Goal: Task Accomplishment & Management: Use online tool/utility

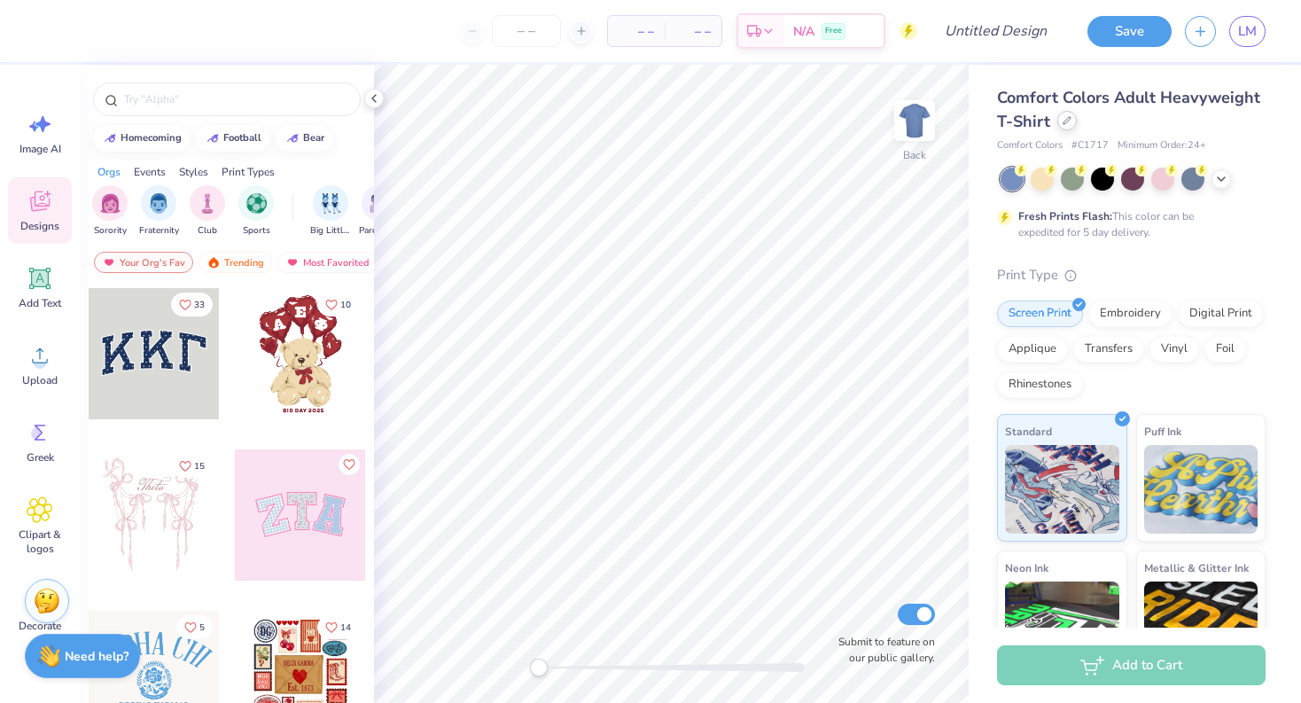
click at [1066, 127] on div at bounding box center [1066, 120] width 19 height 19
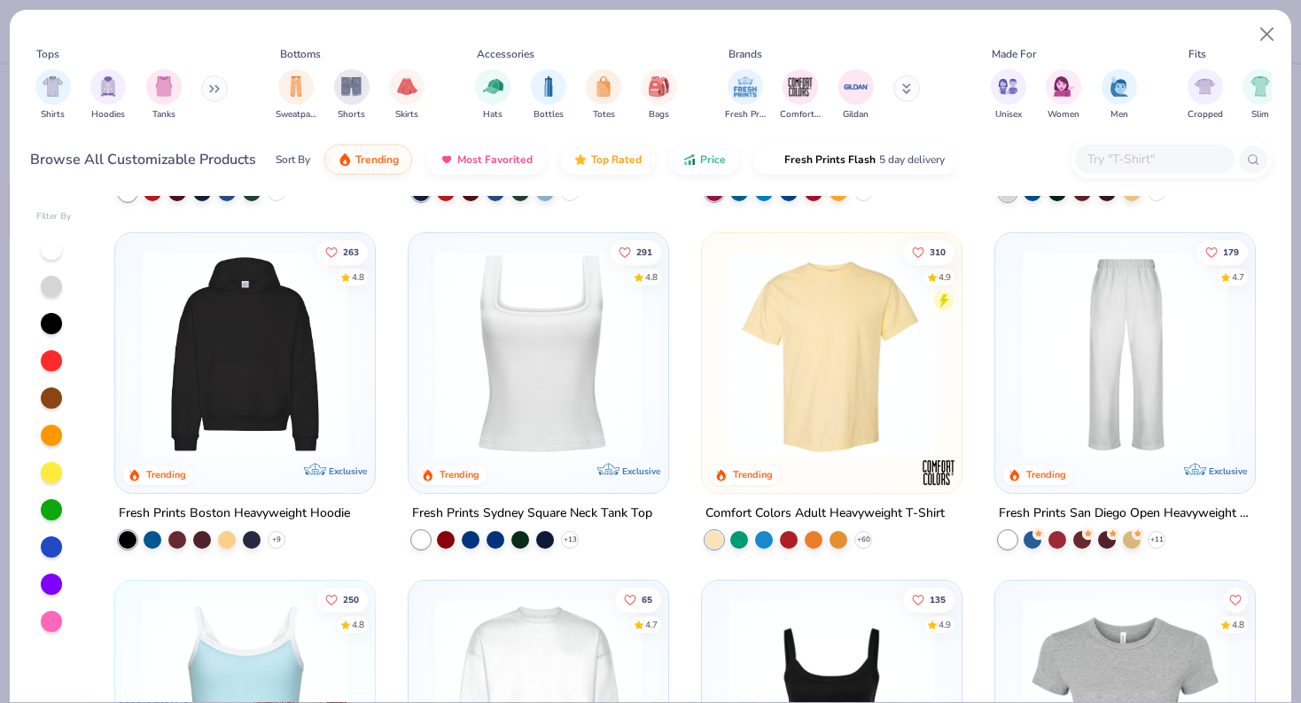
scroll to position [322, 0]
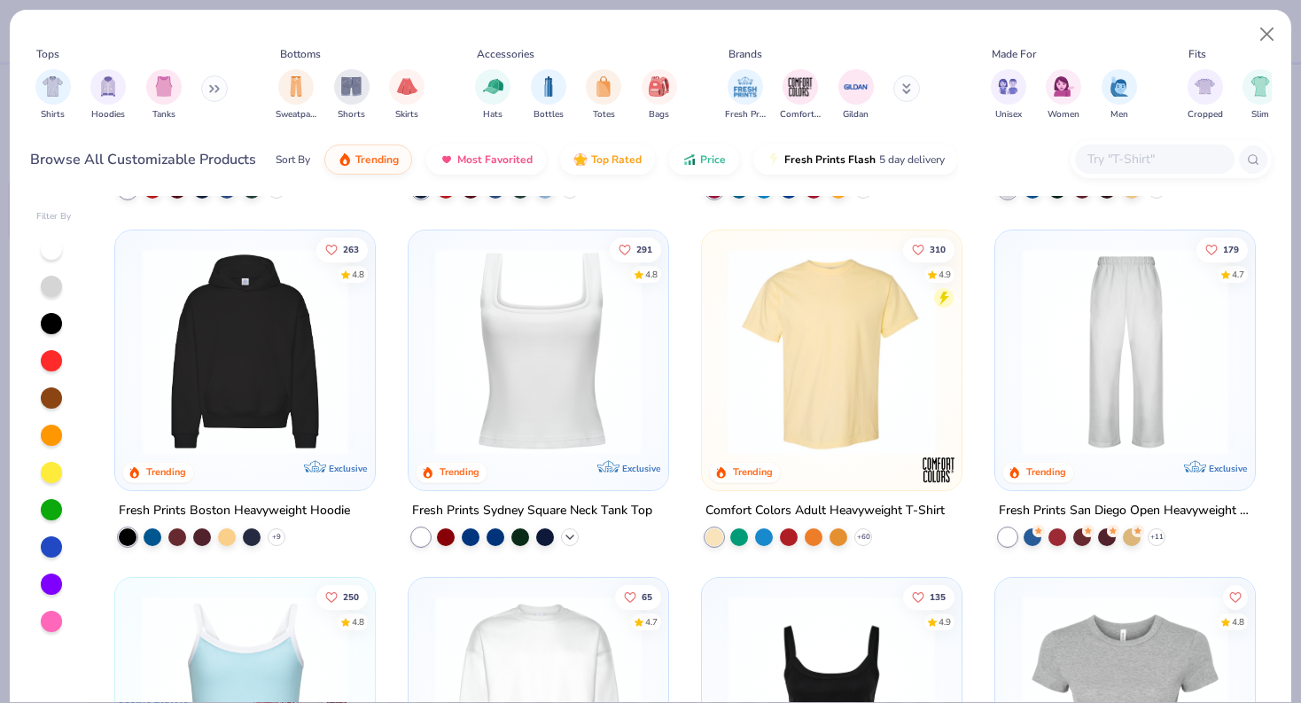
click at [563, 534] on icon at bounding box center [570, 536] width 14 height 14
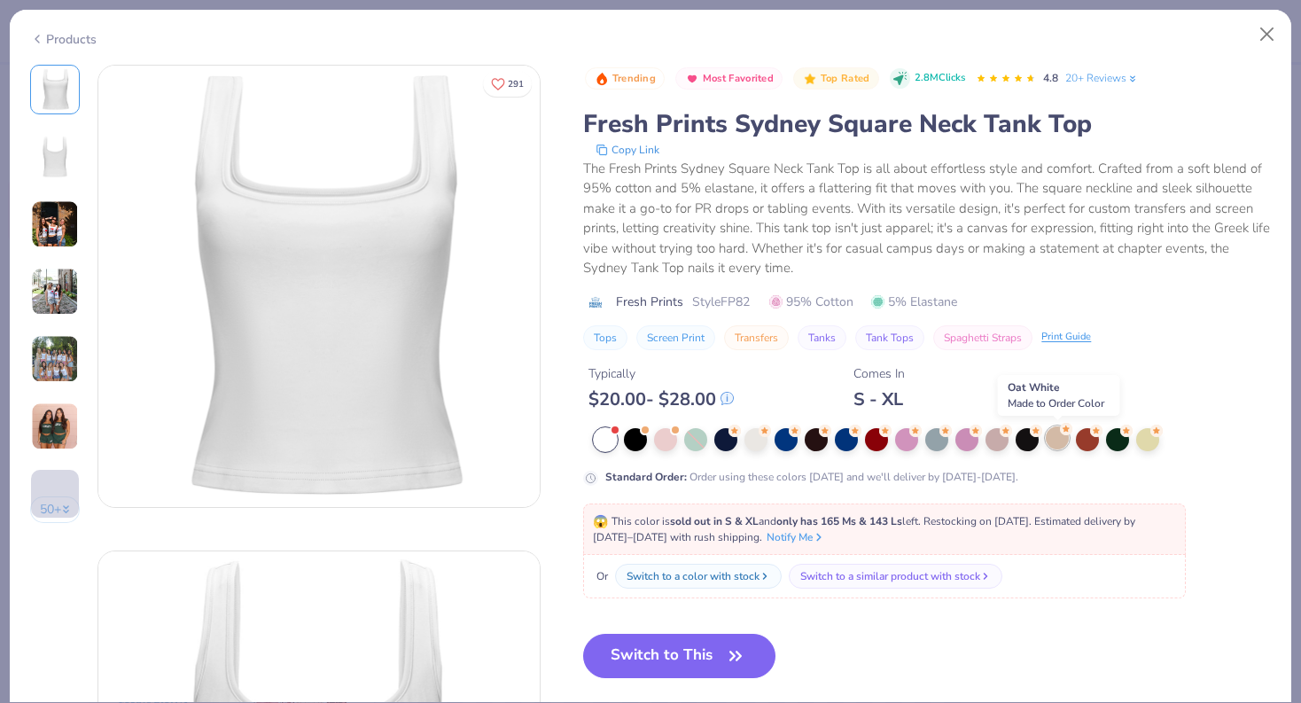
click at [1056, 441] on div at bounding box center [1056, 437] width 23 height 23
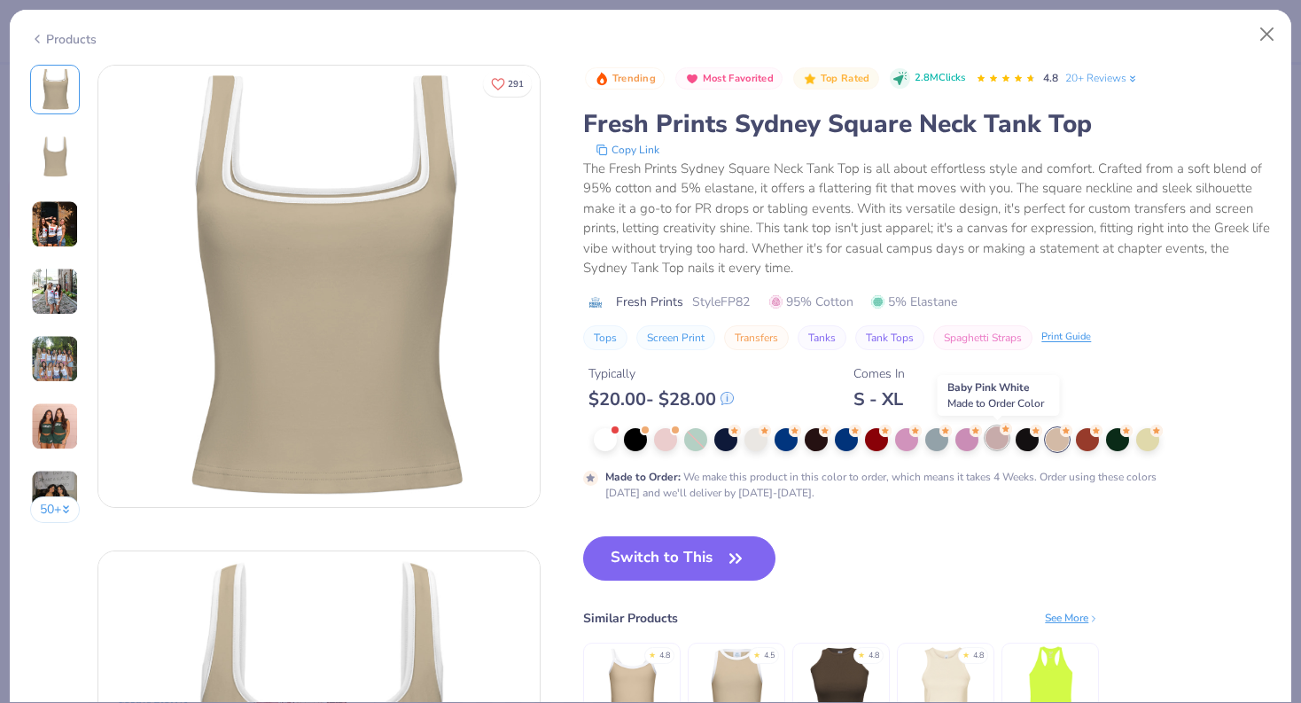
click at [989, 440] on div at bounding box center [996, 437] width 23 height 23
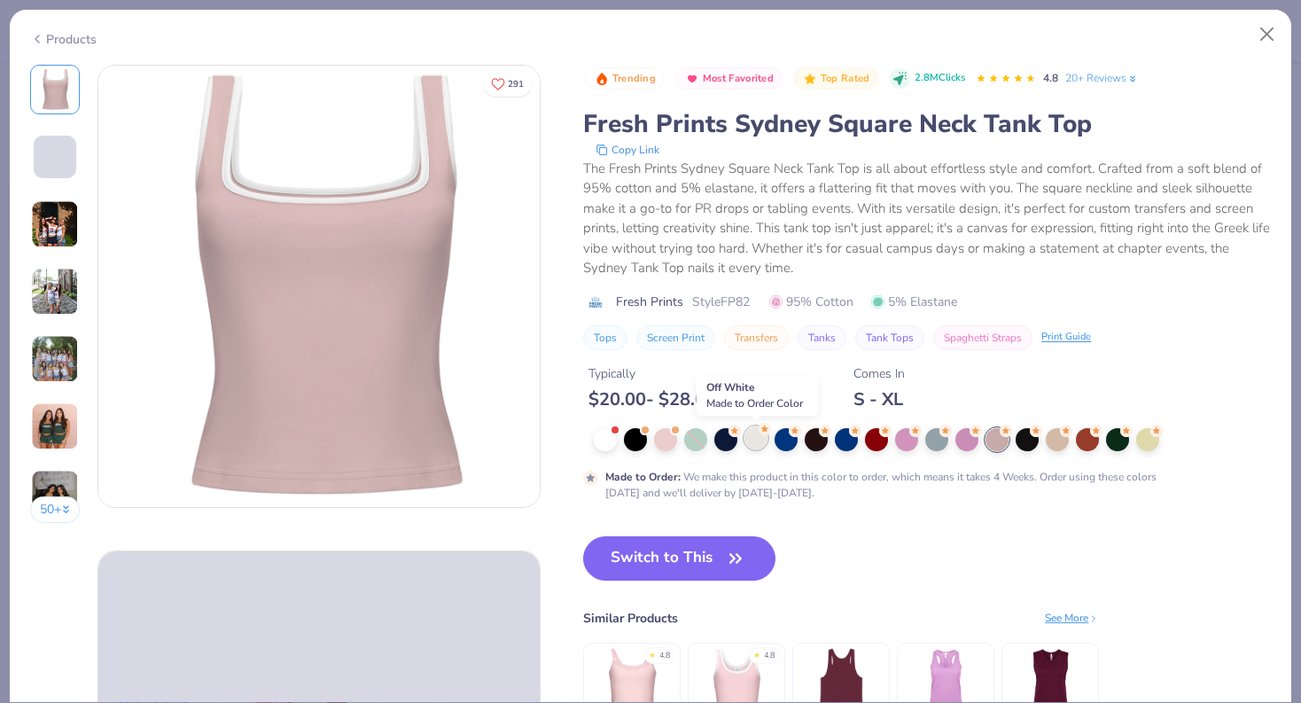
click at [751, 443] on div at bounding box center [755, 437] width 23 height 23
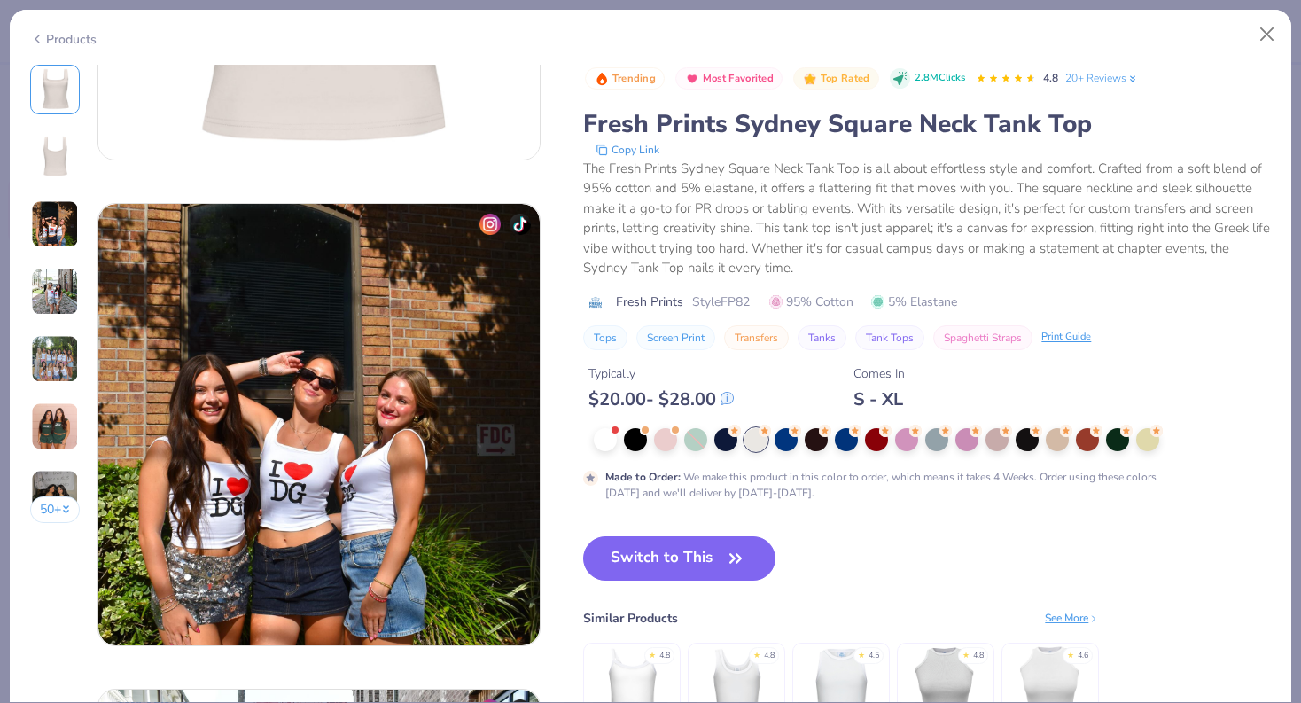
scroll to position [917, 0]
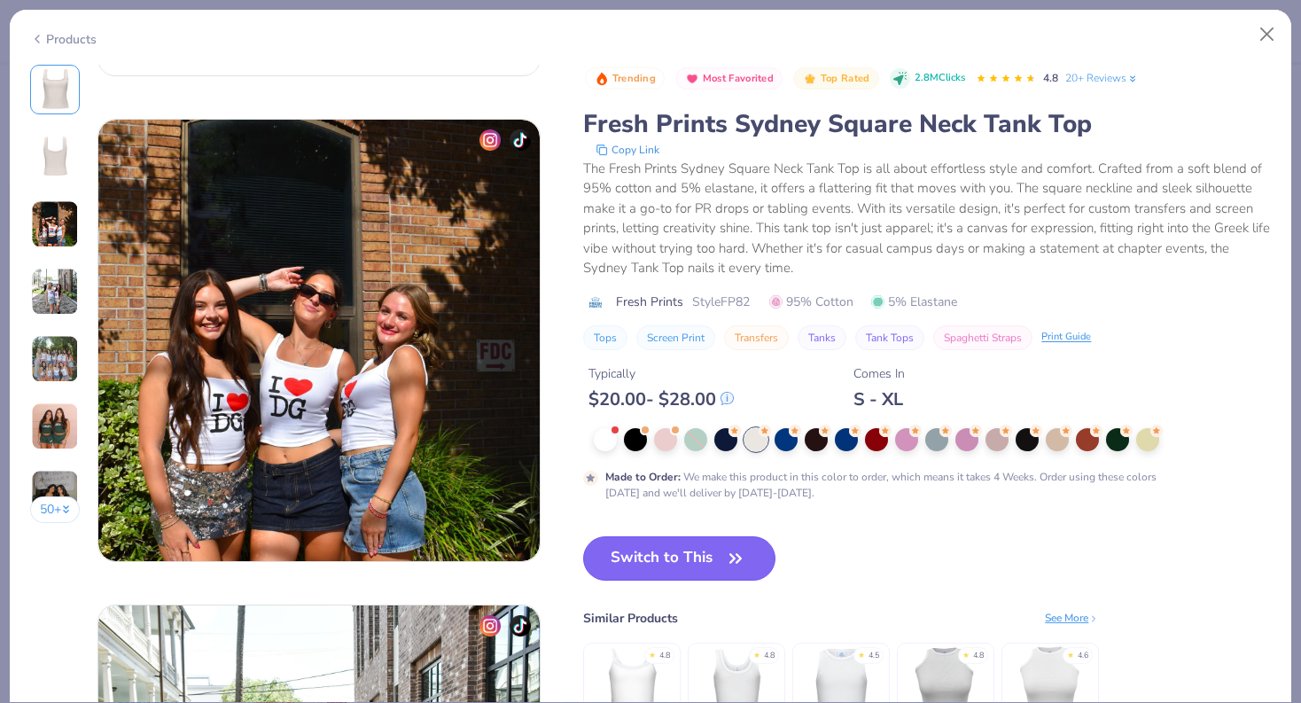
click at [641, 562] on button "Switch to This" at bounding box center [679, 558] width 192 height 44
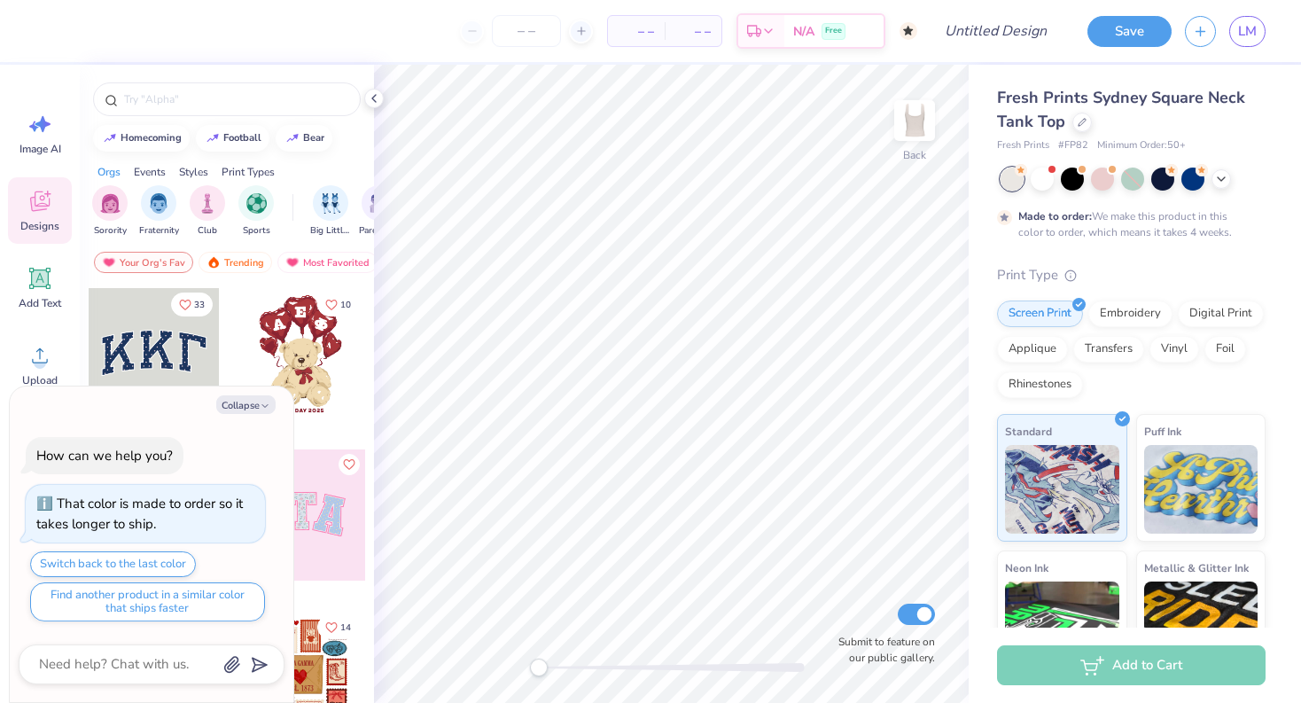
click at [251, 391] on div "Collapse How can we help you? That color is made to order so it takes longer to…" at bounding box center [151, 544] width 283 height 316
click at [251, 400] on button "Collapse" at bounding box center [245, 404] width 59 height 19
type textarea "x"
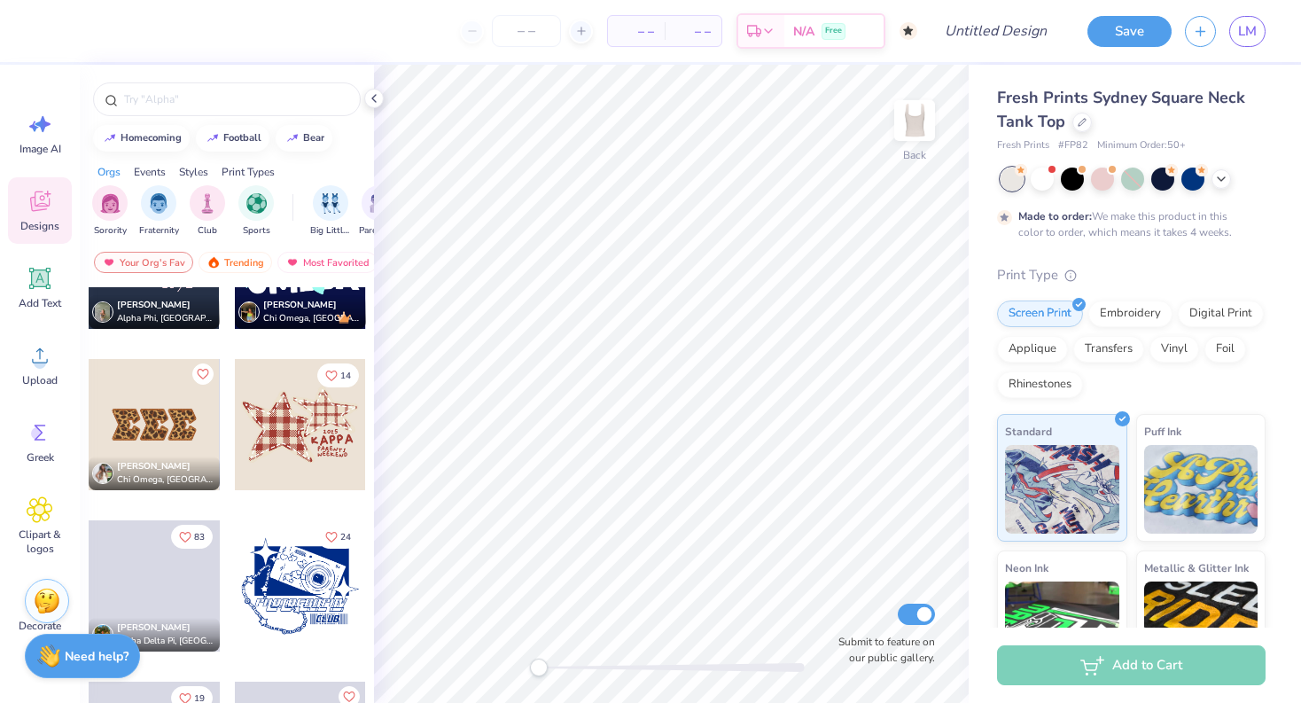
scroll to position [2458, 0]
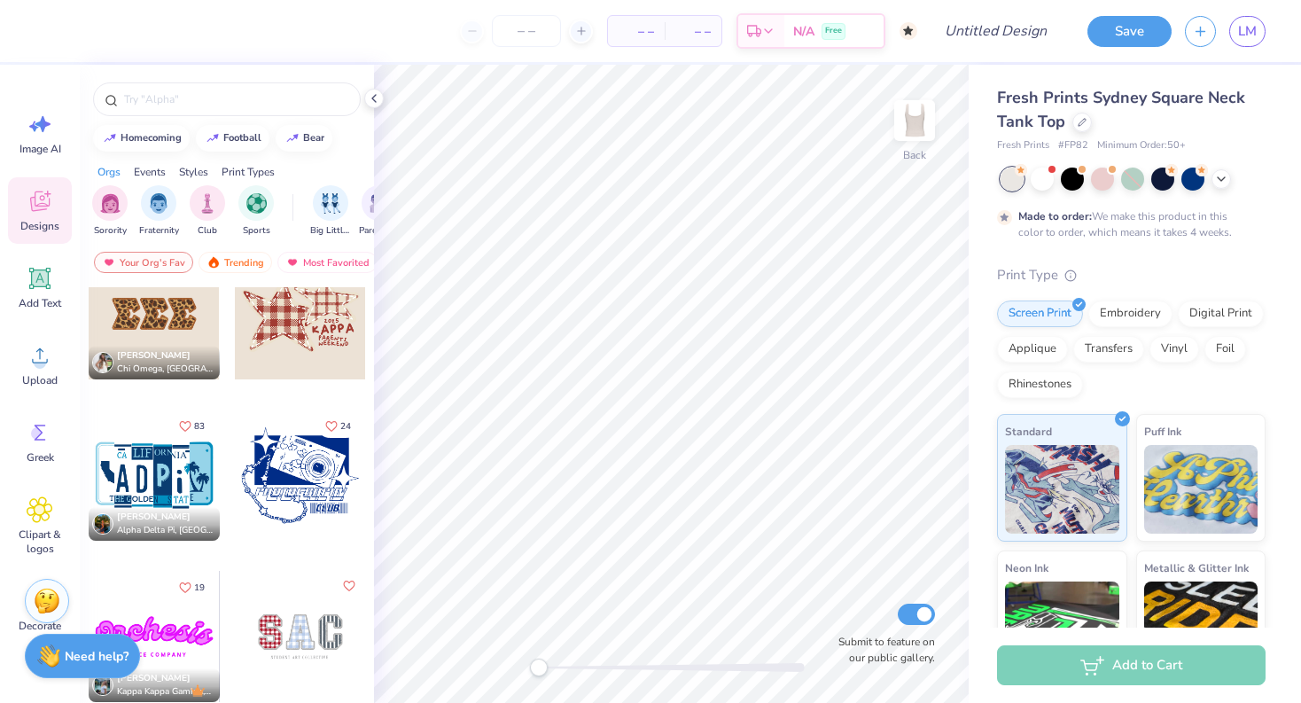
click at [330, 339] on div at bounding box center [300, 313] width 131 height 131
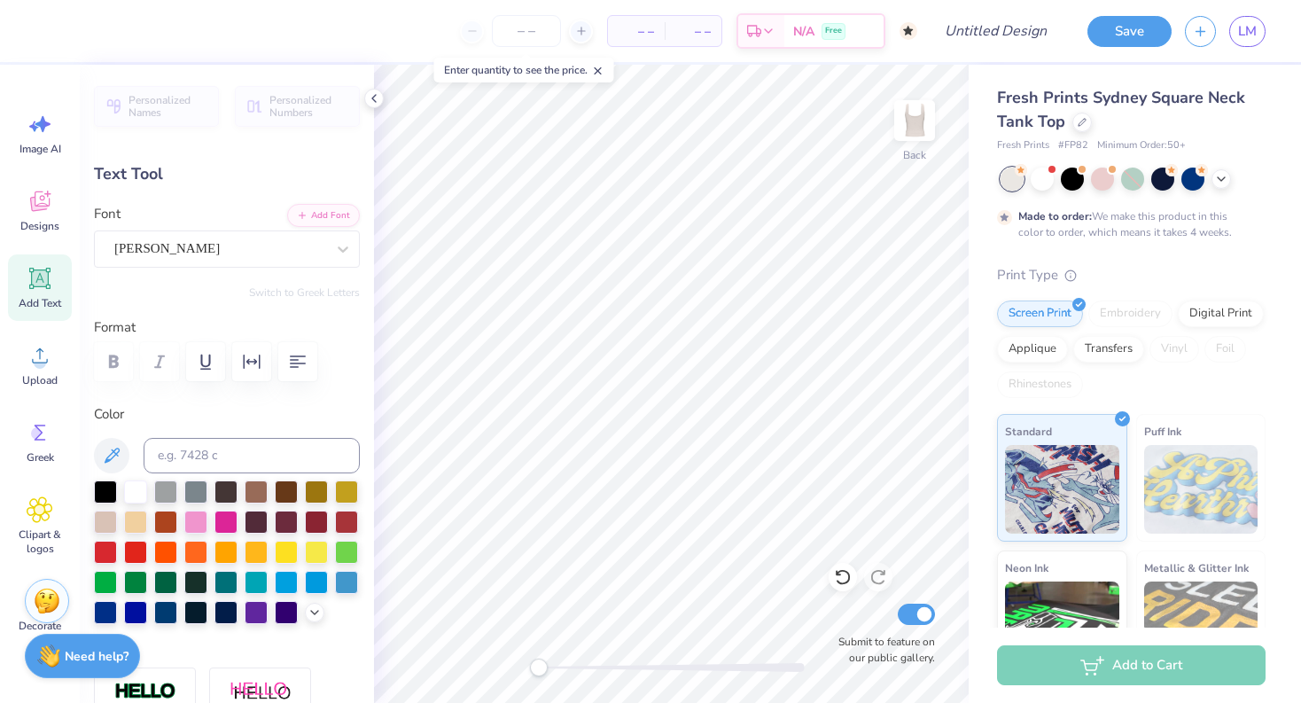
type textarea "Little"
type input "0.76"
type input "0.28"
type input "5.33"
type input "0.0"
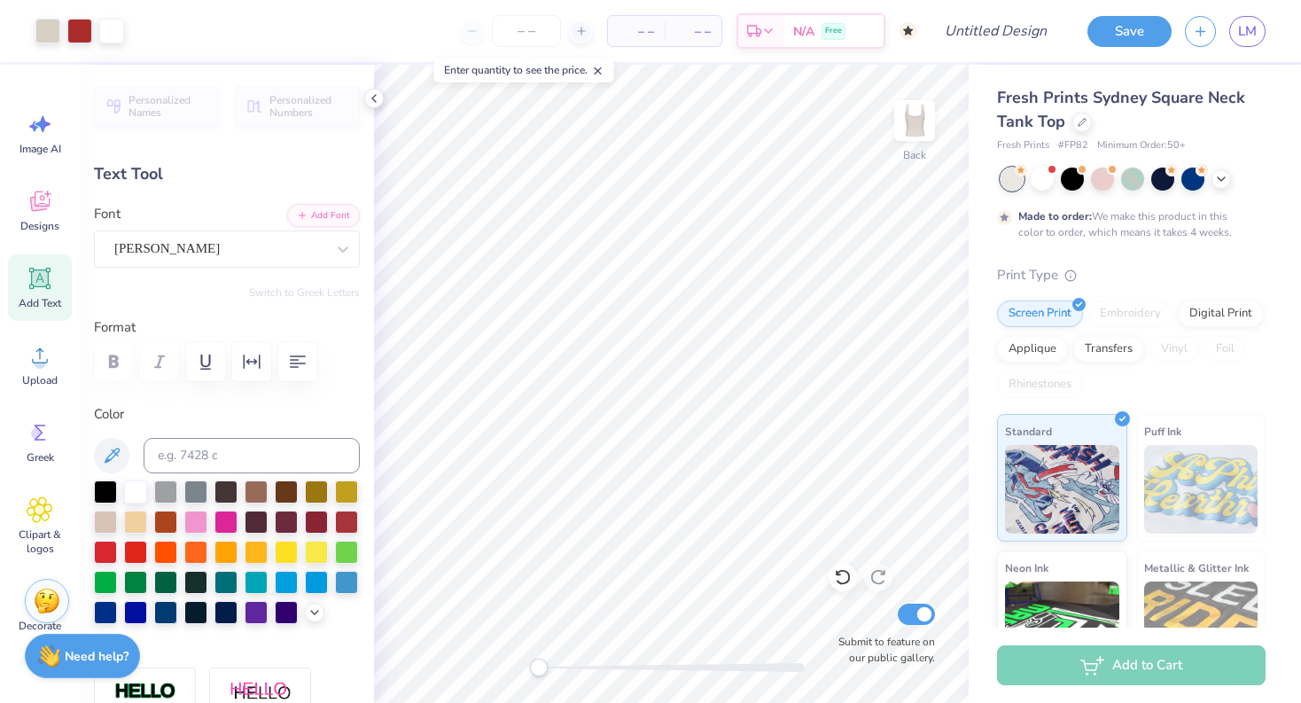
type input "1.62"
type input "0.33"
type input "6.51"
type input "0.0"
type input "1.52"
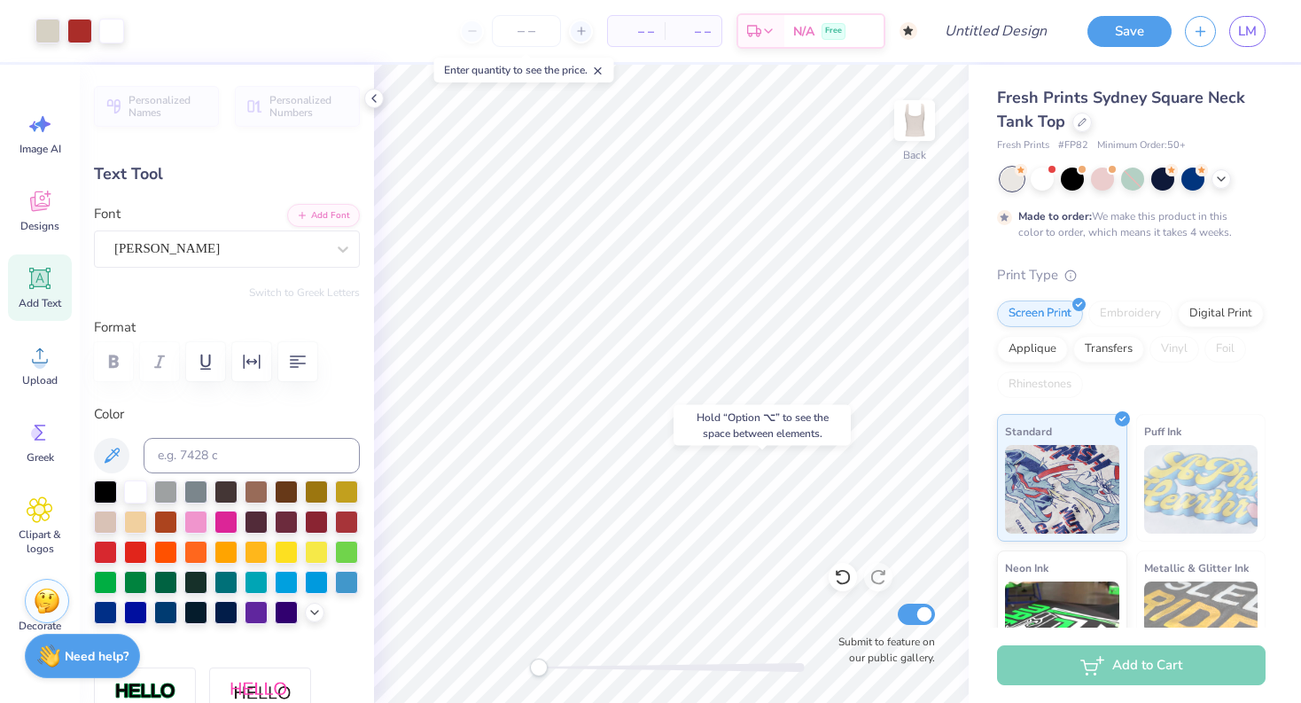
type input "0.35"
type input "6.23"
type input "0.0"
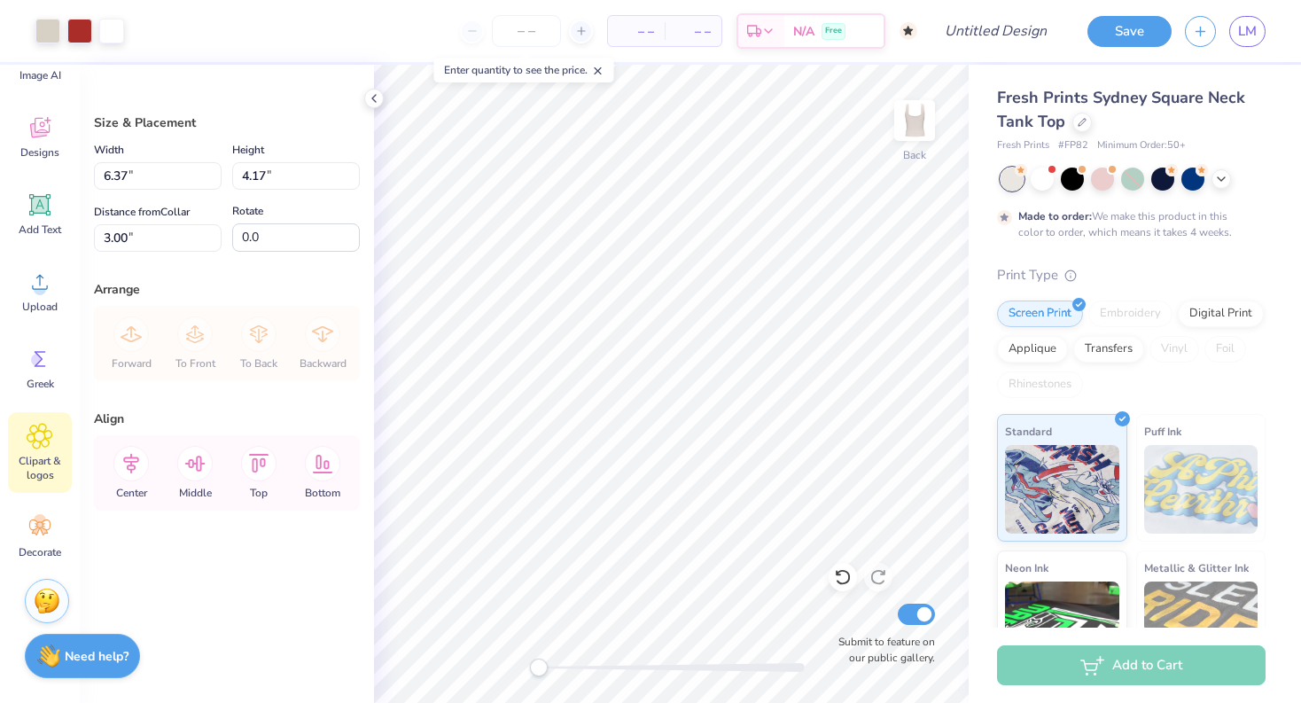
scroll to position [0, 0]
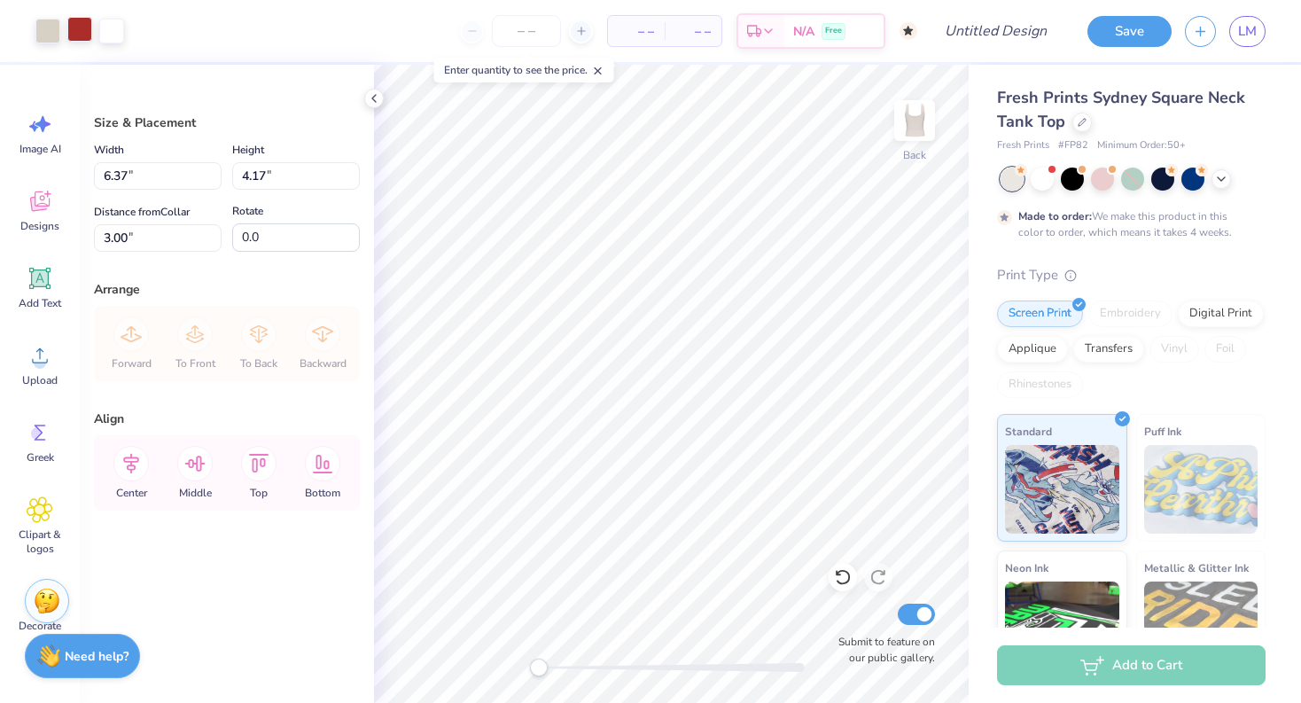
click at [78, 28] on div at bounding box center [79, 29] width 25 height 25
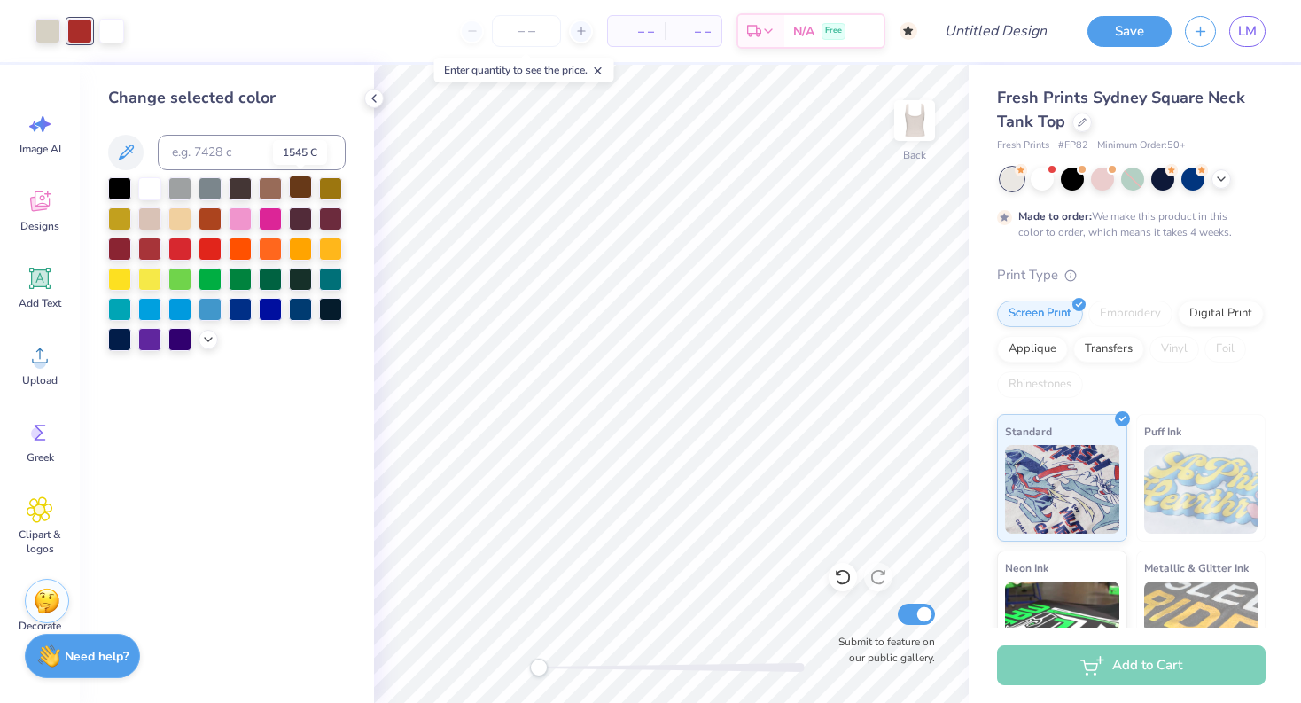
click at [300, 193] on div at bounding box center [300, 186] width 23 height 23
click at [120, 277] on div at bounding box center [119, 277] width 23 height 23
click at [302, 214] on div at bounding box center [300, 217] width 23 height 23
click at [270, 186] on div at bounding box center [270, 186] width 23 height 23
click at [302, 191] on div at bounding box center [300, 186] width 23 height 23
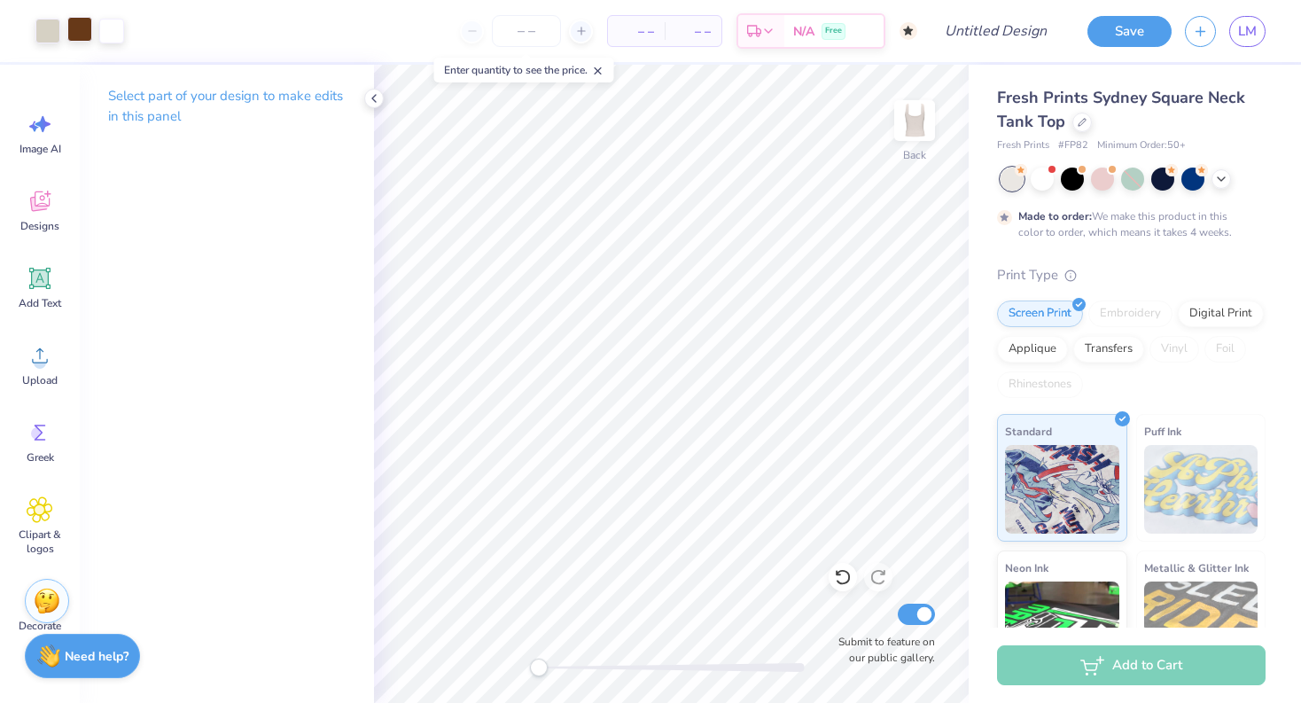
click at [83, 33] on div at bounding box center [79, 29] width 25 height 25
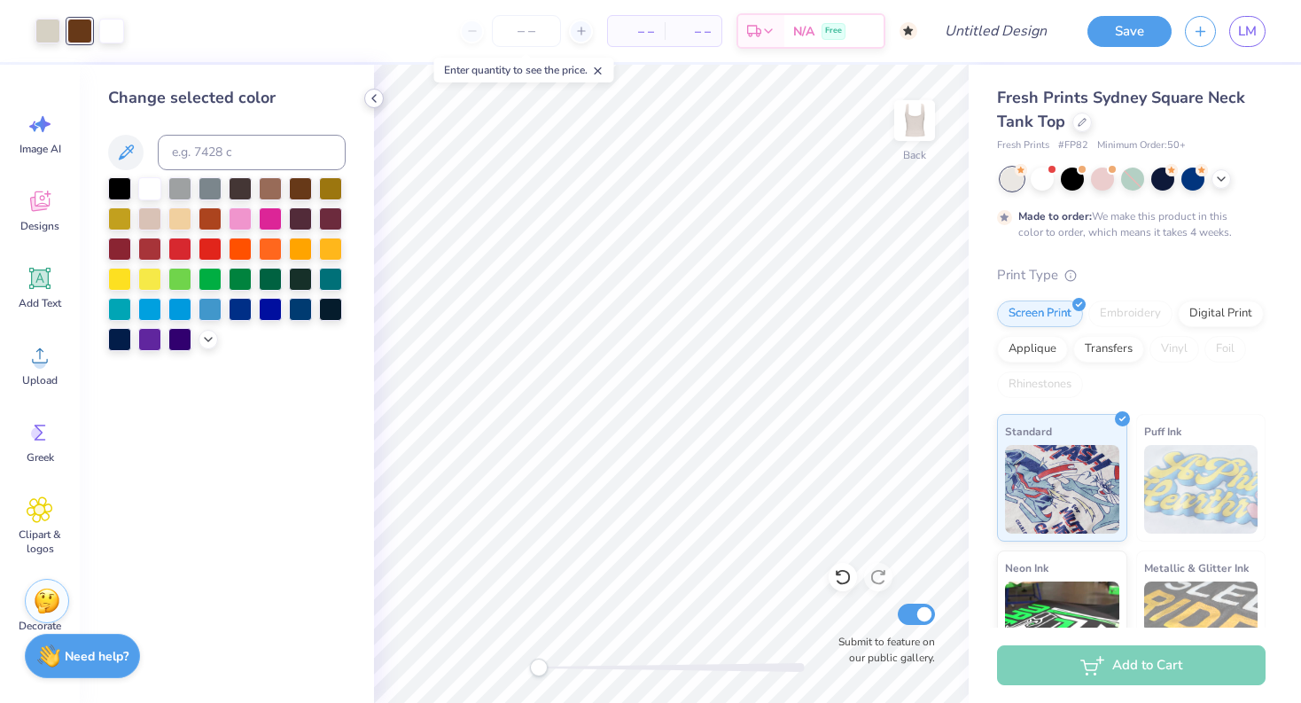
click at [373, 91] on icon at bounding box center [374, 98] width 14 height 14
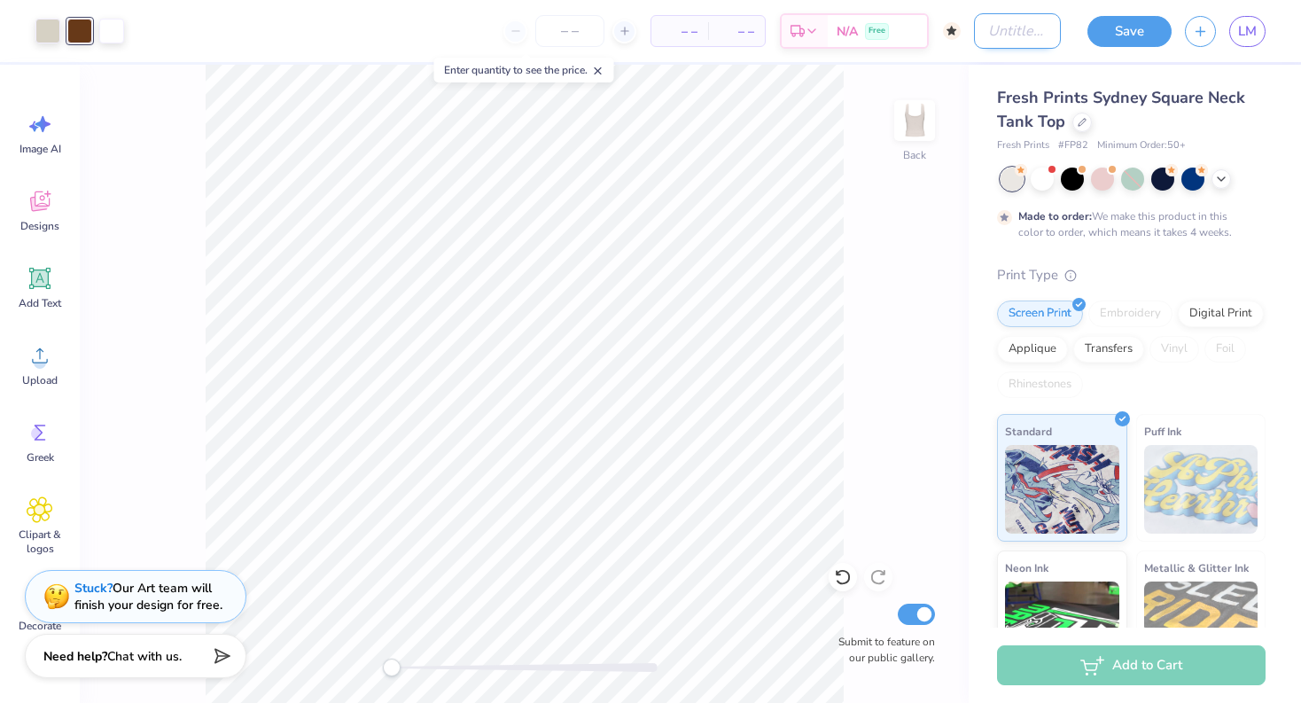
click at [1027, 35] on input "Design Title" at bounding box center [1017, 30] width 87 height 35
type input "star of my eye"
click at [1134, 37] on button "Save" at bounding box center [1129, 28] width 84 height 31
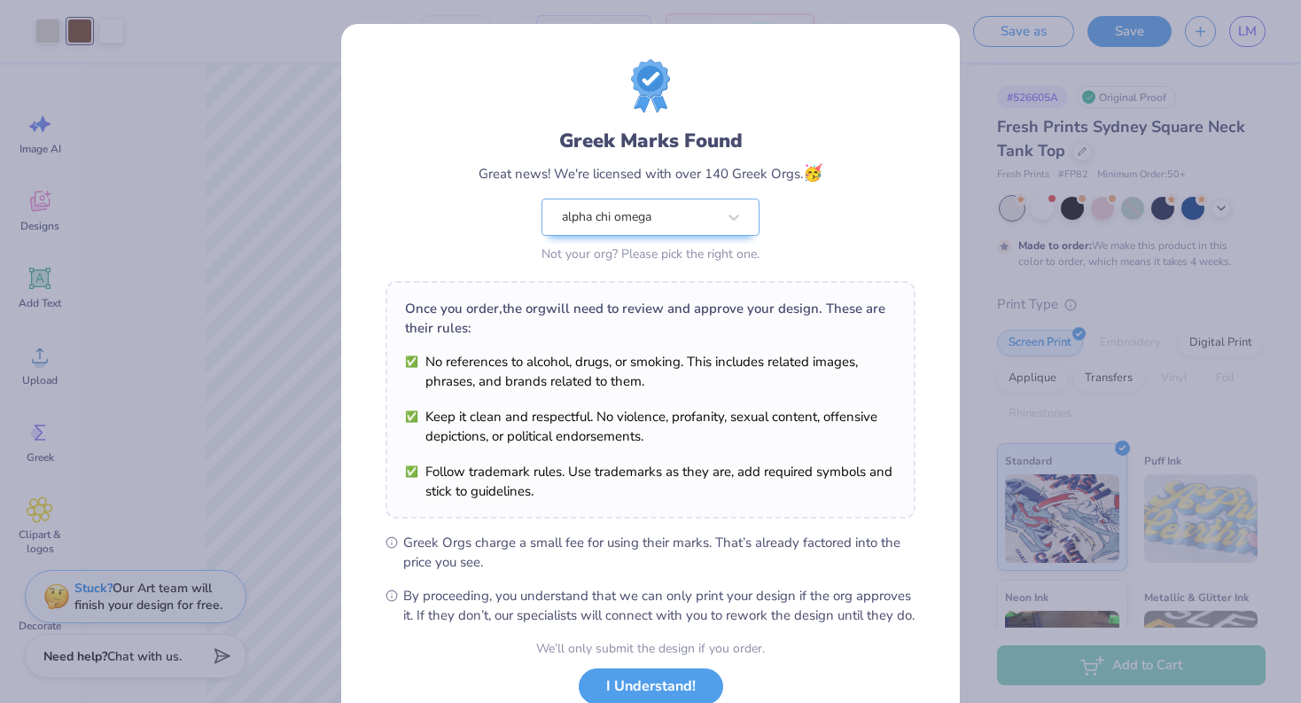
scroll to position [127, 0]
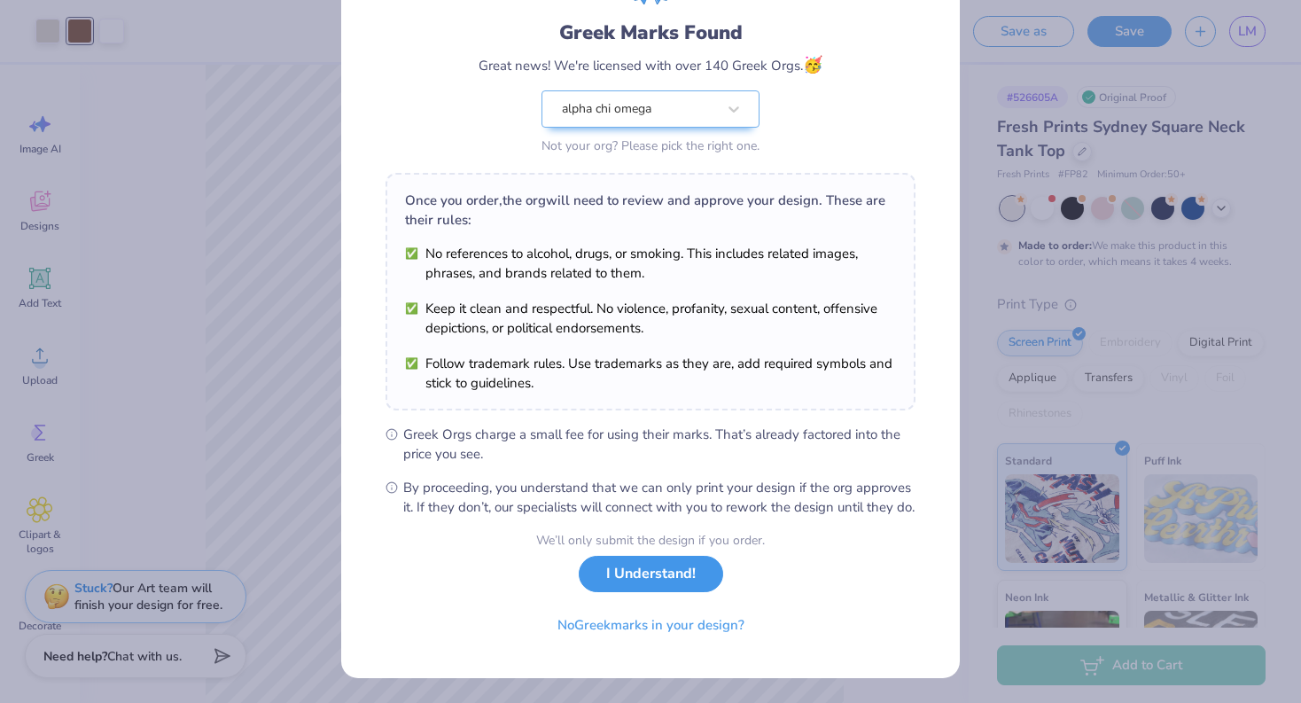
click at [649, 583] on button "I Understand!" at bounding box center [651, 573] width 144 height 36
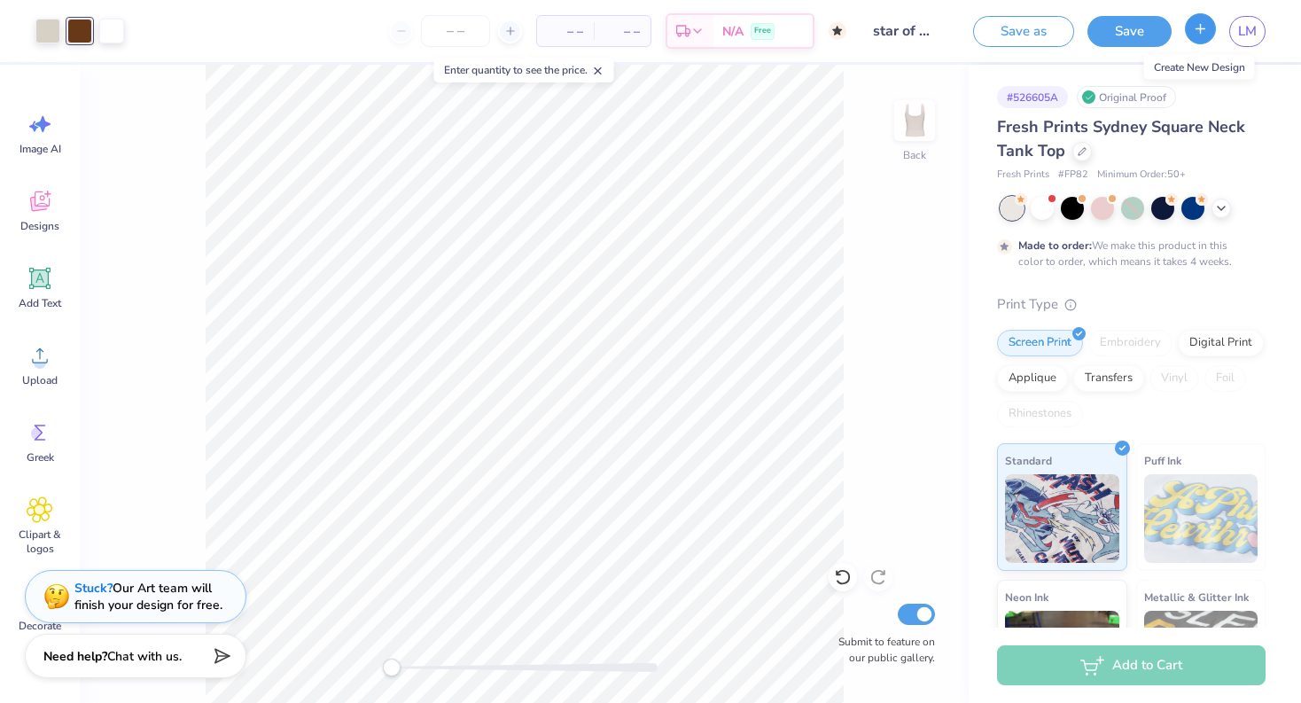
click at [1201, 33] on icon "button" at bounding box center [1199, 28] width 15 height 15
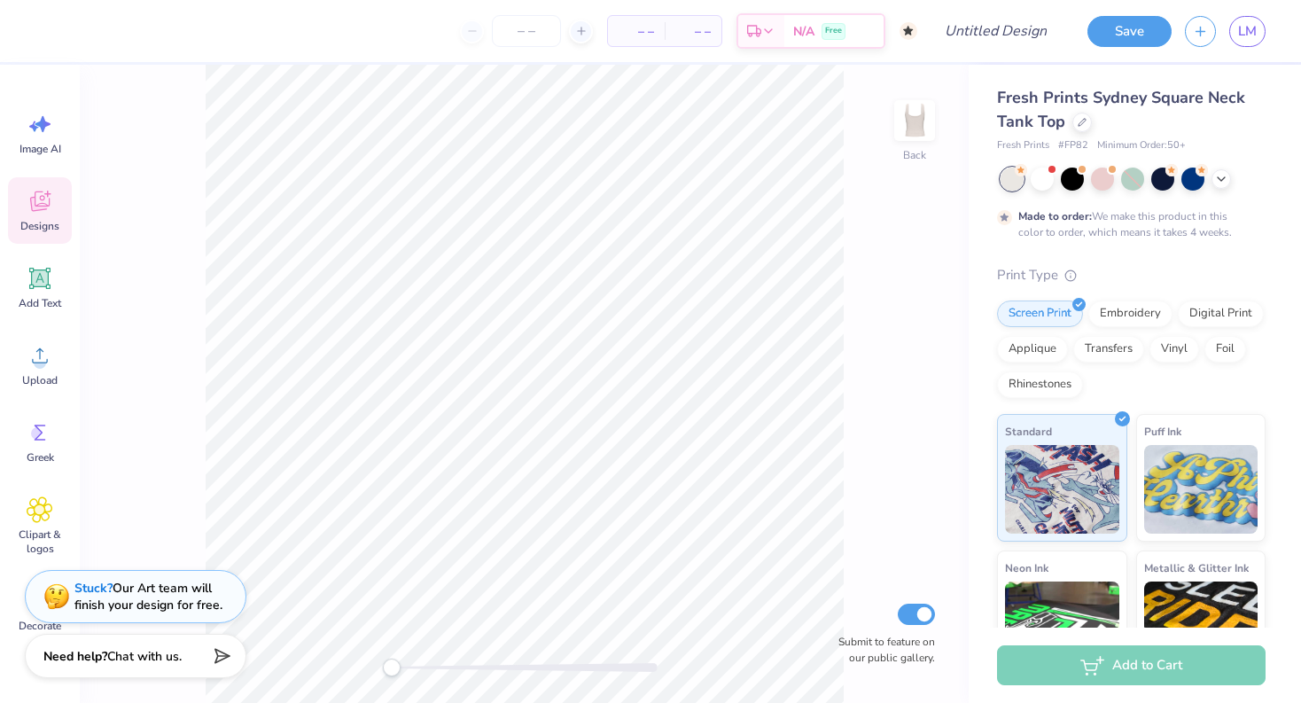
click at [55, 196] on div "Designs" at bounding box center [40, 210] width 64 height 66
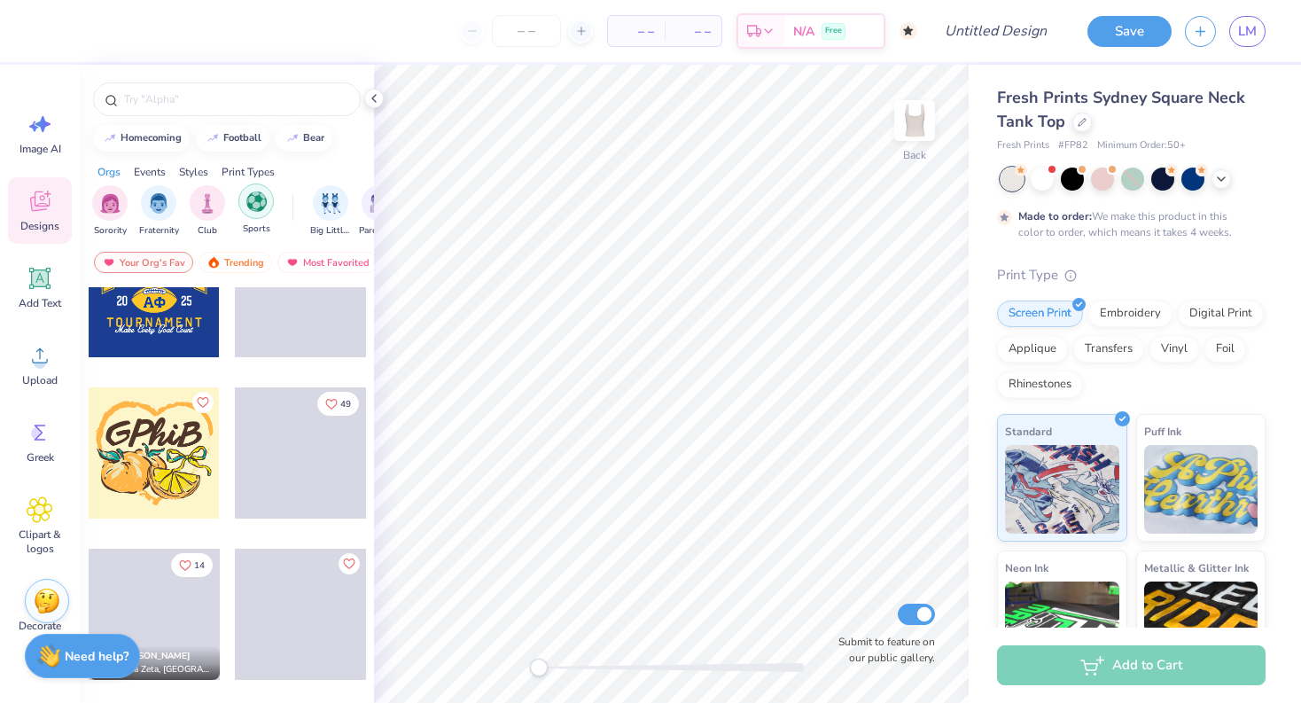
scroll to position [6352, 0]
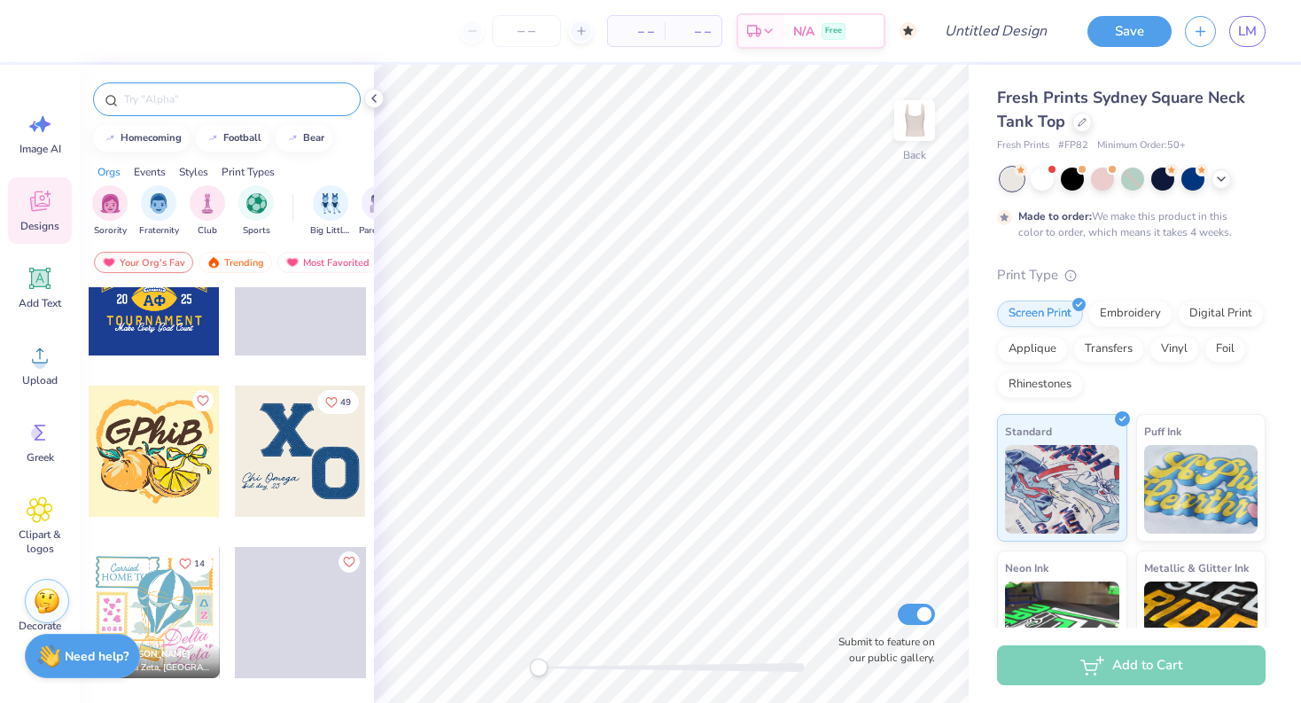
click at [242, 95] on input "text" at bounding box center [235, 99] width 227 height 18
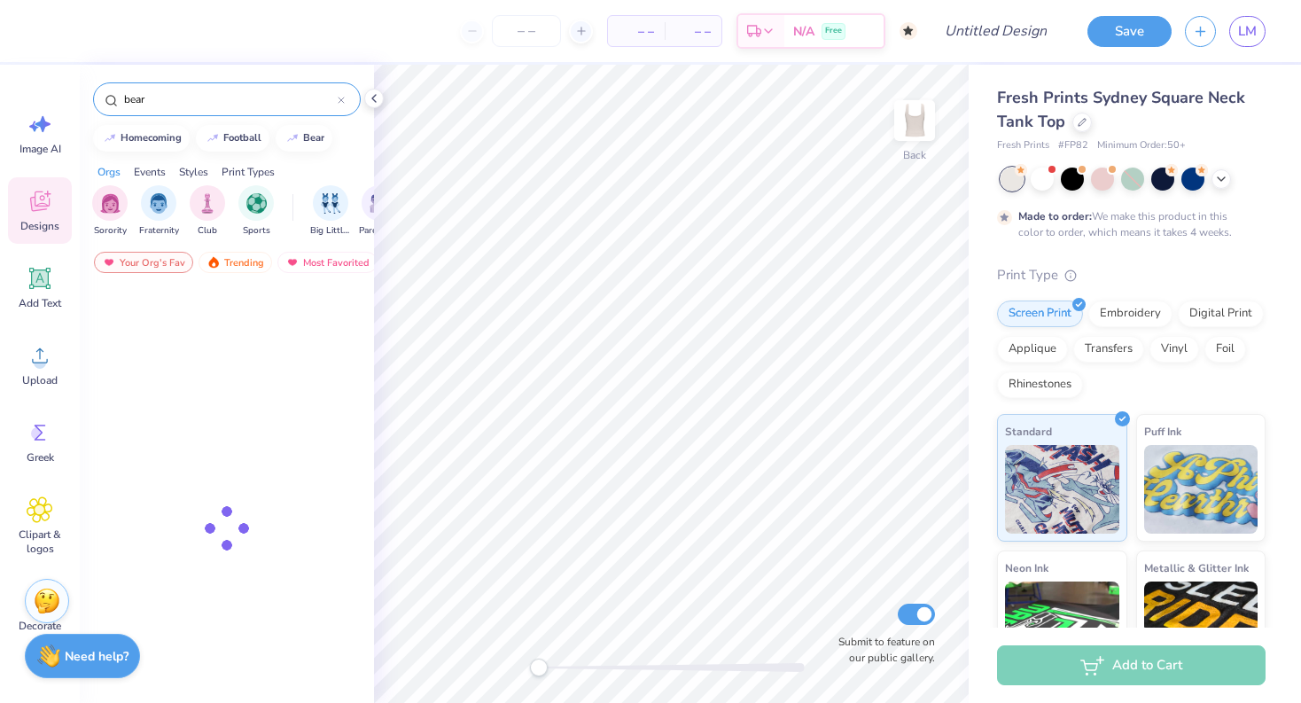
type input "bear"
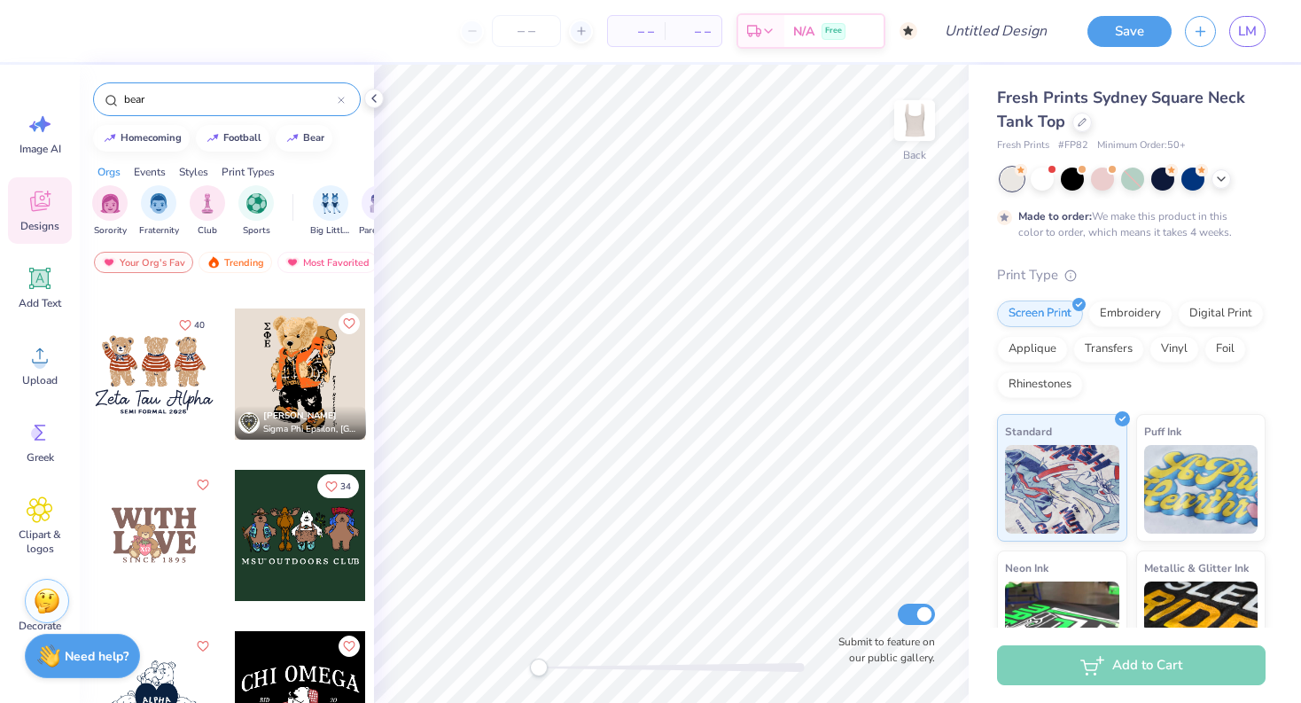
scroll to position [144, 0]
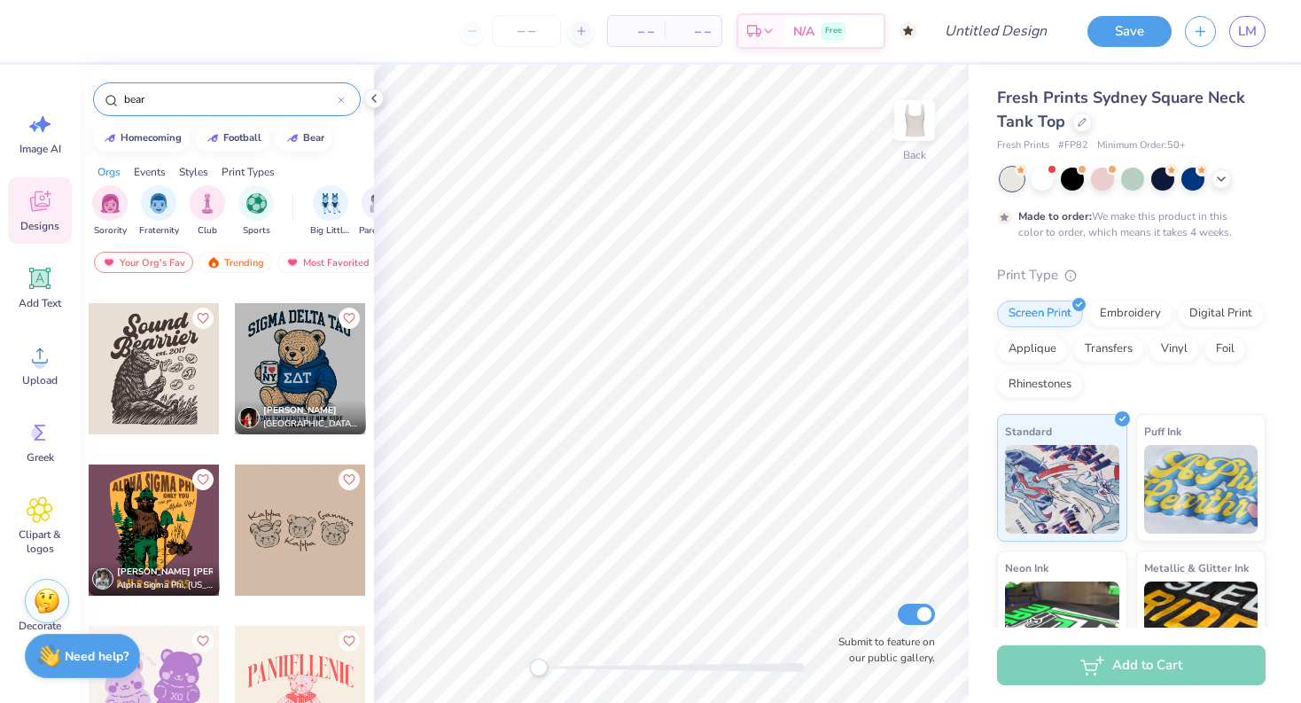
scroll to position [2725, 0]
click at [310, 545] on div at bounding box center [300, 530] width 131 height 131
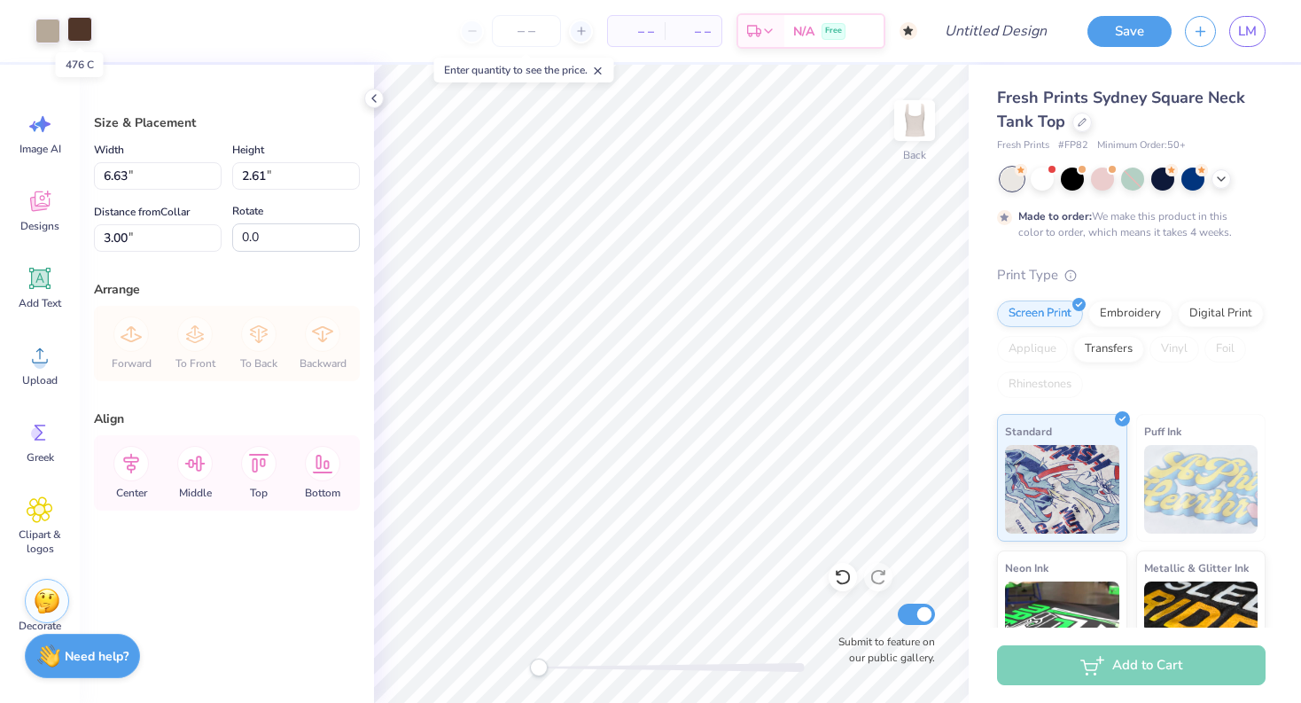
click at [87, 28] on div at bounding box center [79, 29] width 25 height 25
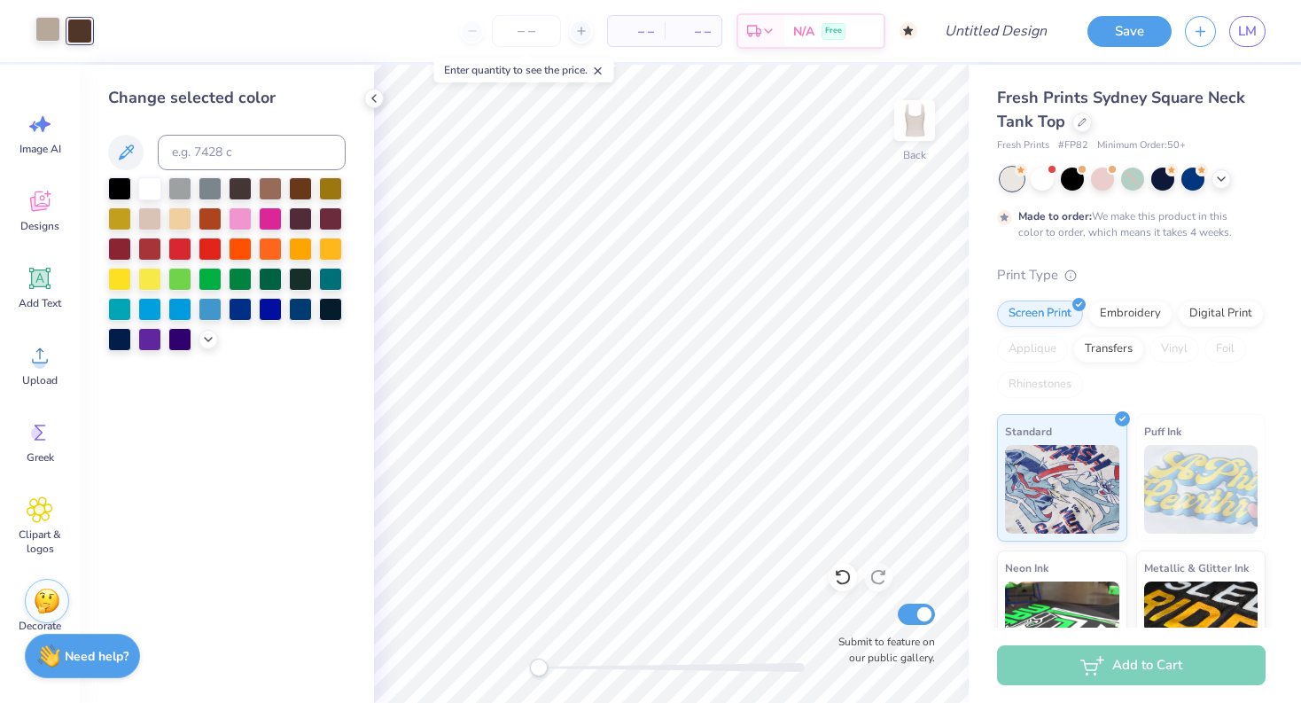
click at [38, 35] on div at bounding box center [47, 29] width 25 height 25
click at [274, 226] on div at bounding box center [270, 217] width 23 height 23
click at [149, 218] on div at bounding box center [149, 217] width 23 height 23
click at [82, 29] on div at bounding box center [79, 29] width 25 height 25
click at [305, 195] on div at bounding box center [300, 186] width 23 height 23
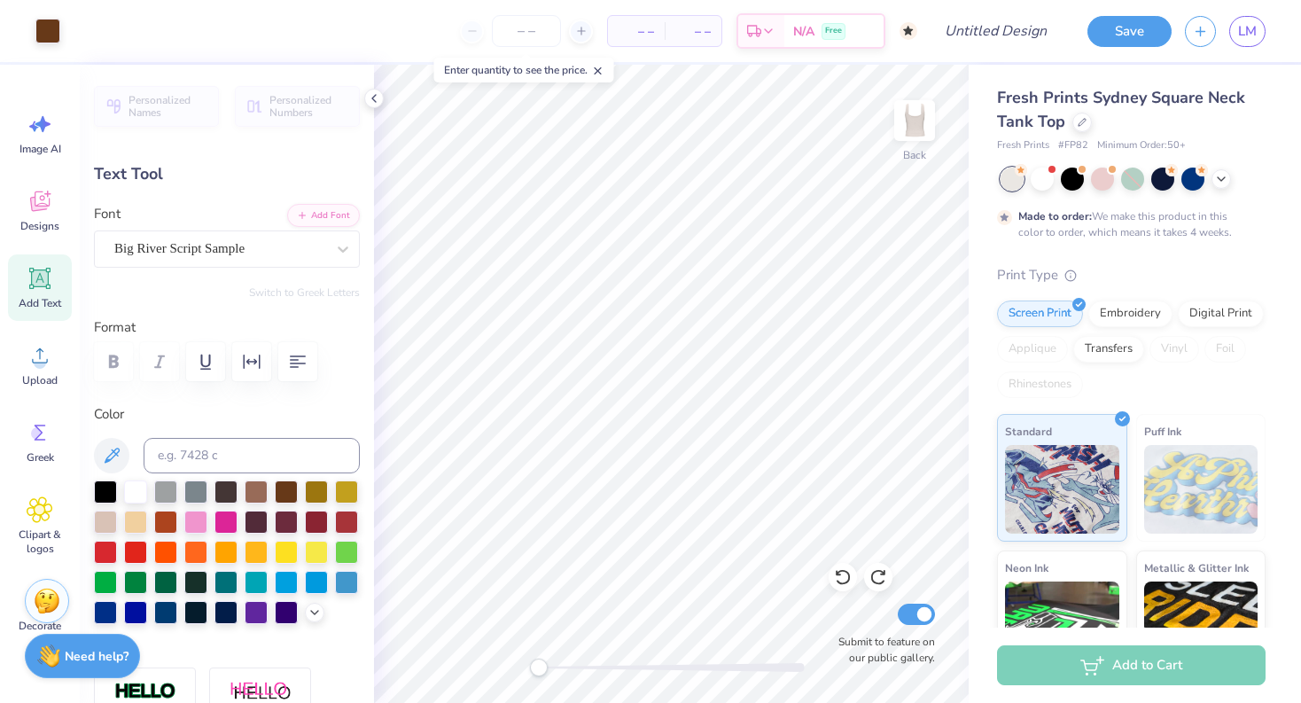
type input "-5.4"
type textarea "Alpha"
type input "1.97"
type input "0.86"
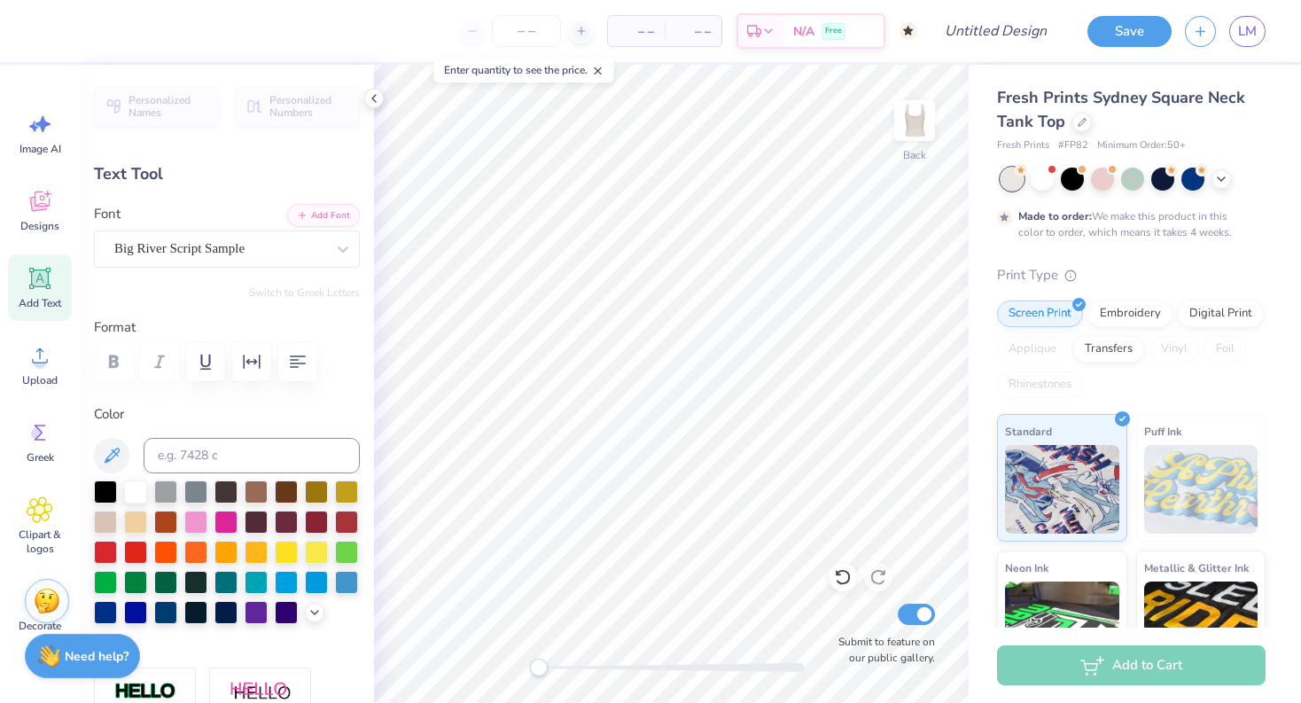
type input "4.75"
type input "4.5"
type textarea "Chi"
type input "0.0"
type input "2.20"
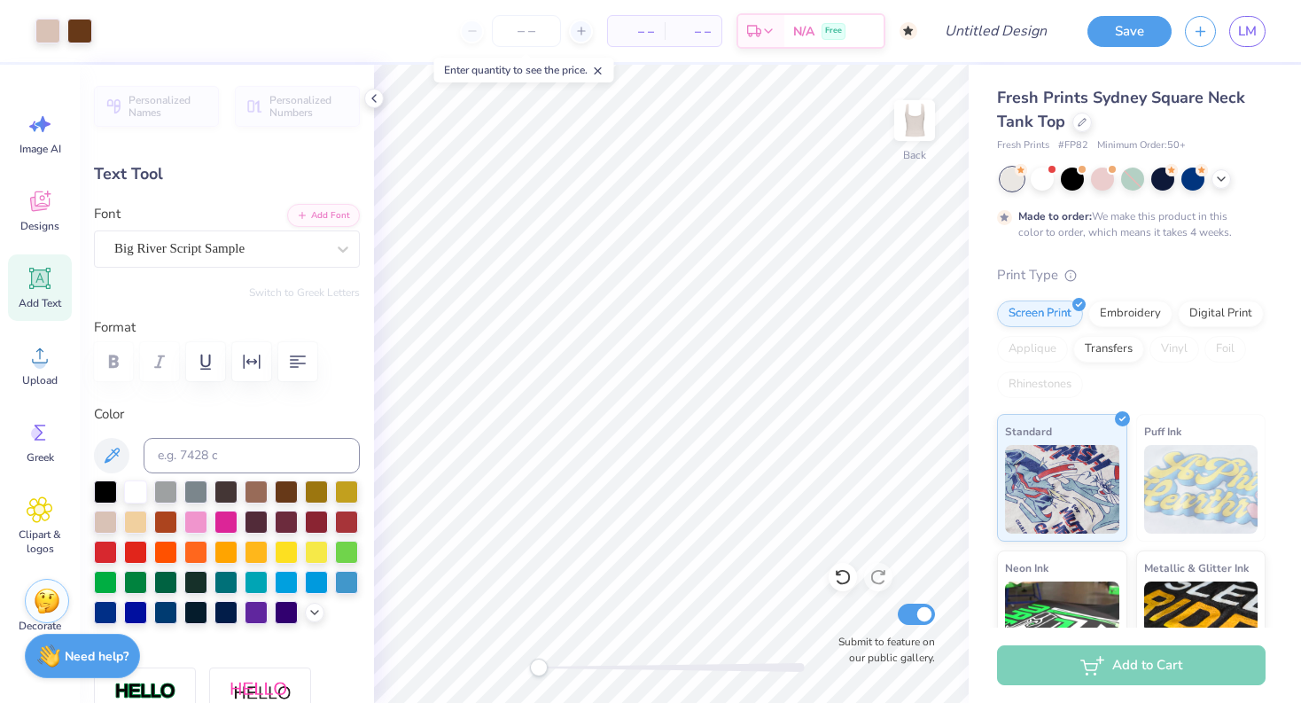
type input "0.95"
type input "3.10"
type input "13.5"
type textarea "Omega"
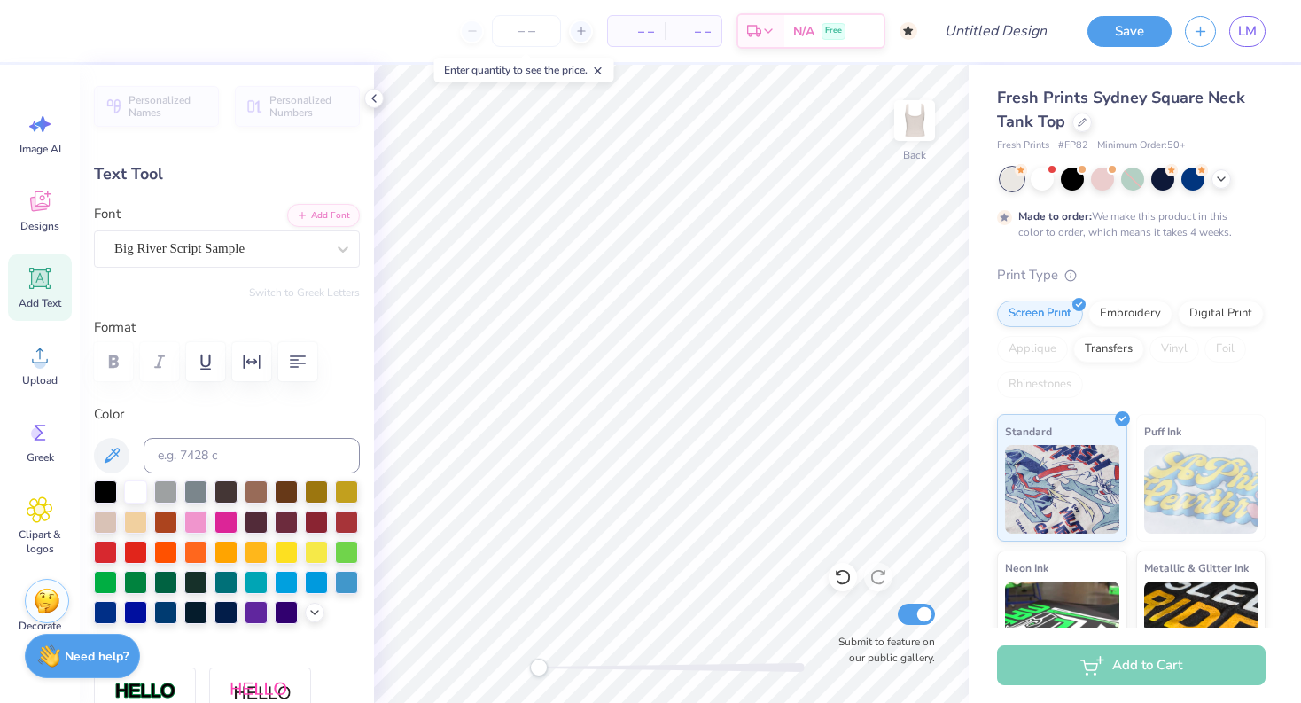
scroll to position [0, 1]
type input "0.0"
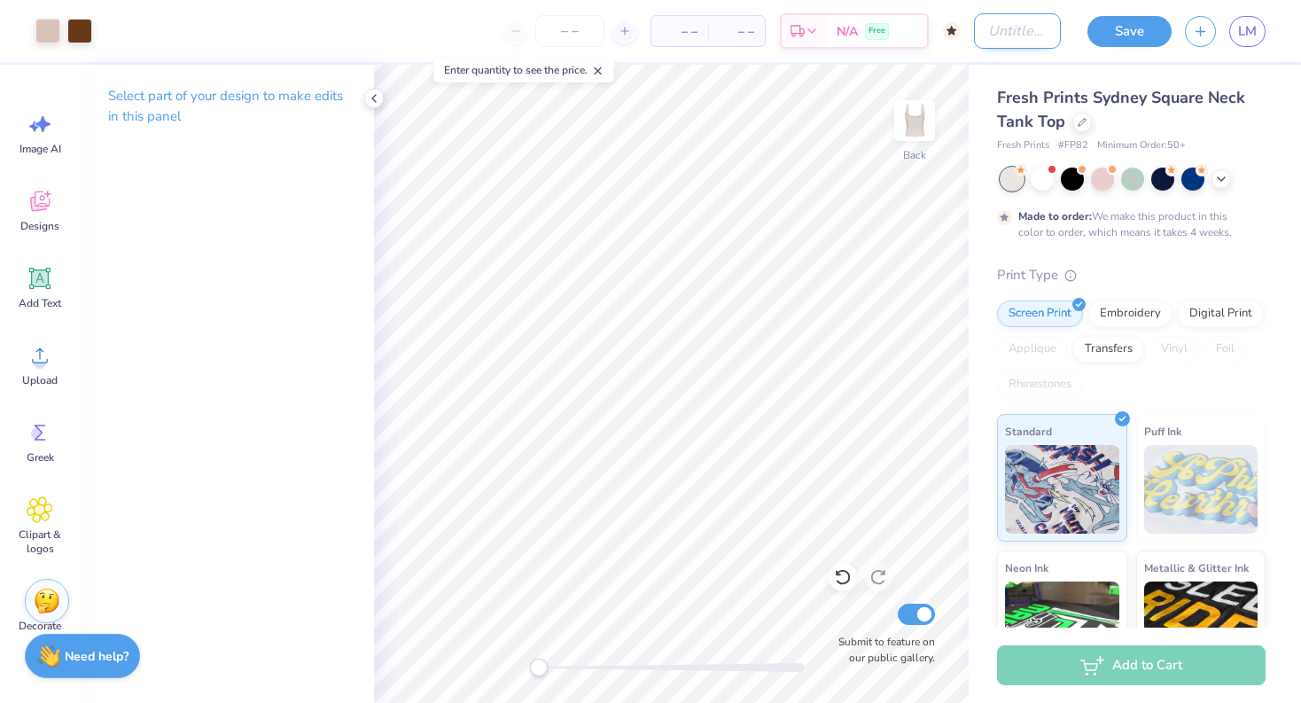
click at [1003, 34] on input "Design Title" at bounding box center [1017, 30] width 87 height 35
type input "beary"
click at [1108, 36] on button "Save" at bounding box center [1129, 28] width 84 height 31
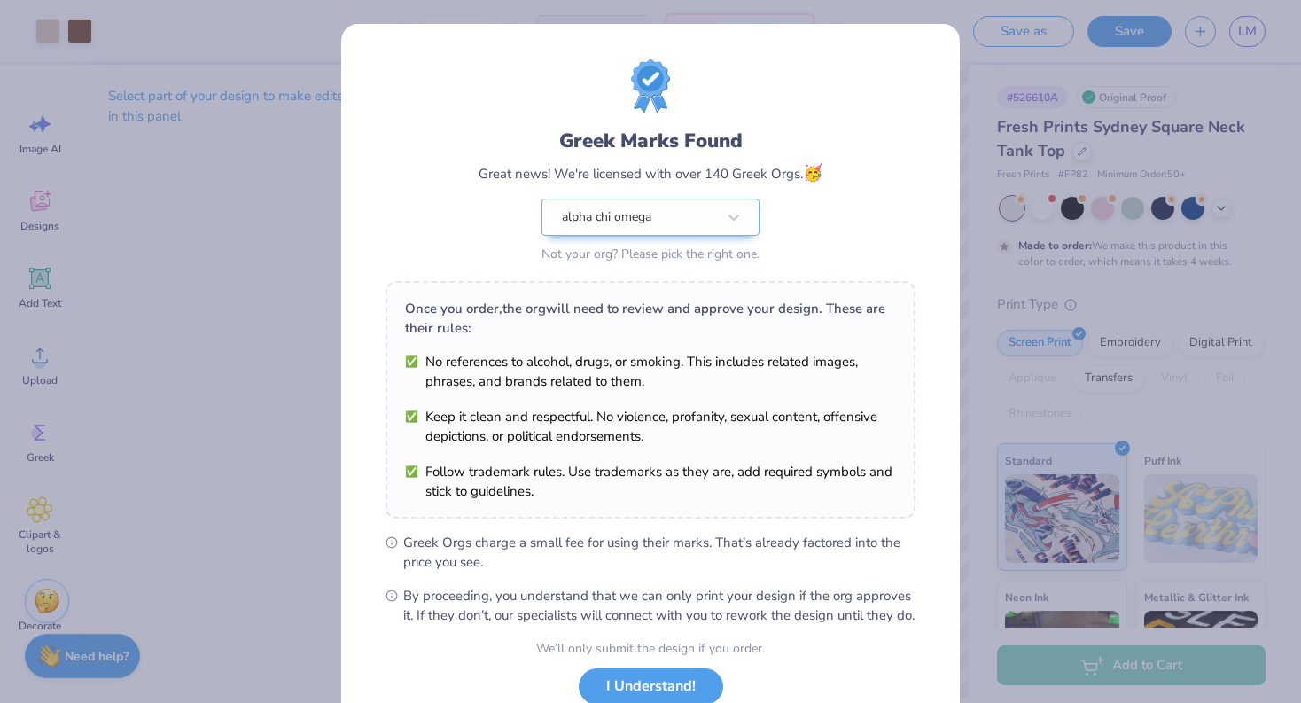
scroll to position [127, 0]
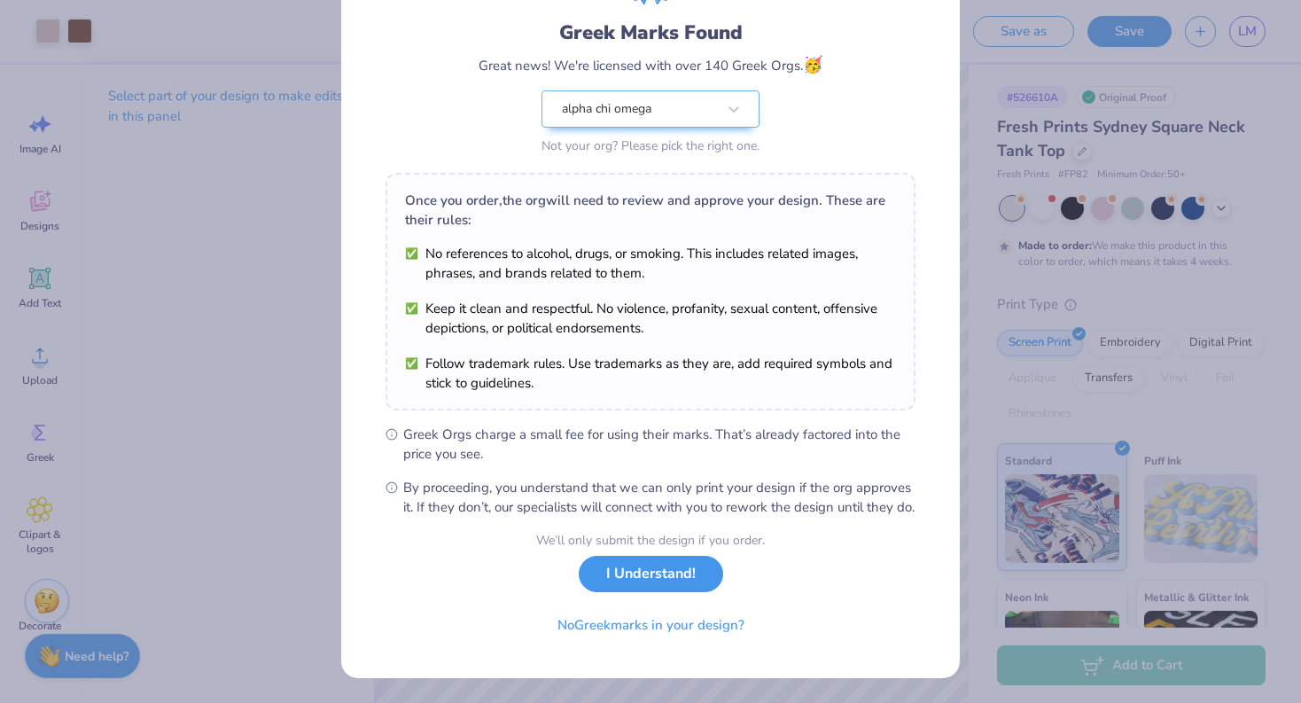
click at [636, 587] on button "I Understand!" at bounding box center [651, 573] width 144 height 36
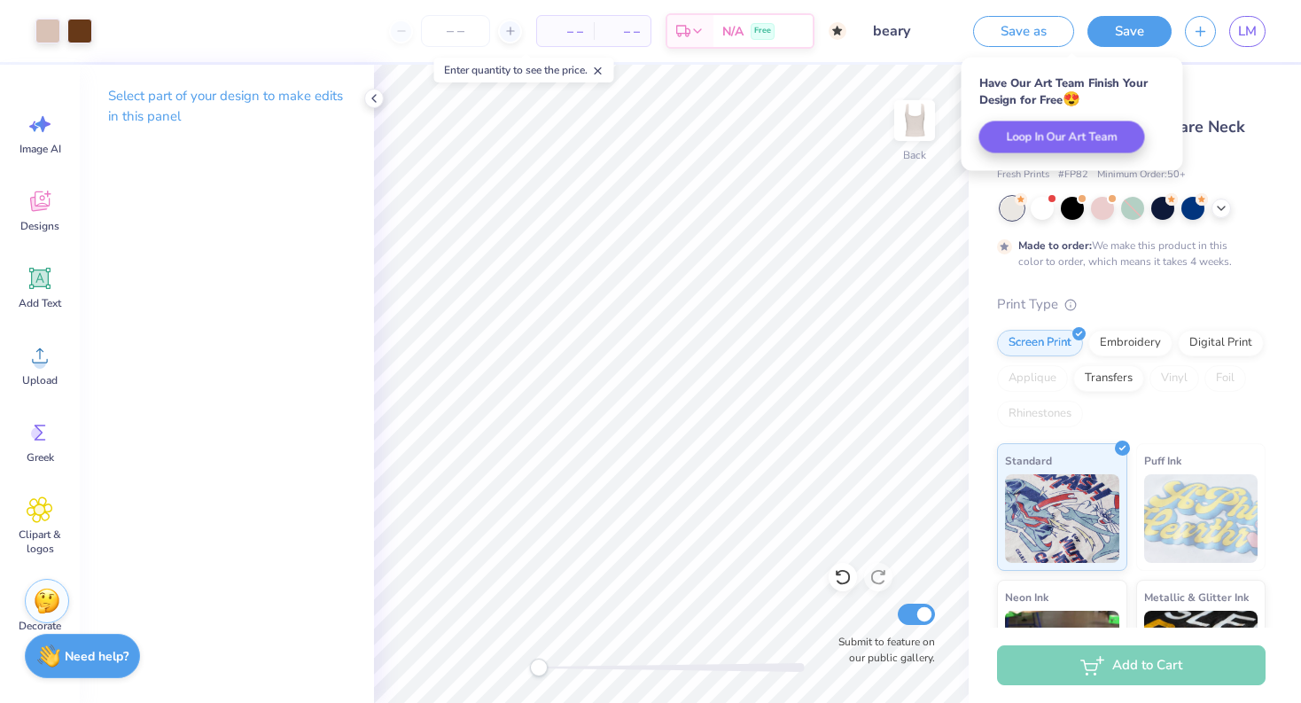
scroll to position [0, 0]
click at [1190, 35] on button "button" at bounding box center [1199, 28] width 31 height 31
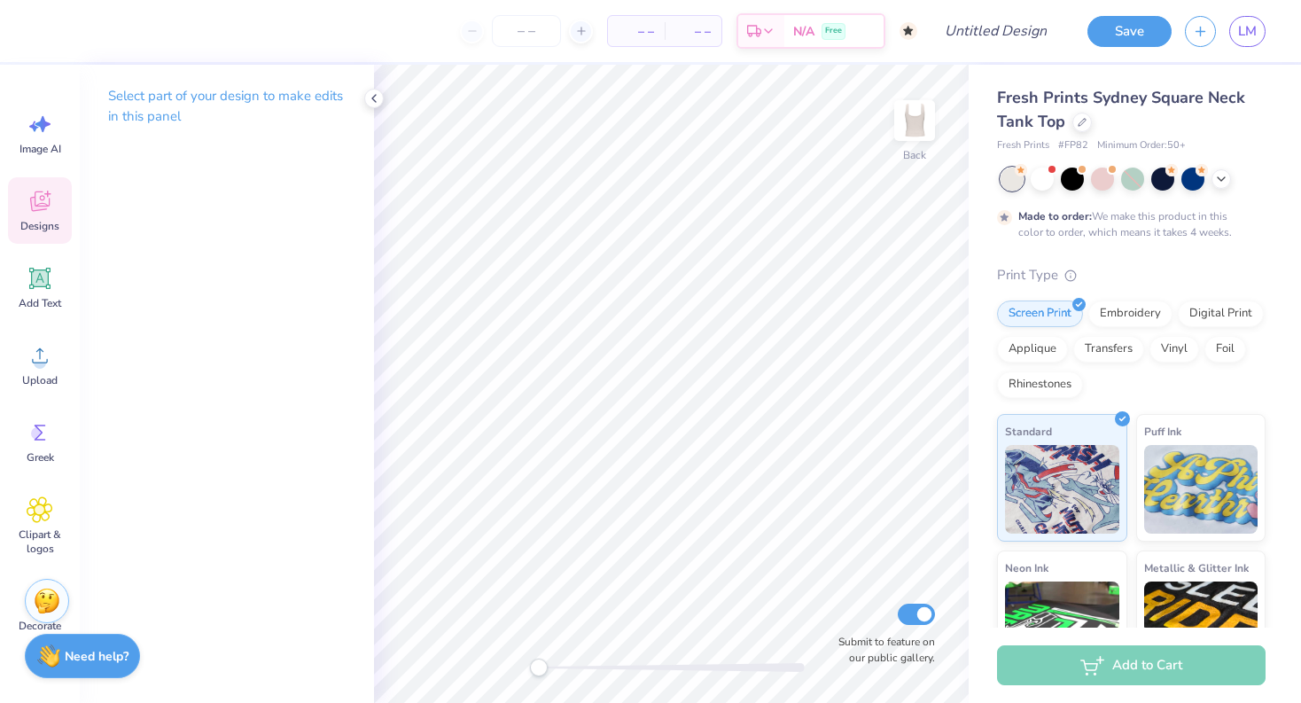
click at [49, 195] on icon at bounding box center [40, 201] width 27 height 27
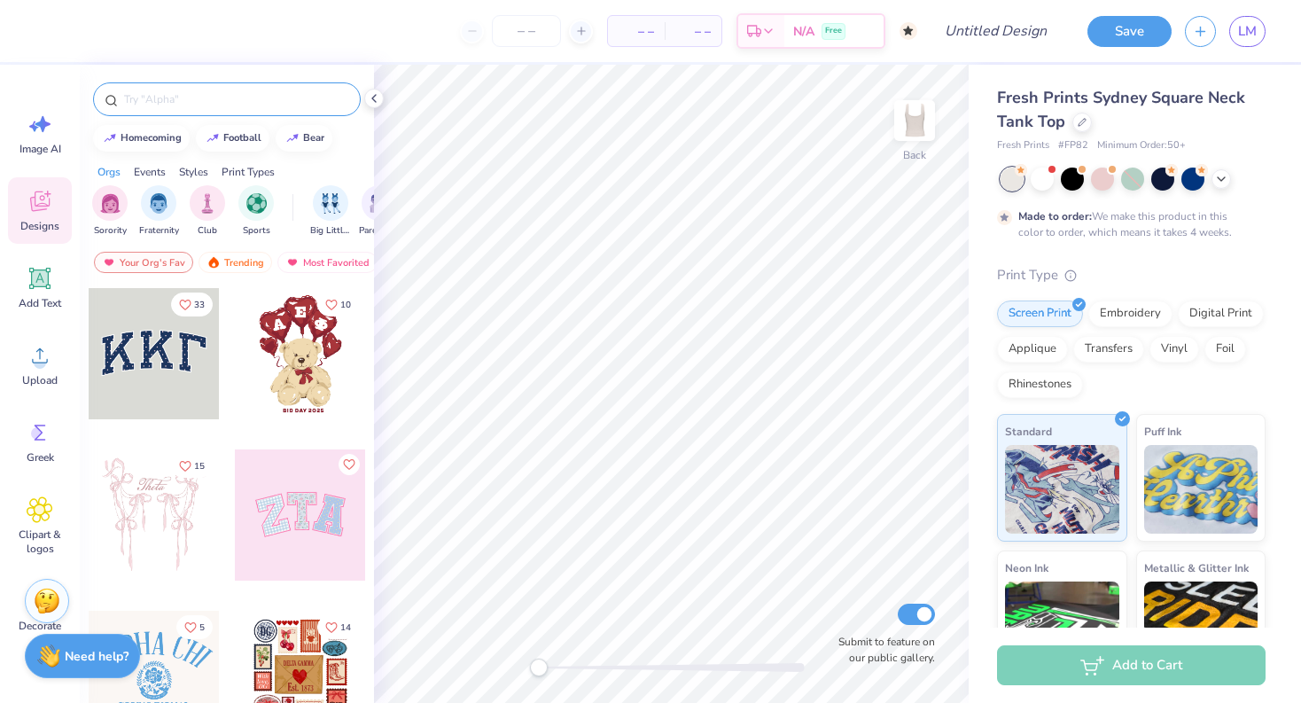
click at [184, 92] on input "text" at bounding box center [235, 99] width 227 height 18
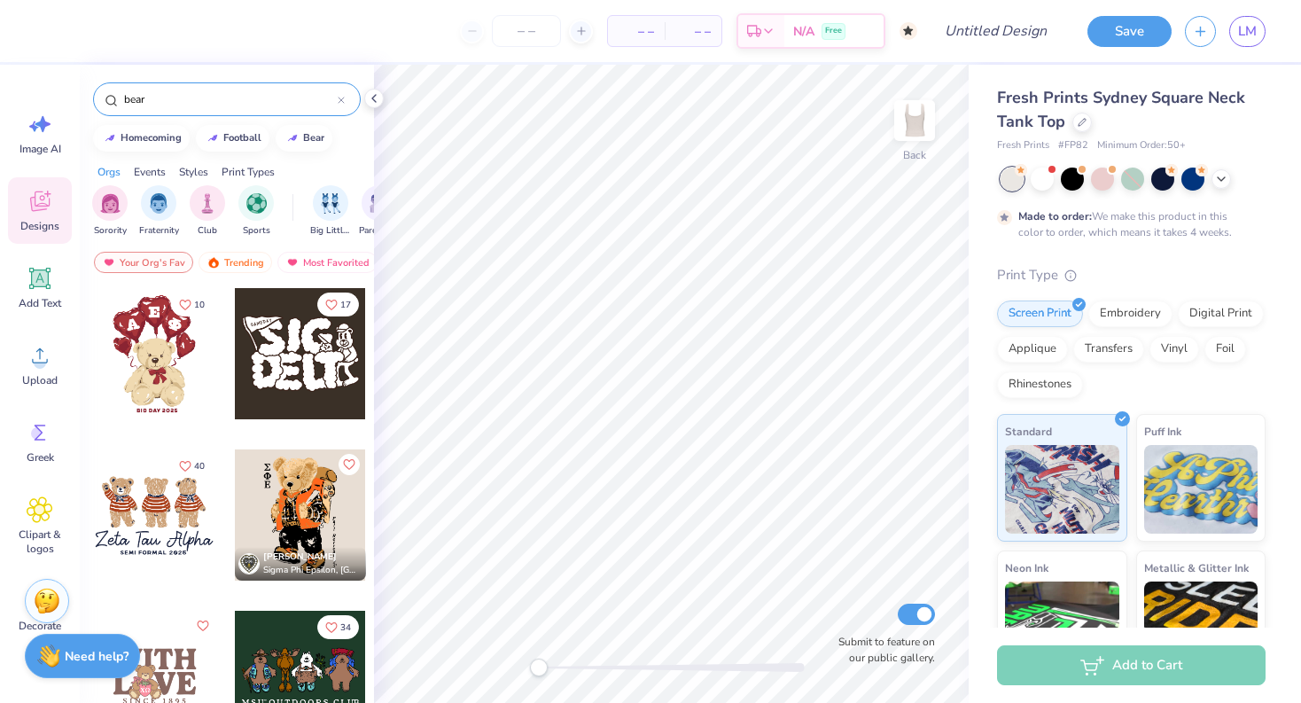
type input "bear"
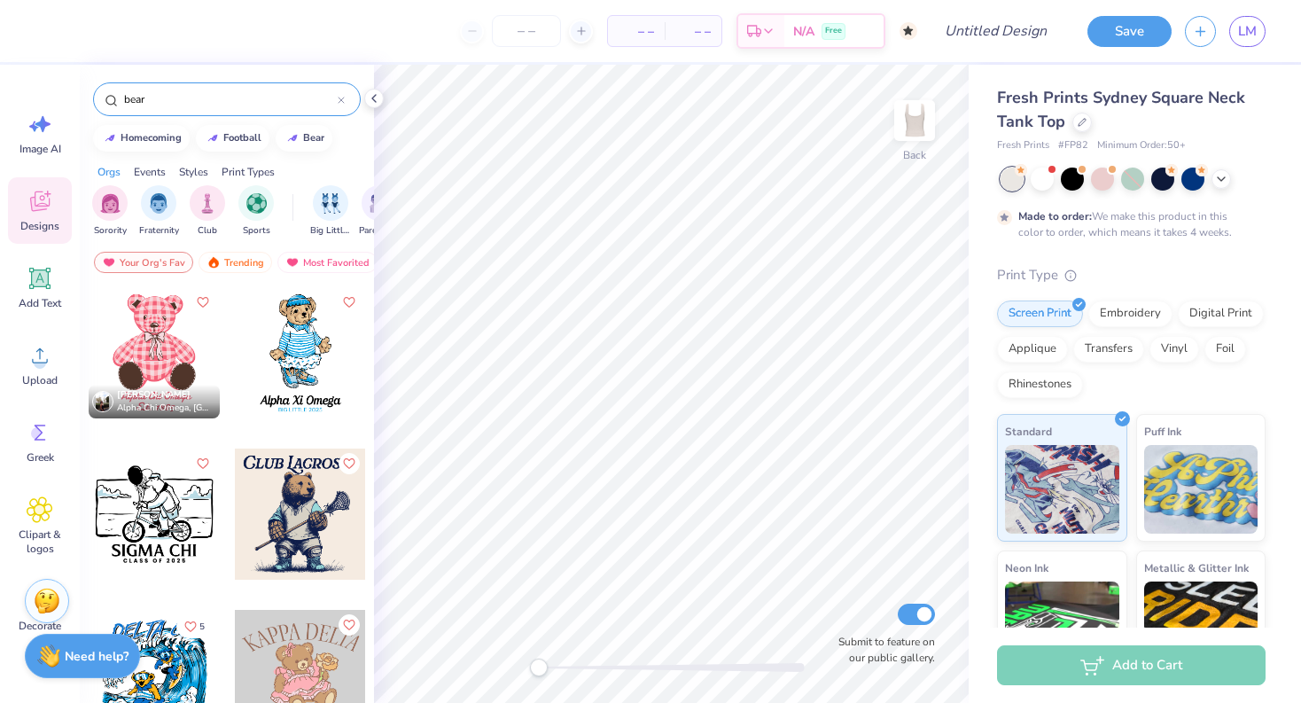
scroll to position [3664, 0]
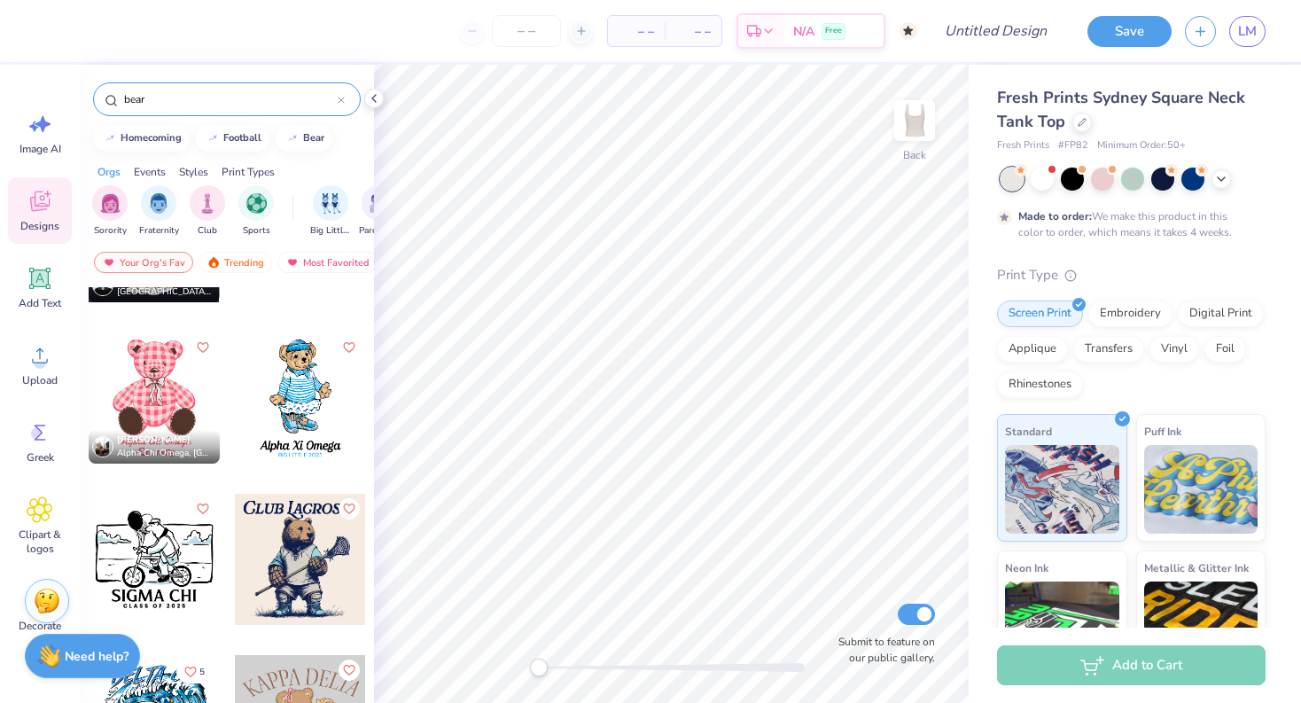
click at [304, 98] on input "bear" at bounding box center [229, 99] width 215 height 18
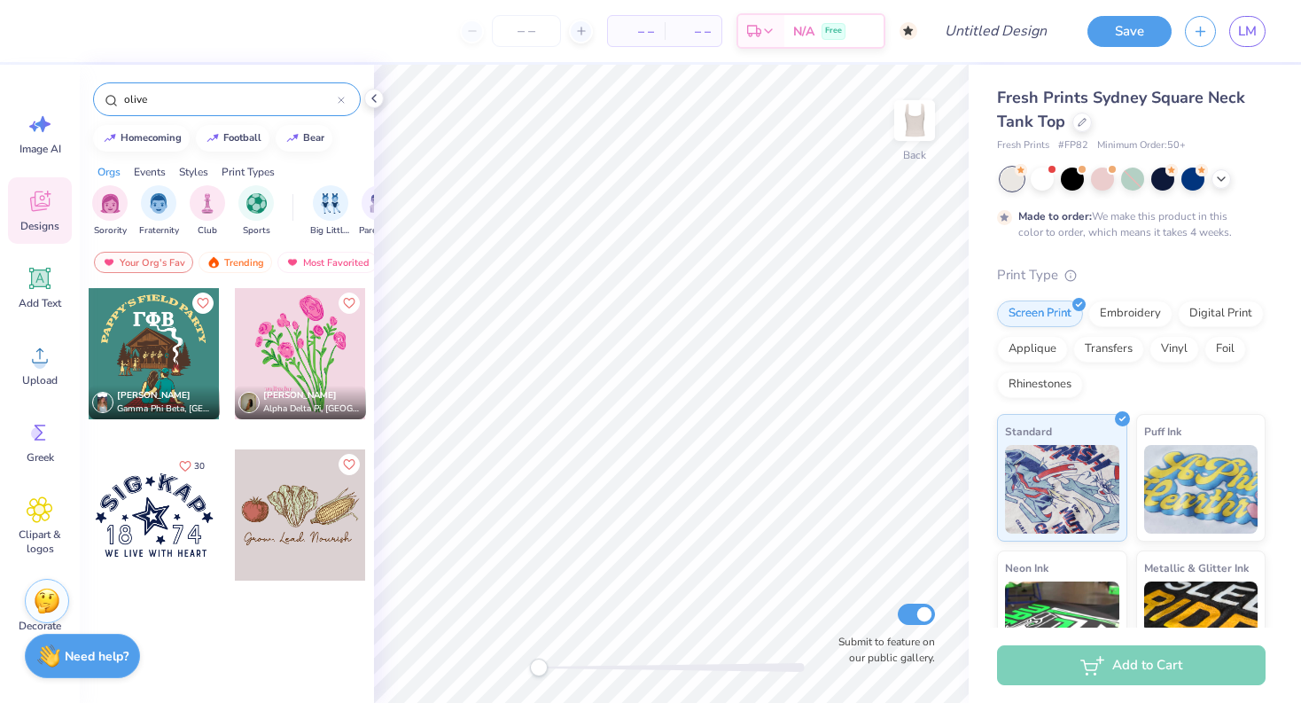
type input "olive"
click at [346, 106] on div "olive" at bounding box center [227, 99] width 268 height 34
click at [338, 102] on icon at bounding box center [341, 100] width 7 height 7
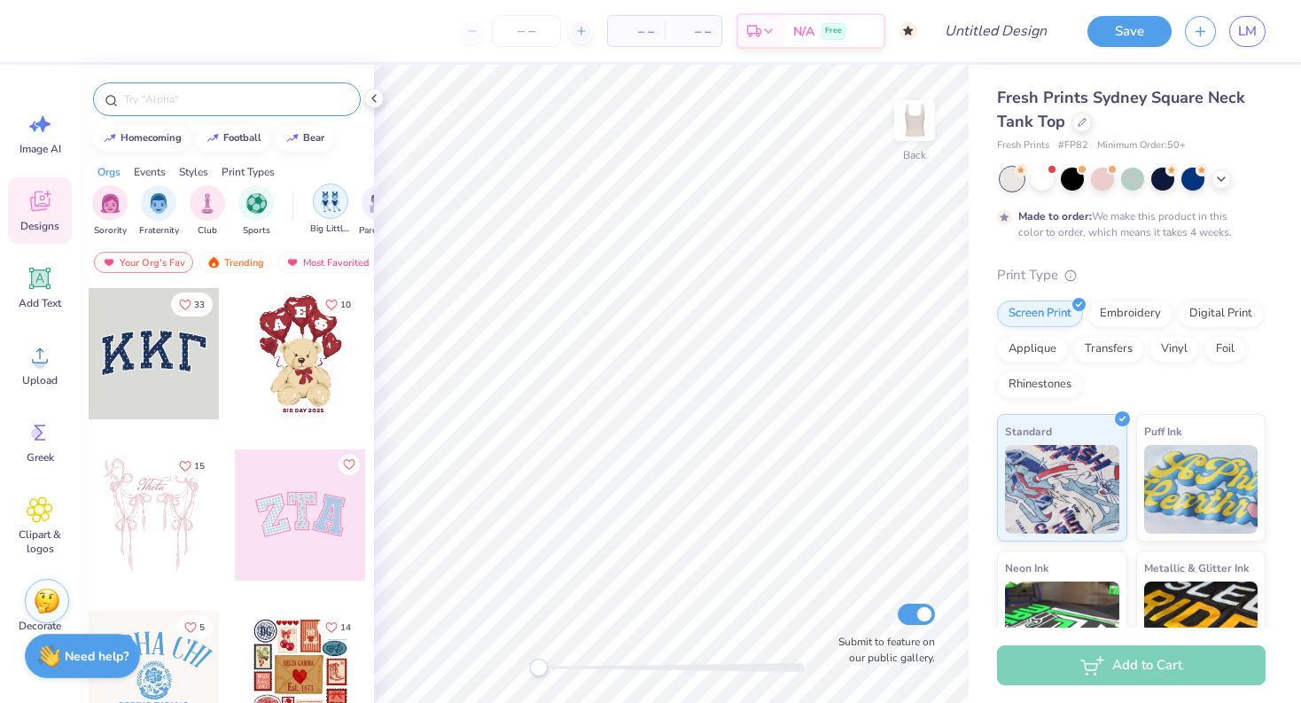
click at [339, 202] on img "filter for Big Little Reveal" at bounding box center [330, 201] width 19 height 20
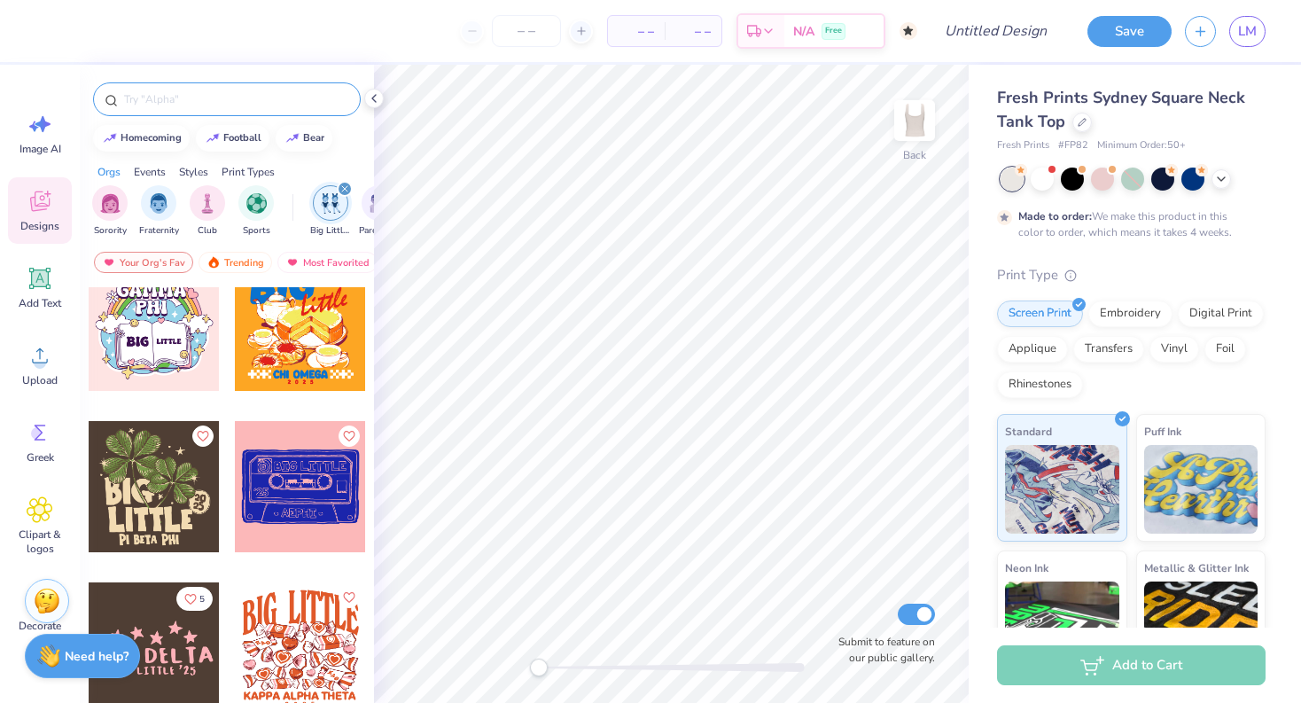
scroll to position [8414, 0]
click at [187, 516] on div at bounding box center [154, 485] width 131 height 131
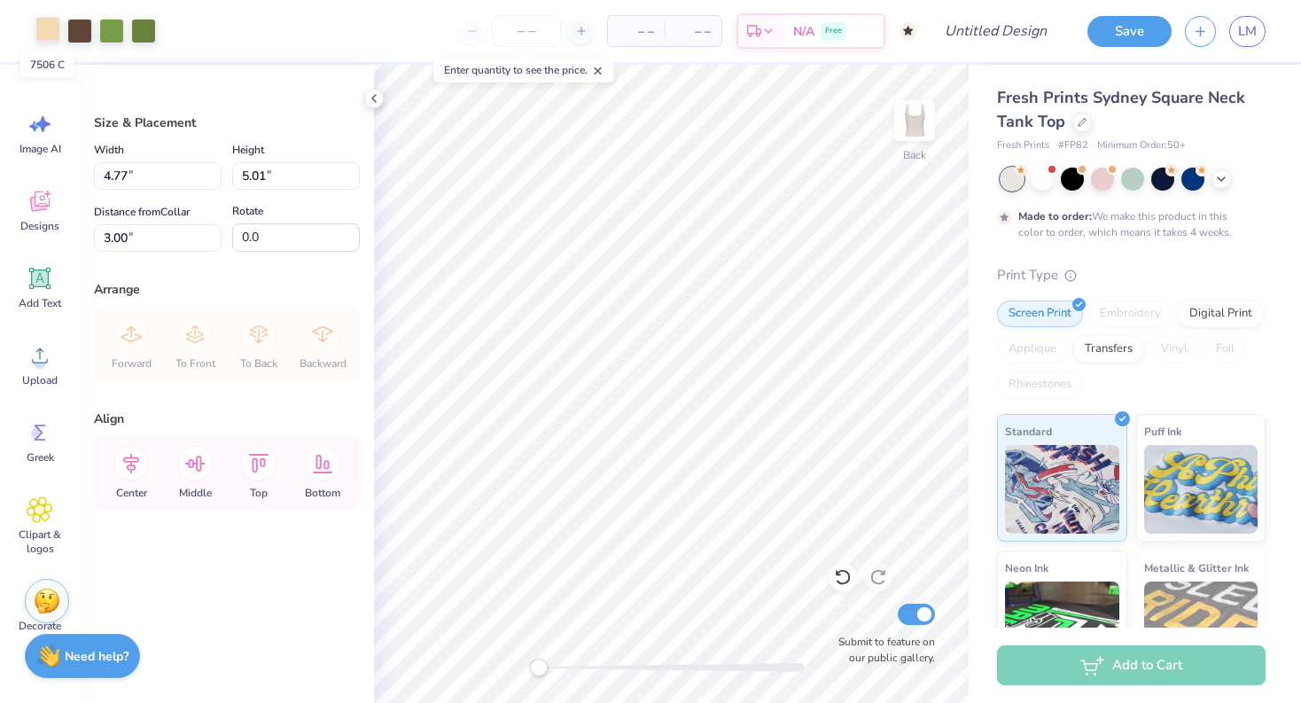
click at [54, 20] on div at bounding box center [47, 29] width 25 height 25
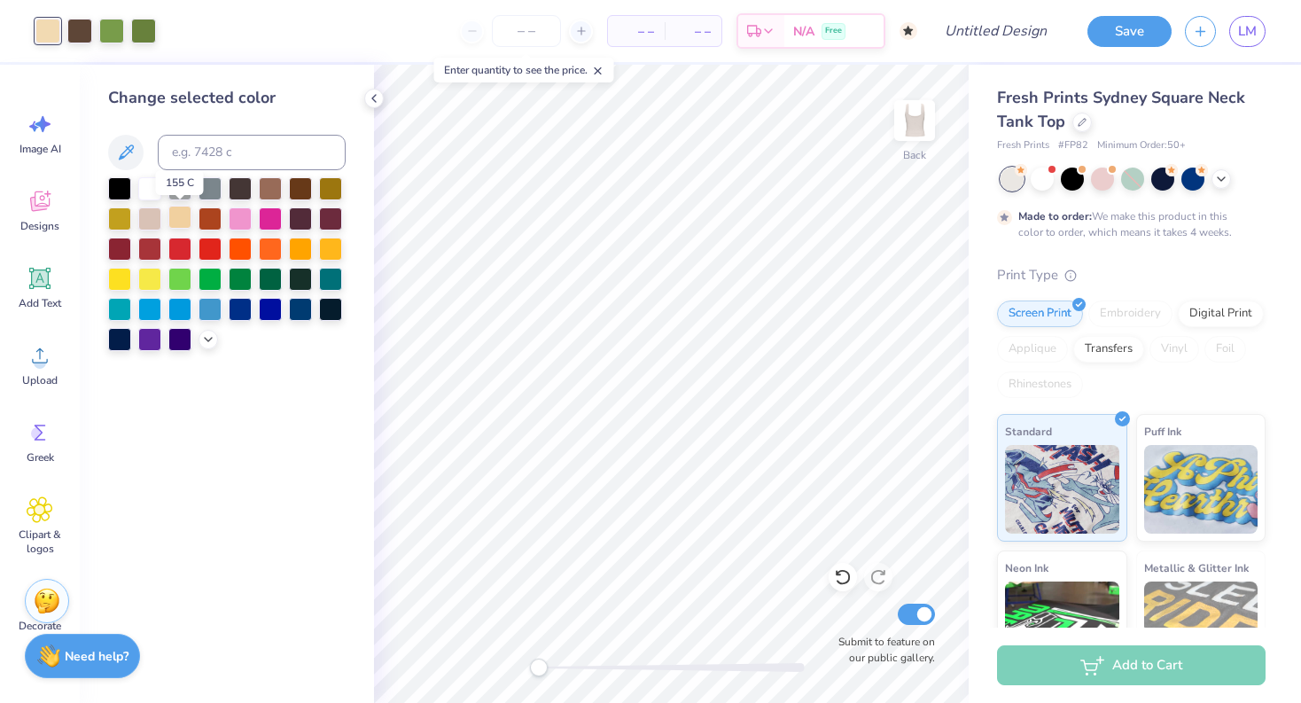
click at [184, 215] on div at bounding box center [179, 217] width 23 height 23
click at [150, 221] on div at bounding box center [149, 217] width 23 height 23
click at [116, 226] on div at bounding box center [119, 217] width 23 height 23
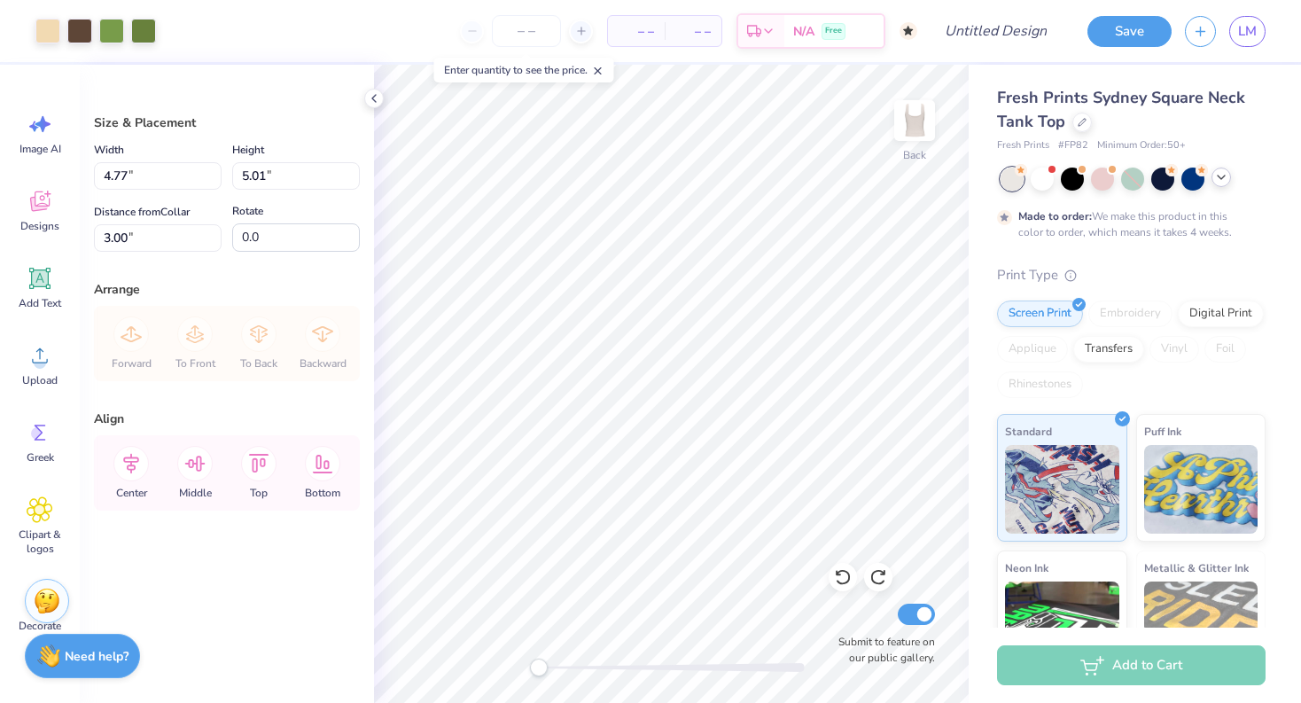
click at [1216, 182] on icon at bounding box center [1221, 177] width 14 height 14
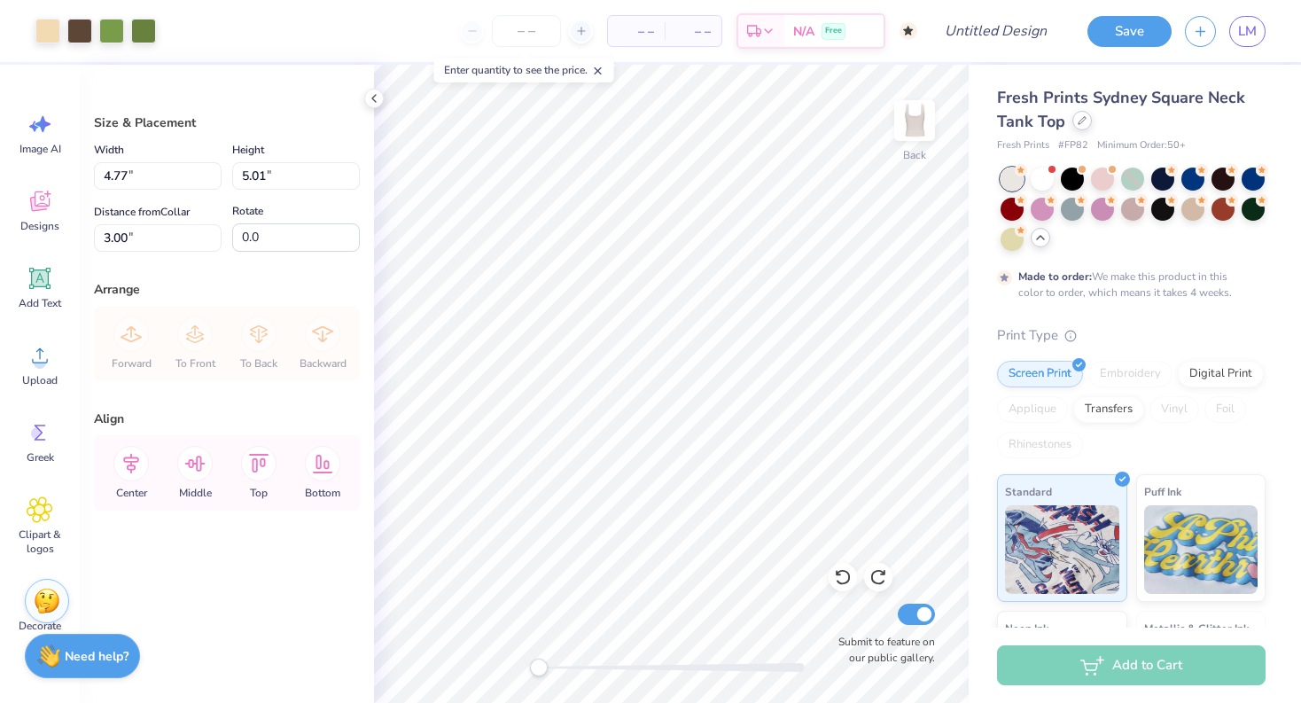
click at [1082, 117] on icon at bounding box center [1081, 120] width 9 height 9
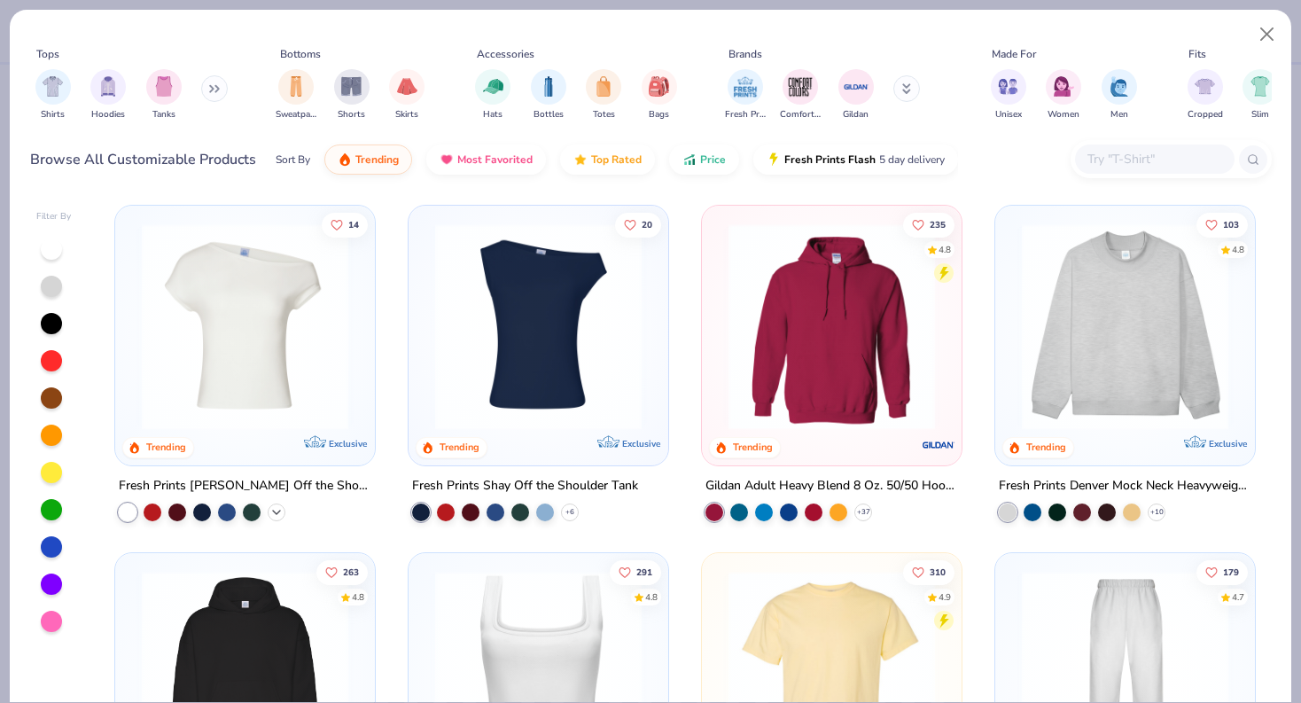
click at [273, 509] on icon at bounding box center [276, 512] width 14 height 14
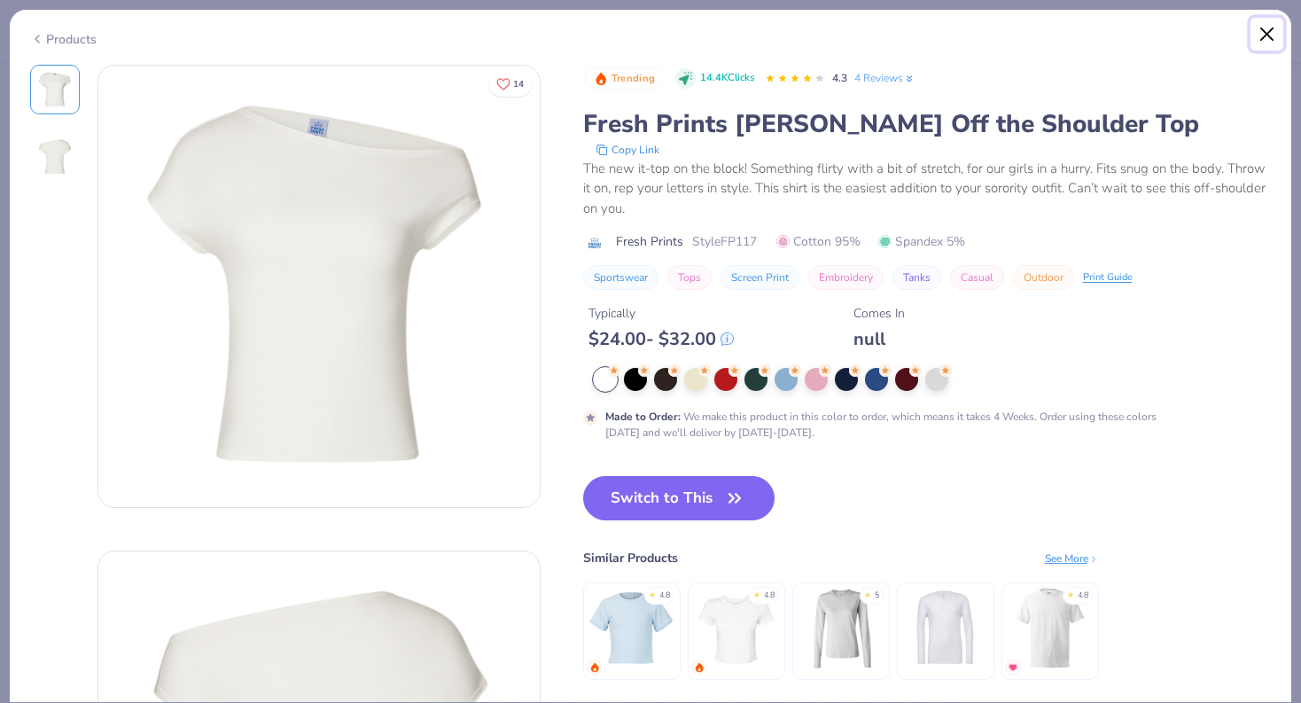
click at [1260, 29] on button "Close" at bounding box center [1267, 35] width 34 height 34
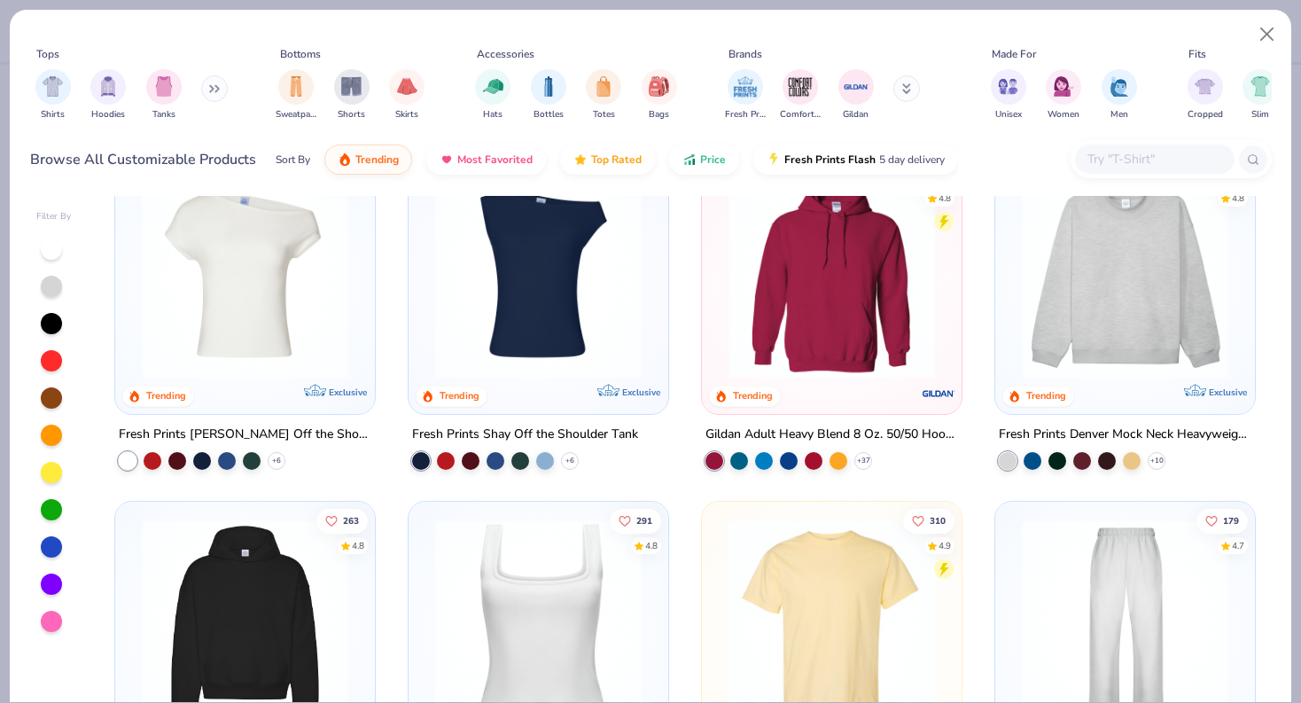
scroll to position [79, 0]
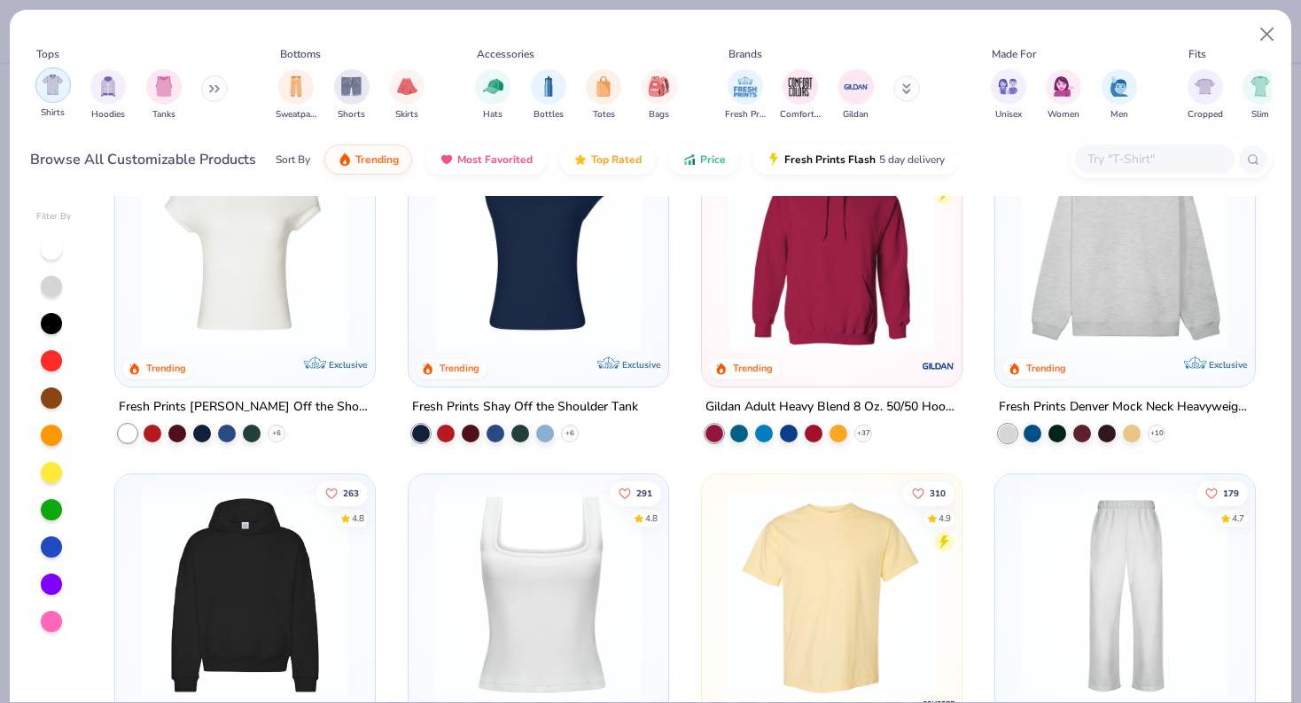
click at [62, 91] on img "filter for Shirts" at bounding box center [53, 84] width 20 height 20
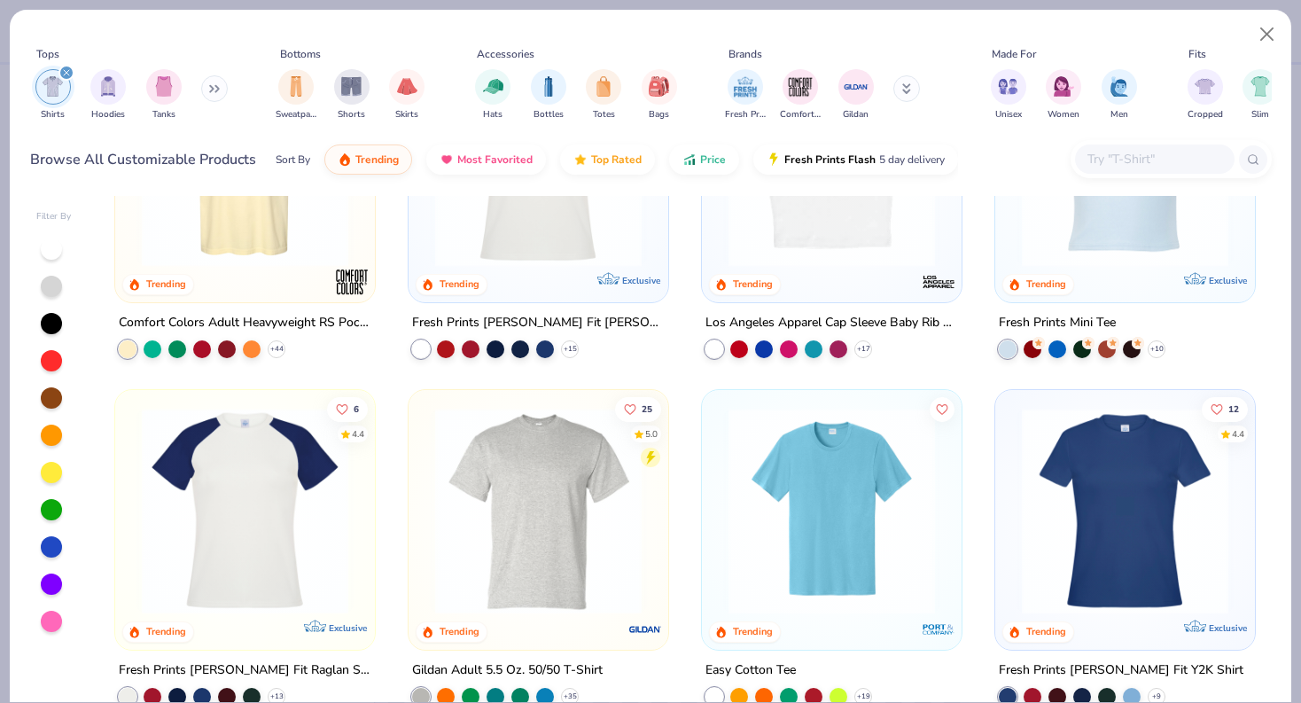
scroll to position [328, 0]
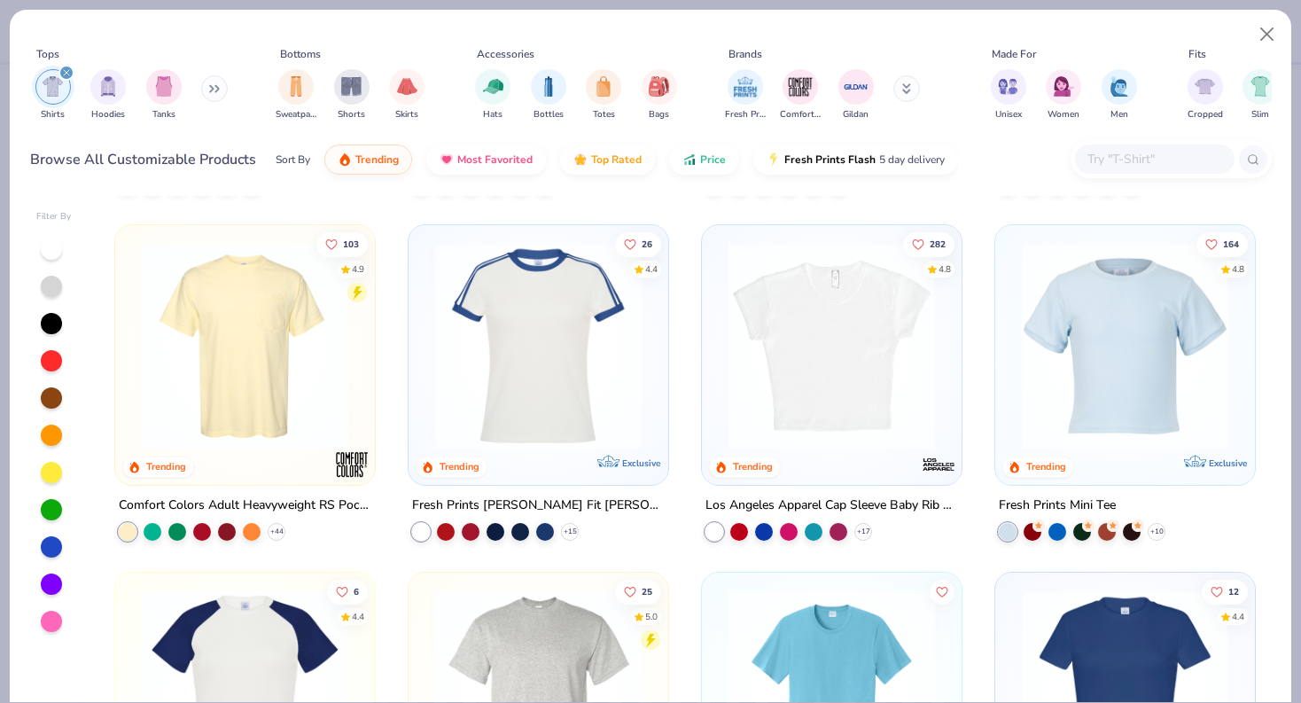
click at [865, 540] on div "282 4.8 Trending Los Angeles Apparel Cap Sleeve Baby Rib Crop Top + 17" at bounding box center [831, 397] width 261 height 346
click at [865, 531] on icon at bounding box center [863, 531] width 14 height 14
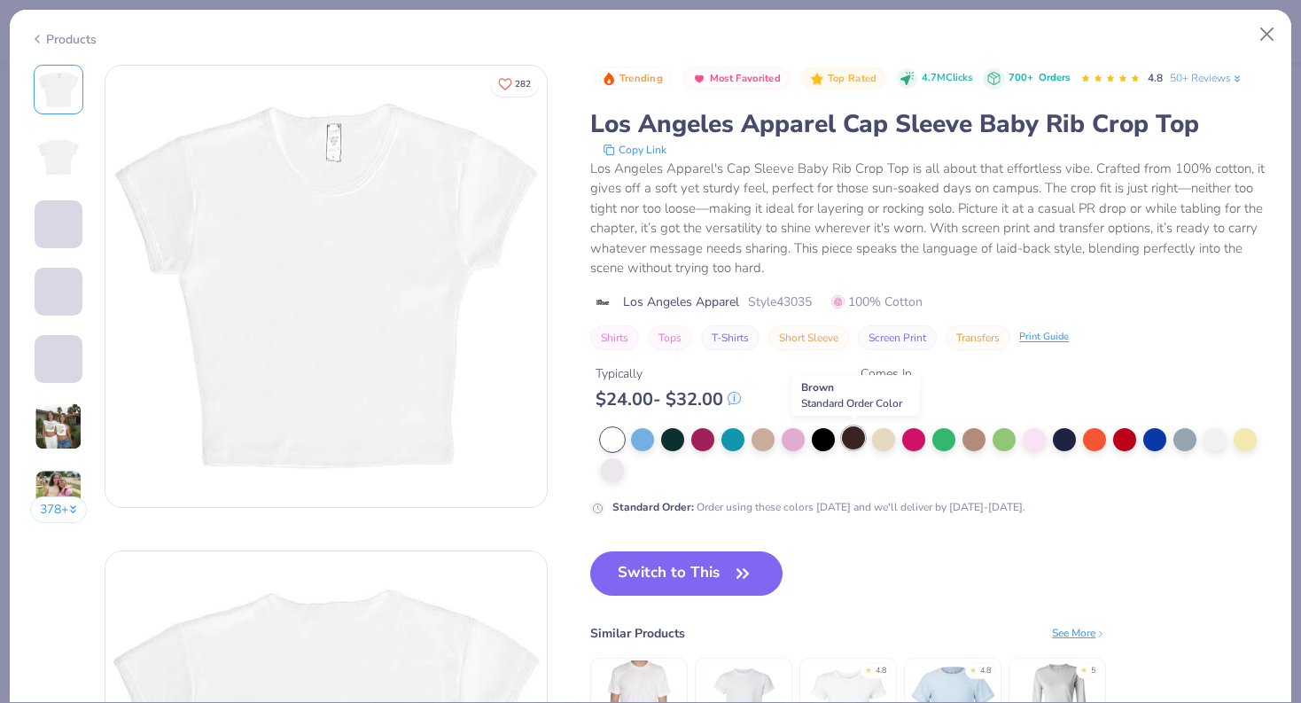
click at [858, 440] on div at bounding box center [853, 437] width 23 height 23
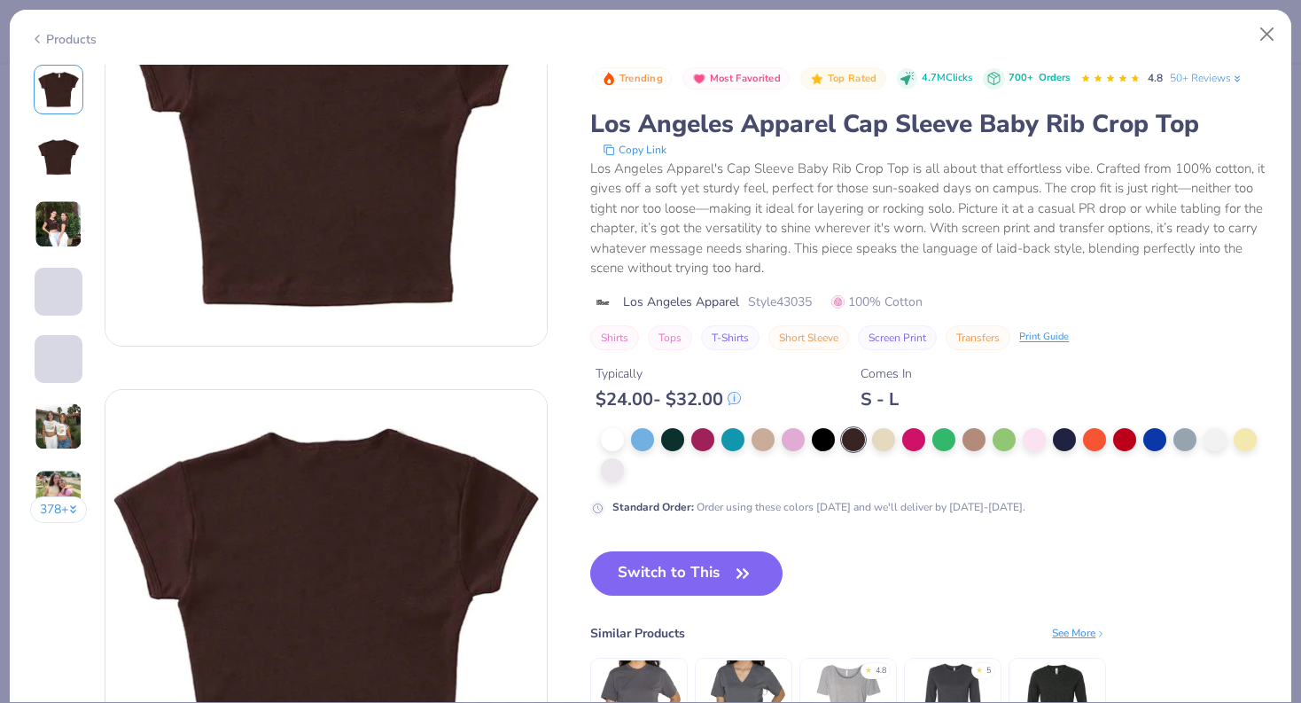
scroll to position [154, 0]
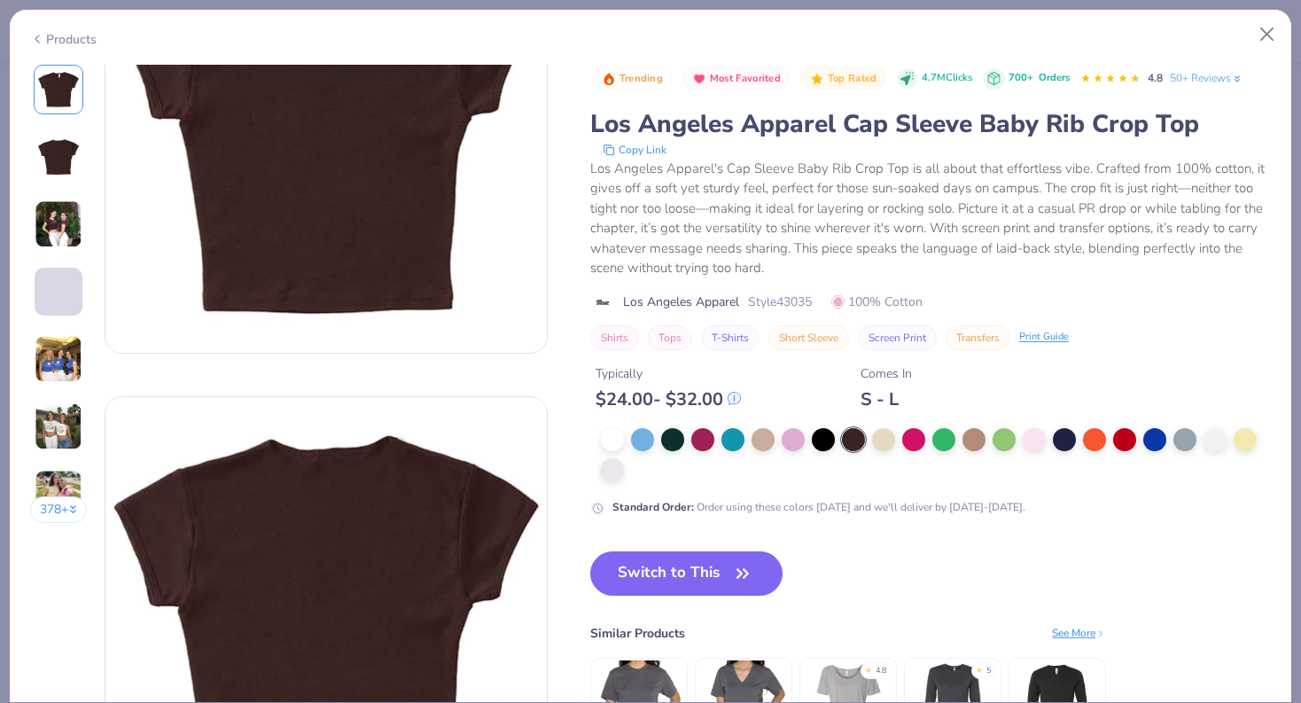
click at [58, 239] on img at bounding box center [59, 224] width 48 height 48
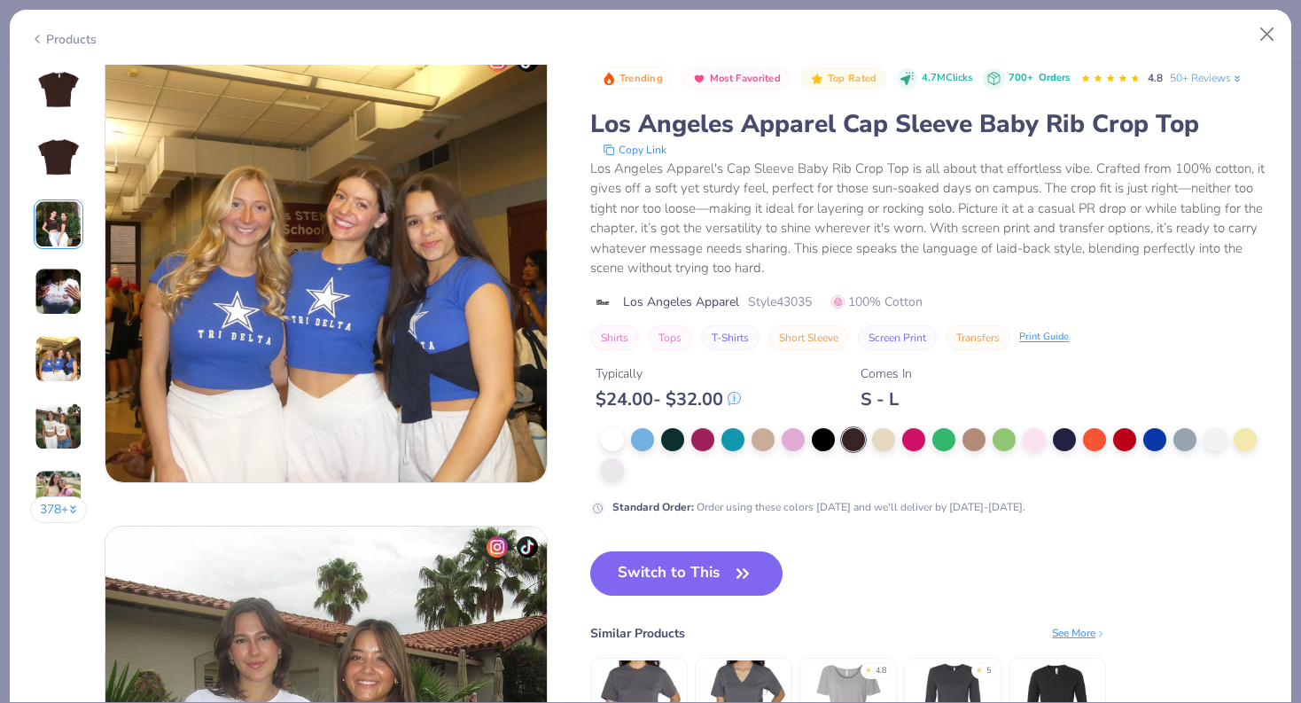
scroll to position [2008, 0]
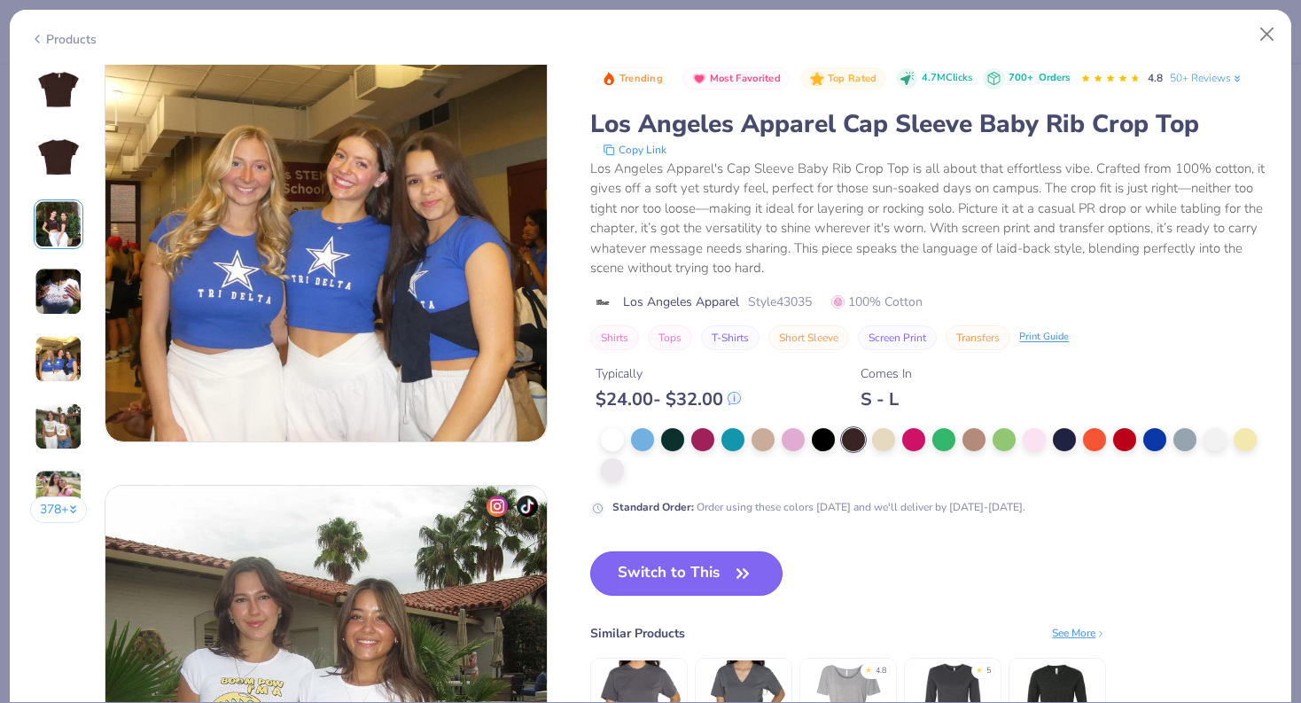
click at [735, 566] on icon "button" at bounding box center [742, 573] width 25 height 25
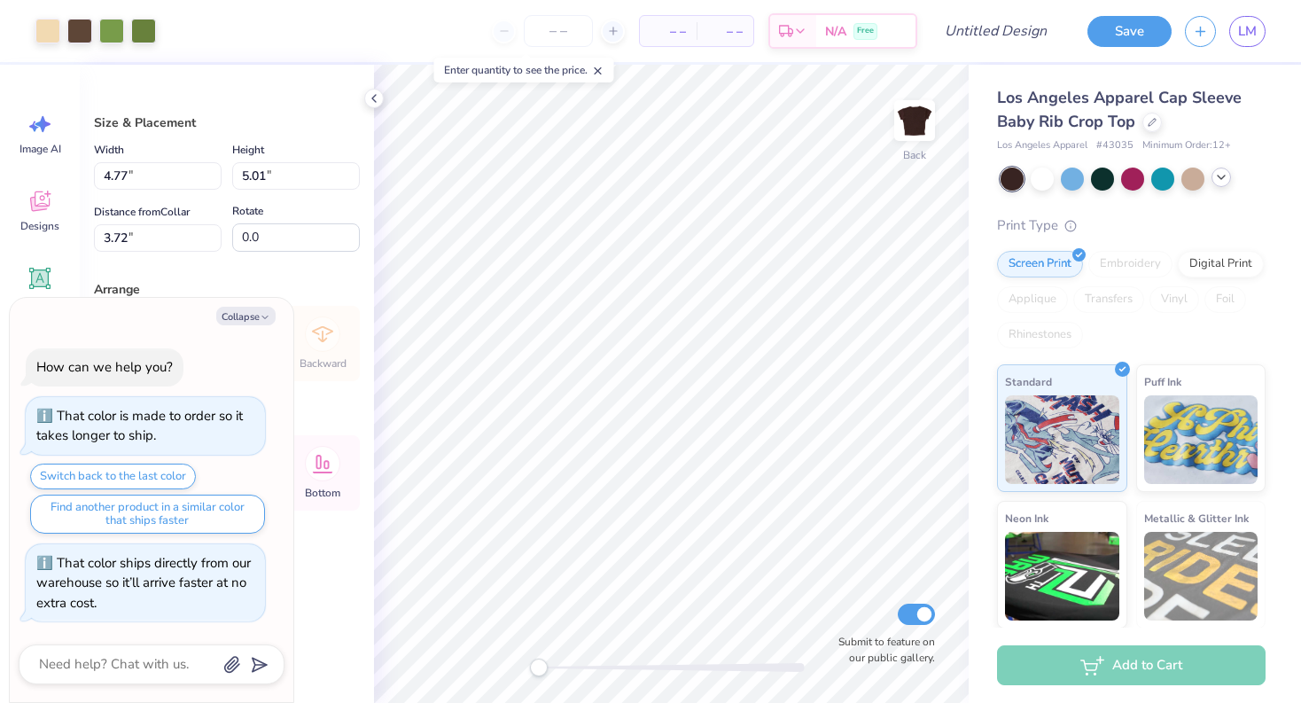
click at [222, 256] on div "Size & Placement Width 4.77 4.77 " Height 5.01 5.01 " Distance from Collar 3.72…" at bounding box center [227, 384] width 294 height 638
click at [254, 308] on button "Collapse" at bounding box center [245, 316] width 59 height 19
type textarea "x"
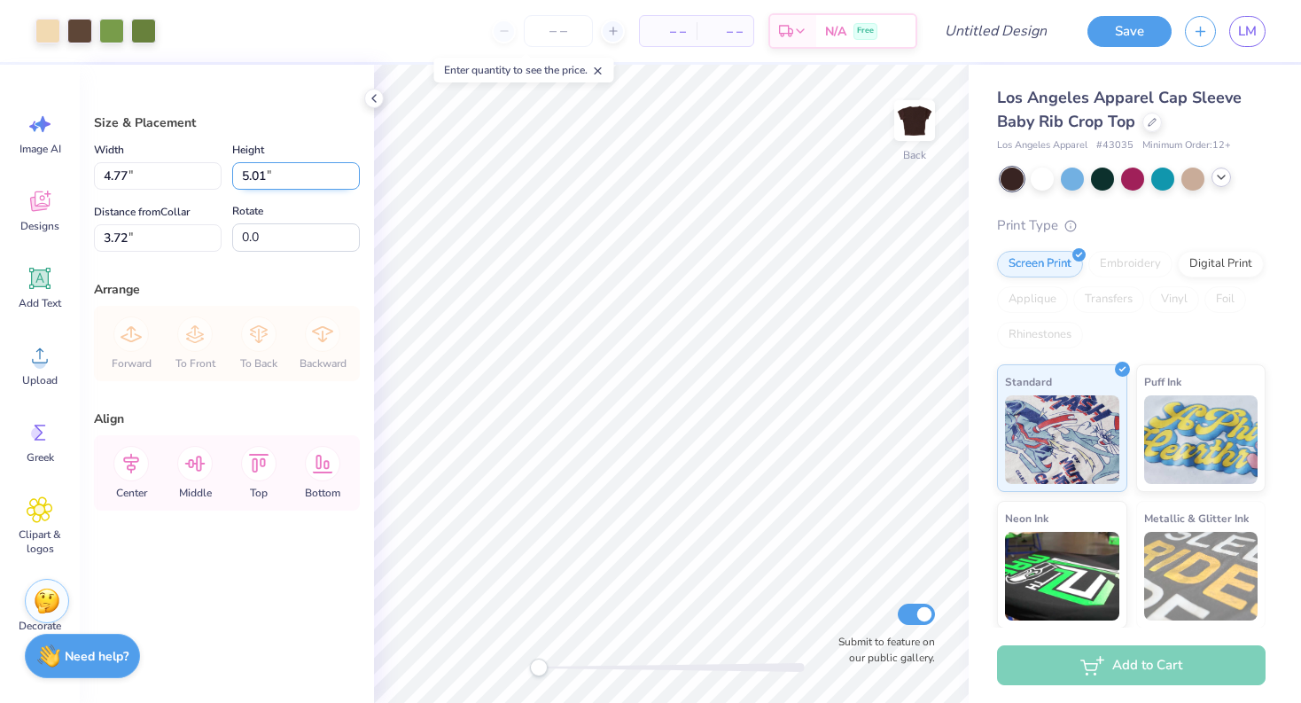
click at [276, 175] on input "5.01" at bounding box center [296, 175] width 128 height 27
click at [353, 170] on input "5.02" at bounding box center [296, 175] width 128 height 27
click at [353, 170] on input "5.03" at bounding box center [296, 175] width 128 height 27
click at [353, 170] on input "5.04" at bounding box center [296, 175] width 128 height 27
click at [353, 170] on input "5.05" at bounding box center [296, 175] width 128 height 27
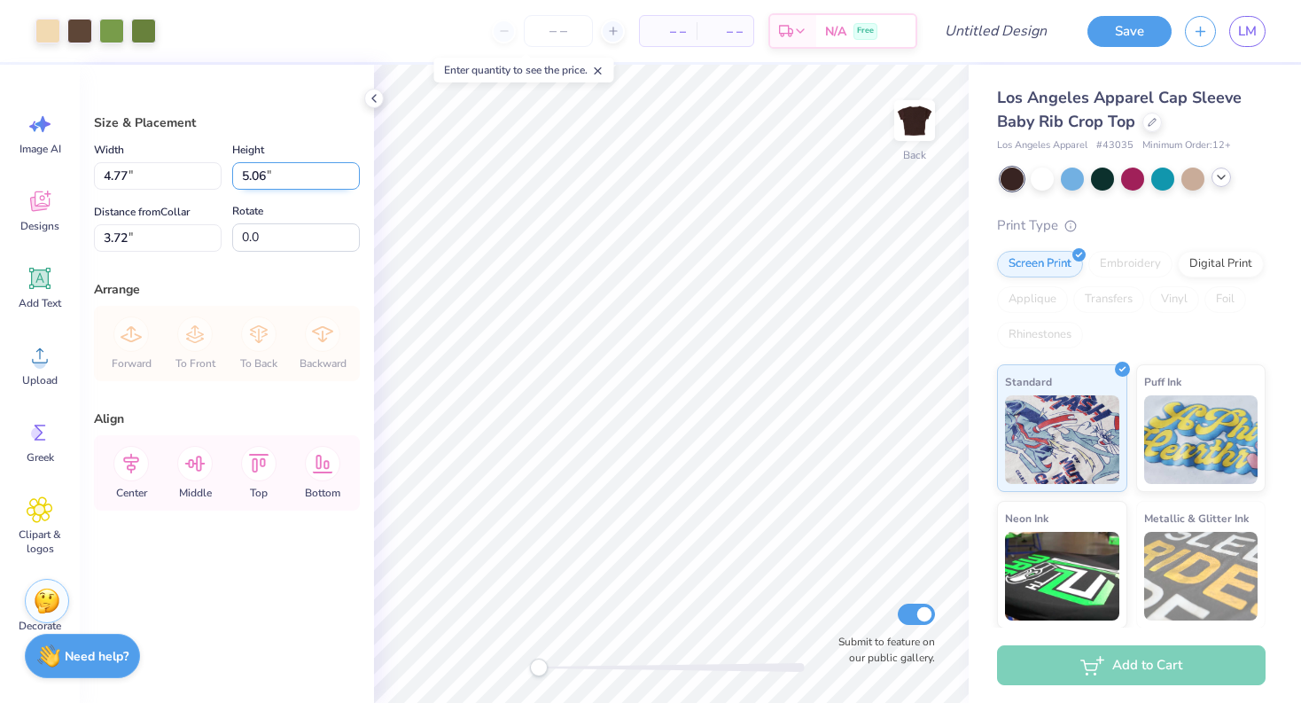
click at [353, 170] on input "5.06" at bounding box center [296, 175] width 128 height 27
click at [353, 170] on input "5.07" at bounding box center [296, 175] width 128 height 27
click at [353, 170] on input "5.08" at bounding box center [296, 175] width 128 height 27
click at [353, 170] on input "5.09" at bounding box center [296, 175] width 128 height 27
click at [353, 170] on input "5.1" at bounding box center [296, 175] width 128 height 27
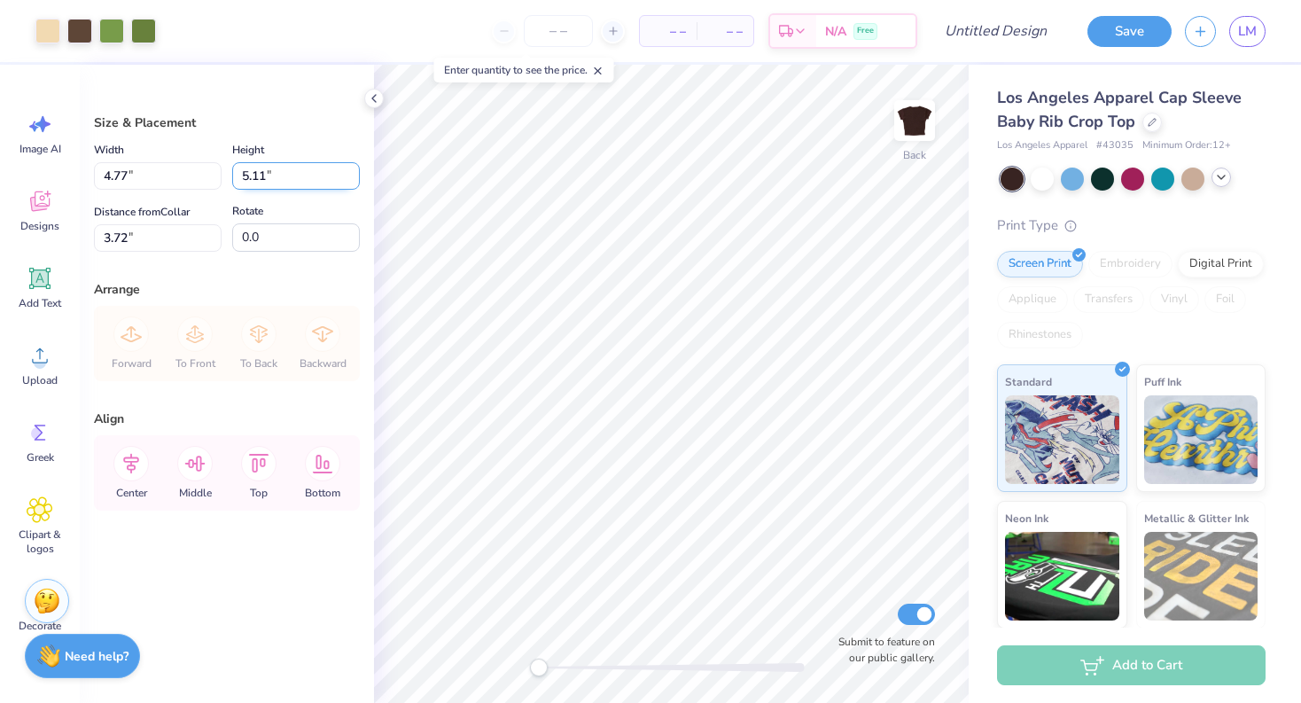
click at [353, 170] on input "5.11" at bounding box center [296, 175] width 128 height 27
click at [353, 170] on input "5.12" at bounding box center [296, 175] width 128 height 27
type input "5.13"
click at [353, 170] on input "5.13" at bounding box center [296, 175] width 128 height 27
type input "4.88"
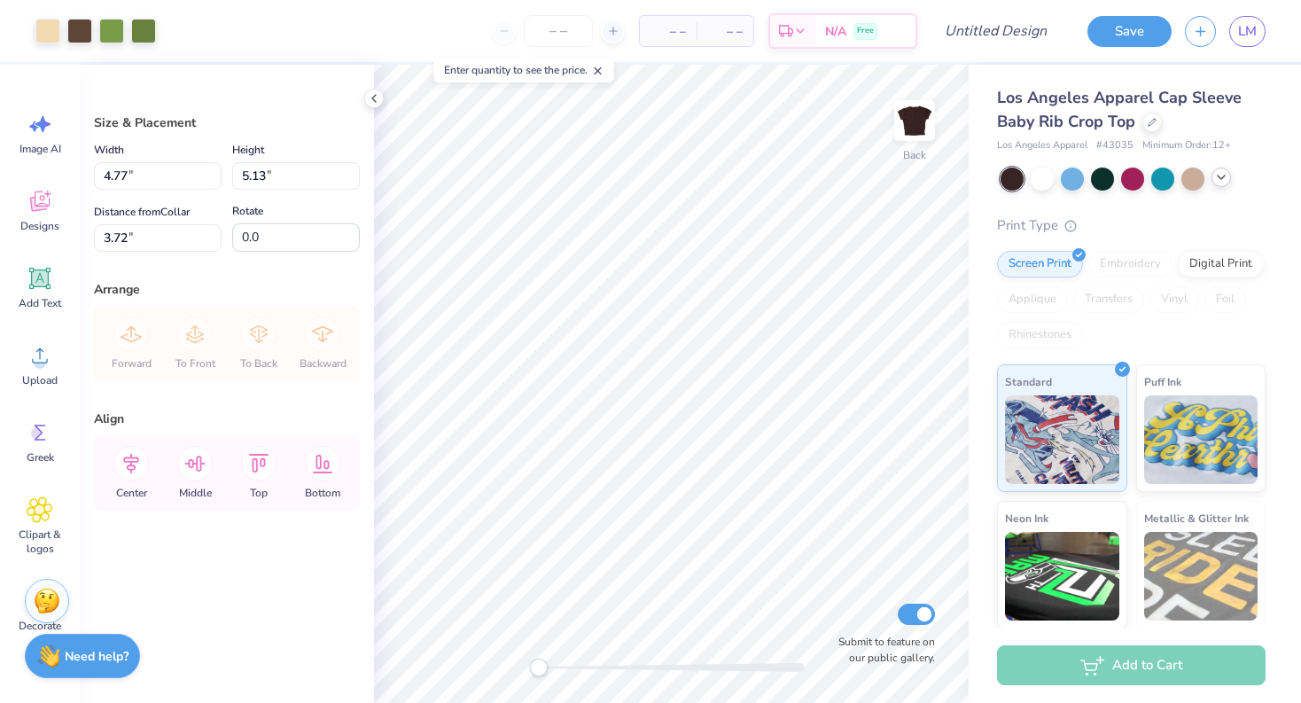
type input "3.65"
click at [353, 206] on div "Rotate 0.0" at bounding box center [296, 225] width 128 height 51
click at [135, 461] on icon at bounding box center [131, 464] width 16 height 20
click at [266, 454] on icon at bounding box center [259, 463] width 20 height 19
click at [204, 235] on input "3.65" at bounding box center [158, 237] width 128 height 27
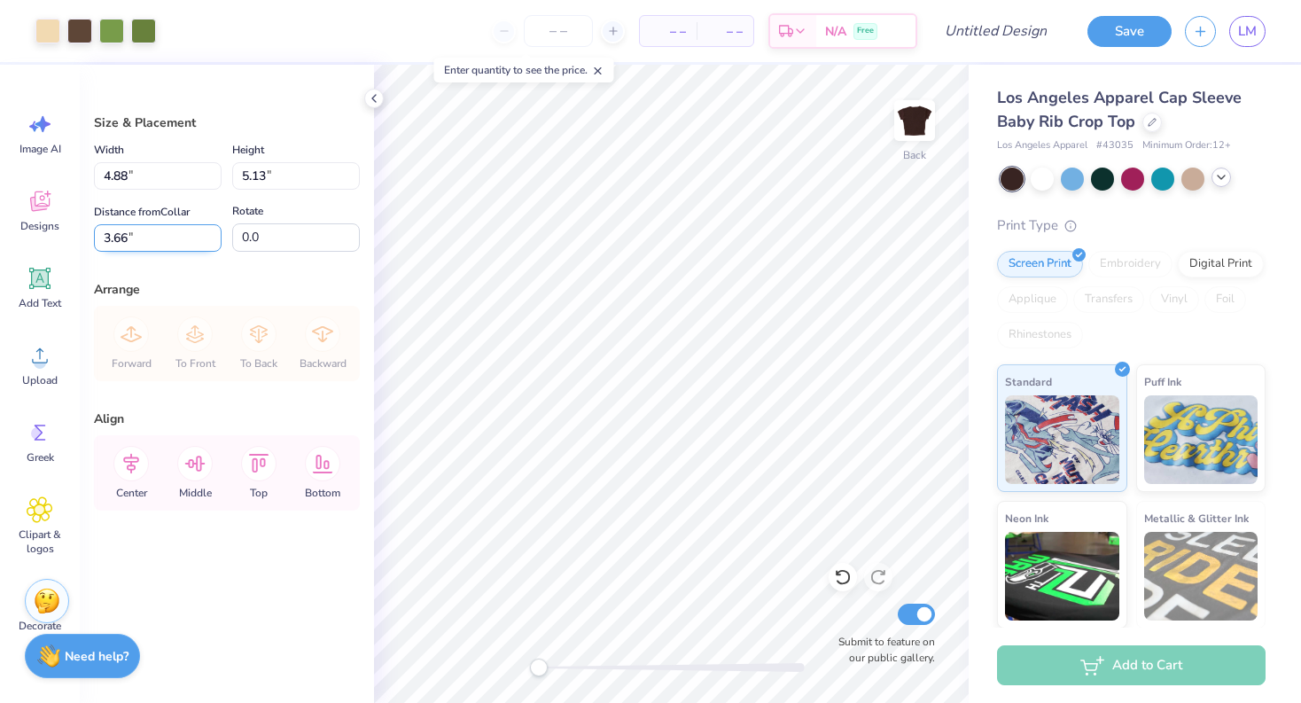
click at [215, 230] on input "3.66" at bounding box center [158, 237] width 128 height 27
click at [215, 230] on input "3.67" at bounding box center [158, 237] width 128 height 27
click at [215, 230] on input "3.68" at bounding box center [158, 237] width 128 height 27
click at [215, 230] on input "3.69" at bounding box center [158, 237] width 128 height 27
click at [215, 230] on input "3.7" at bounding box center [158, 237] width 128 height 27
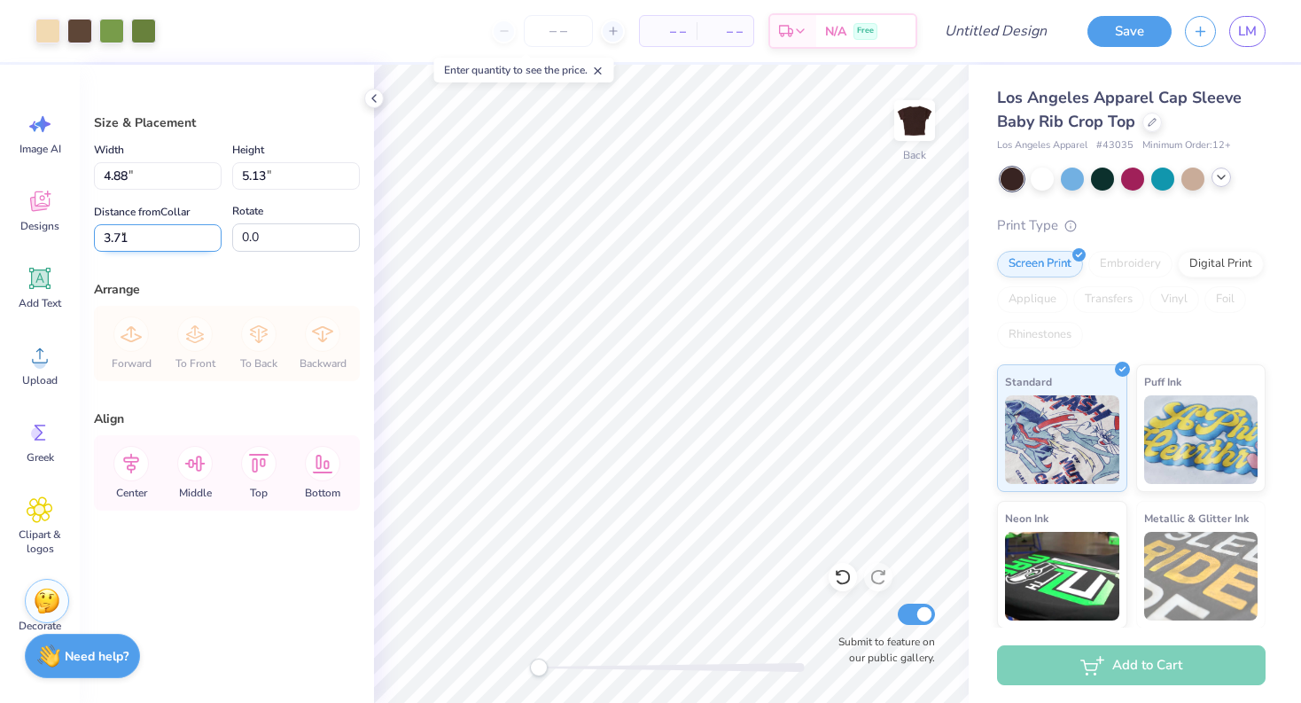
click at [215, 230] on input "3.71" at bounding box center [158, 237] width 128 height 27
click at [215, 230] on input "3.72" at bounding box center [158, 237] width 128 height 27
click at [215, 230] on input "3.73" at bounding box center [158, 237] width 128 height 27
click at [215, 230] on input "3.74" at bounding box center [158, 237] width 128 height 27
click at [215, 230] on input "3.75" at bounding box center [158, 237] width 128 height 27
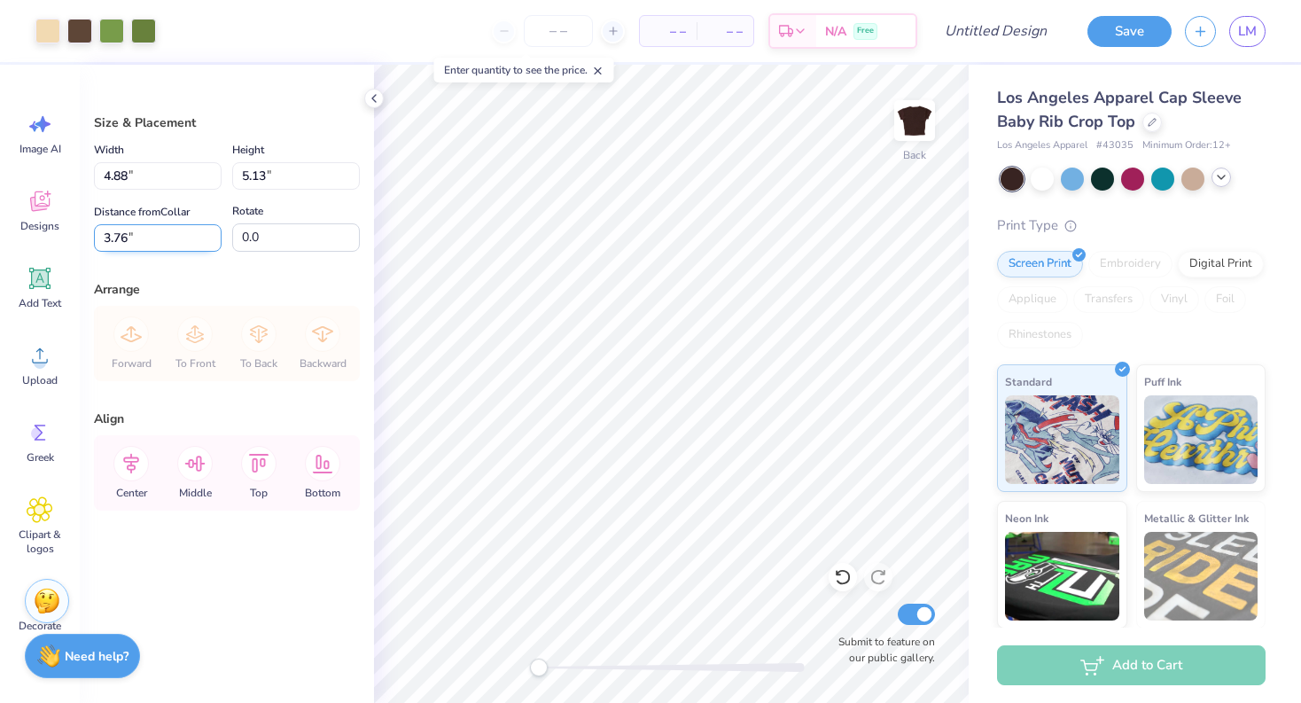
click at [215, 230] on input "3.76" at bounding box center [158, 237] width 128 height 27
click at [215, 230] on input "3.77" at bounding box center [158, 237] width 128 height 27
click at [215, 230] on input "3.78" at bounding box center [158, 237] width 128 height 27
click at [215, 230] on input "3.79" at bounding box center [158, 237] width 128 height 27
click at [215, 230] on input "3.8" at bounding box center [158, 237] width 128 height 27
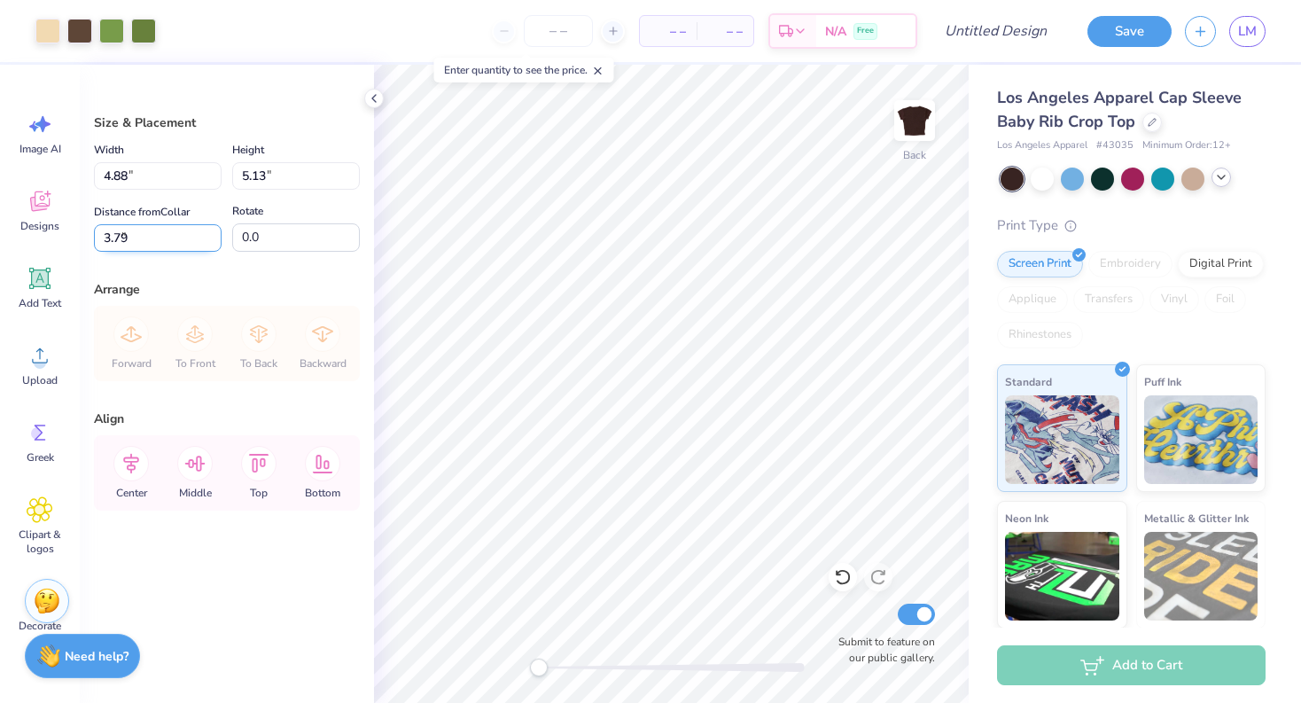
click at [209, 238] on input "3.79" at bounding box center [158, 237] width 128 height 27
click at [209, 238] on input "3.78" at bounding box center [158, 237] width 128 height 27
click at [209, 238] on input "3.77" at bounding box center [158, 237] width 128 height 27
click at [209, 238] on input "3.76" at bounding box center [158, 237] width 128 height 27
click at [209, 238] on input "3.75" at bounding box center [158, 237] width 128 height 27
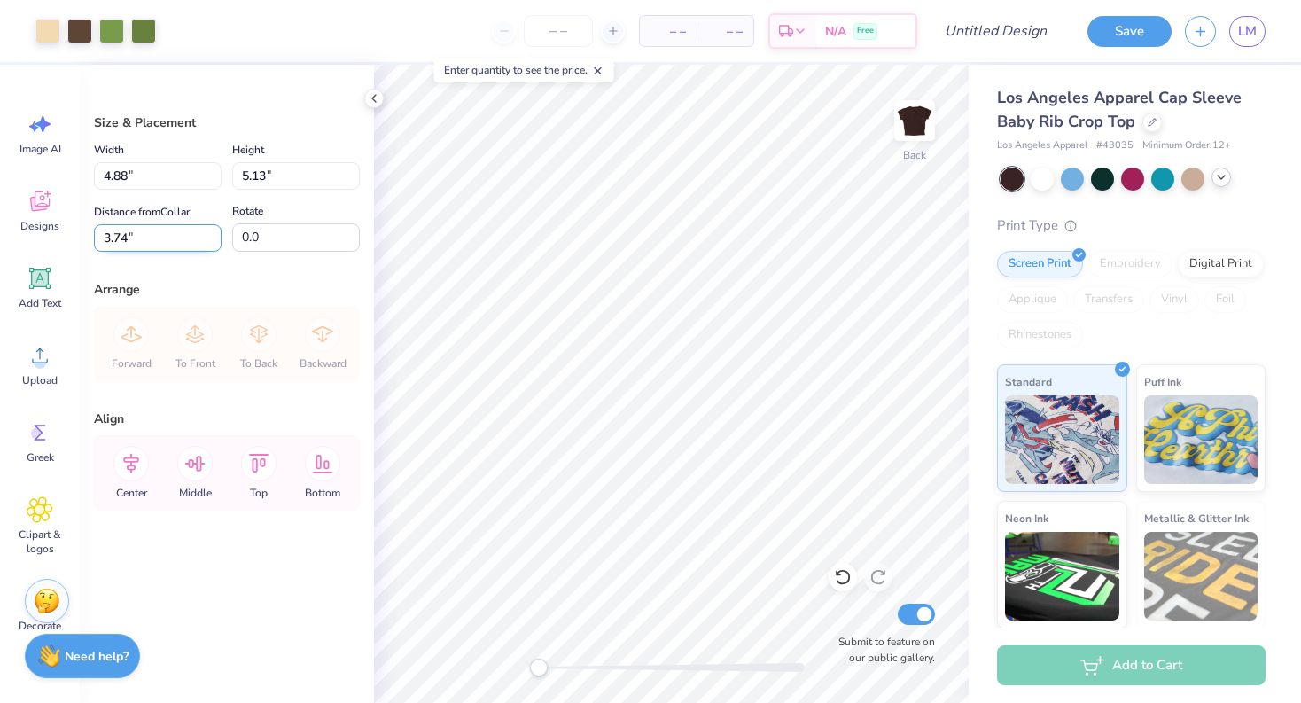
click at [209, 238] on input "3.74" at bounding box center [158, 237] width 128 height 27
click at [209, 238] on input "3.73" at bounding box center [158, 237] width 128 height 27
click at [209, 238] on input "3.72" at bounding box center [158, 237] width 128 height 27
click at [209, 238] on input "3.71" at bounding box center [158, 237] width 128 height 27
click at [209, 238] on input "3.7" at bounding box center [158, 237] width 128 height 27
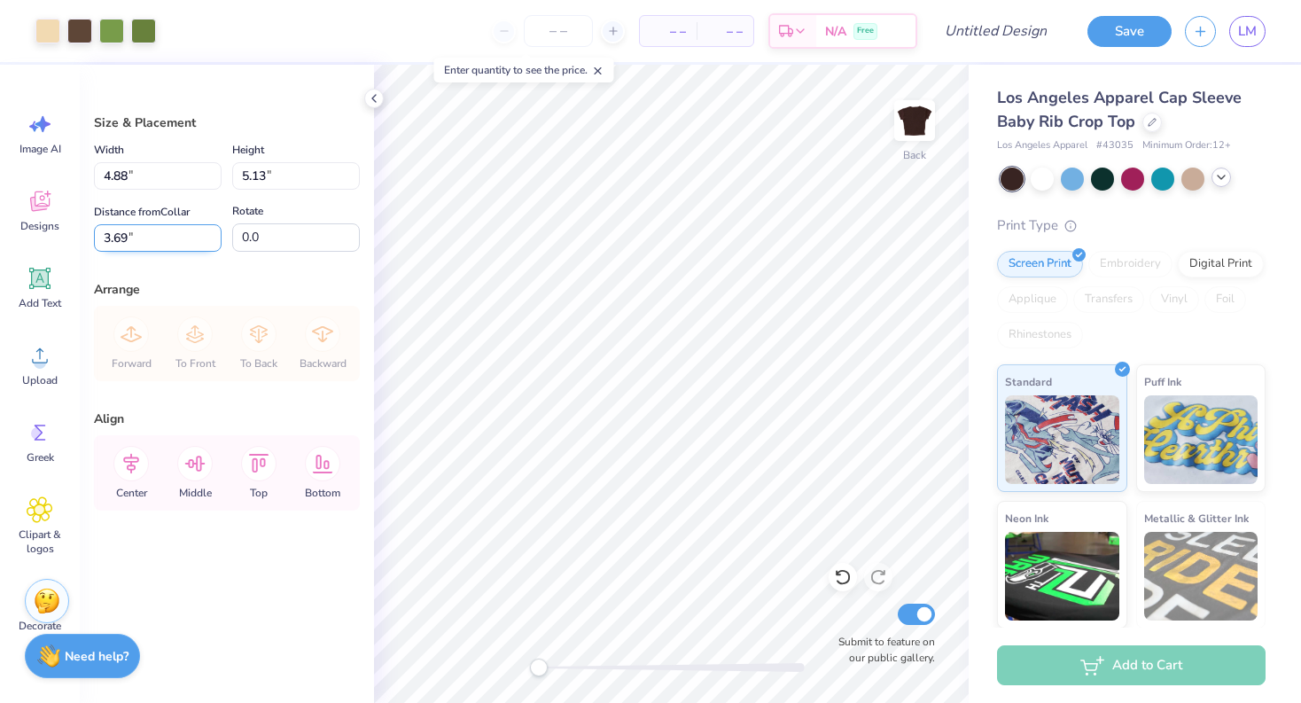
click at [209, 238] on input "3.69" at bounding box center [158, 237] width 128 height 27
click at [209, 238] on input "3.68" at bounding box center [158, 237] width 128 height 27
click at [209, 238] on input "3.67" at bounding box center [158, 237] width 128 height 27
click at [209, 238] on input "3.66" at bounding box center [158, 237] width 128 height 27
click at [209, 238] on input "3.65" at bounding box center [158, 237] width 128 height 27
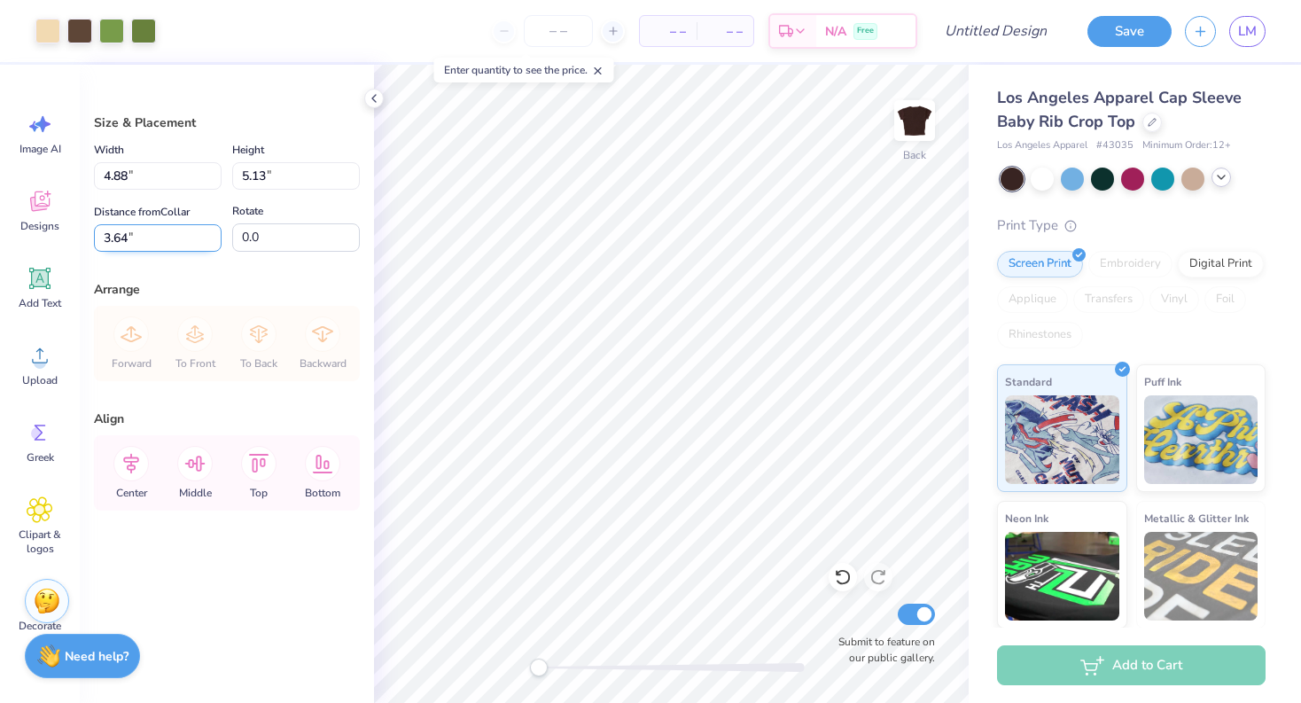
click at [209, 238] on input "3.64" at bounding box center [158, 237] width 128 height 27
click at [209, 238] on input "3.63" at bounding box center [158, 237] width 128 height 27
click at [209, 238] on input "3.62" at bounding box center [158, 237] width 128 height 27
click at [209, 238] on input "3.61" at bounding box center [158, 237] width 128 height 27
click at [209, 238] on input "3.6" at bounding box center [158, 237] width 128 height 27
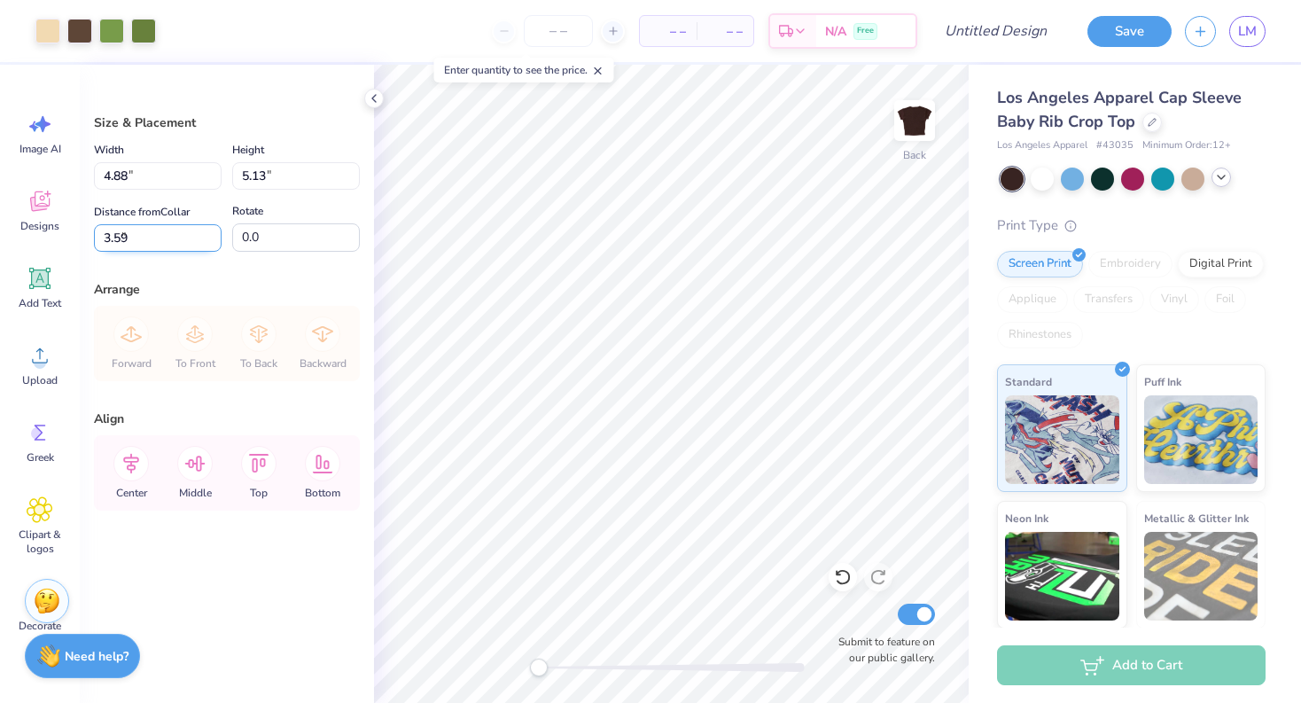
click at [209, 238] on input "3.59" at bounding box center [158, 237] width 128 height 27
click at [209, 238] on input "3.58" at bounding box center [158, 237] width 128 height 27
click at [209, 238] on input "3.57" at bounding box center [158, 237] width 128 height 27
click at [209, 238] on input "3.56" at bounding box center [158, 237] width 128 height 27
click at [209, 238] on input "3.55" at bounding box center [158, 237] width 128 height 27
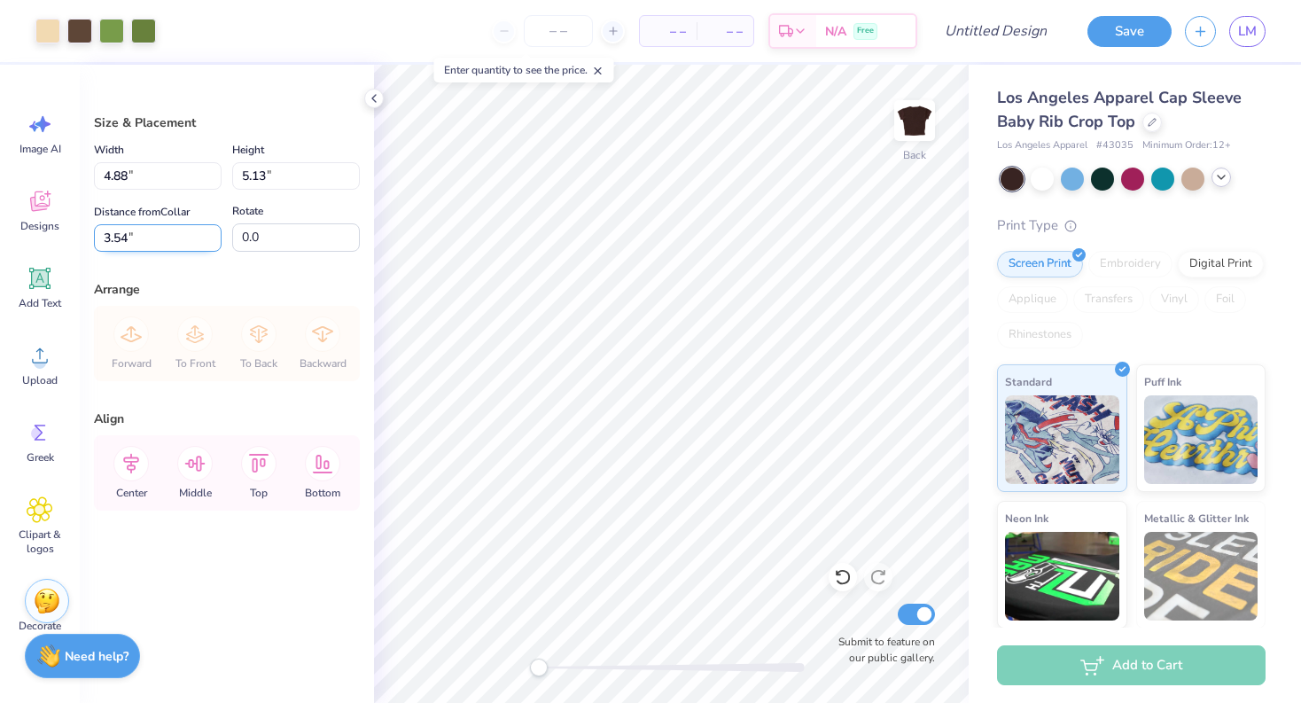
click at [209, 238] on input "3.54" at bounding box center [158, 237] width 128 height 27
click at [209, 238] on input "3.53" at bounding box center [158, 237] width 128 height 27
click at [209, 238] on input "3.52" at bounding box center [158, 237] width 128 height 27
click at [209, 238] on input "3.51" at bounding box center [158, 237] width 128 height 27
click at [209, 238] on input "3.5" at bounding box center [158, 237] width 128 height 27
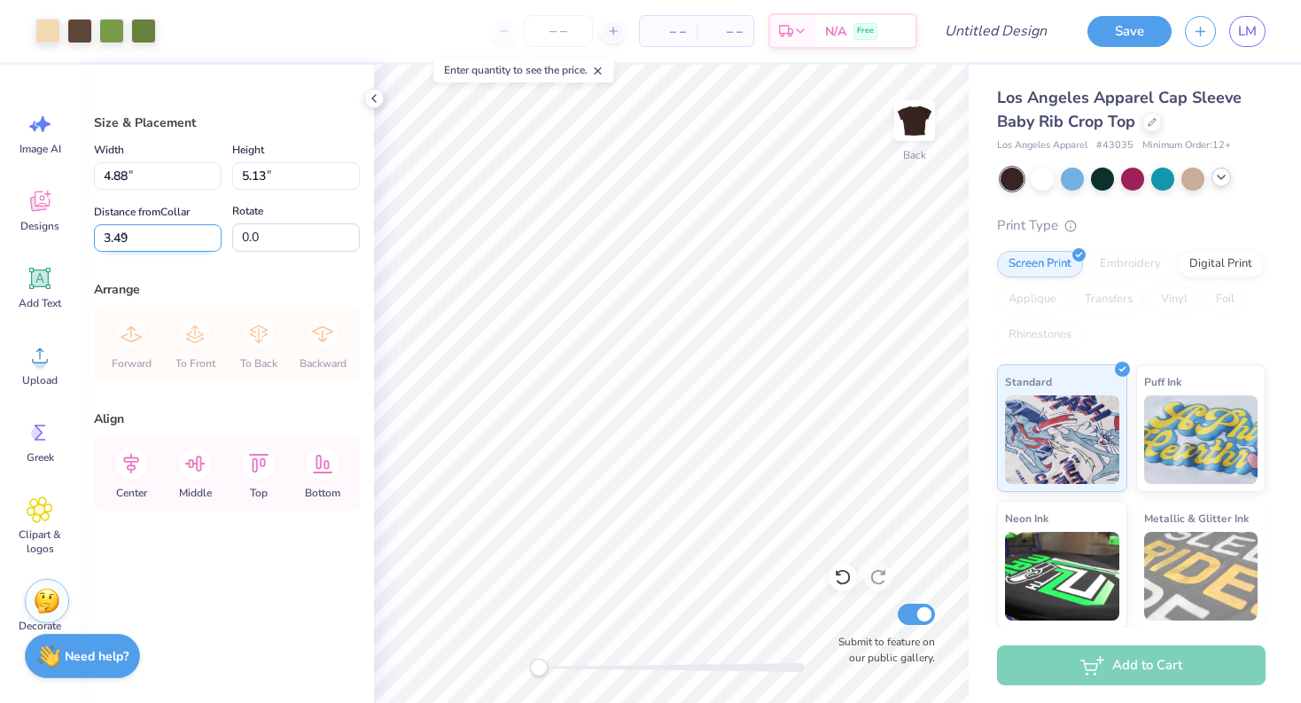
click at [209, 238] on input "3.49" at bounding box center [158, 237] width 128 height 27
click at [209, 238] on input "3.48" at bounding box center [158, 237] width 128 height 27
click at [209, 238] on input "3.47" at bounding box center [158, 237] width 128 height 27
click at [209, 238] on input "3.46" at bounding box center [158, 237] width 128 height 27
click at [209, 238] on input "3.45" at bounding box center [158, 237] width 128 height 27
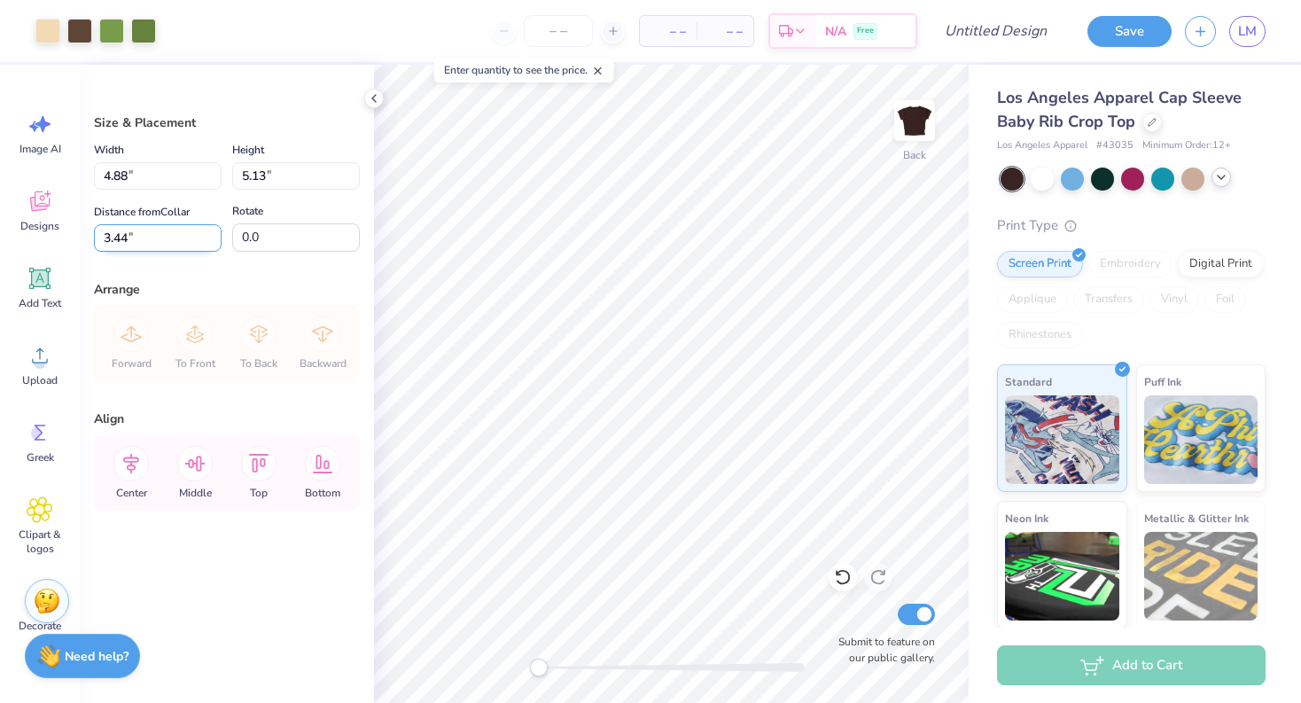
click at [209, 238] on input "3.44" at bounding box center [158, 237] width 128 height 27
click at [209, 238] on input "3.43" at bounding box center [158, 237] width 128 height 27
click at [209, 238] on input "3.42" at bounding box center [158, 237] width 128 height 27
click at [209, 238] on input "3.41" at bounding box center [158, 237] width 128 height 27
click at [209, 238] on input "3.4" at bounding box center [158, 237] width 128 height 27
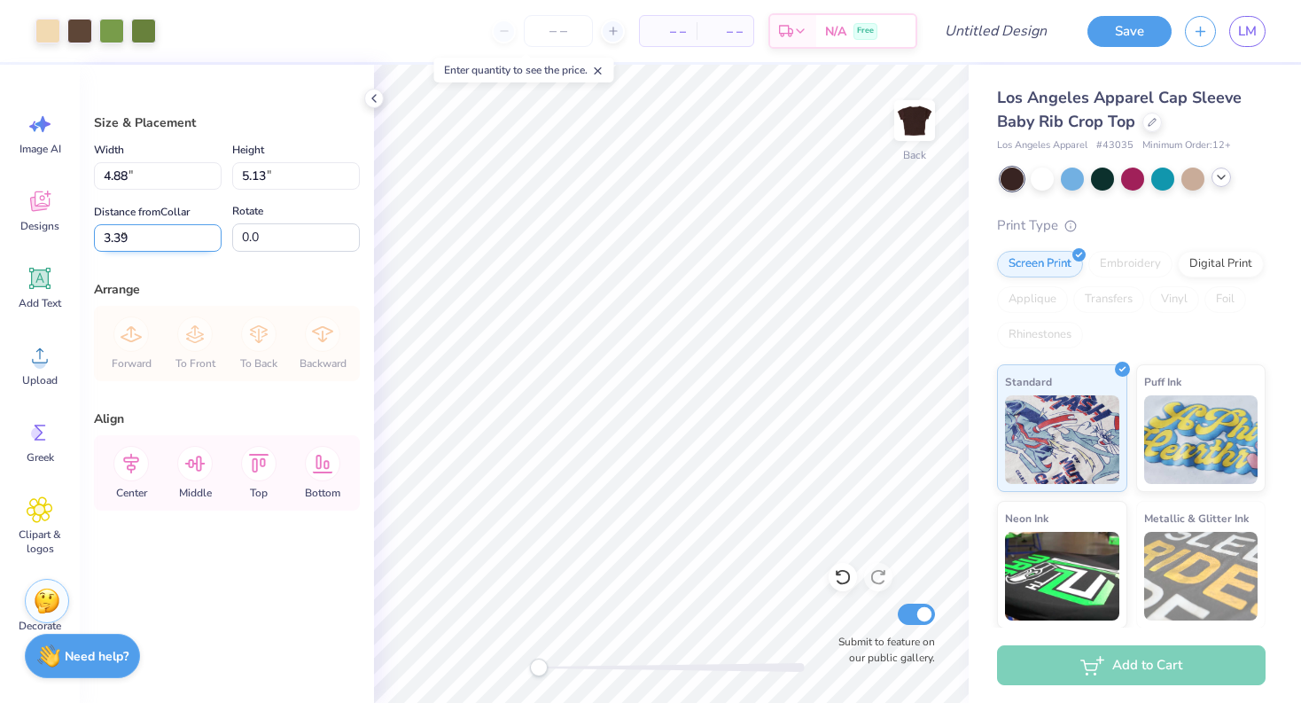
click at [209, 238] on input "3.39" at bounding box center [158, 237] width 128 height 27
click at [209, 238] on input "3.38" at bounding box center [158, 237] width 128 height 27
click at [209, 238] on input "3.37" at bounding box center [158, 237] width 128 height 27
click at [209, 238] on input "3.36" at bounding box center [158, 237] width 128 height 27
click at [209, 238] on input "3.35" at bounding box center [158, 237] width 128 height 27
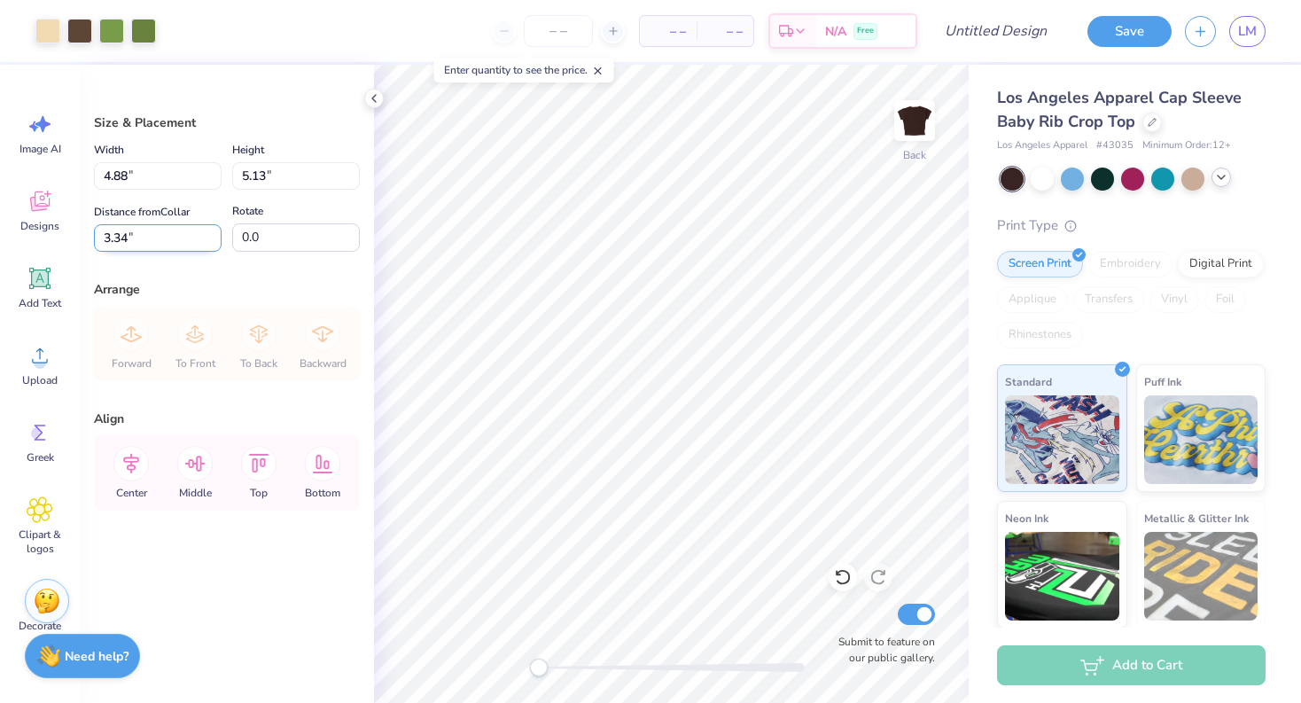
click at [209, 238] on input "3.34" at bounding box center [158, 237] width 128 height 27
click at [209, 238] on input "3.33" at bounding box center [158, 237] width 128 height 27
click at [209, 238] on input "3.32" at bounding box center [158, 237] width 128 height 27
click at [209, 238] on input "3.31" at bounding box center [158, 237] width 128 height 27
click at [209, 238] on input "3.3" at bounding box center [158, 237] width 128 height 27
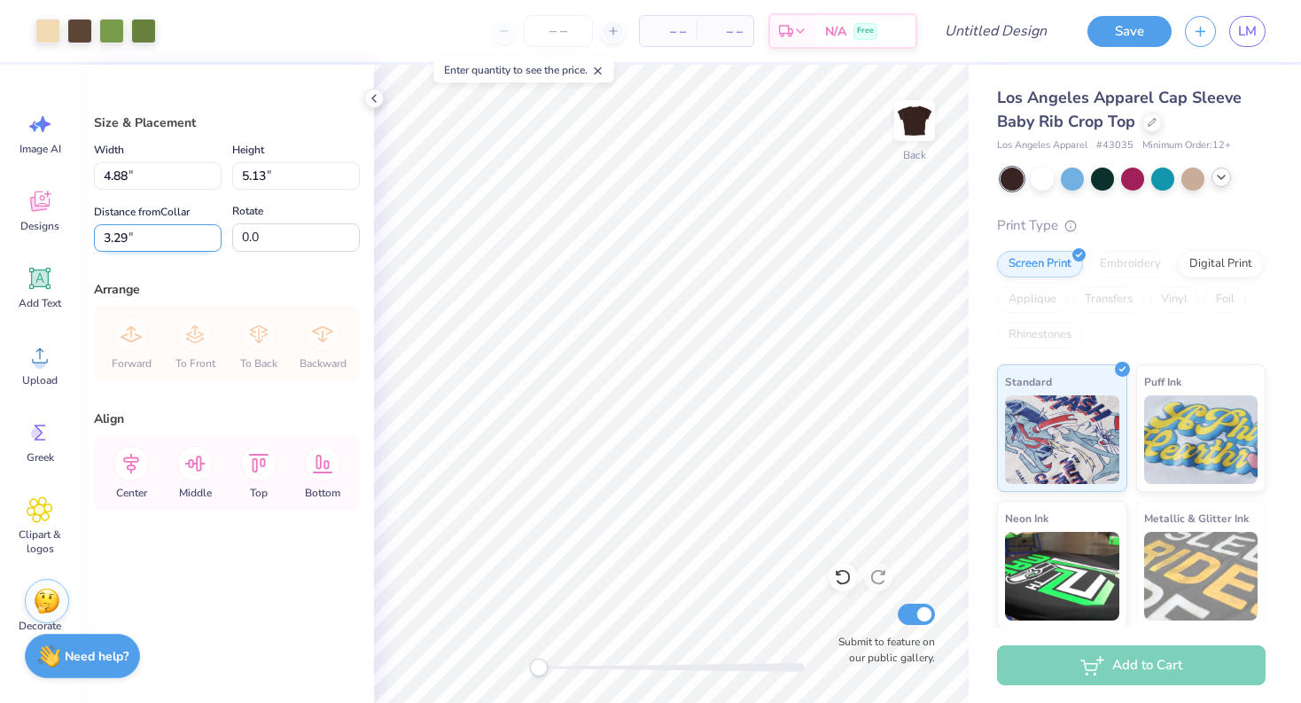
click at [209, 238] on input "3.29" at bounding box center [158, 237] width 128 height 27
click at [209, 238] on input "3.28" at bounding box center [158, 237] width 128 height 27
click at [209, 238] on input "3.27" at bounding box center [158, 237] width 128 height 27
click at [209, 238] on input "3.26" at bounding box center [158, 237] width 128 height 27
click at [209, 238] on input "3.25" at bounding box center [158, 237] width 128 height 27
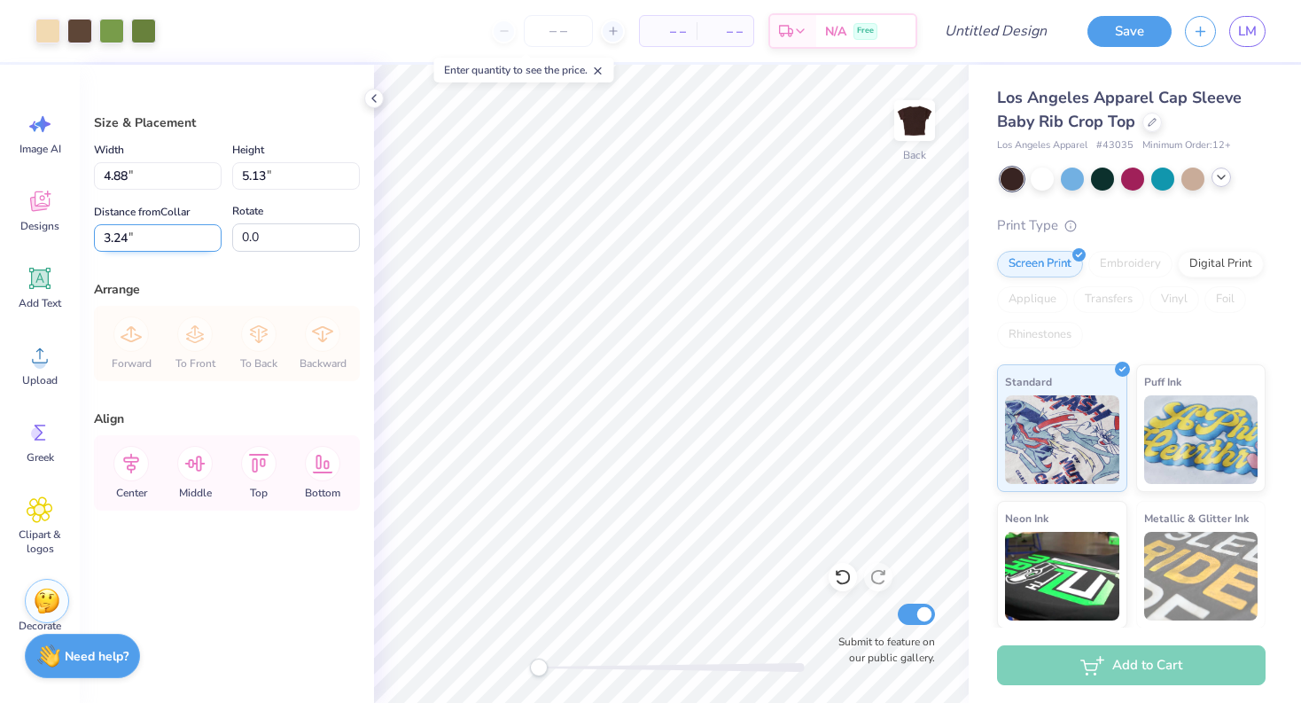
click at [209, 238] on input "3.24" at bounding box center [158, 237] width 128 height 27
click at [209, 238] on input "3.23" at bounding box center [158, 237] width 128 height 27
click at [209, 238] on input "3.22" at bounding box center [158, 237] width 128 height 27
click at [209, 238] on input "3.21" at bounding box center [158, 237] width 128 height 27
click at [209, 238] on input "3.2" at bounding box center [158, 237] width 128 height 27
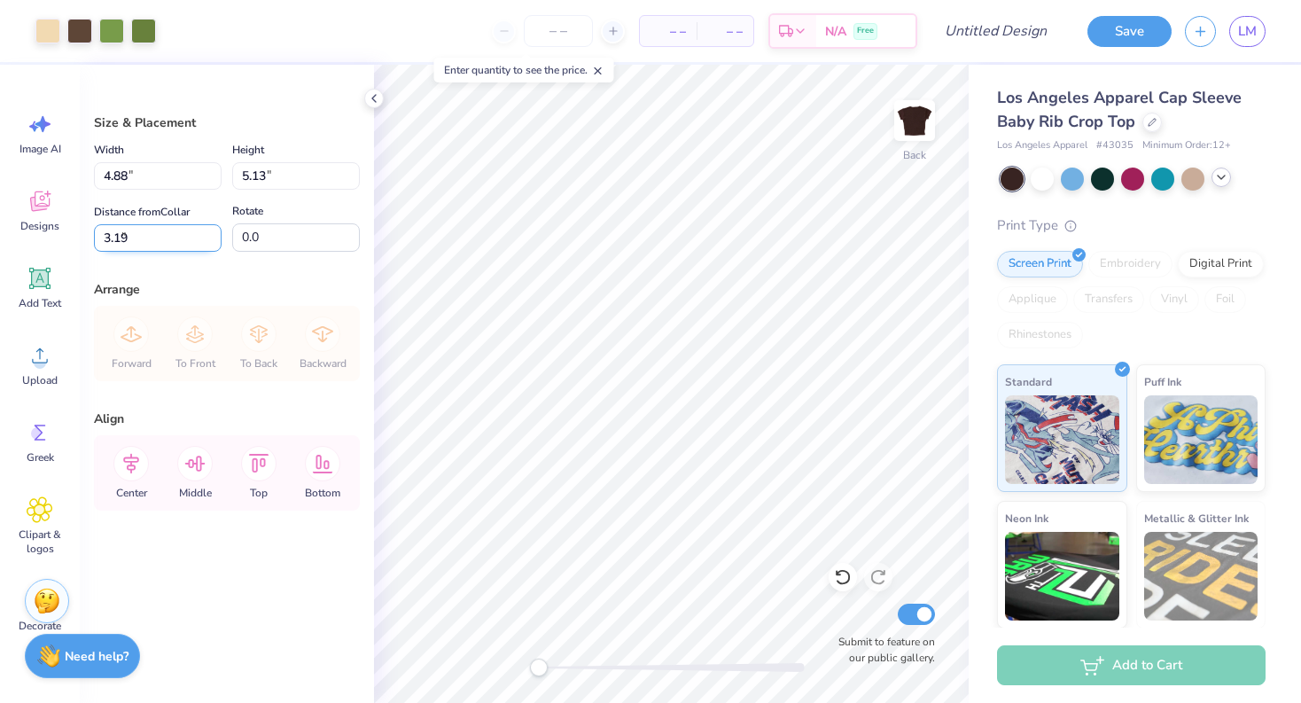
click at [209, 238] on input "3.19" at bounding box center [158, 237] width 128 height 27
click at [209, 238] on input "3.18" at bounding box center [158, 237] width 128 height 27
click at [209, 238] on input "3.17" at bounding box center [158, 237] width 128 height 27
click at [209, 238] on input "3.16" at bounding box center [158, 237] width 128 height 27
click at [209, 238] on input "3.15" at bounding box center [158, 237] width 128 height 27
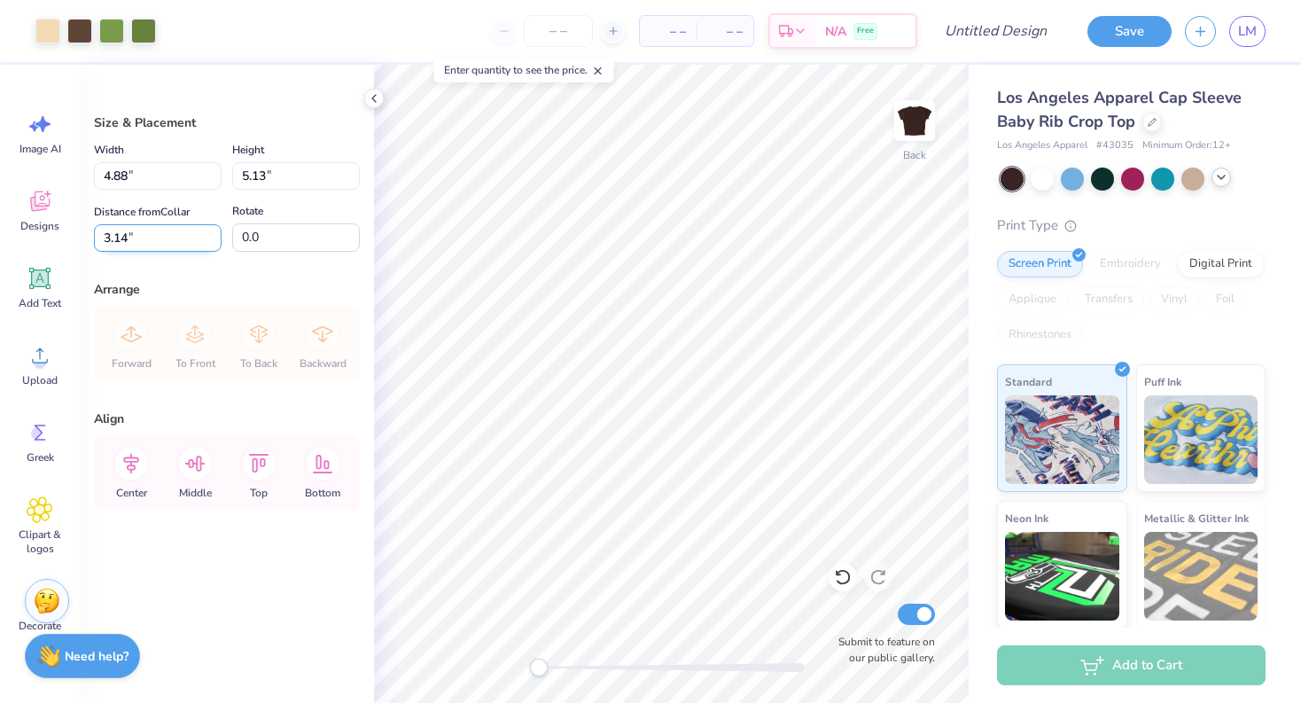
click at [209, 238] on input "3.14" at bounding box center [158, 237] width 128 height 27
click at [209, 238] on input "3.13" at bounding box center [158, 237] width 128 height 27
click at [209, 238] on input "3.12" at bounding box center [158, 237] width 128 height 27
click at [209, 238] on input "3.11" at bounding box center [158, 237] width 128 height 27
click at [209, 238] on input "3.1" at bounding box center [158, 237] width 128 height 27
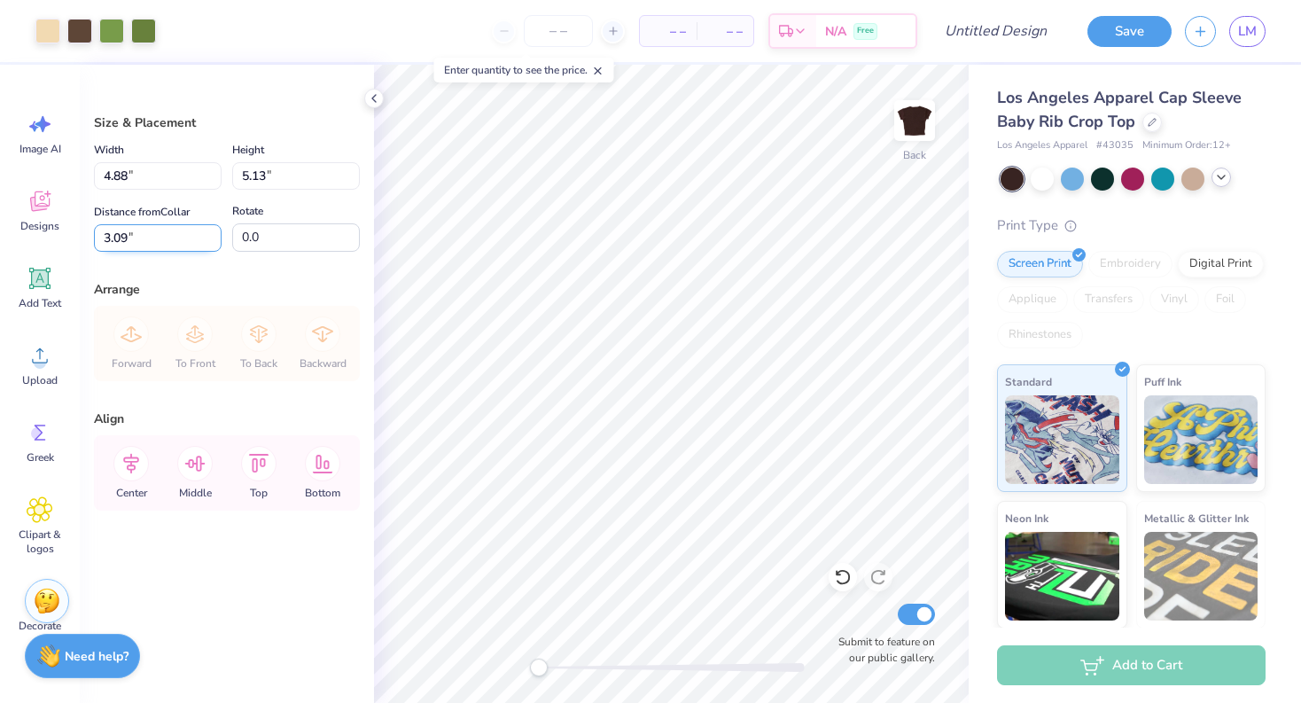
click at [209, 238] on input "3.09" at bounding box center [158, 237] width 128 height 27
click at [209, 238] on input "3.08" at bounding box center [158, 237] width 128 height 27
click at [209, 238] on input "3.07" at bounding box center [158, 237] width 128 height 27
click at [209, 238] on input "3.06" at bounding box center [158, 237] width 128 height 27
click at [209, 238] on input "3.05" at bounding box center [158, 237] width 128 height 27
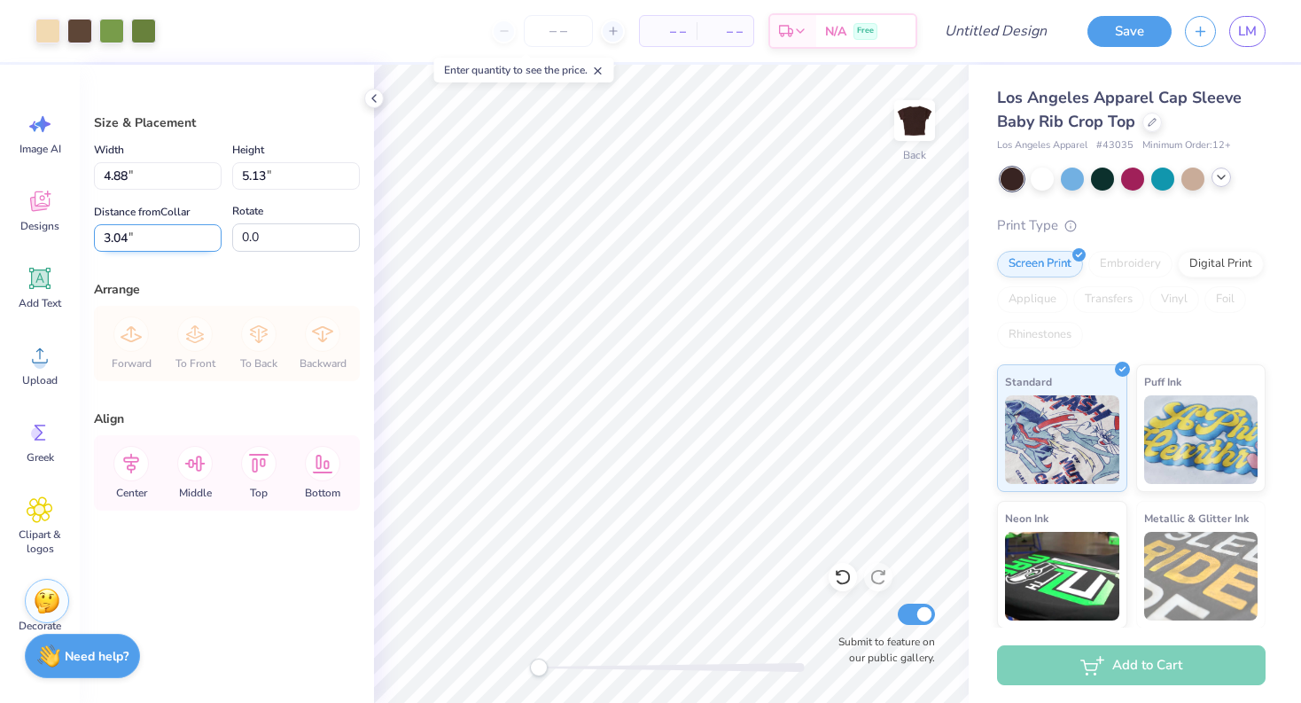
click at [209, 238] on input "3.04" at bounding box center [158, 237] width 128 height 27
click at [209, 238] on input "3.03" at bounding box center [158, 237] width 128 height 27
click at [209, 238] on input "3.02" at bounding box center [158, 237] width 128 height 27
click at [209, 238] on input "3.01" at bounding box center [158, 237] width 128 height 27
click at [209, 238] on input "3" at bounding box center [158, 237] width 128 height 27
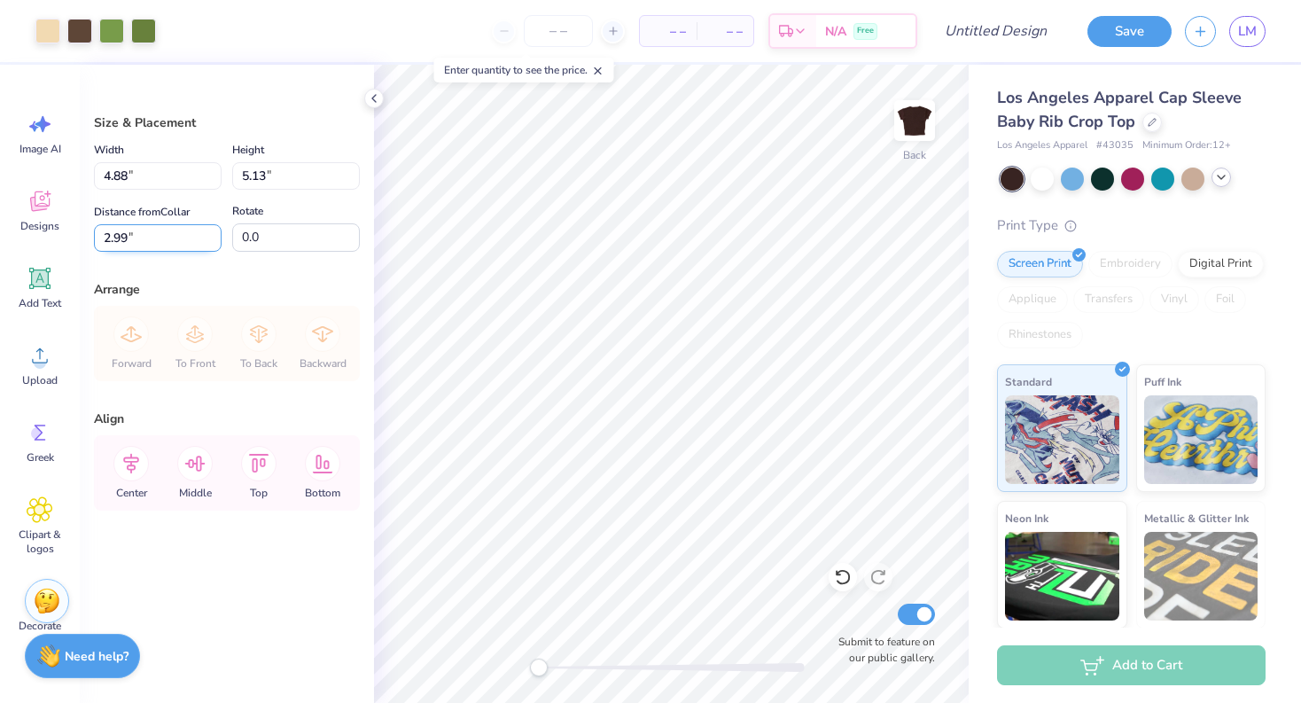
click at [209, 238] on input "2.99" at bounding box center [158, 237] width 128 height 27
click at [209, 238] on input "2.98" at bounding box center [158, 237] width 128 height 27
click at [209, 238] on input "2.97" at bounding box center [158, 237] width 128 height 27
click at [209, 238] on input "2.96" at bounding box center [158, 237] width 128 height 27
click at [209, 238] on input "2.95" at bounding box center [158, 237] width 128 height 27
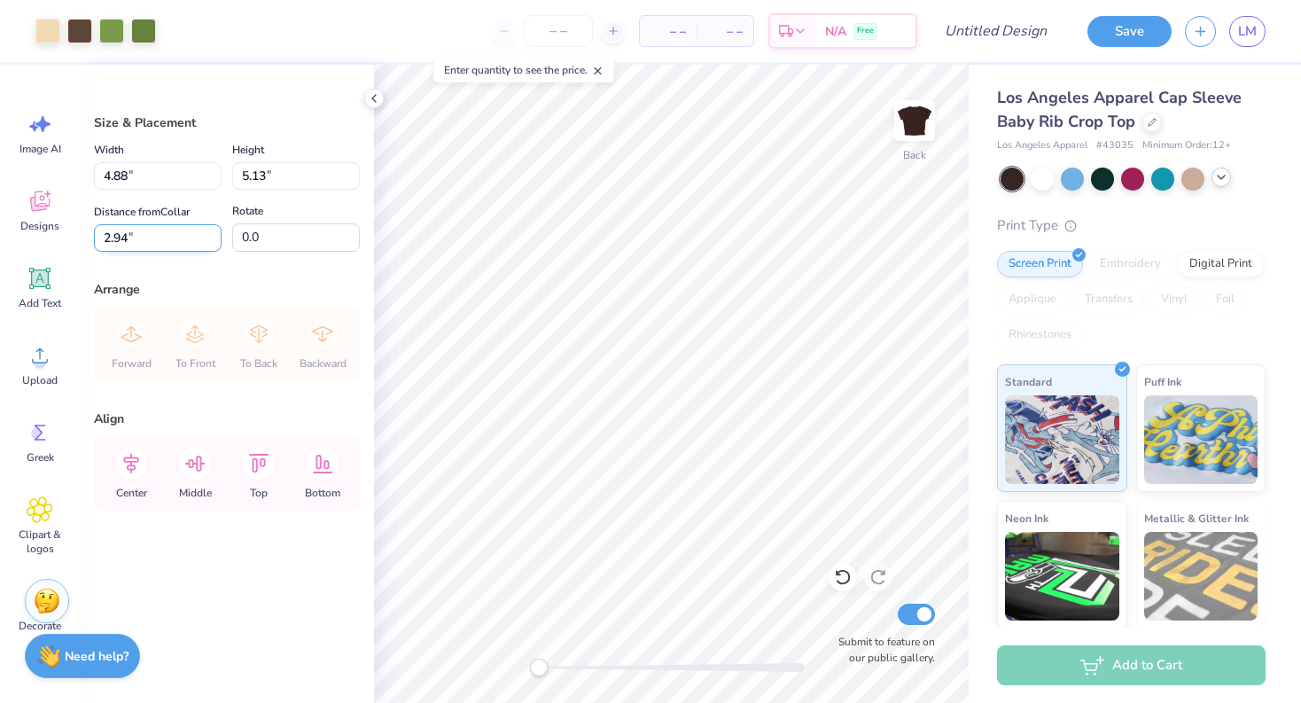
click at [209, 238] on input "2.94" at bounding box center [158, 237] width 128 height 27
click at [209, 238] on input "2.93" at bounding box center [158, 237] width 128 height 27
click at [209, 238] on input "2.92" at bounding box center [158, 237] width 128 height 27
click at [209, 239] on input "2.91" at bounding box center [158, 237] width 128 height 27
click at [209, 239] on input "2.9" at bounding box center [158, 237] width 128 height 27
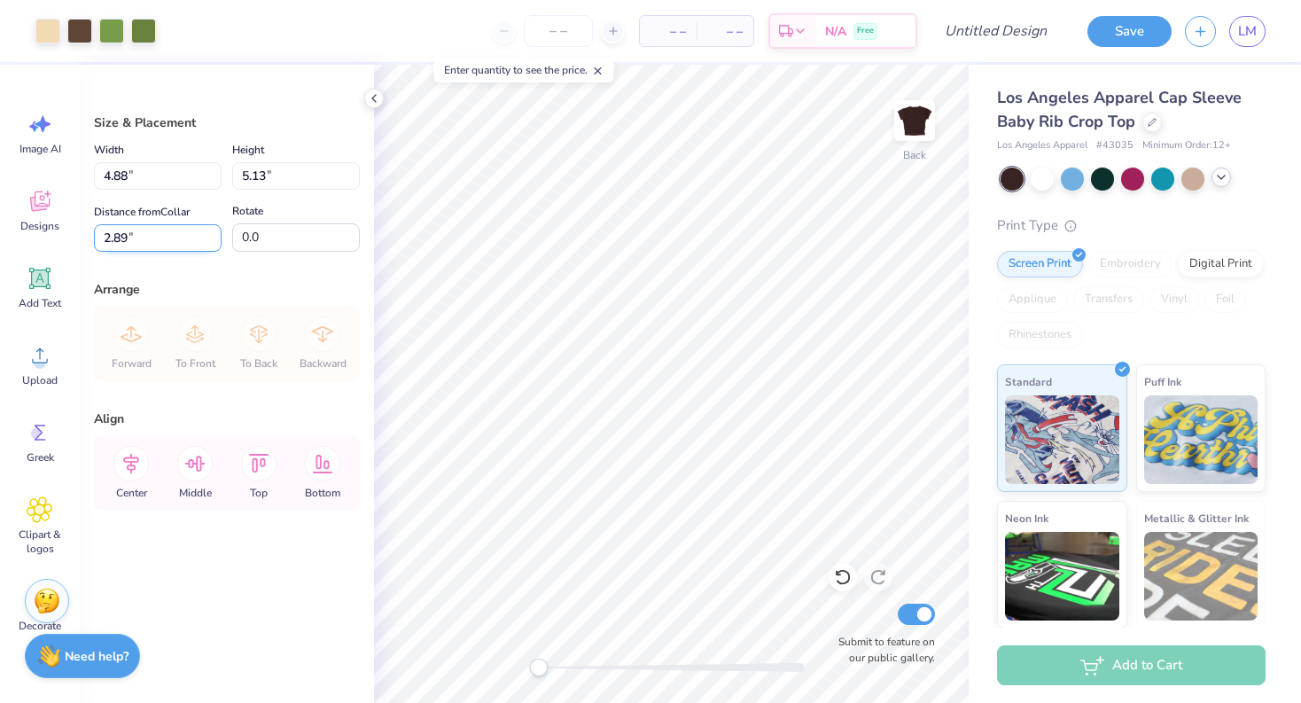
click at [209, 239] on input "2.89" at bounding box center [158, 237] width 128 height 27
click at [209, 239] on input "2.88" at bounding box center [158, 237] width 128 height 27
click at [209, 239] on input "2.87" at bounding box center [158, 237] width 128 height 27
click at [209, 239] on input "2.86" at bounding box center [158, 237] width 128 height 27
click at [209, 239] on input "2.65" at bounding box center [158, 237] width 128 height 27
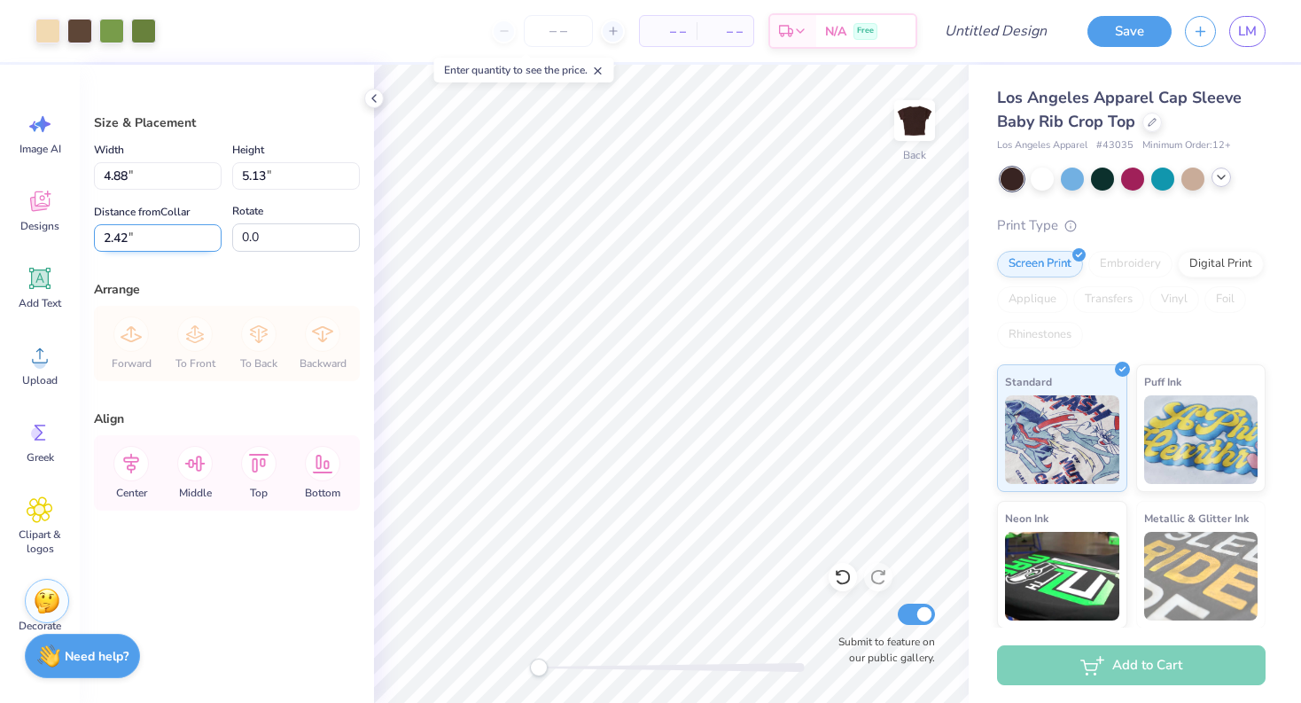
type input "2.42"
click at [209, 239] on input "2.42" at bounding box center [158, 237] width 128 height 27
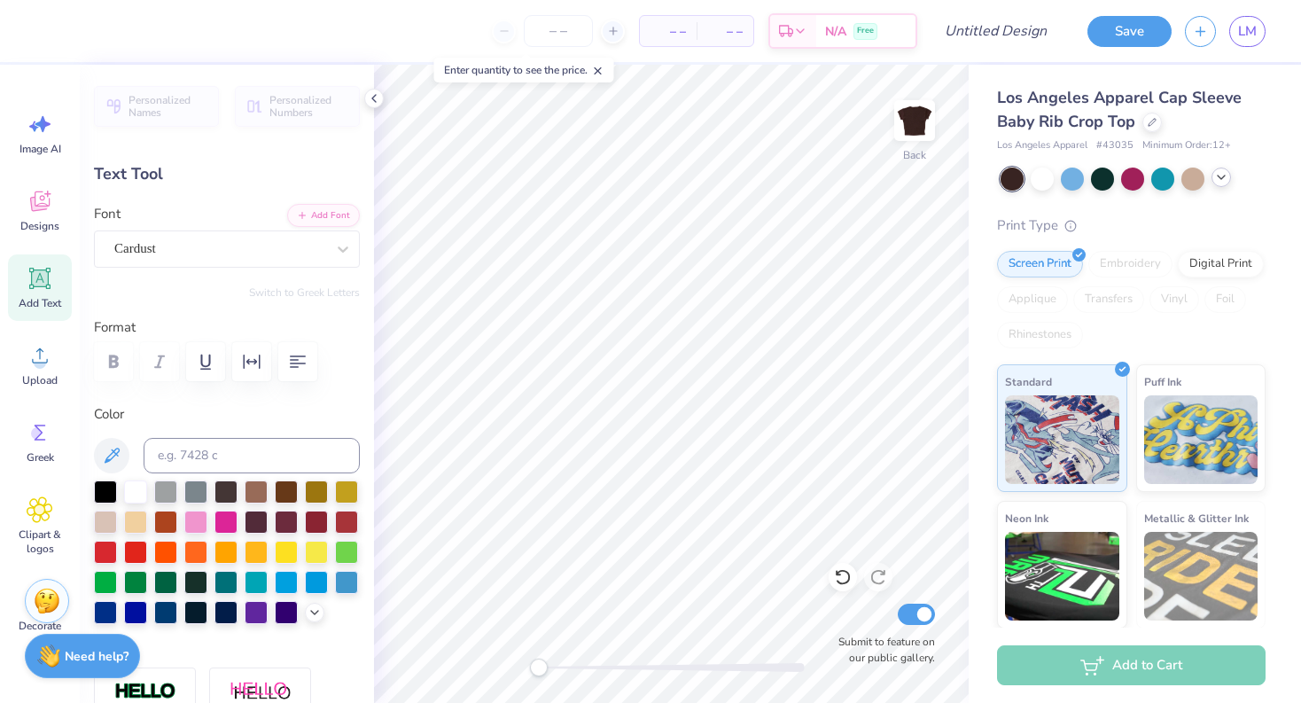
scroll to position [0, 3]
type input "2.20"
type input "1.25"
type input "4.54"
type textarea "Lucky"
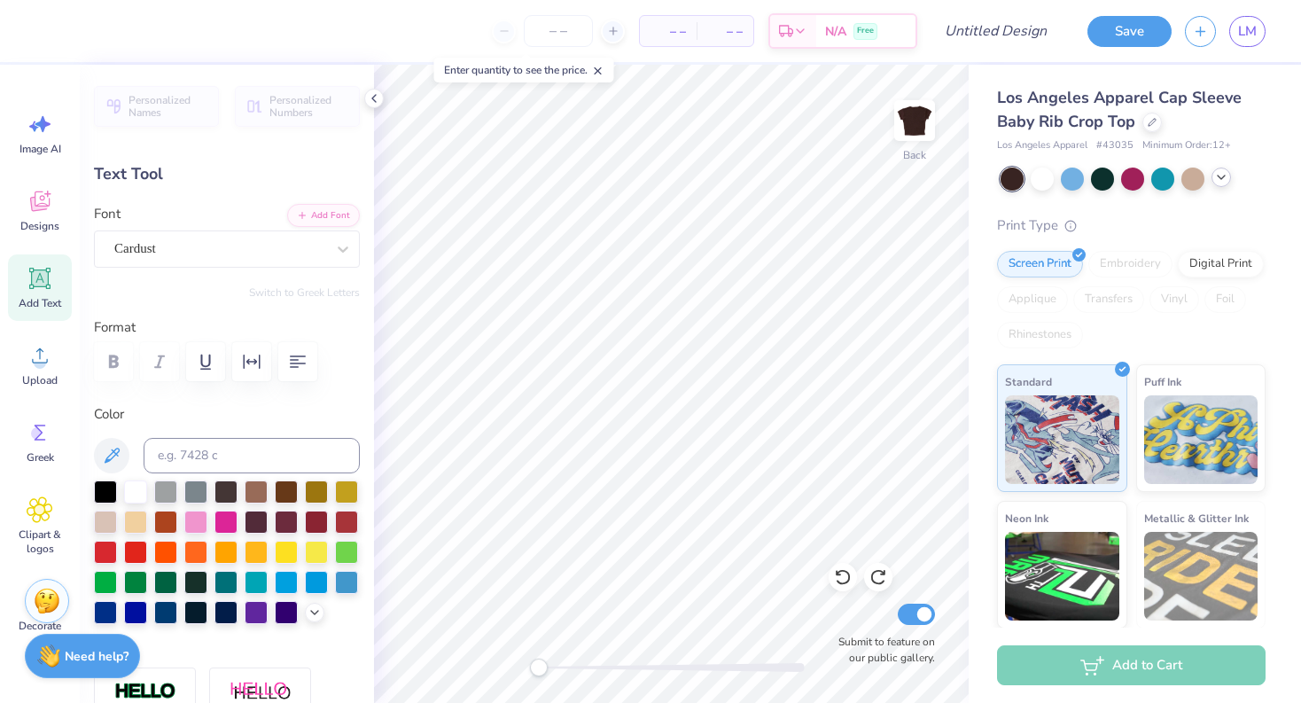
scroll to position [0, 0]
type input "0.47"
type input "0.41"
type input "5.63"
type input "0.0"
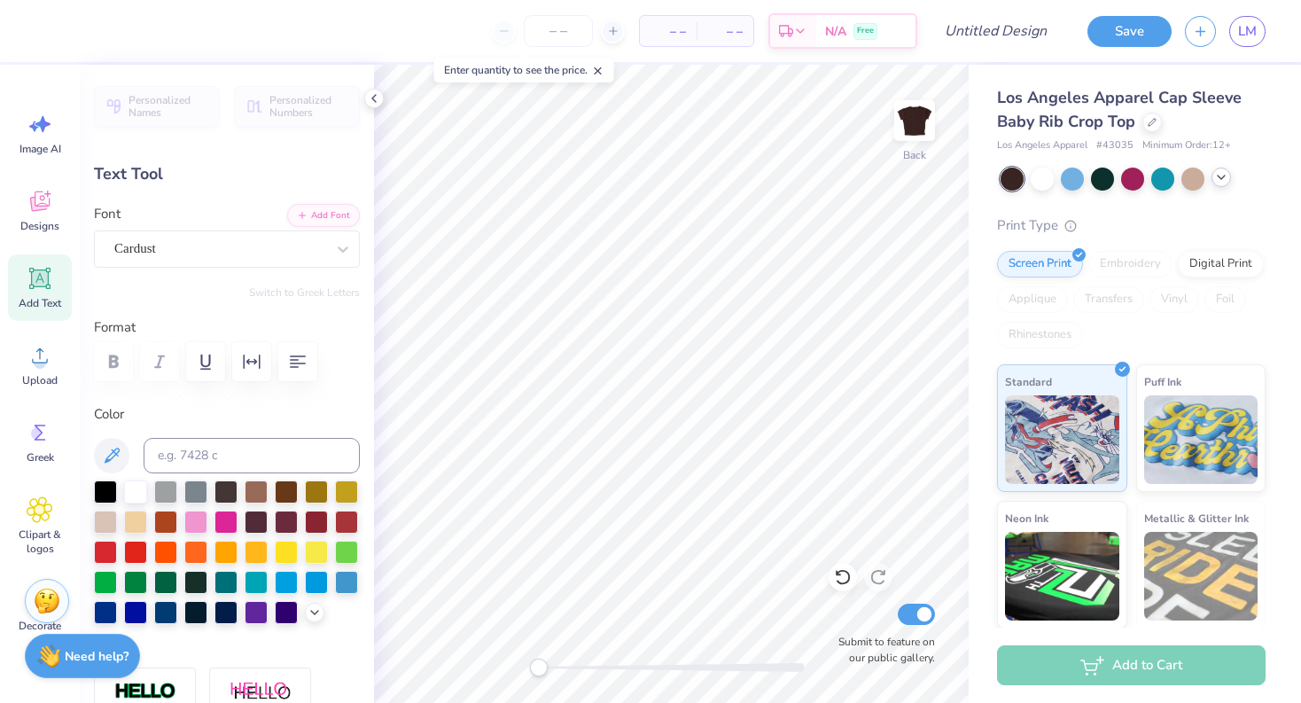
type input "0.0"
type input "0.47"
type input "0.41"
type input "5.63"
type input "0.0"
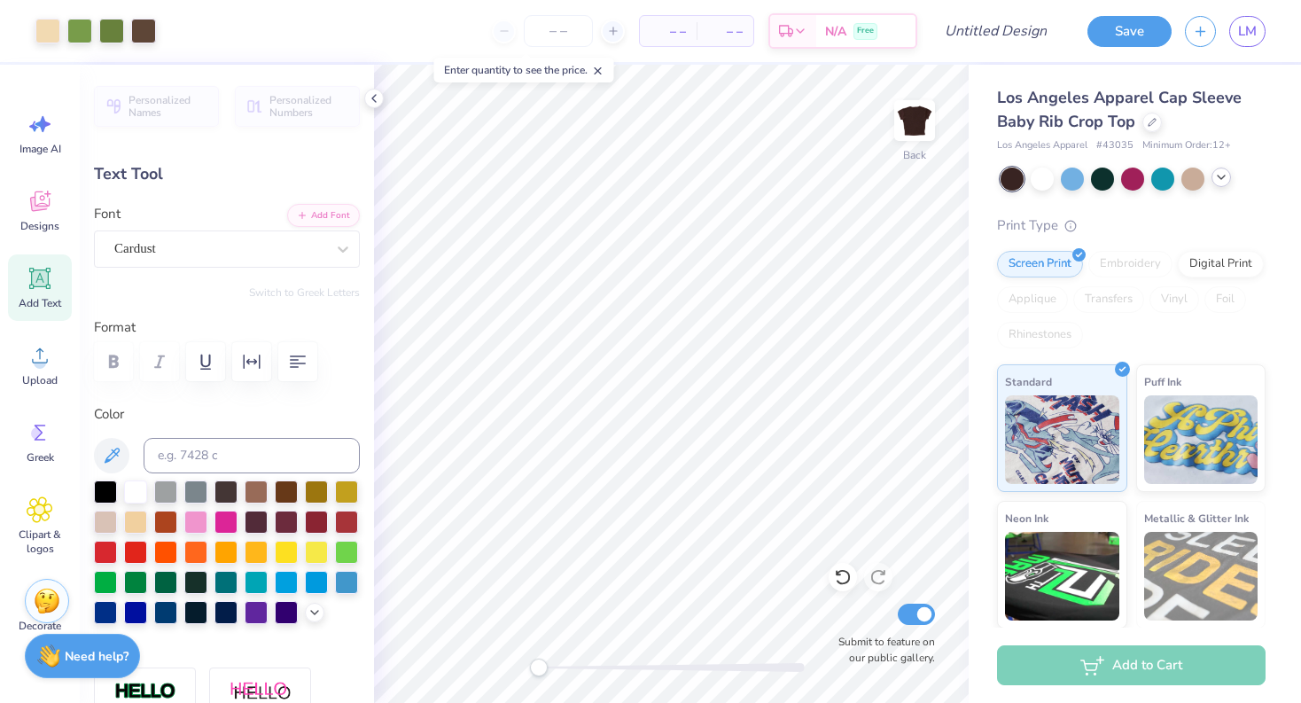
type input "2.61"
type input "0.53"
type input "7.02"
type input "4.00"
type input "1.49"
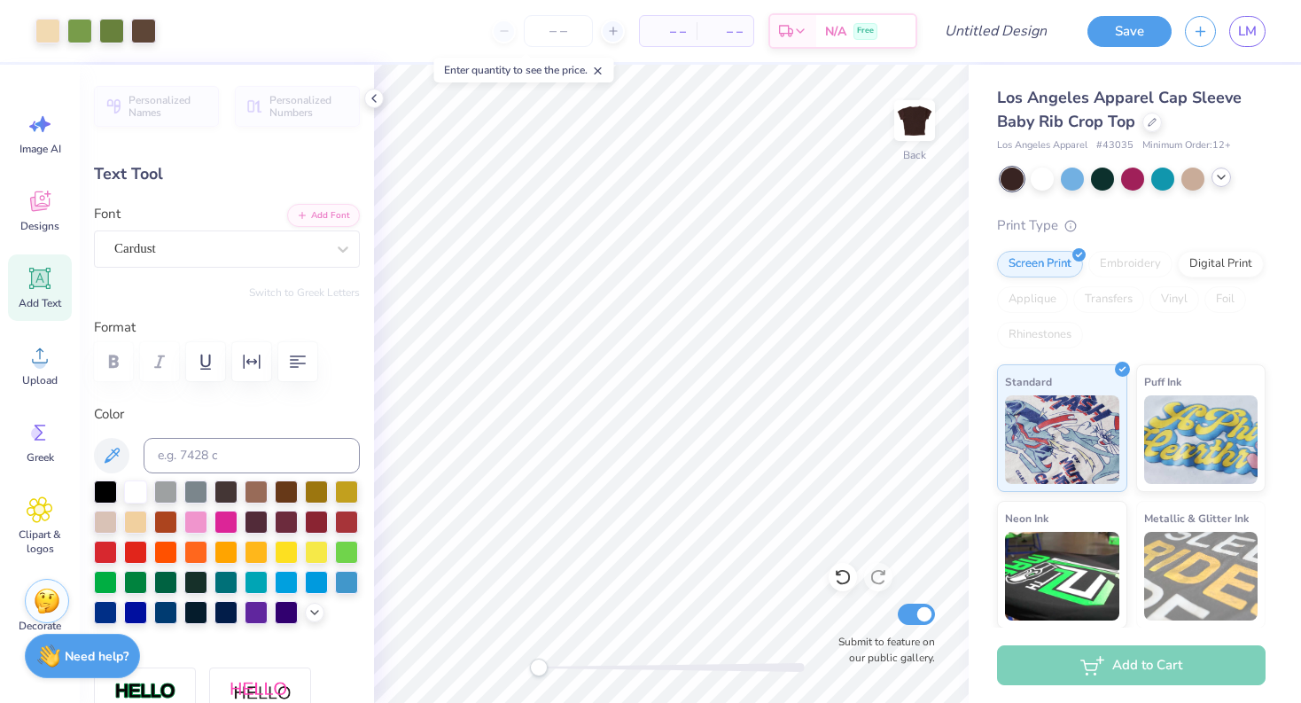
type input "4.54"
type input "3.68"
type input "1.14"
type input "5.83"
type input "4.00"
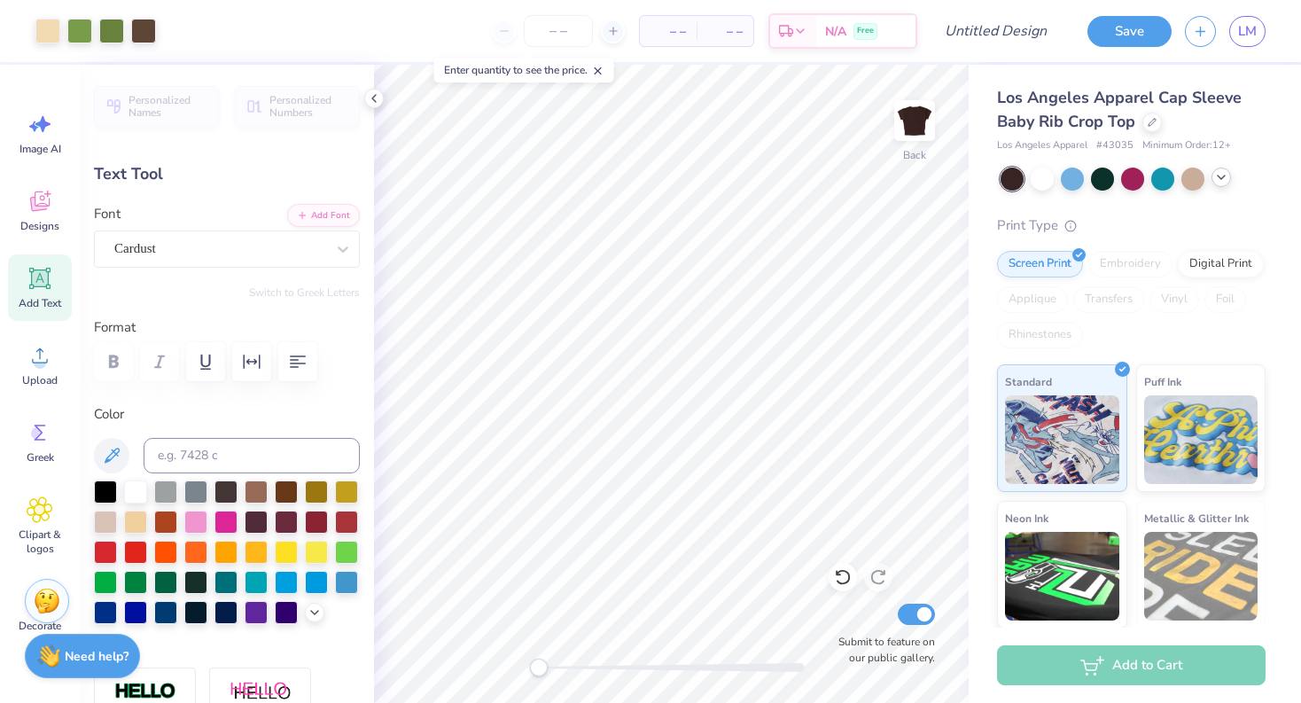
type input "1.49"
type input "4.64"
type input "3.68"
type input "1.14"
type input "6.18"
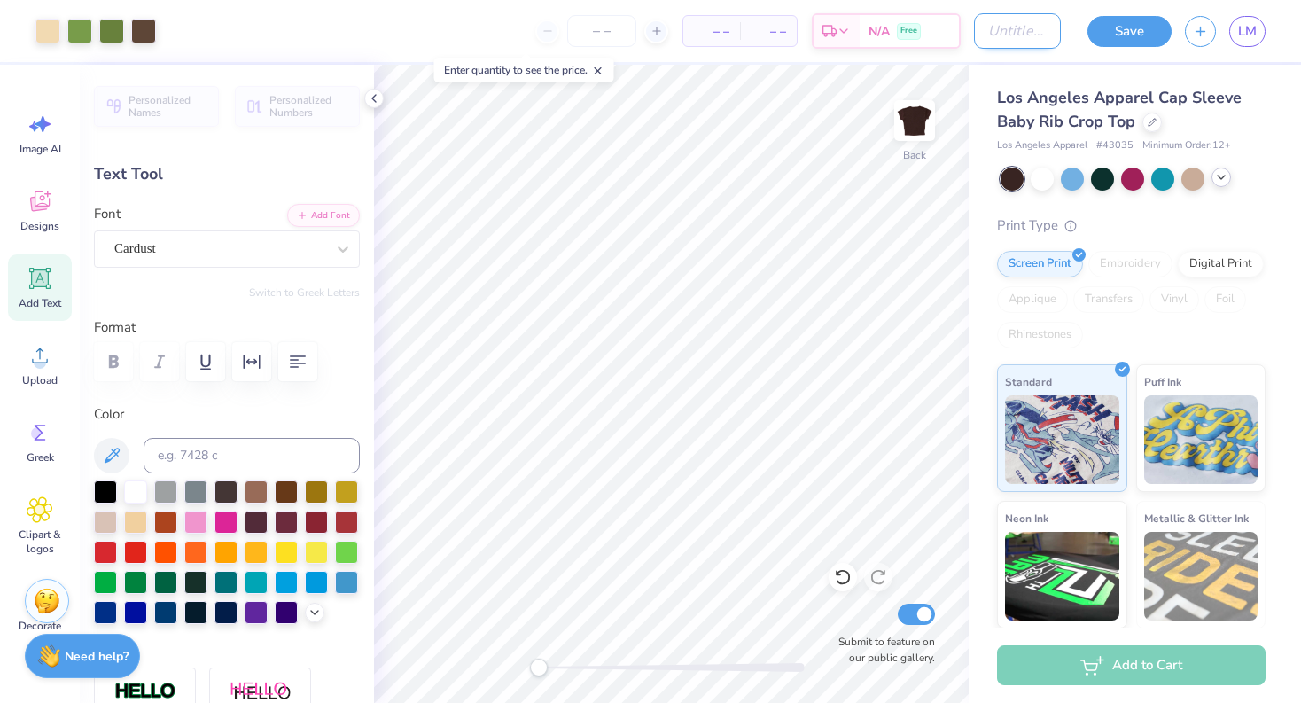
click at [1030, 33] on input "Design Title" at bounding box center [1017, 30] width 87 height 35
type input "lucky little"
click at [1153, 20] on button "Save" at bounding box center [1129, 28] width 84 height 31
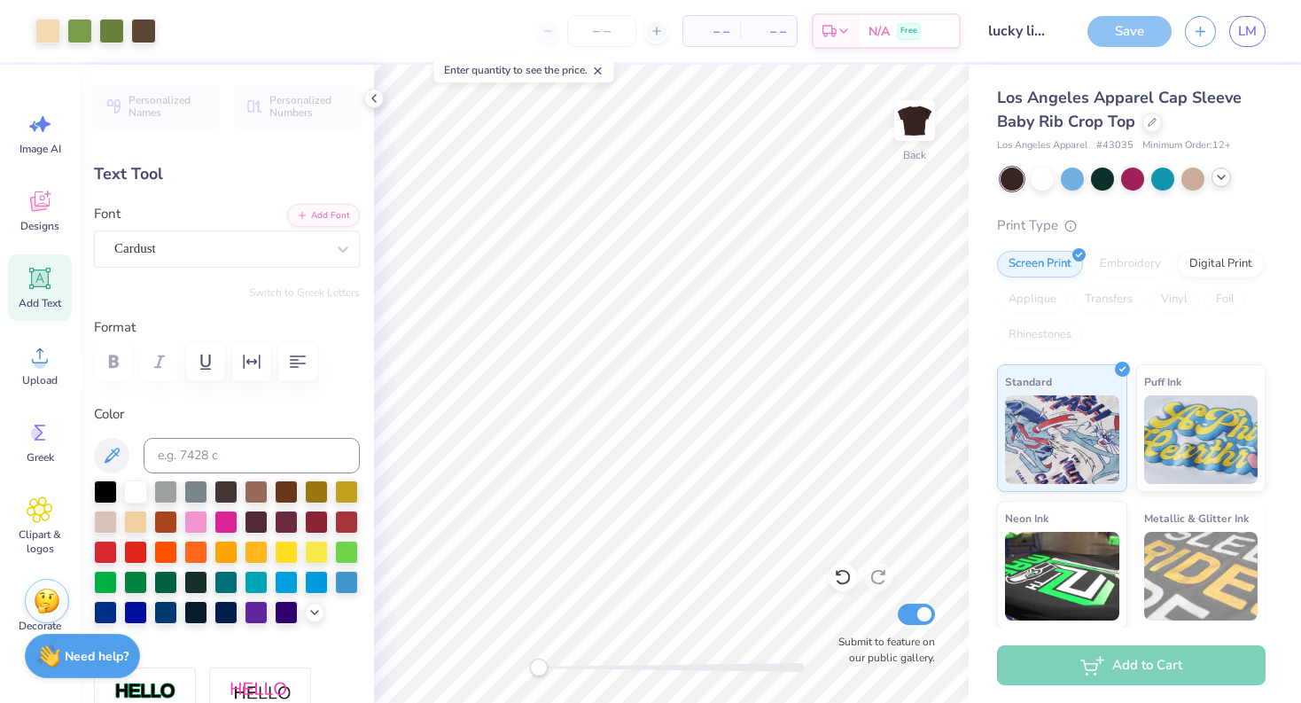
click at [1140, 31] on div "Save" at bounding box center [1129, 31] width 84 height 31
click at [1196, 28] on line "button" at bounding box center [1200, 28] width 9 height 0
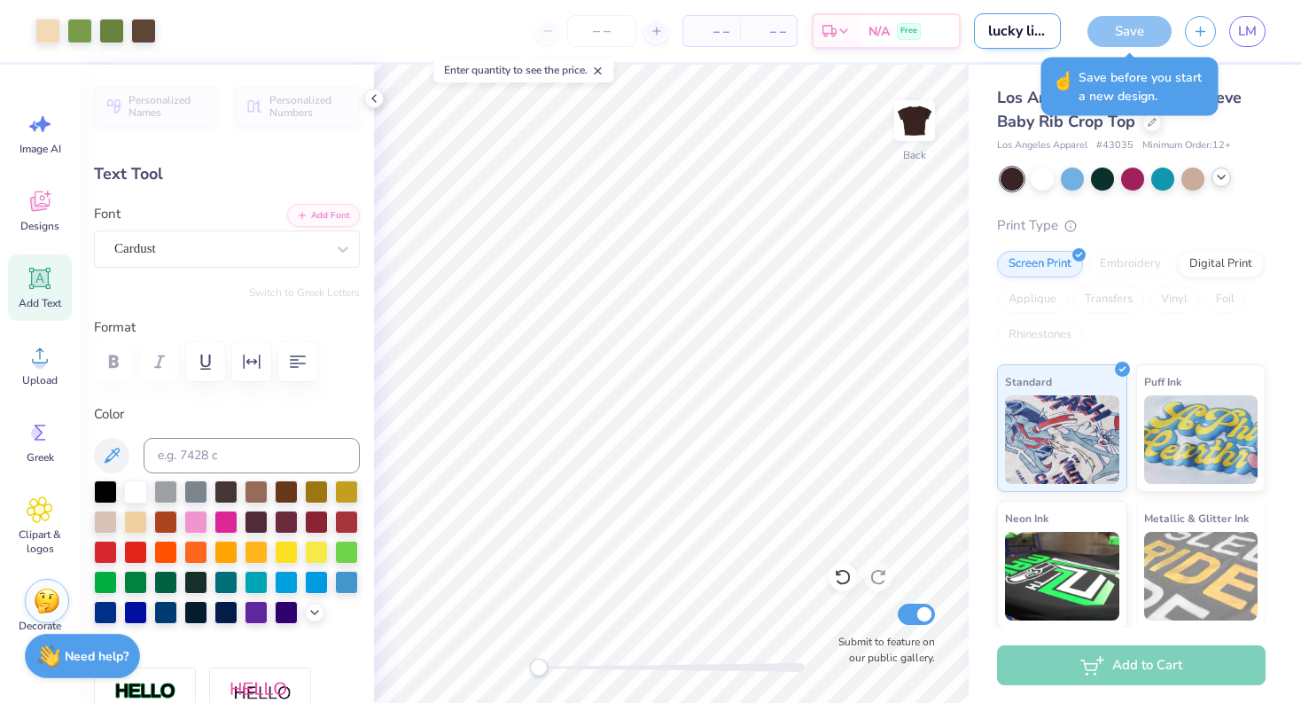
click at [1046, 48] on input "lucky little" at bounding box center [1017, 30] width 87 height 35
click at [1090, 32] on div "Save" at bounding box center [1129, 31] width 84 height 31
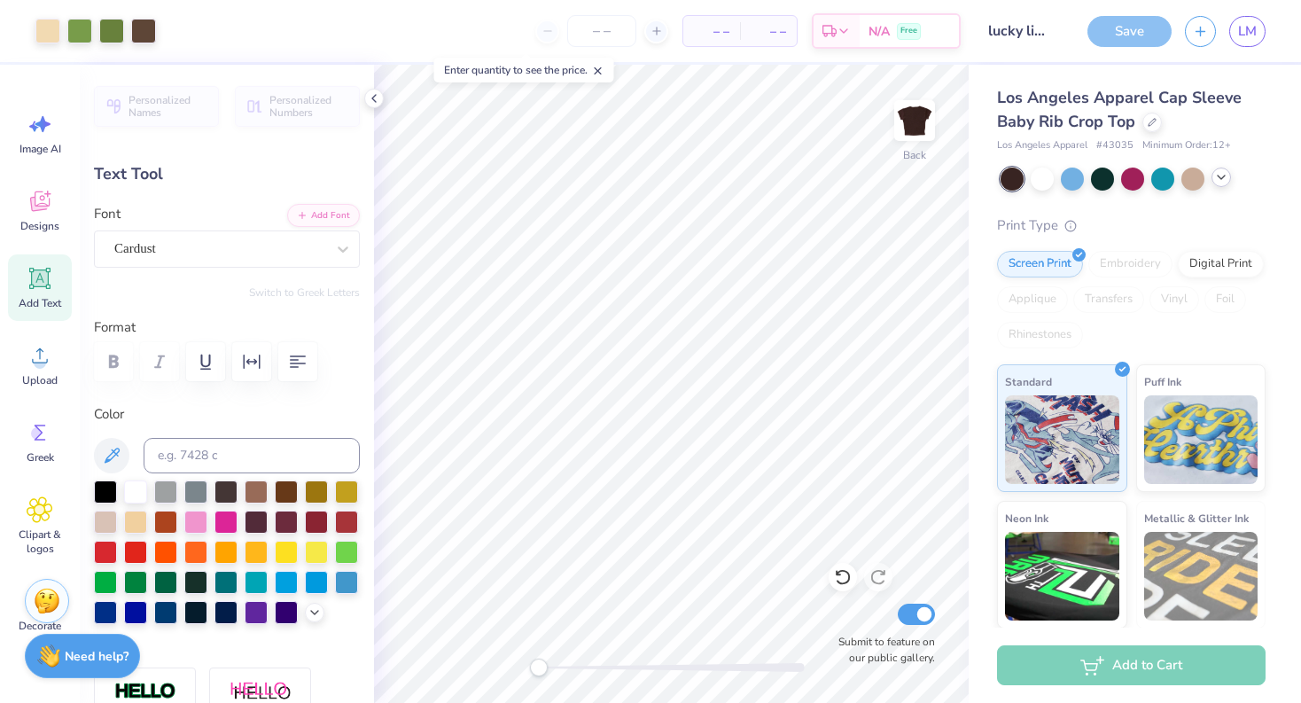
click at [1123, 32] on div "Save" at bounding box center [1129, 31] width 84 height 31
click at [1041, 29] on input "lucky little" at bounding box center [1017, 30] width 87 height 35
click at [1130, 31] on div "Save" at bounding box center [1129, 31] width 84 height 31
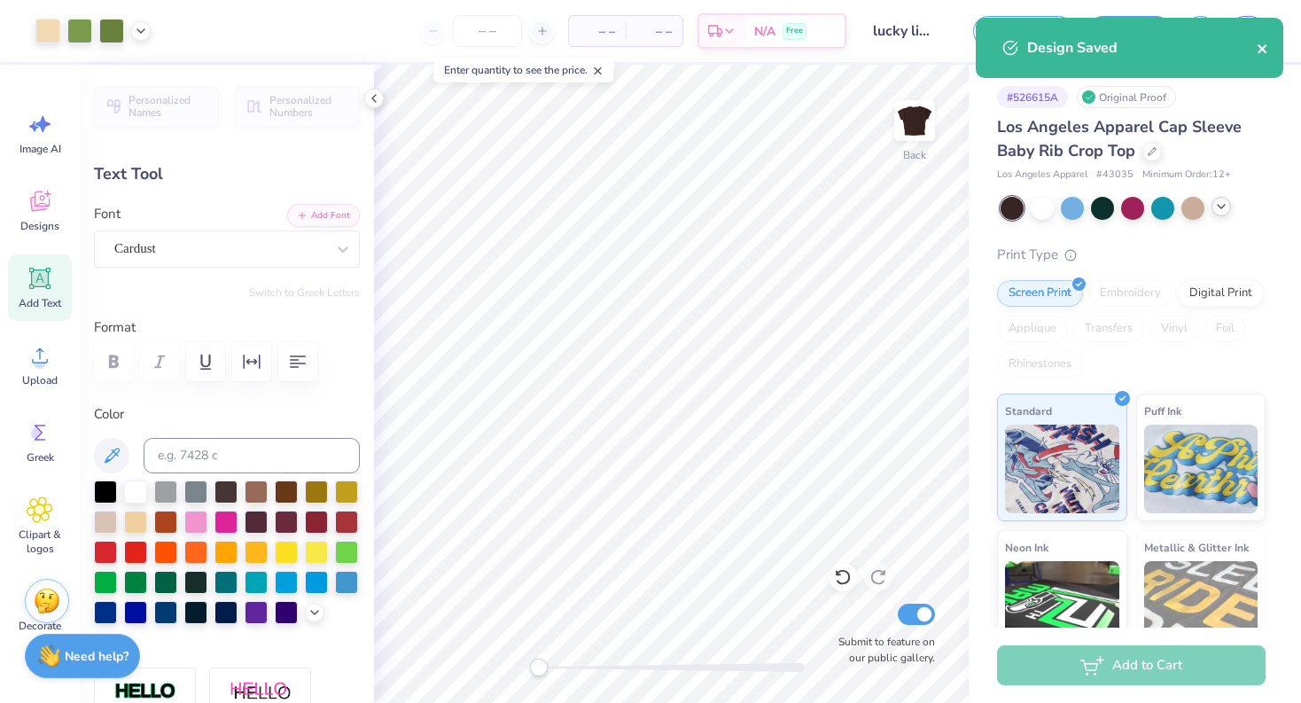
click at [1262, 44] on icon "close" at bounding box center [1262, 49] width 12 height 14
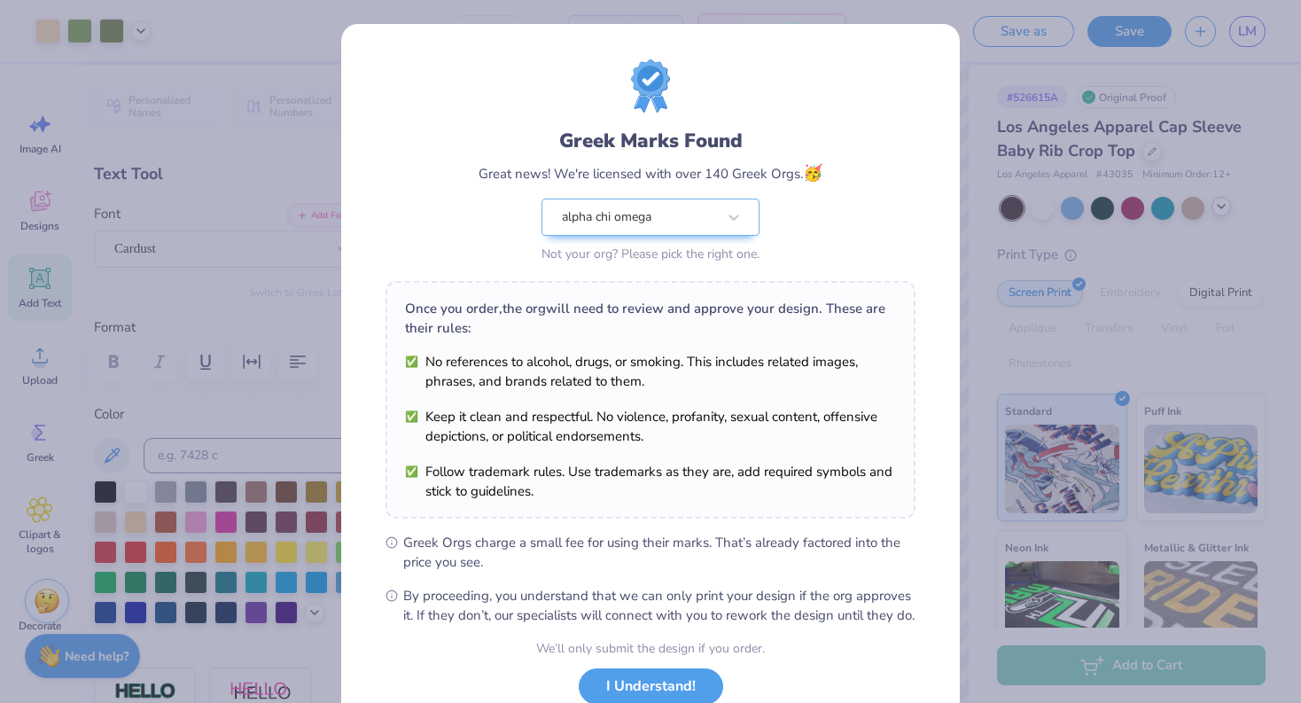
scroll to position [127, 0]
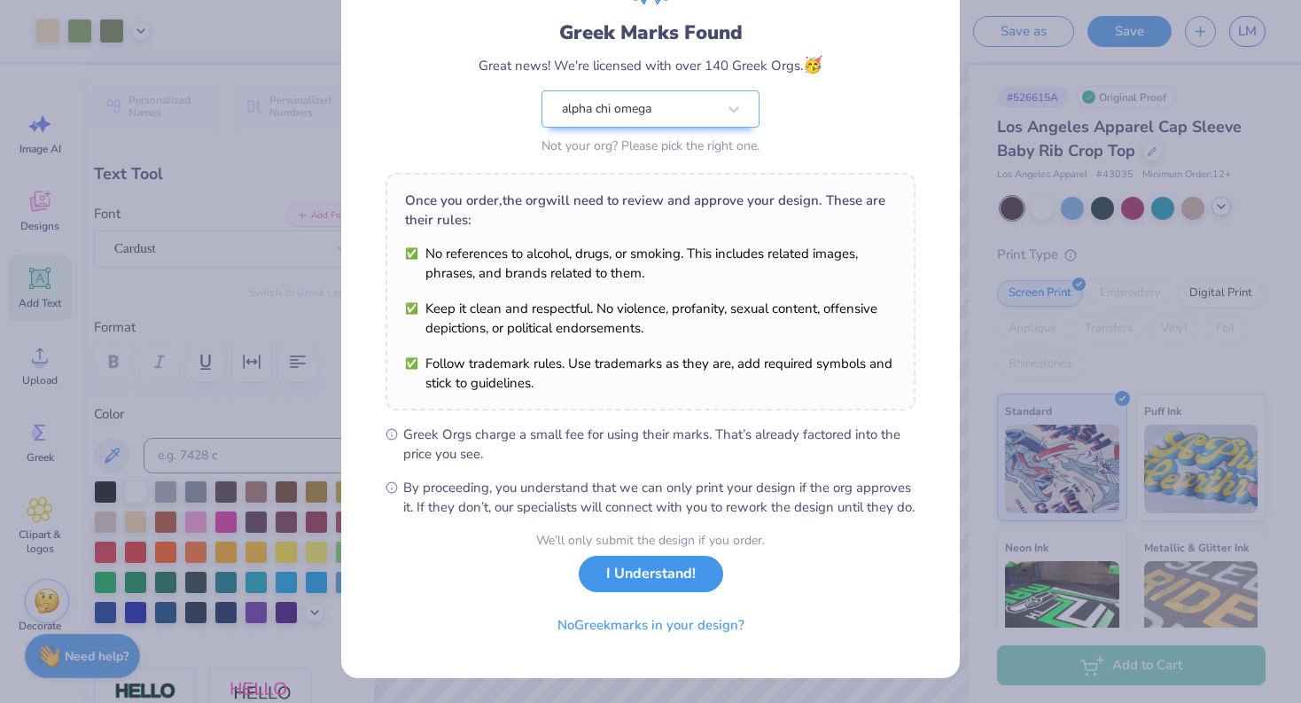
click at [640, 586] on button "I Understand!" at bounding box center [651, 573] width 144 height 36
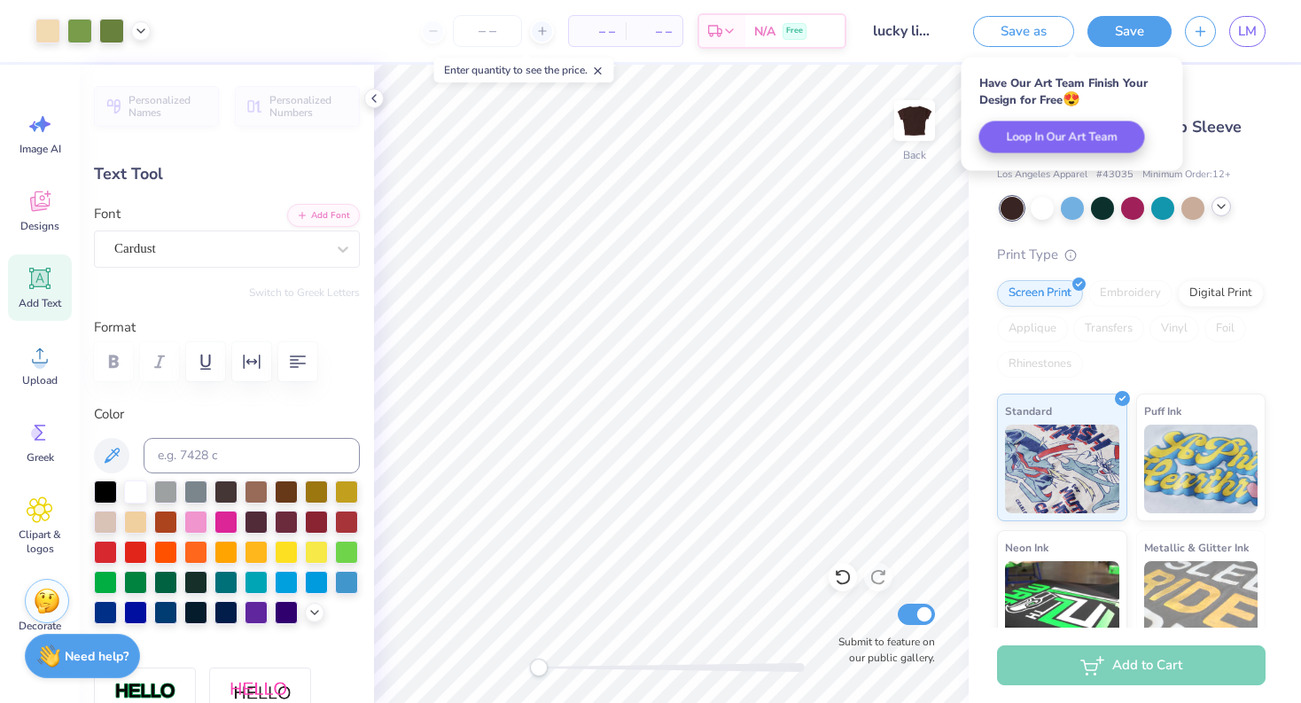
scroll to position [0, 0]
click at [1190, 33] on button "button" at bounding box center [1199, 28] width 31 height 31
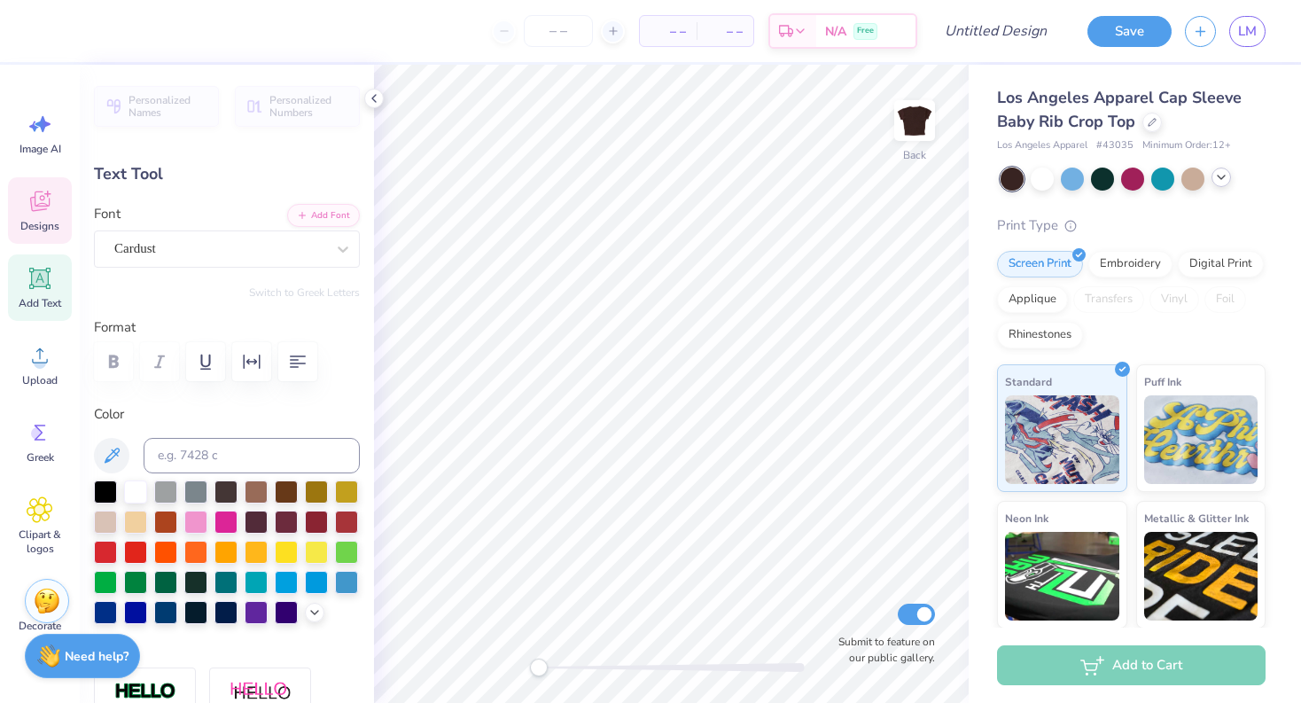
click at [33, 228] on span "Designs" at bounding box center [39, 226] width 39 height 14
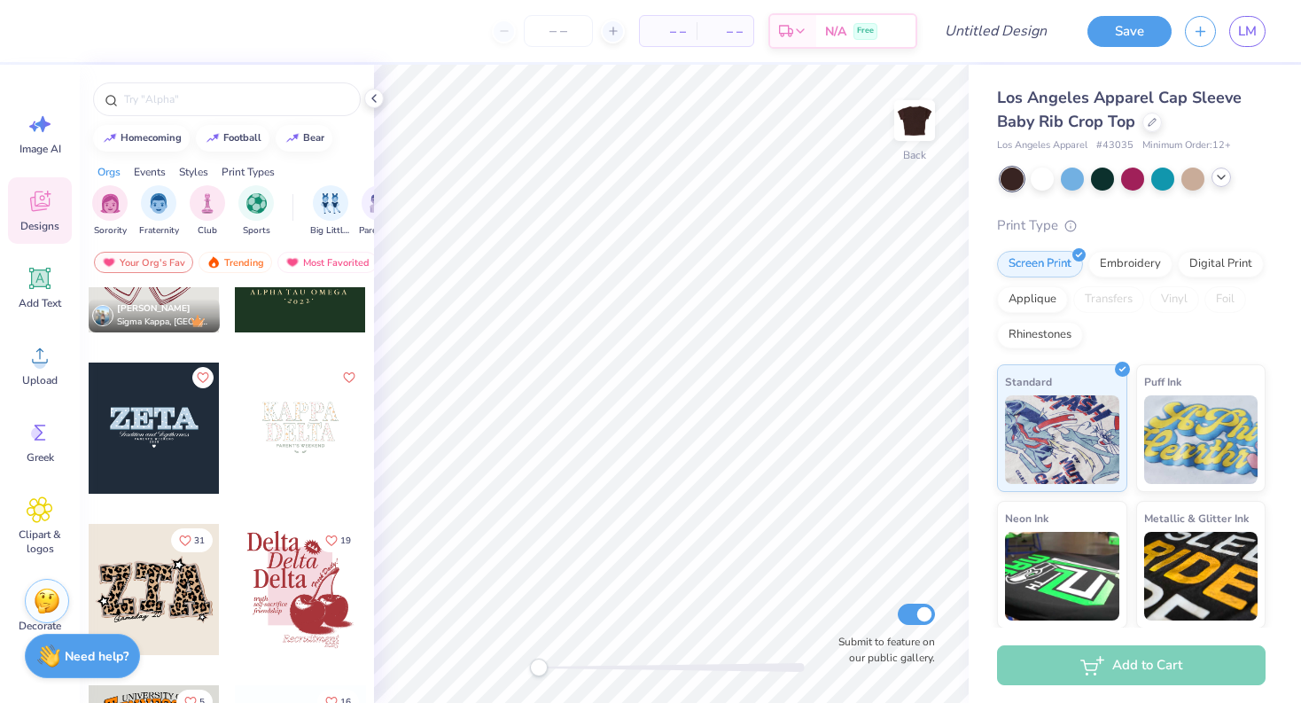
scroll to position [74, 0]
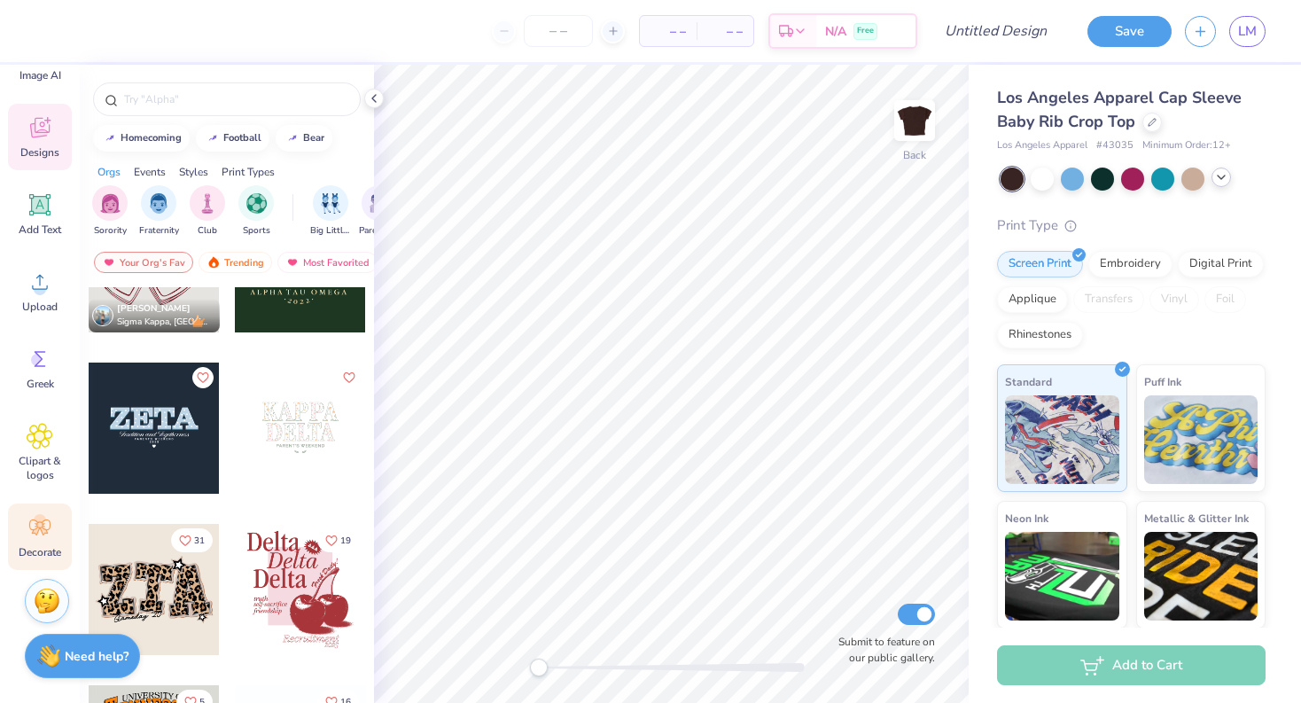
click at [39, 543] on div "Decorate" at bounding box center [40, 536] width 64 height 66
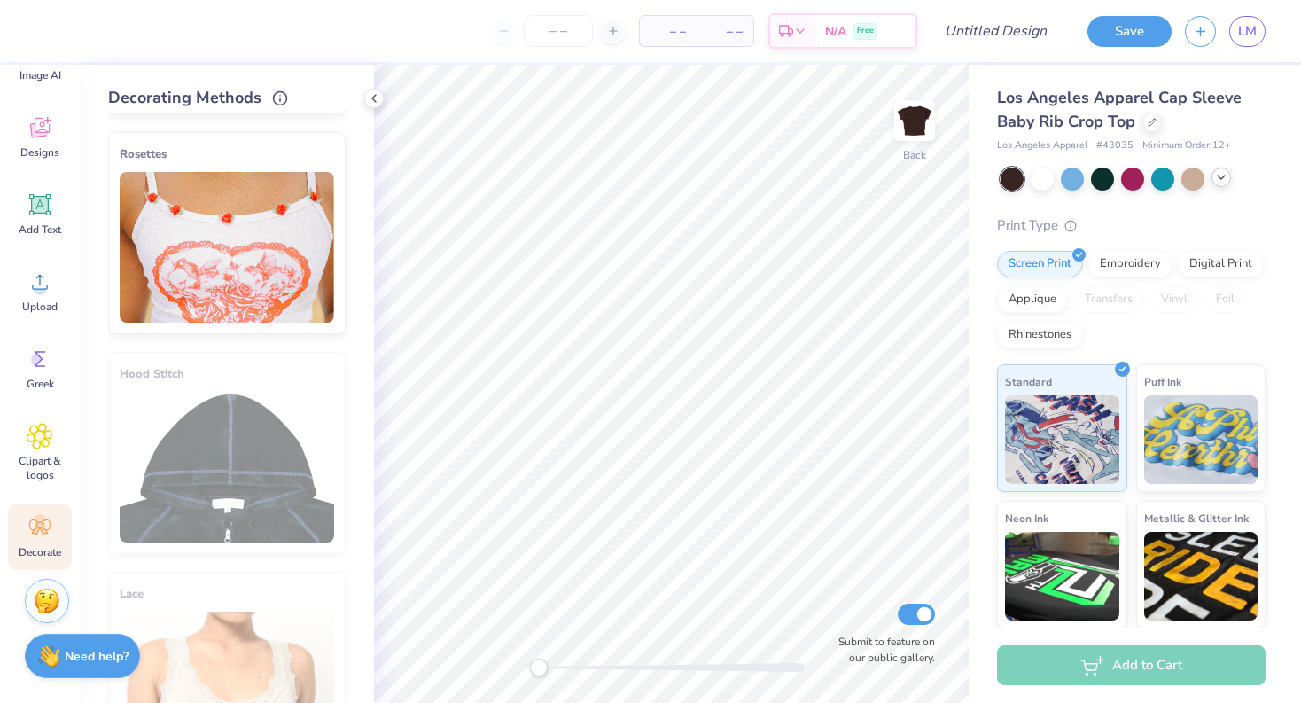
scroll to position [959, 0]
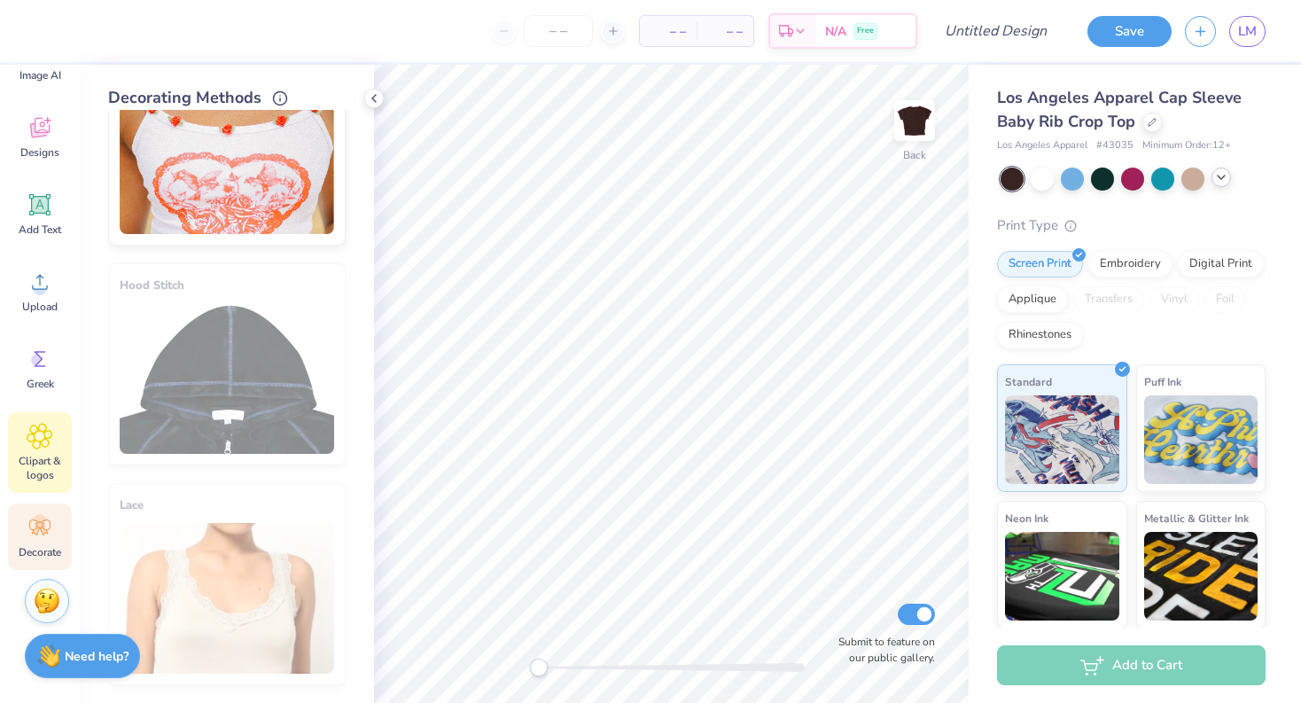
click at [37, 464] on span "Clipart & logos" at bounding box center [40, 468] width 58 height 28
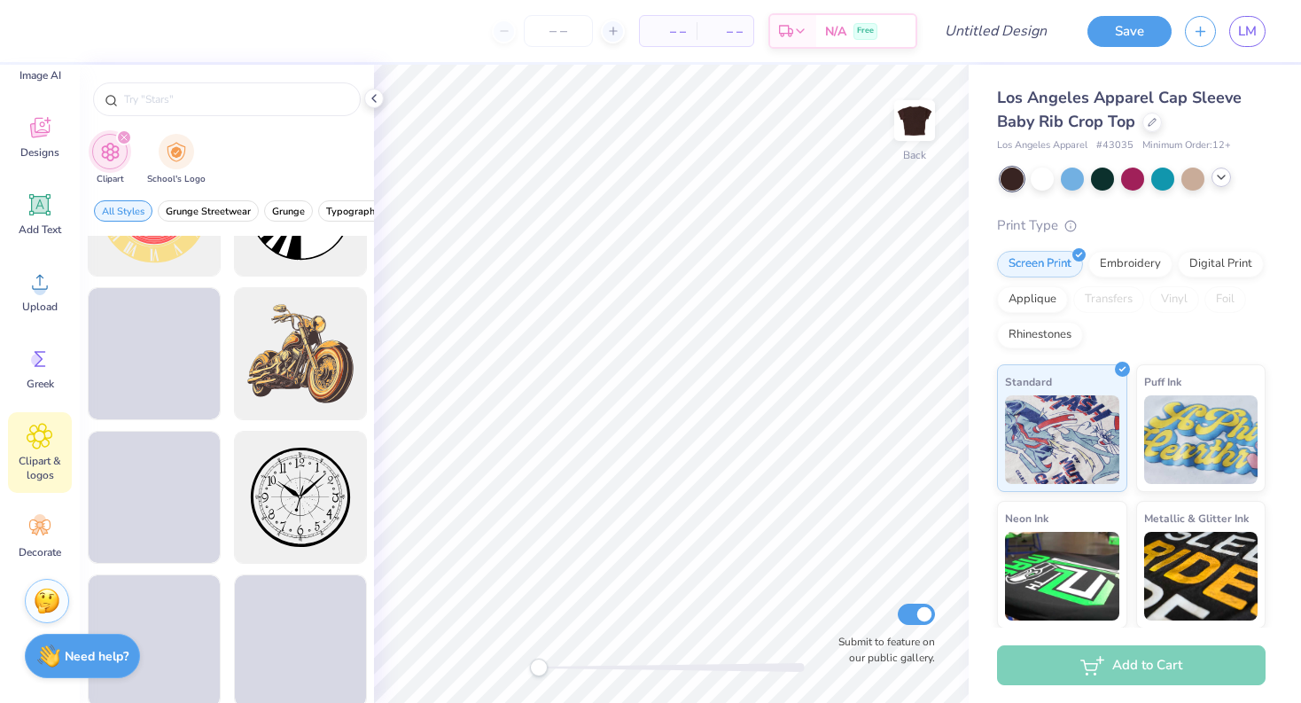
scroll to position [681, 0]
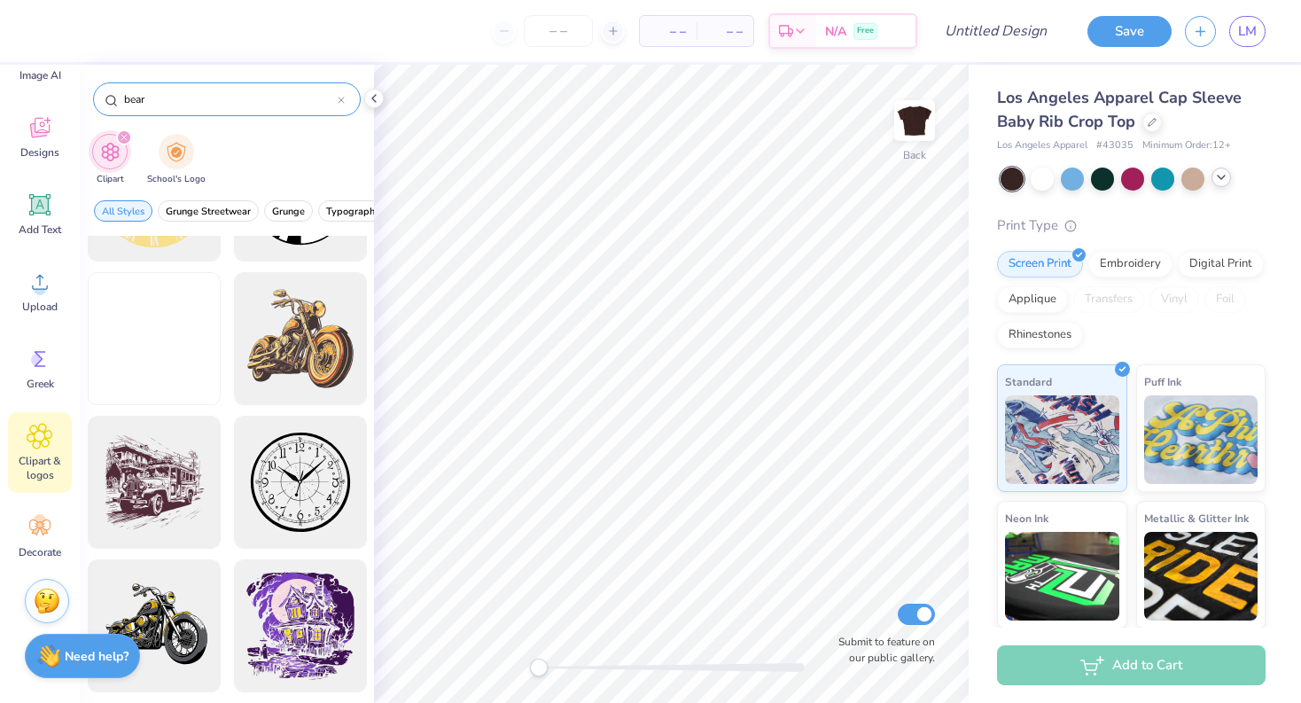
type input "bear"
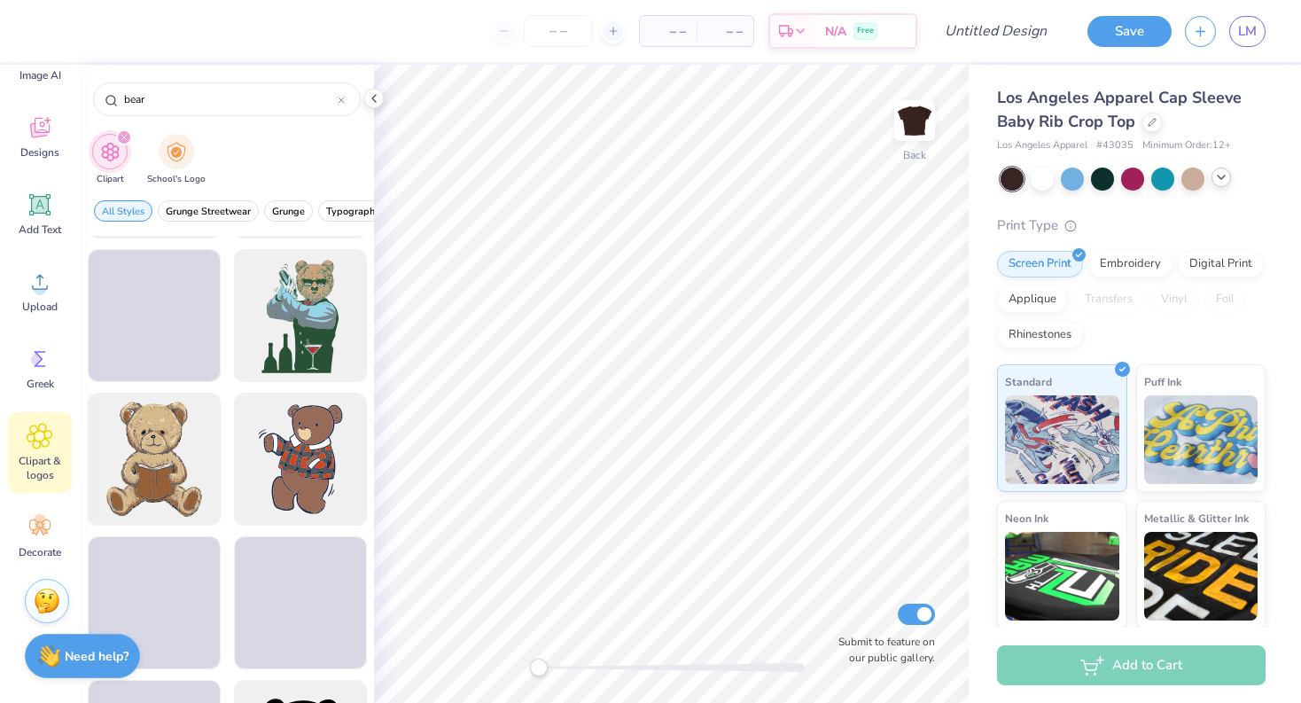
scroll to position [1671, 0]
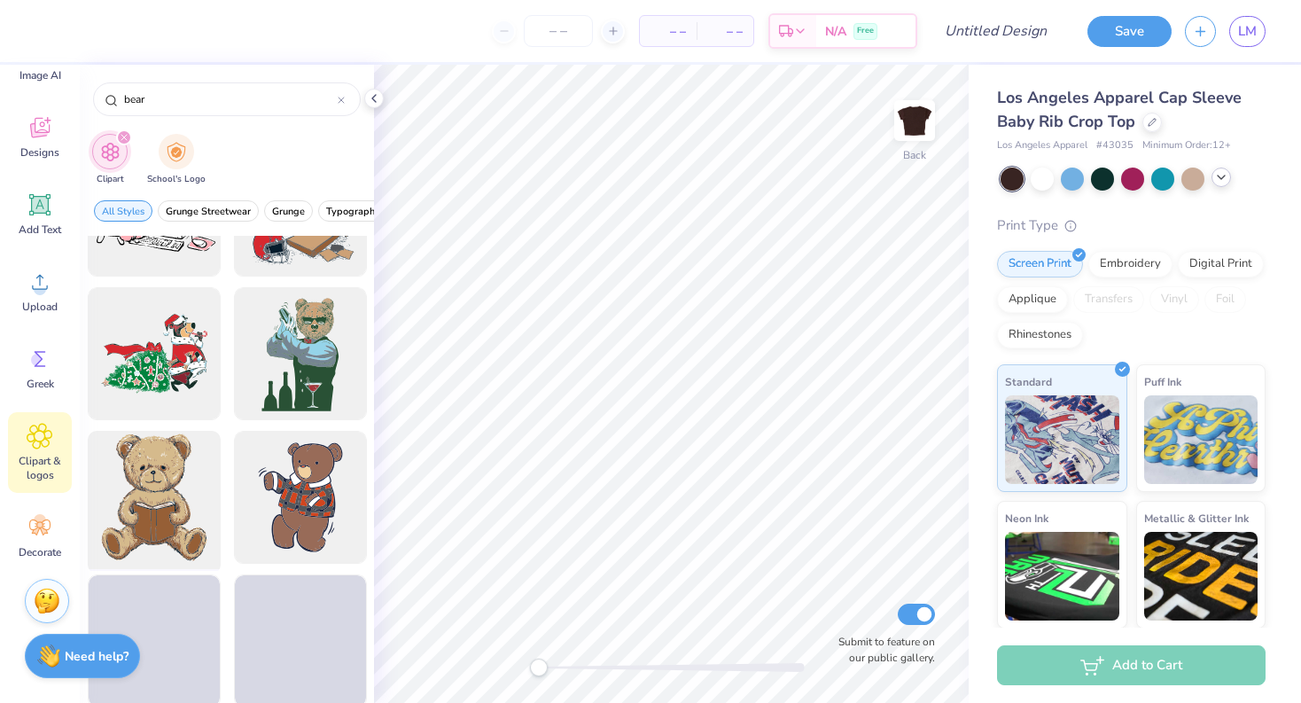
click at [176, 485] on div at bounding box center [154, 497] width 146 height 146
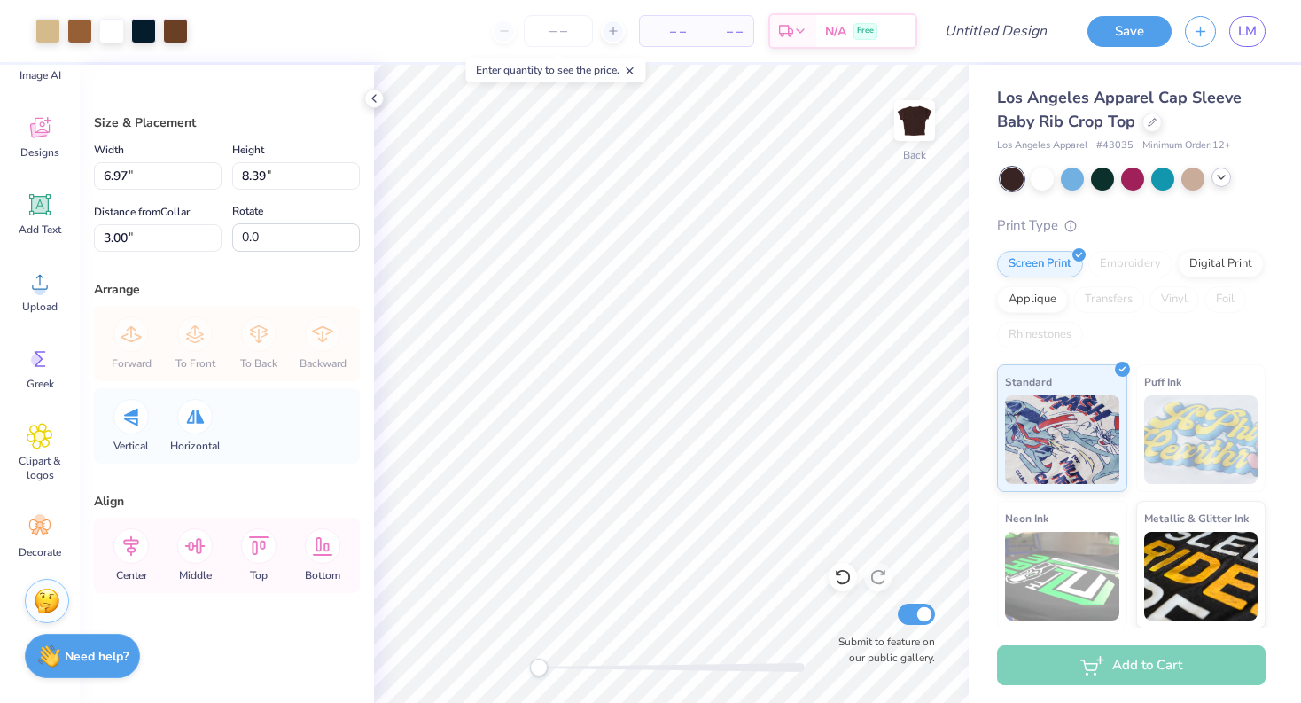
type input "6.38"
type input "7.68"
type input "2.20"
type input "5.31"
type input "6.39"
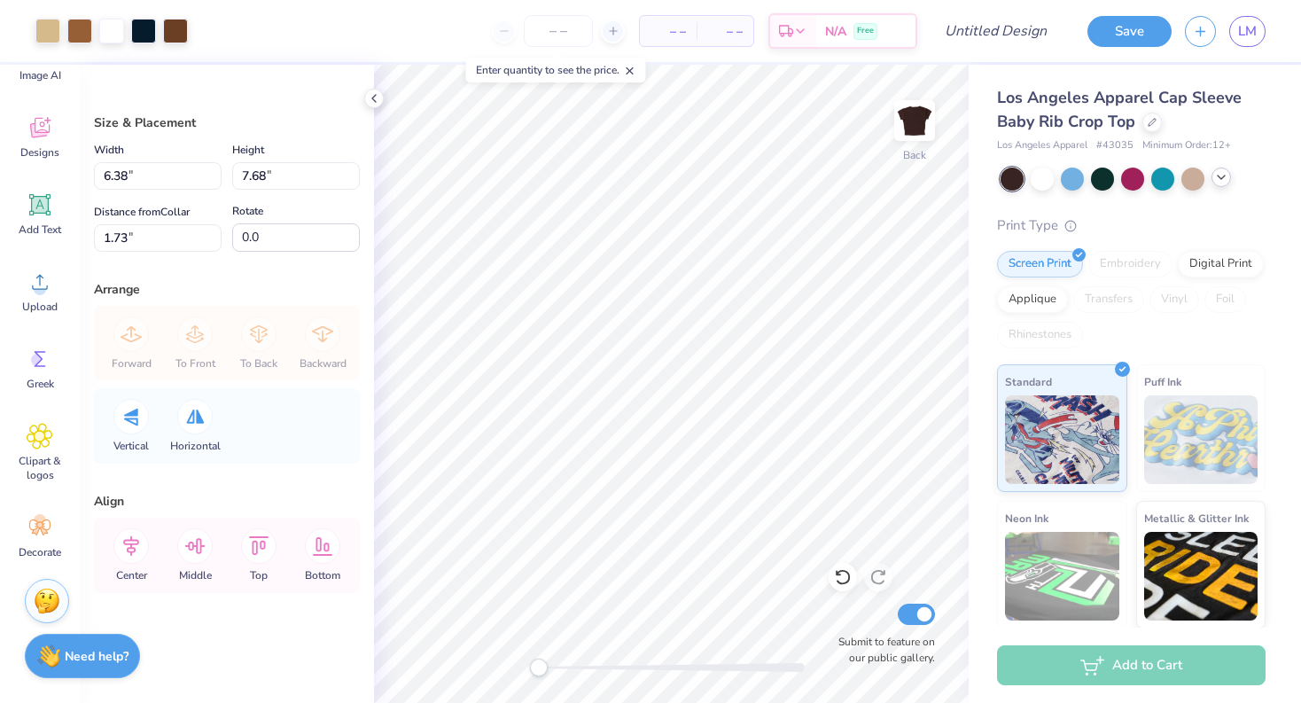
type input "3.02"
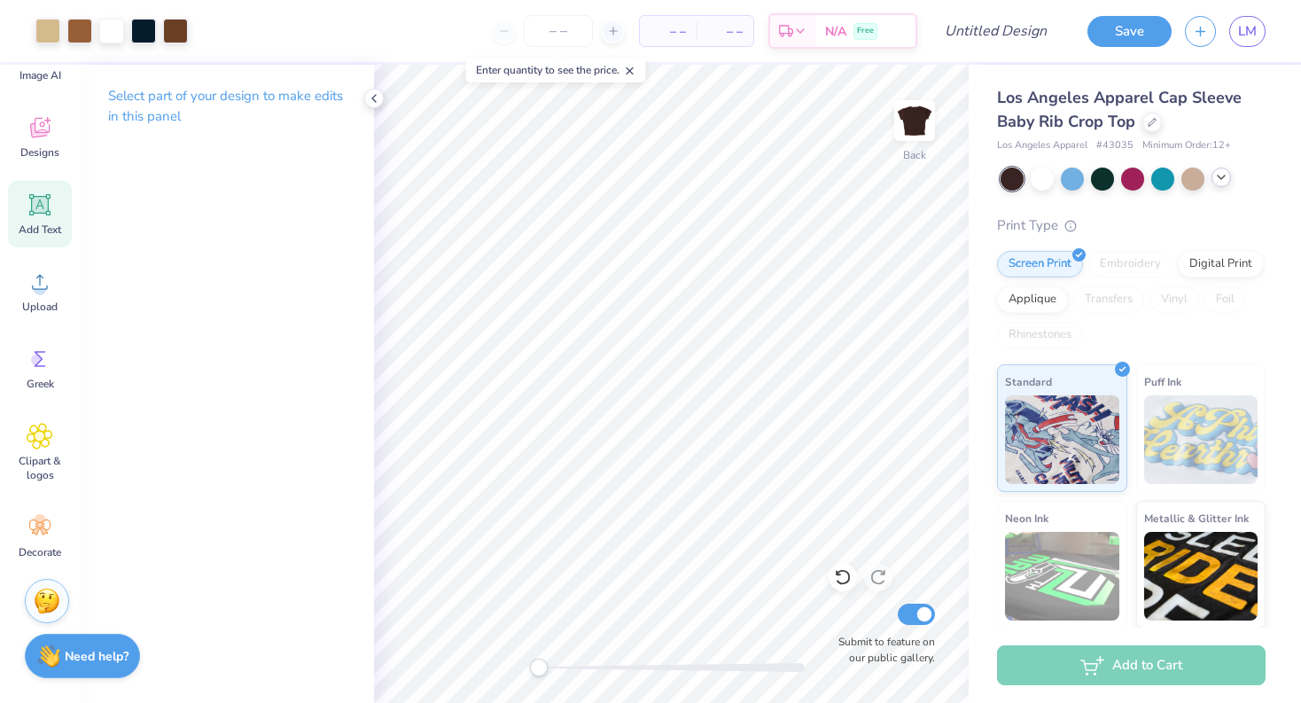
click at [46, 204] on icon at bounding box center [40, 205] width 17 height 17
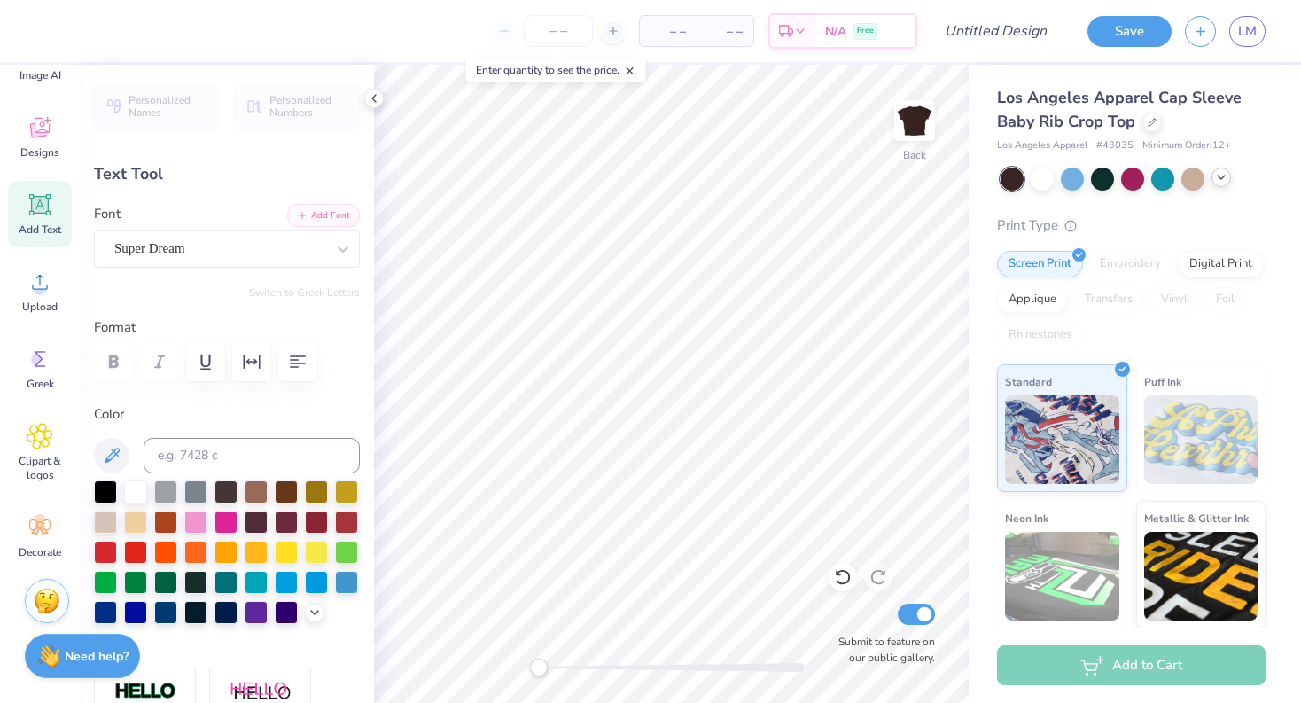
type textarea "little"
click at [236, 247] on div "Super Dream" at bounding box center [220, 248] width 214 height 27
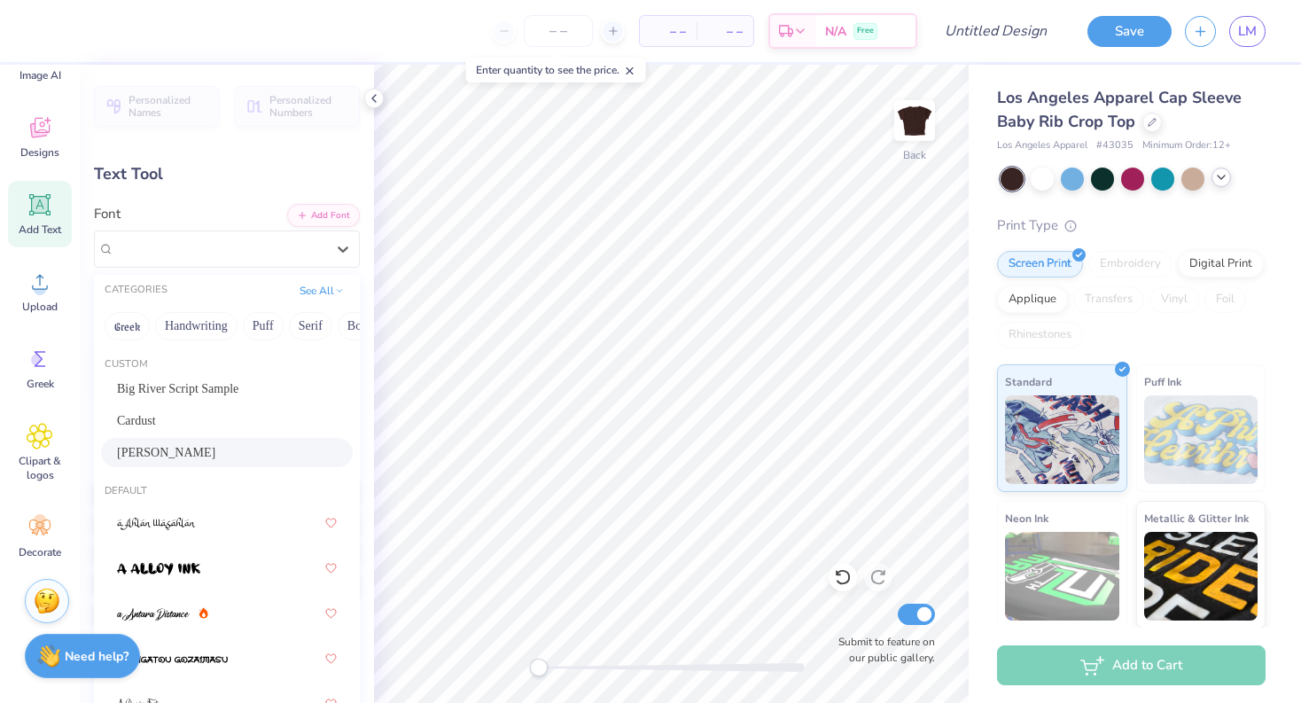
click at [200, 438] on div "[PERSON_NAME]" at bounding box center [227, 452] width 252 height 29
click at [176, 237] on div at bounding box center [219, 249] width 211 height 24
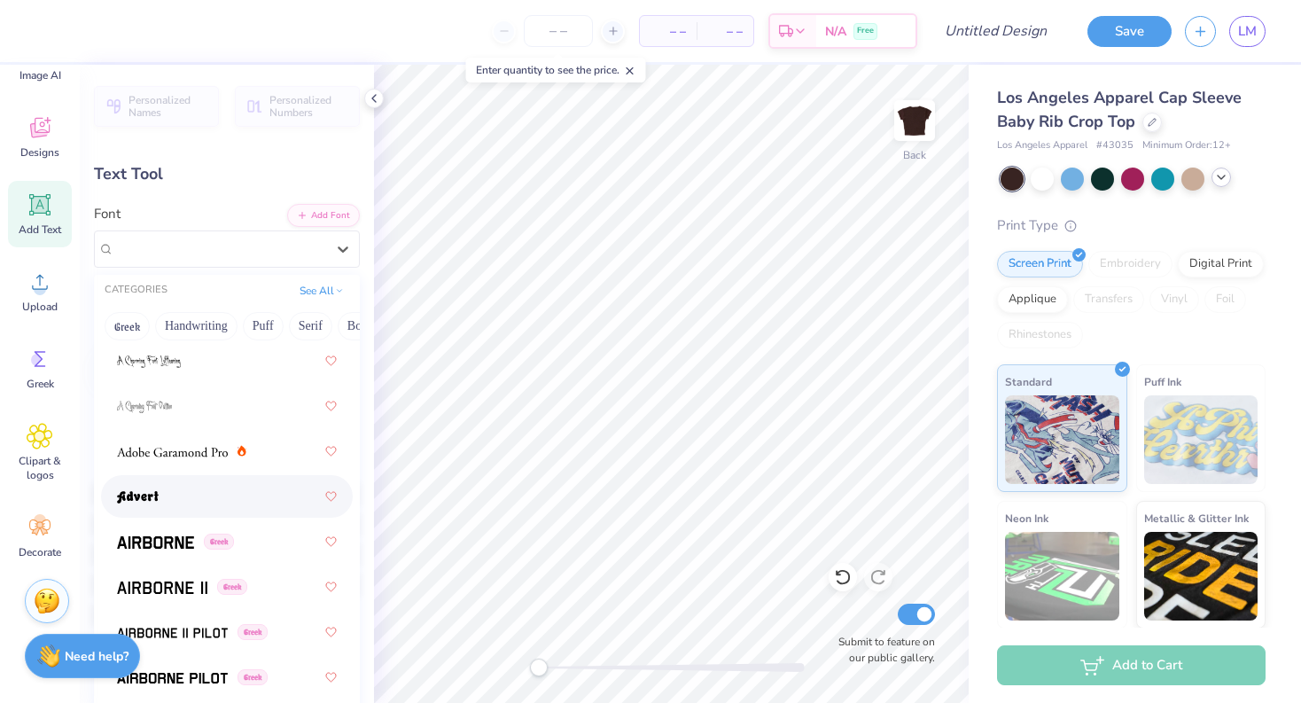
scroll to position [407, 0]
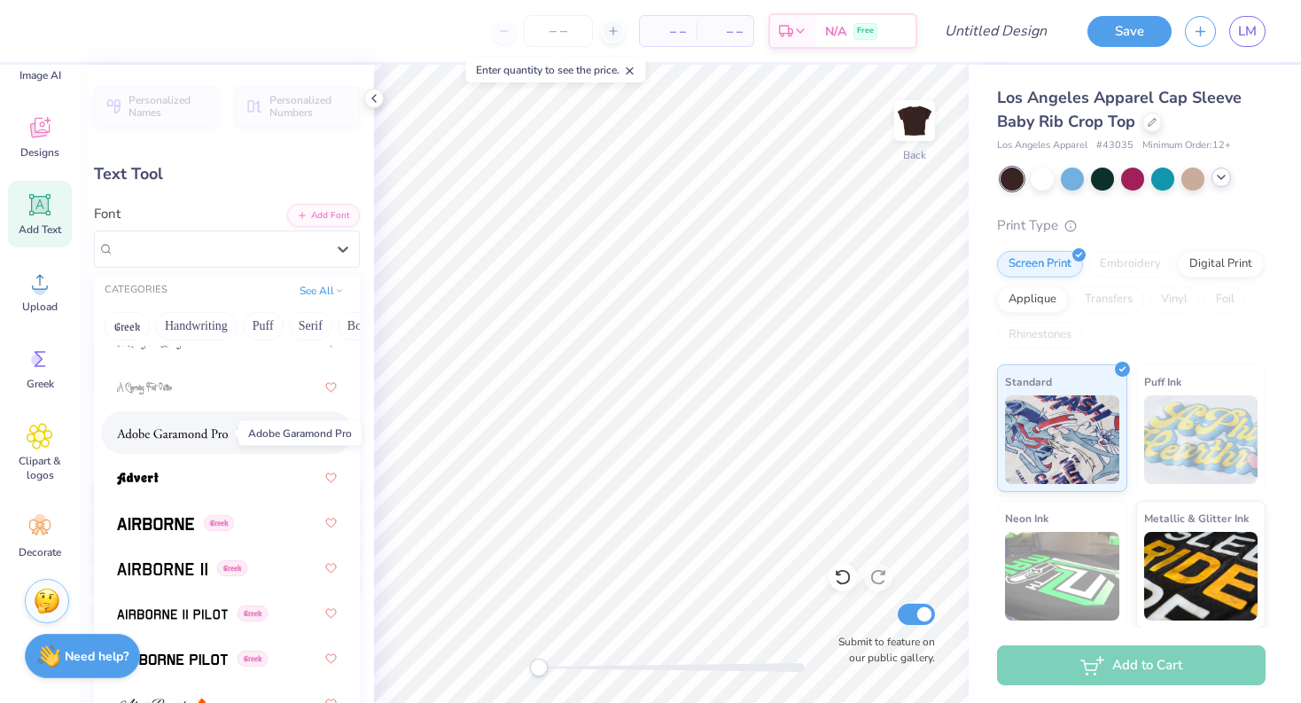
click at [171, 433] on img at bounding box center [172, 433] width 111 height 12
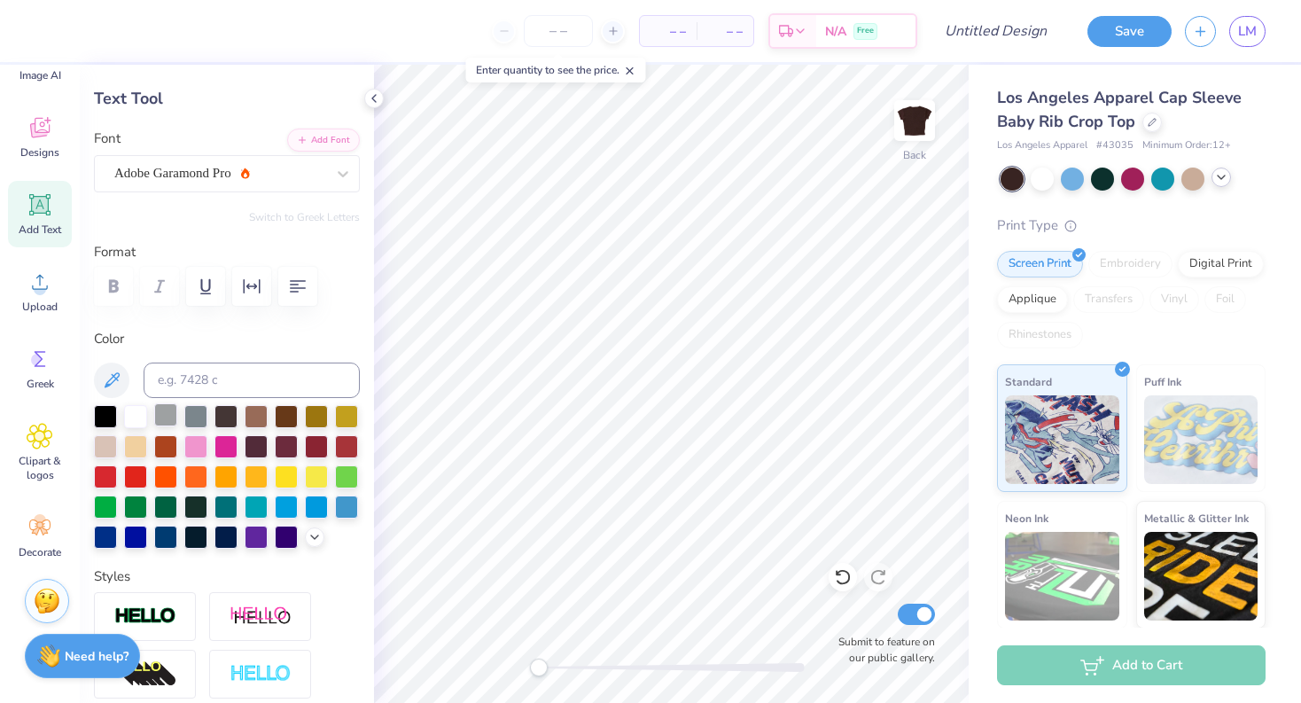
scroll to position [76, 0]
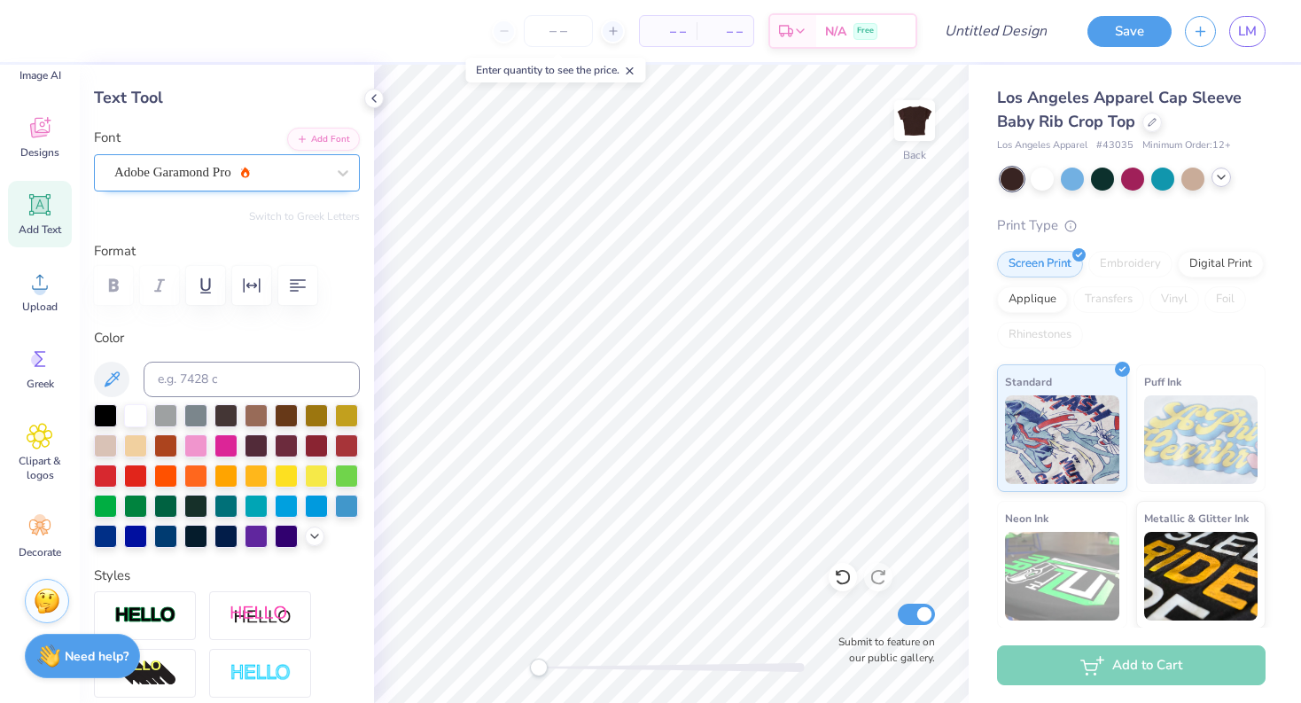
click at [202, 180] on div "Adobe Garamond Pro" at bounding box center [220, 172] width 214 height 27
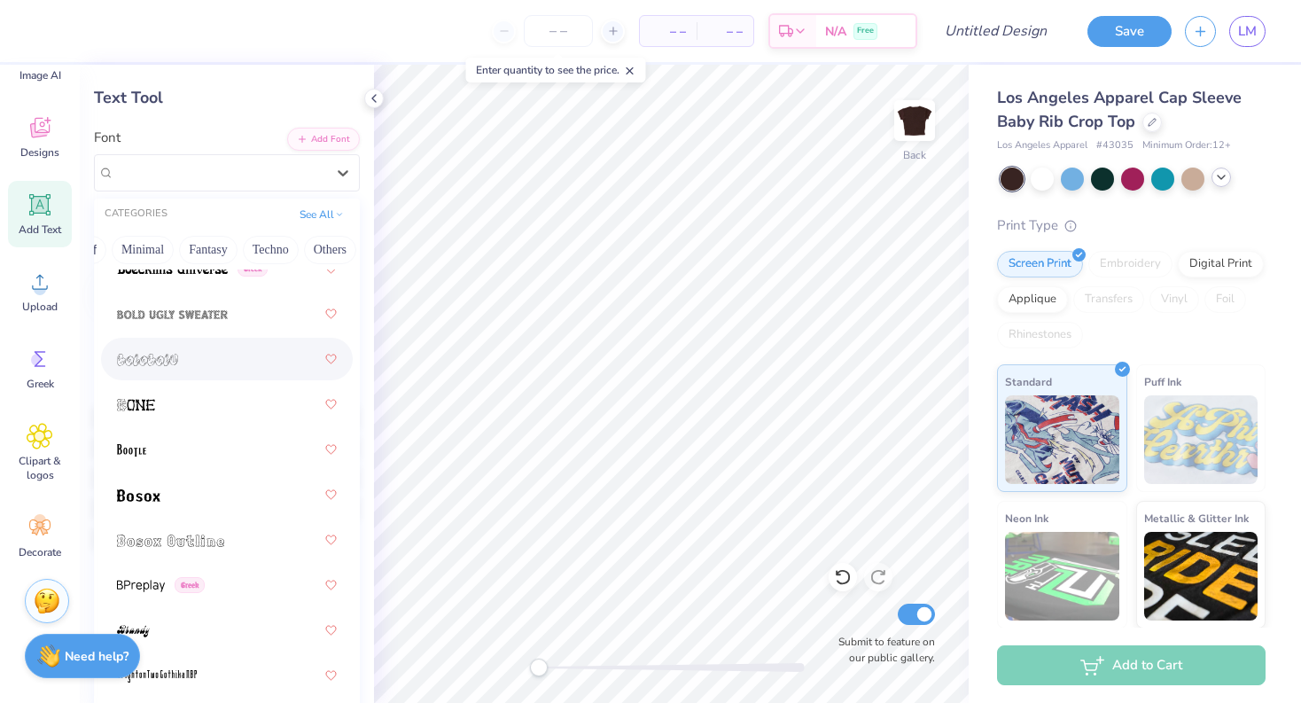
scroll to position [1704, 0]
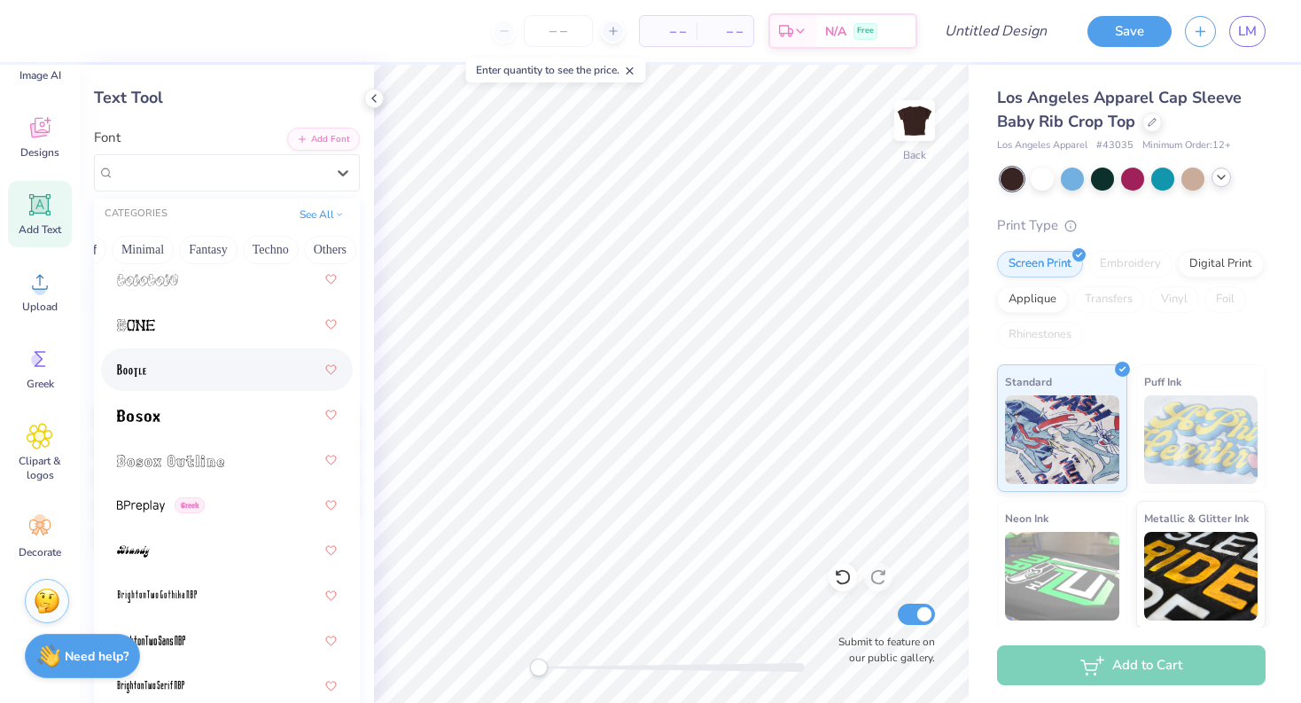
click at [179, 383] on div at bounding box center [227, 369] width 220 height 32
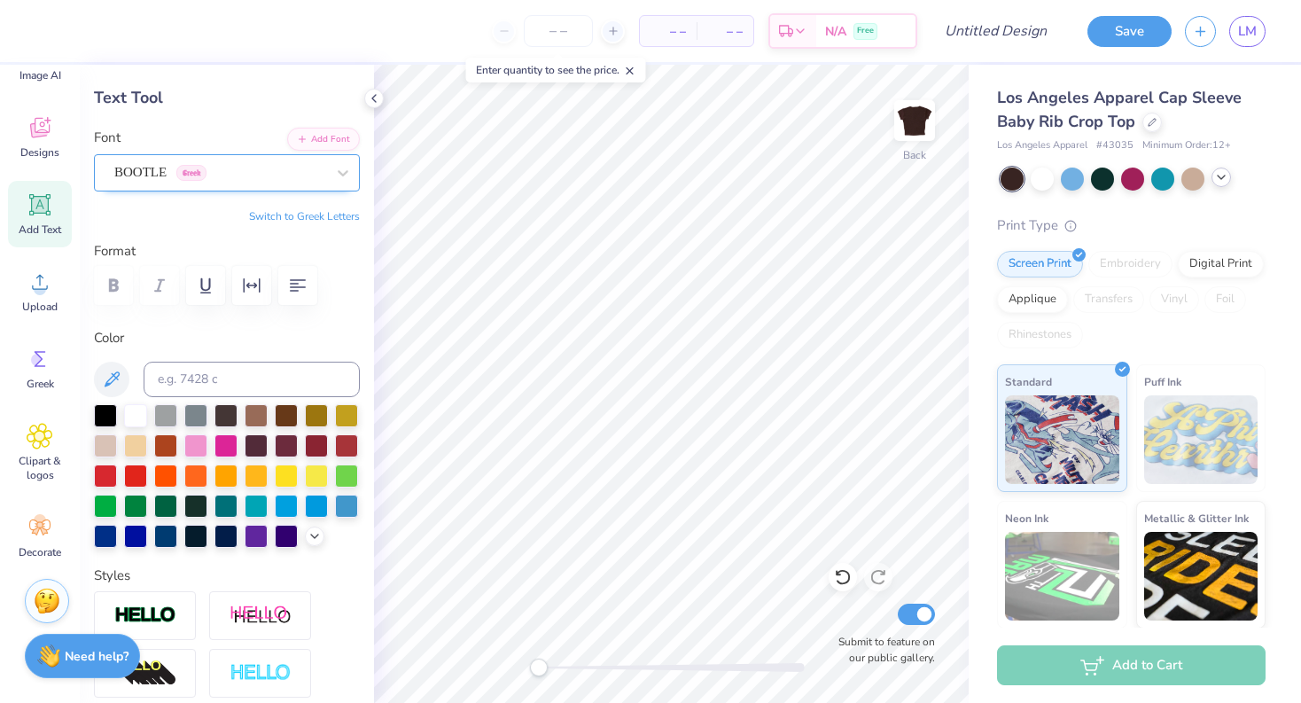
click at [267, 176] on div "BOOTLE Greek" at bounding box center [220, 172] width 214 height 27
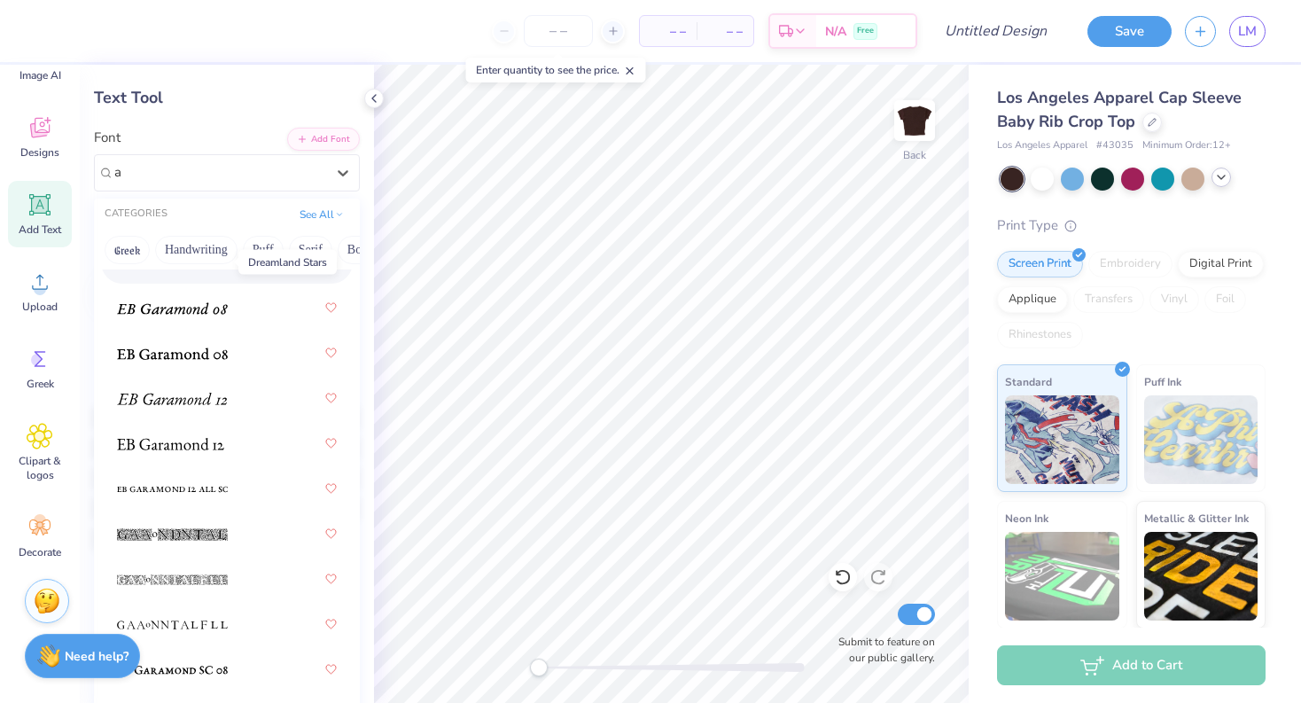
scroll to position [3316, 0]
click at [206, 324] on div at bounding box center [227, 306] width 252 height 43
type input "a"
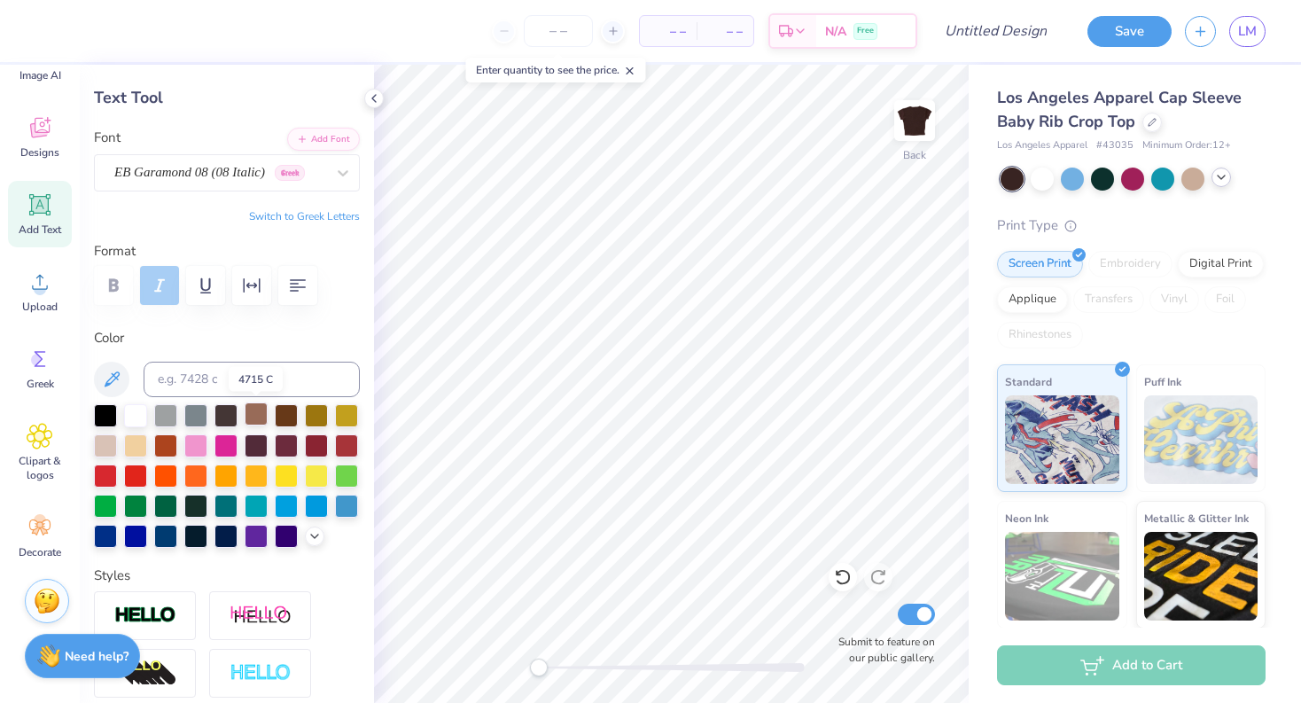
click at [255, 416] on div at bounding box center [256, 413] width 23 height 23
click at [111, 446] on div at bounding box center [105, 443] width 23 height 23
click at [132, 447] on div at bounding box center [135, 443] width 23 height 23
click at [347, 419] on div at bounding box center [346, 413] width 23 height 23
click at [254, 415] on div at bounding box center [256, 413] width 23 height 23
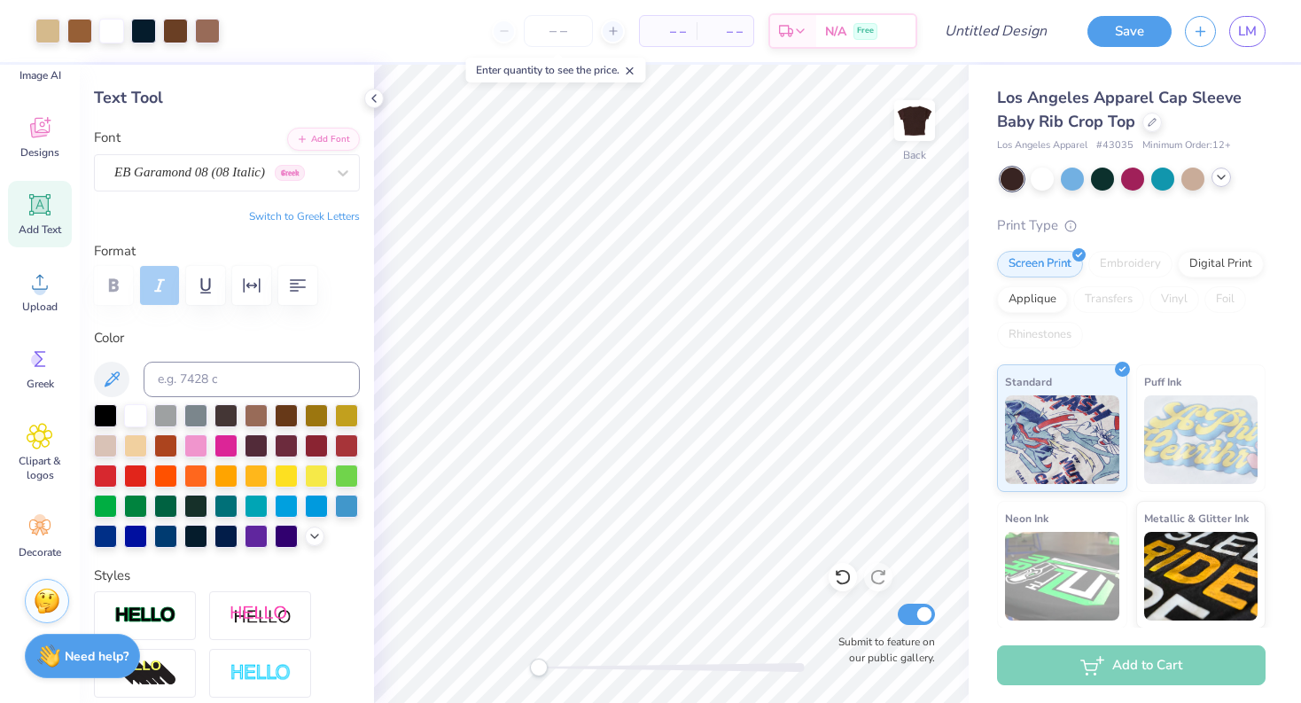
type input "2.85"
type input "1.16"
type input "8.57"
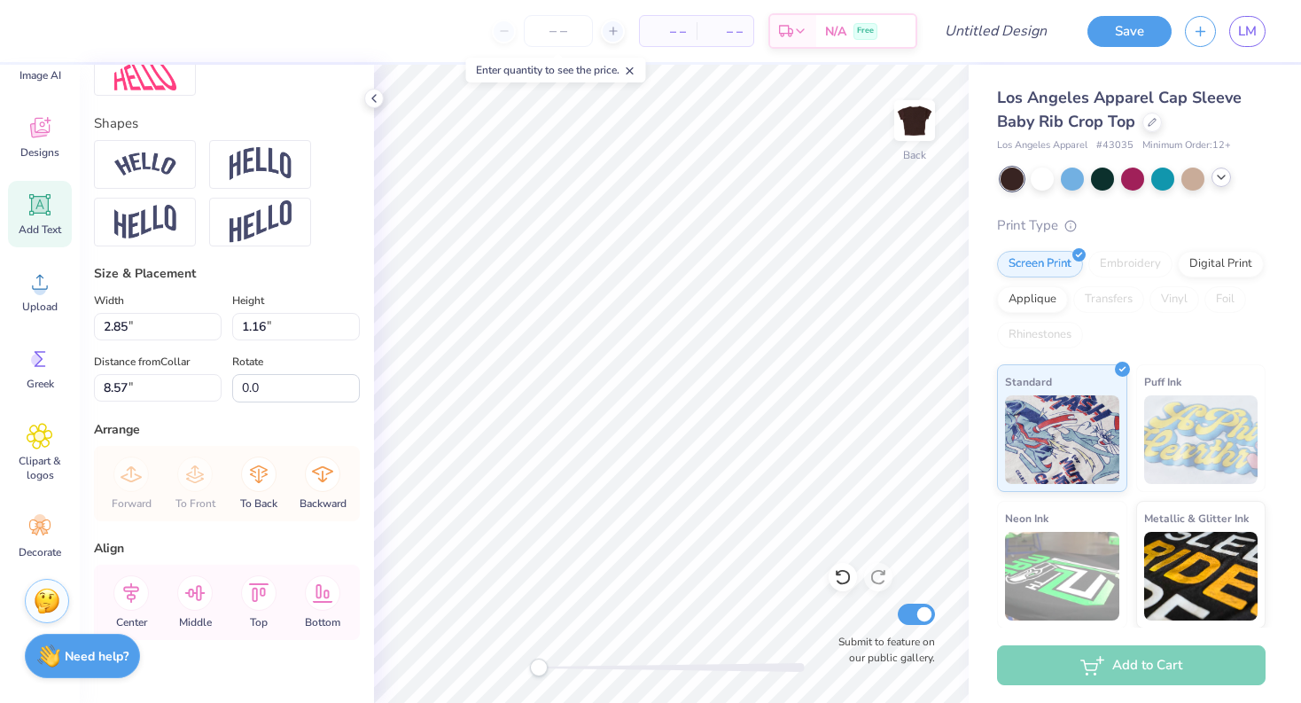
scroll to position [729, 0]
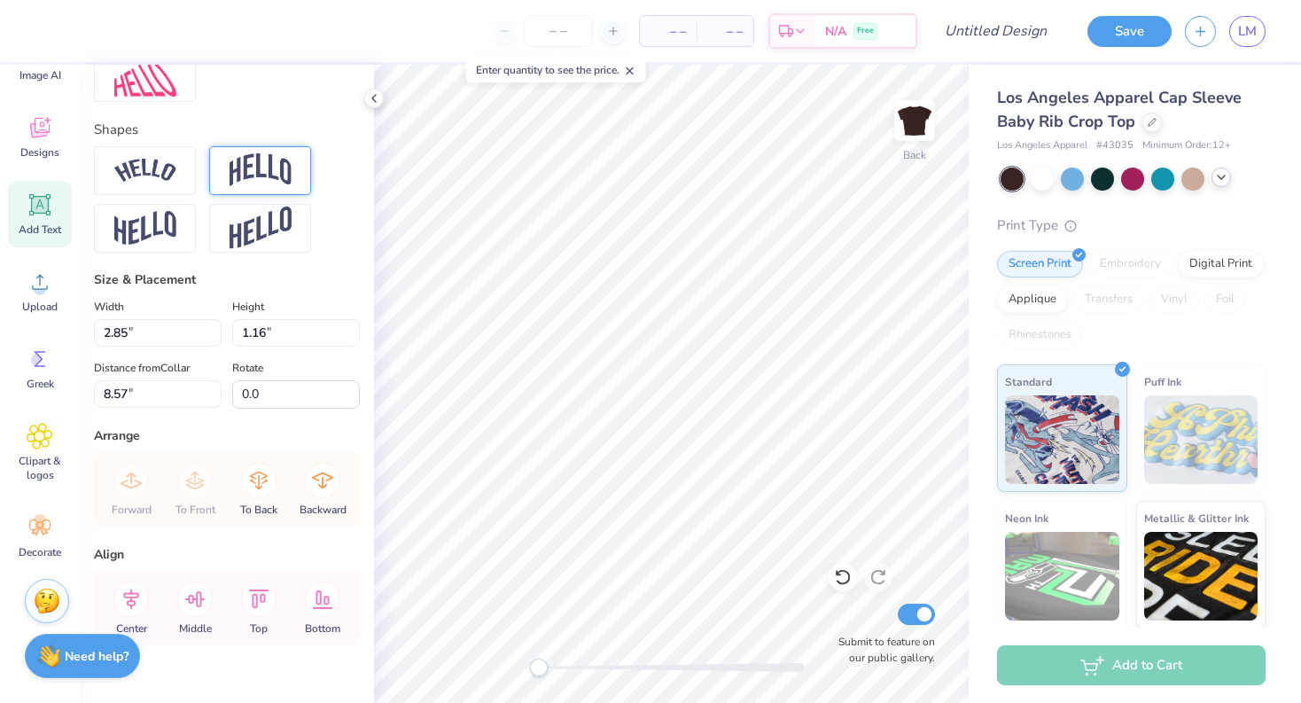
click at [264, 179] on img at bounding box center [260, 170] width 62 height 34
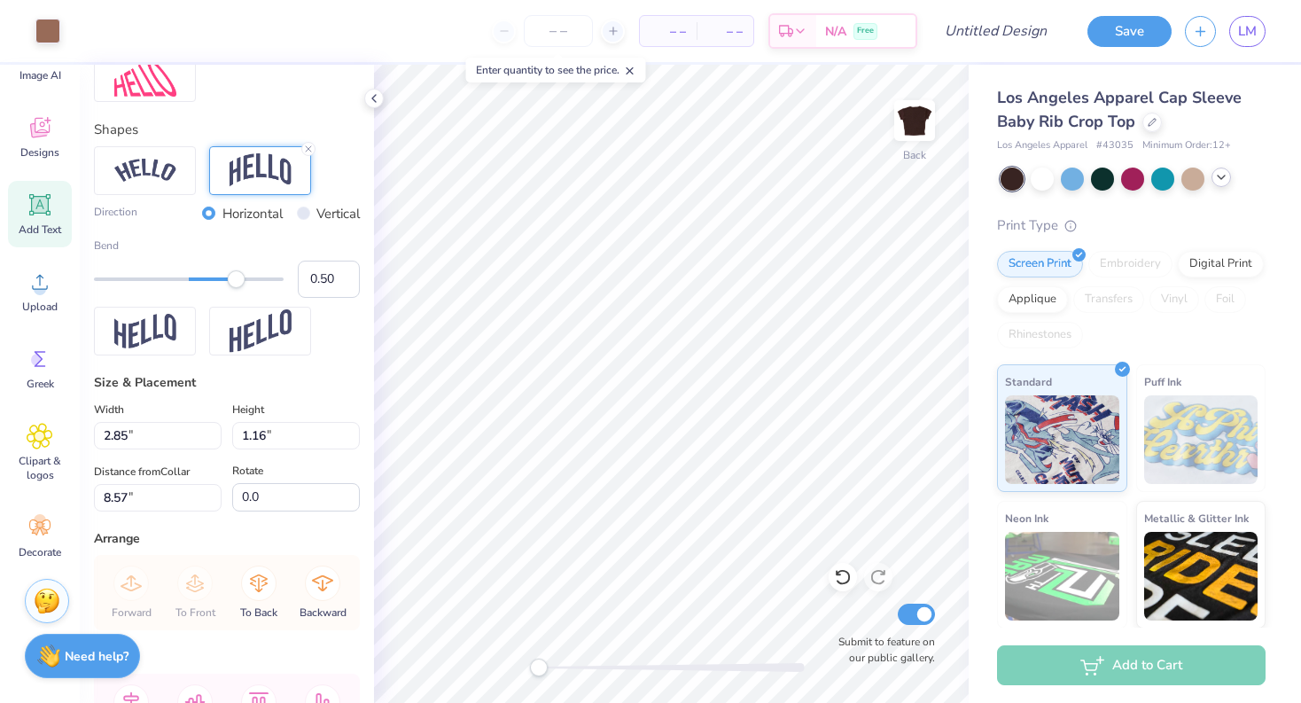
type input "1.58"
type input "0.50"
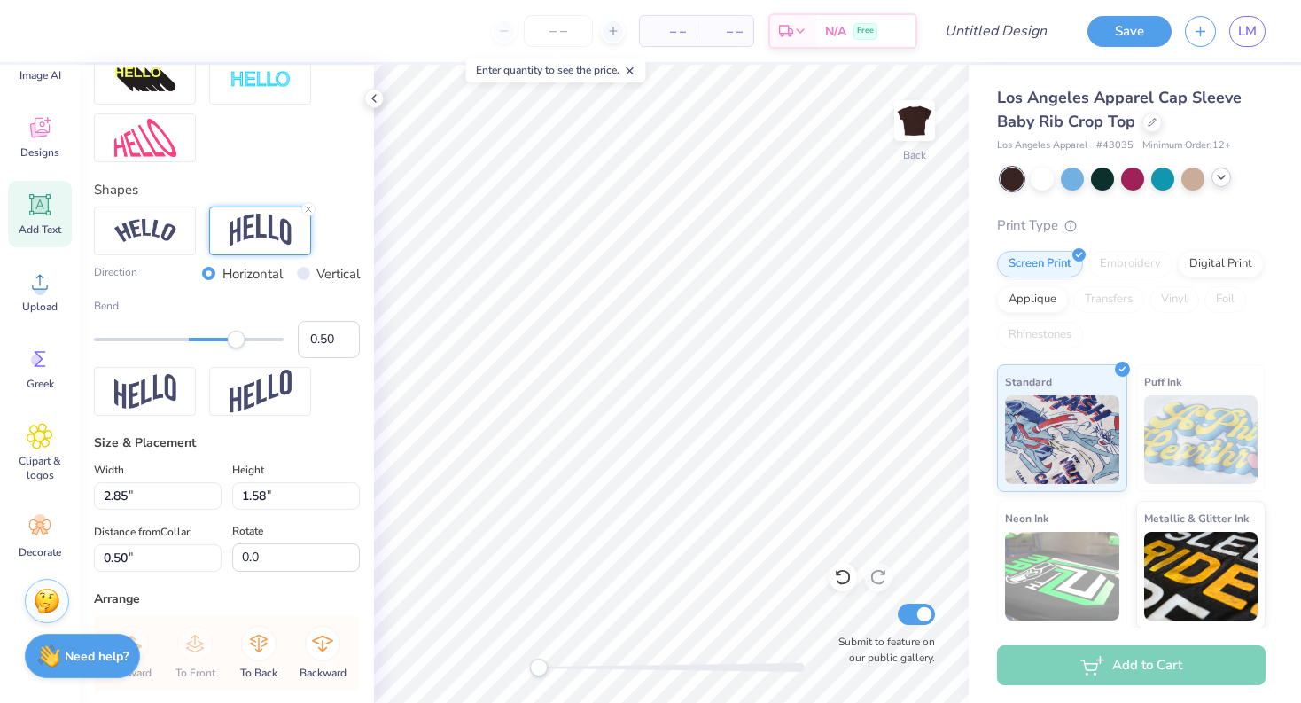
scroll to position [670, 0]
type input "0.63"
drag, startPoint x: 236, startPoint y: 339, endPoint x: 248, endPoint y: 339, distance: 12.4
click at [248, 339] on div "Accessibility label" at bounding box center [248, 339] width 18 height 18
type input "-0.20"
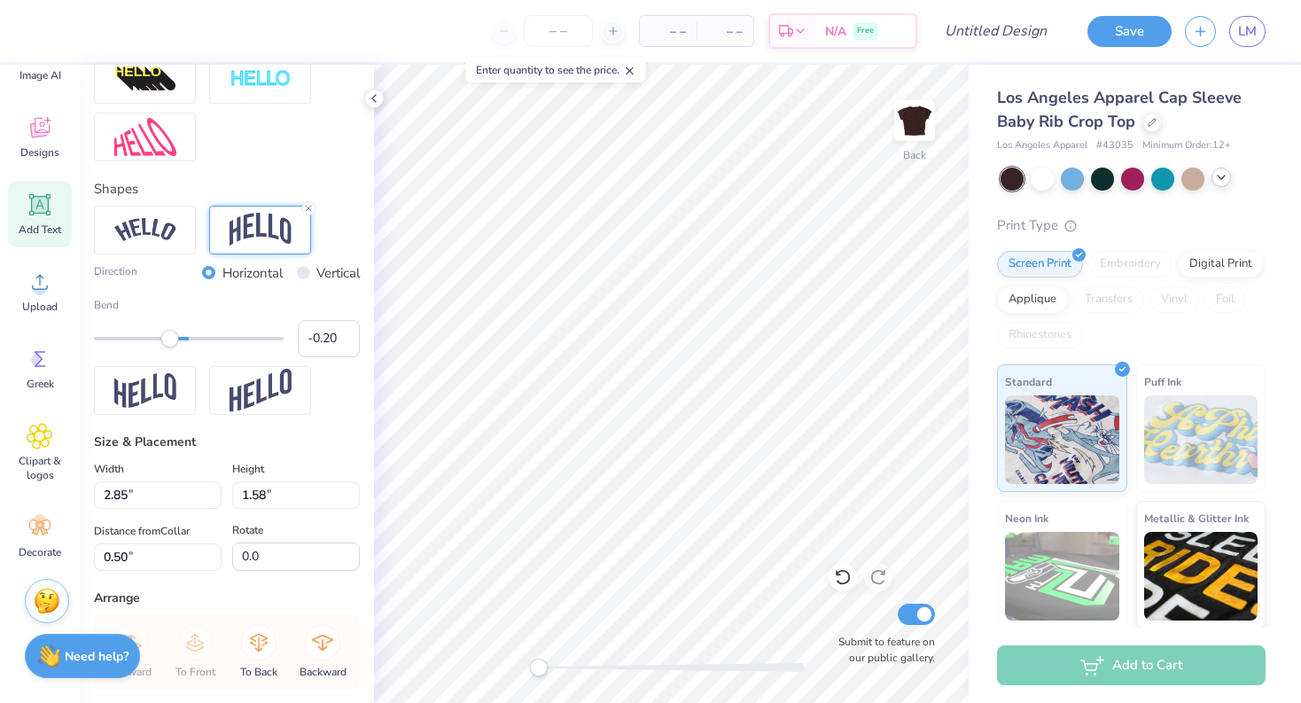
drag, startPoint x: 248, startPoint y: 339, endPoint x: 170, endPoint y: 343, distance: 78.0
click at [170, 343] on div "Accessibility label" at bounding box center [170, 339] width 18 height 18
type input "0.35"
drag, startPoint x: 175, startPoint y: 339, endPoint x: 221, endPoint y: 339, distance: 46.1
click at [221, 339] on div "Accessibility label" at bounding box center [222, 339] width 18 height 18
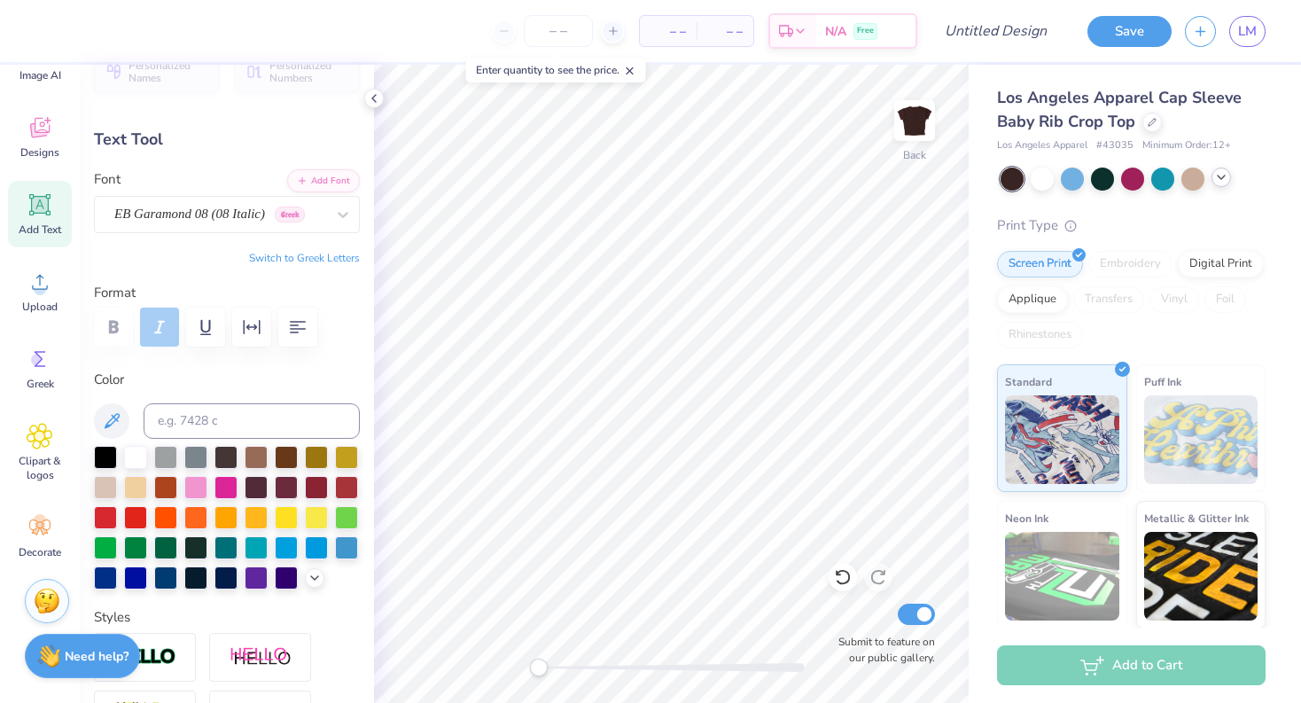
scroll to position [0, 0]
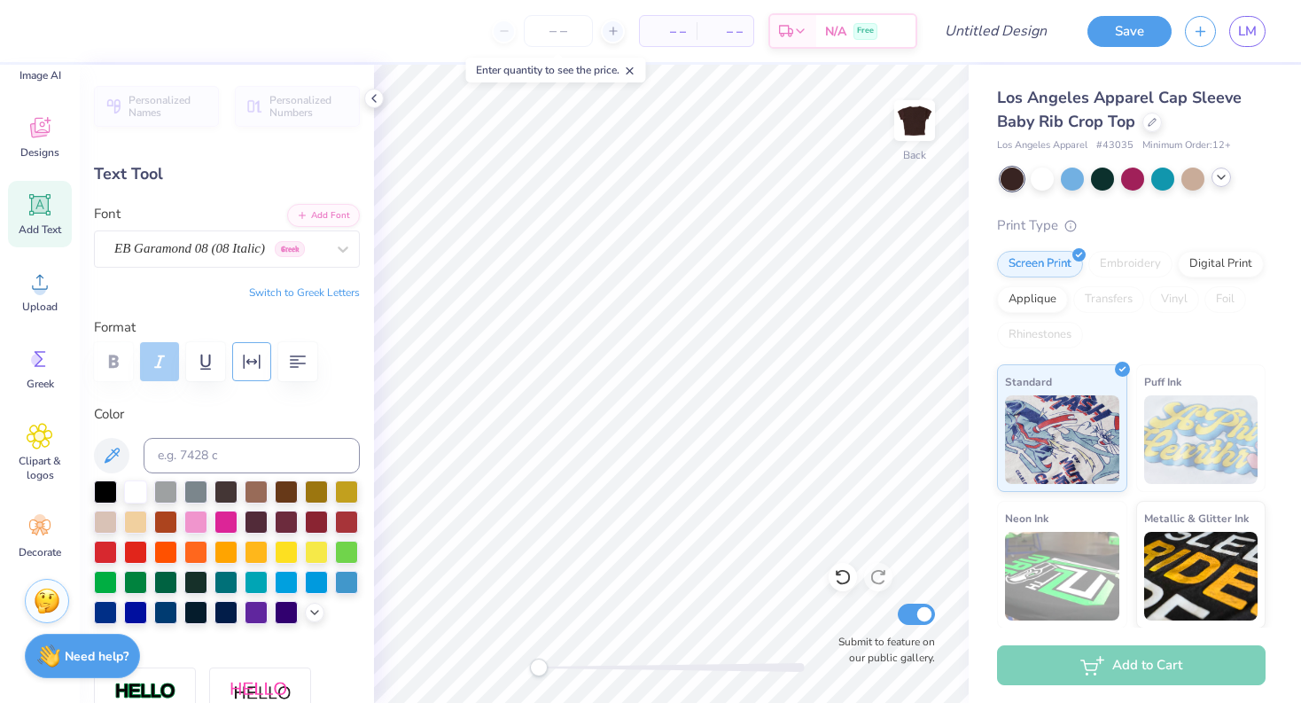
click at [259, 368] on icon "button" at bounding box center [252, 361] width 17 height 14
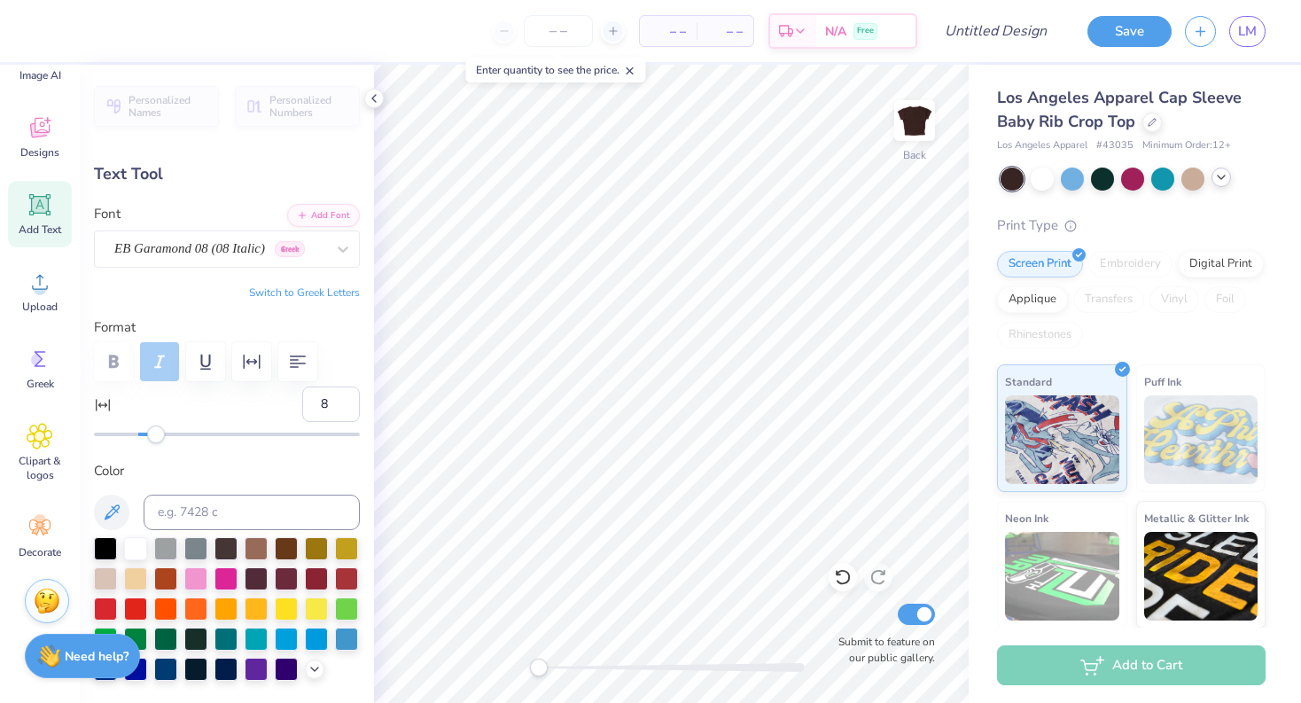
type input "9"
drag, startPoint x: 144, startPoint y: 439, endPoint x: 159, endPoint y: 438, distance: 15.1
click at [159, 438] on div "Accessibility label" at bounding box center [156, 434] width 18 height 18
type input "8"
click at [157, 438] on div "Accessibility label" at bounding box center [160, 434] width 18 height 18
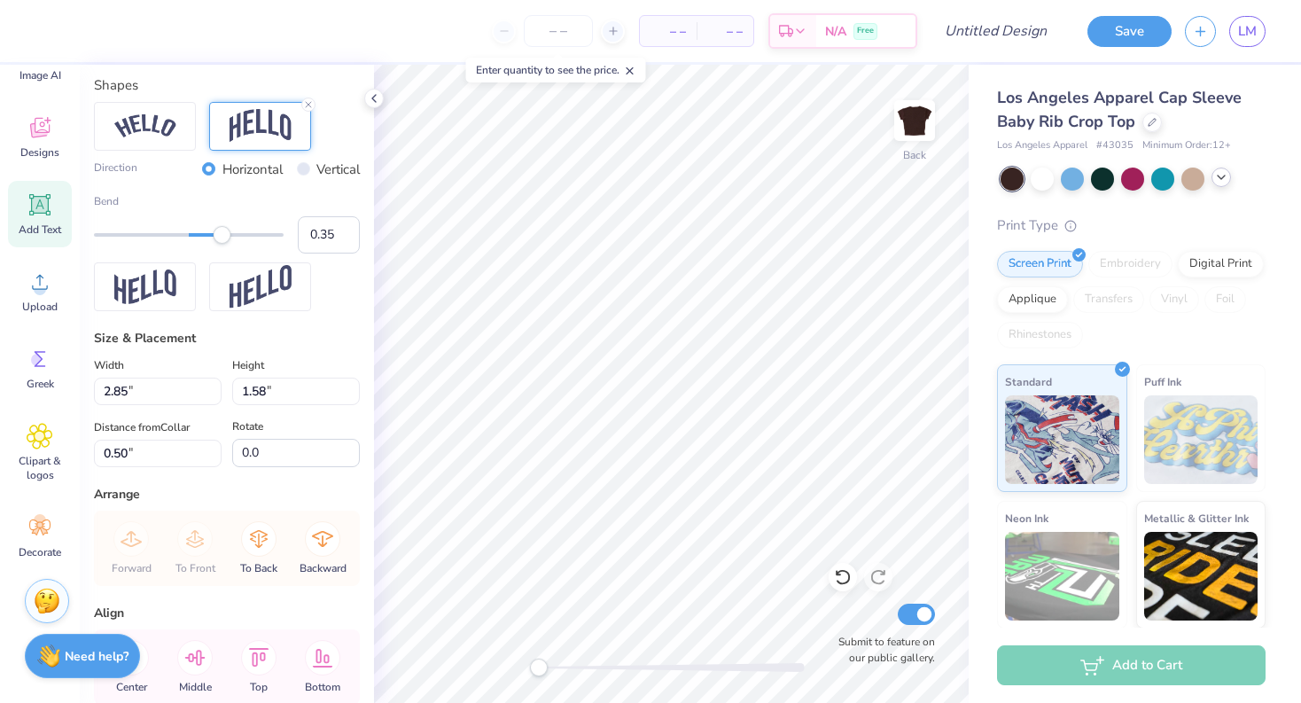
scroll to position [829, 0]
type input "0.30"
click at [217, 232] on div "Accessibility label" at bounding box center [217, 236] width 18 height 18
type input "0.26"
click at [214, 233] on div "Accessibility label" at bounding box center [215, 236] width 18 height 18
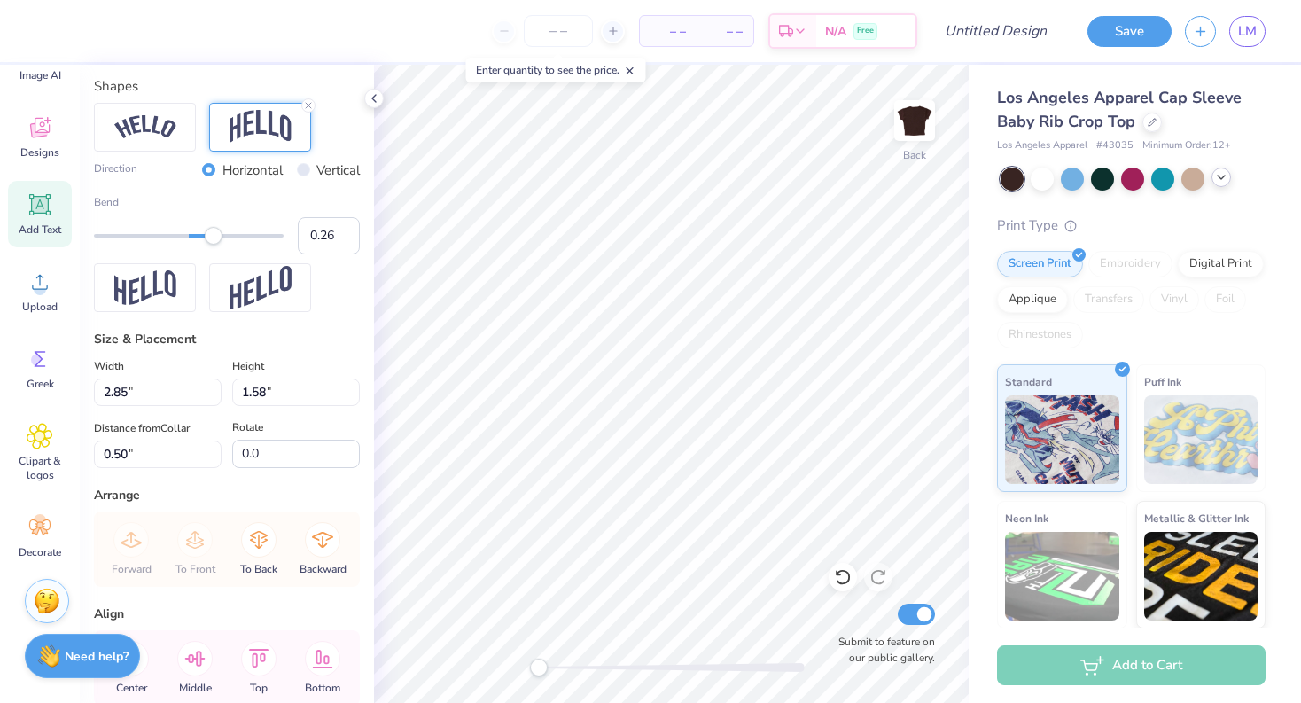
click at [351, 299] on div "Direction Horizontal Vertical Bend 0.26" at bounding box center [227, 208] width 266 height 210
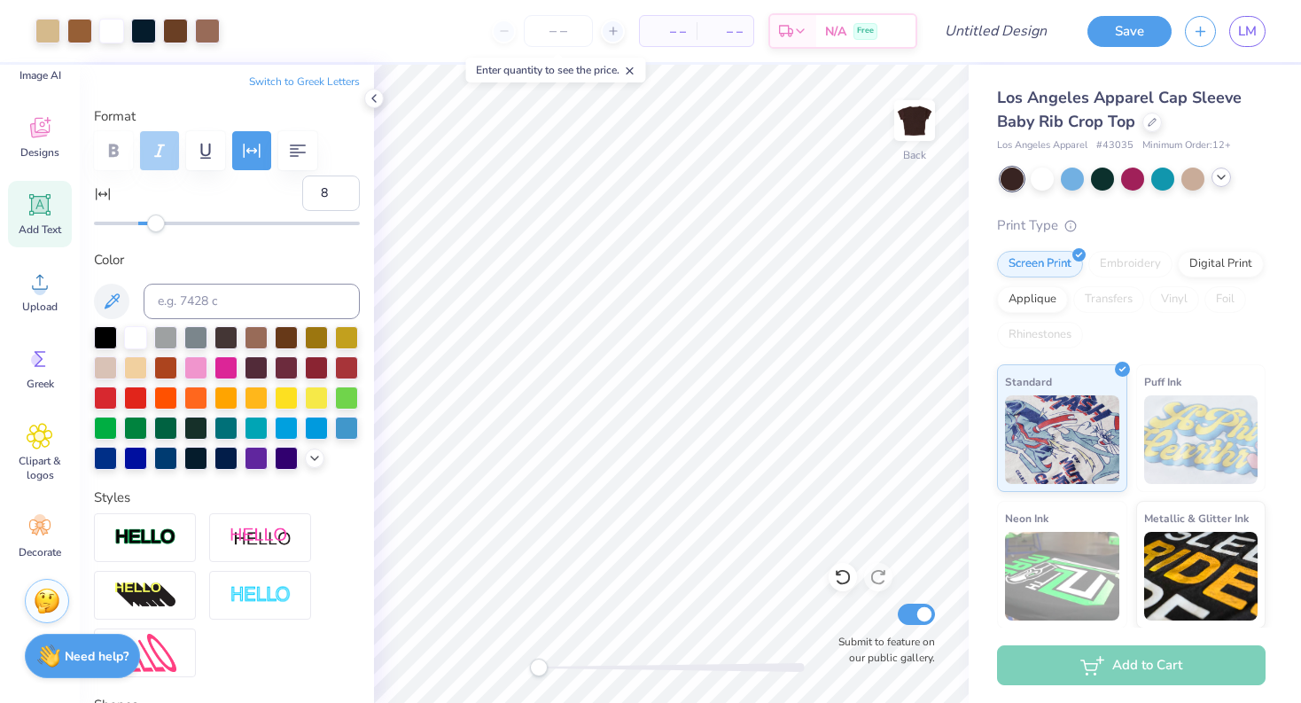
scroll to position [0, 0]
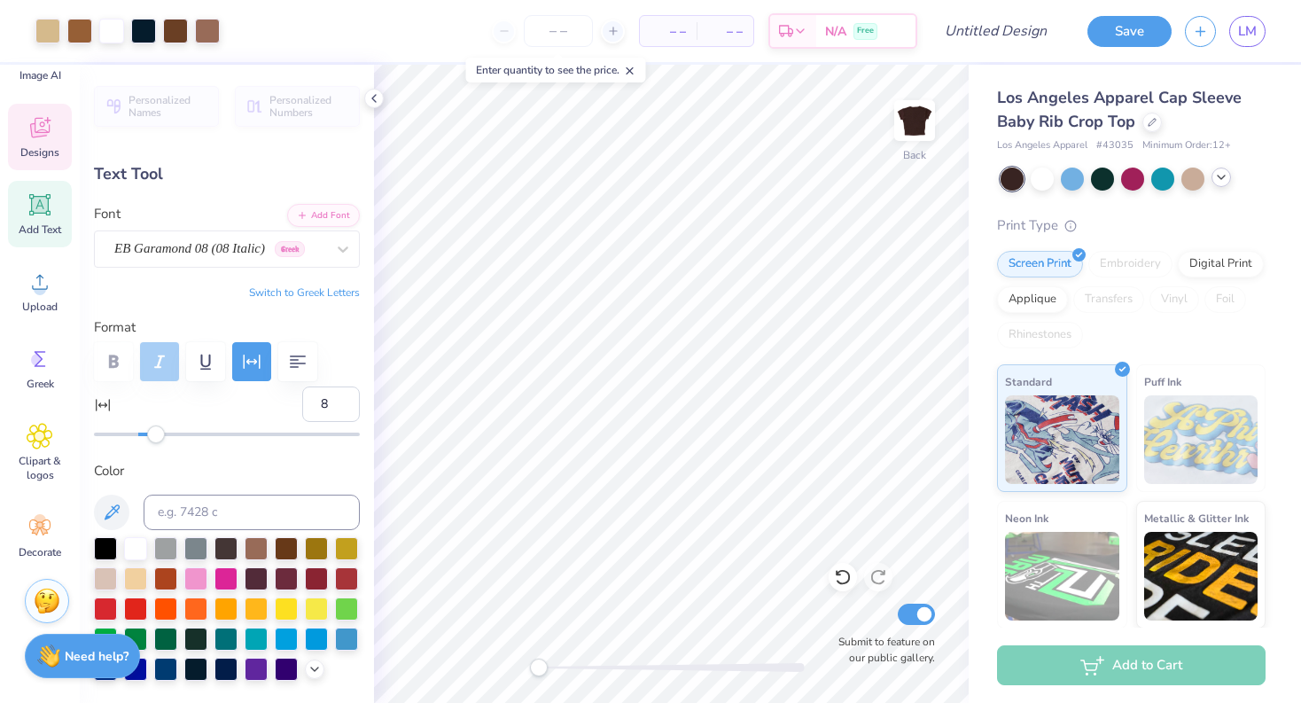
click at [46, 136] on icon at bounding box center [40, 127] width 27 height 27
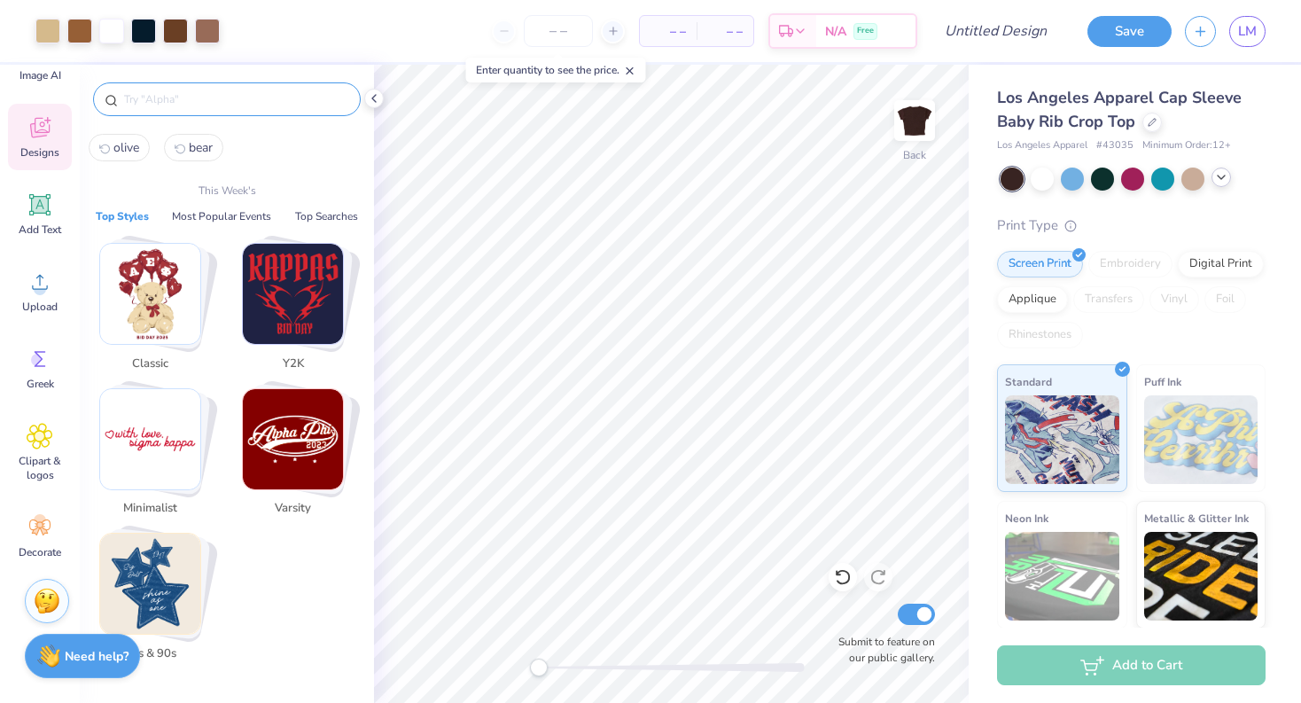
click at [184, 98] on input "text" at bounding box center [235, 99] width 227 height 18
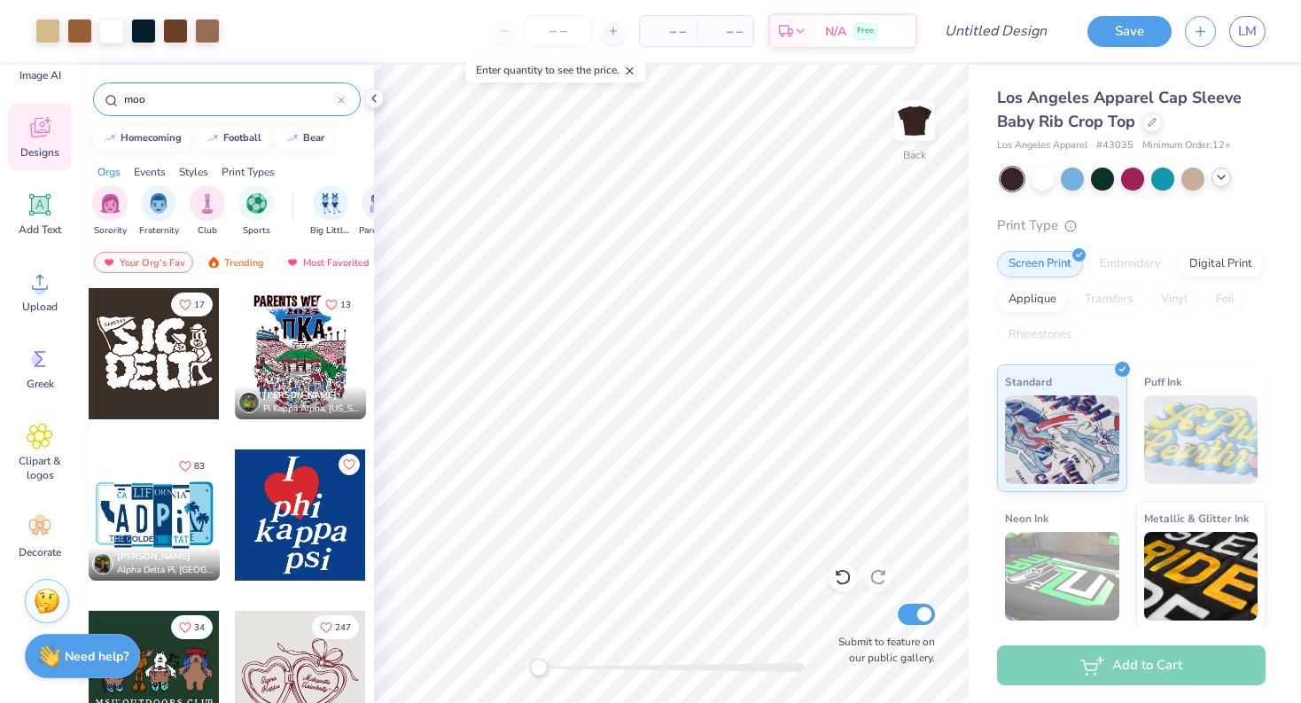
type input "moon"
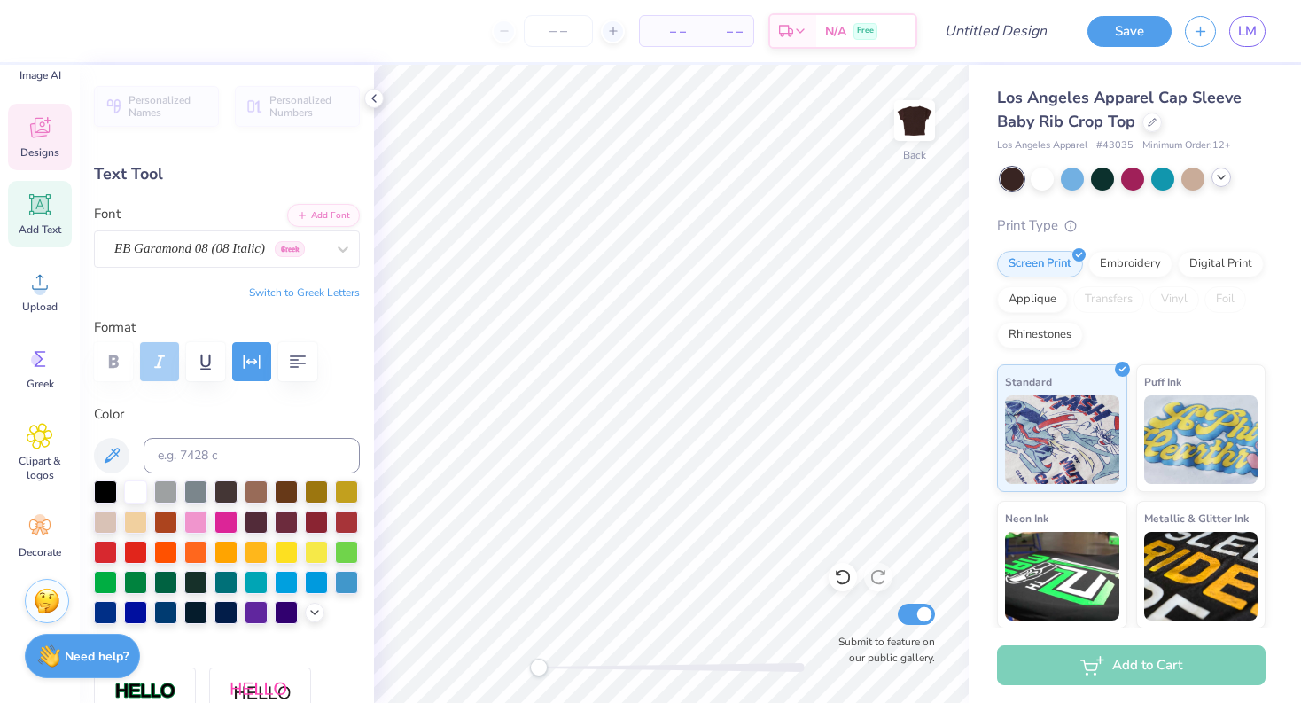
click at [24, 144] on div "Designs" at bounding box center [40, 137] width 64 height 66
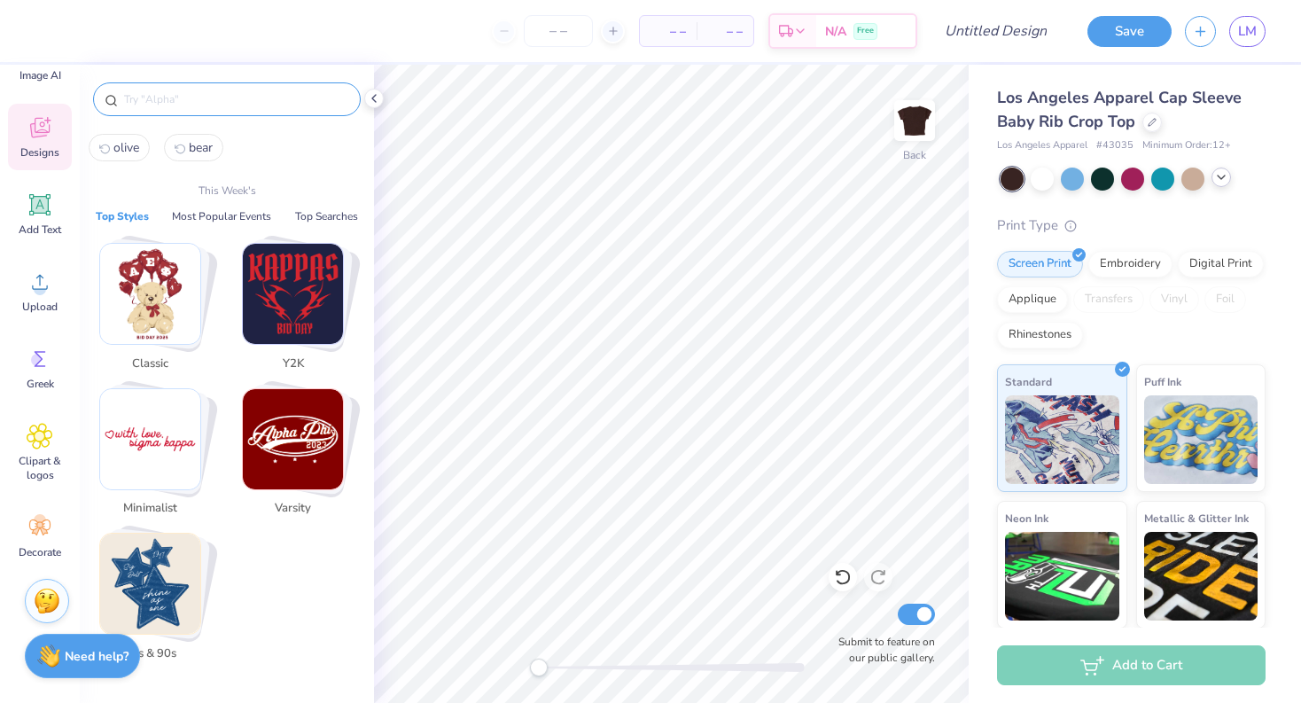
click at [245, 91] on input "text" at bounding box center [235, 99] width 227 height 18
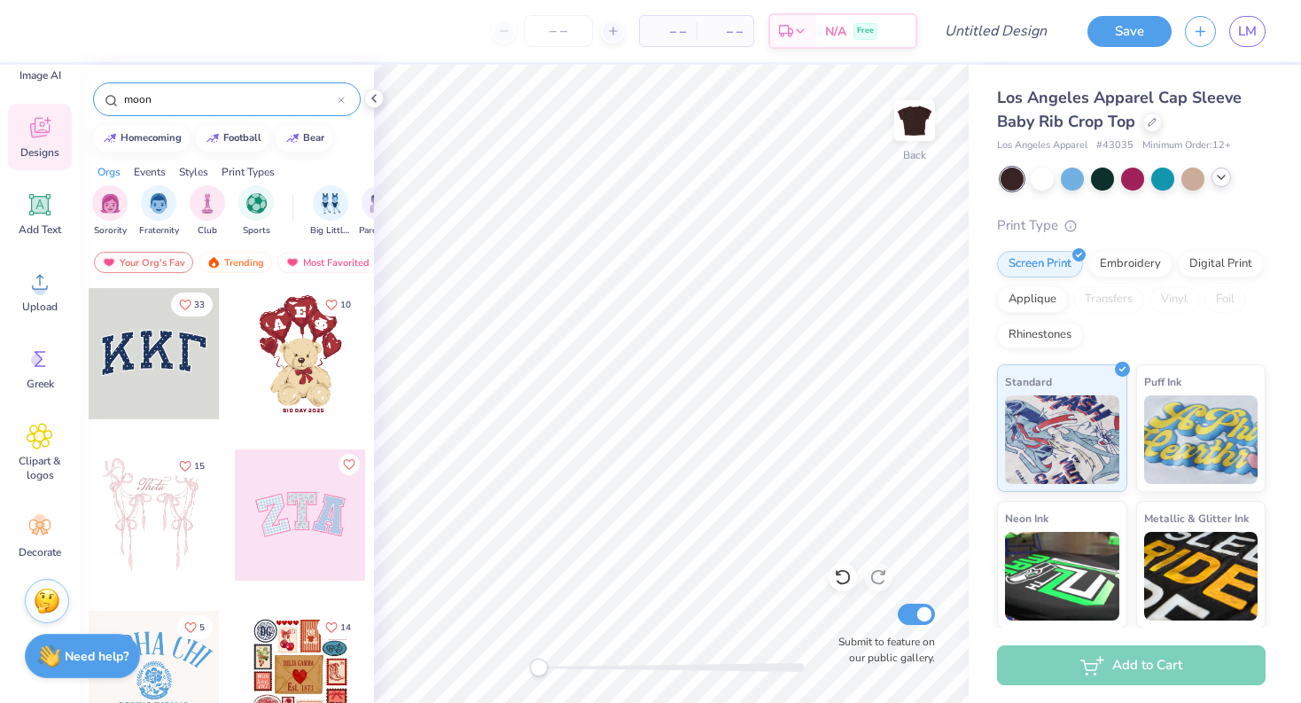
type input "moon"
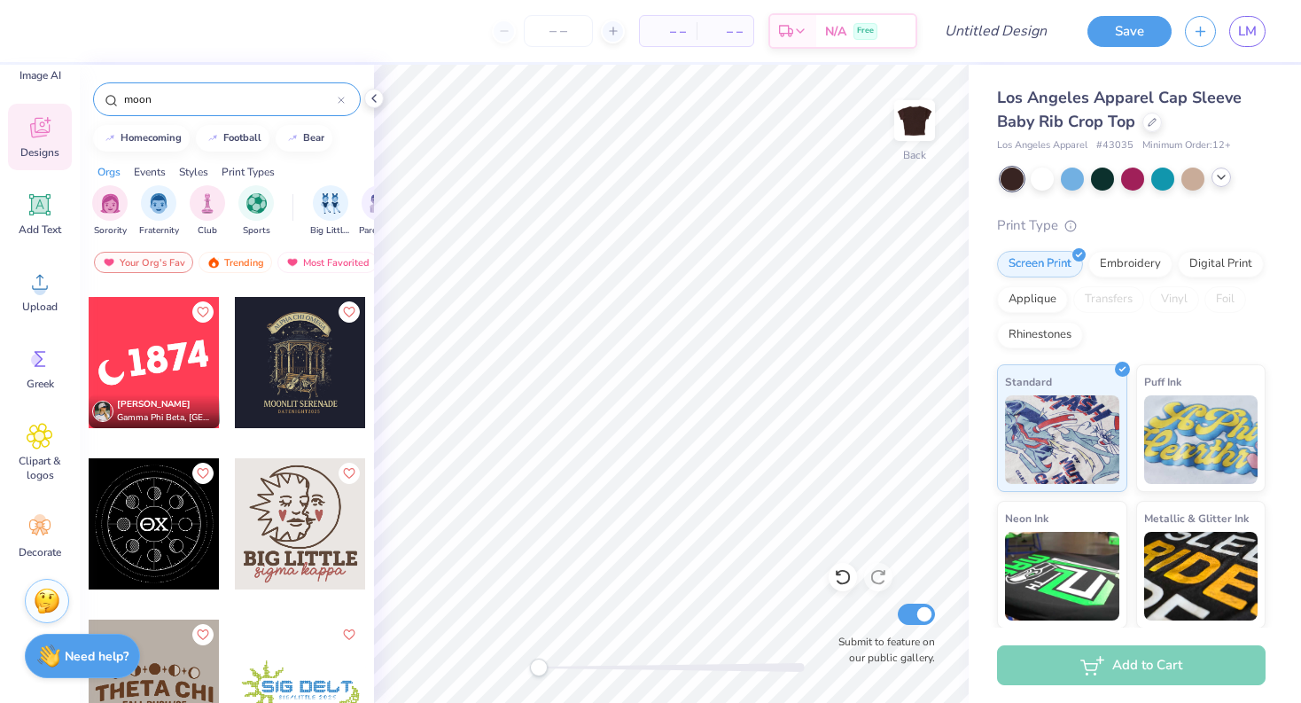
scroll to position [153, 0]
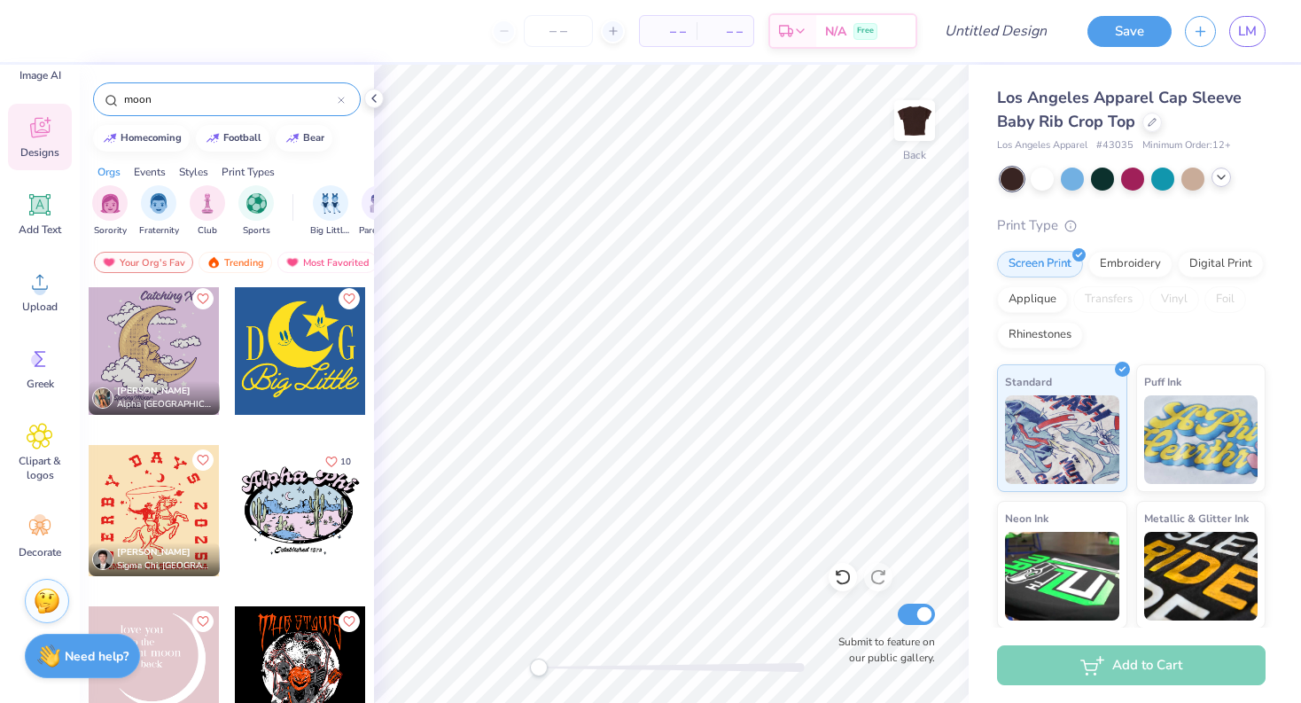
scroll to position [1635, 0]
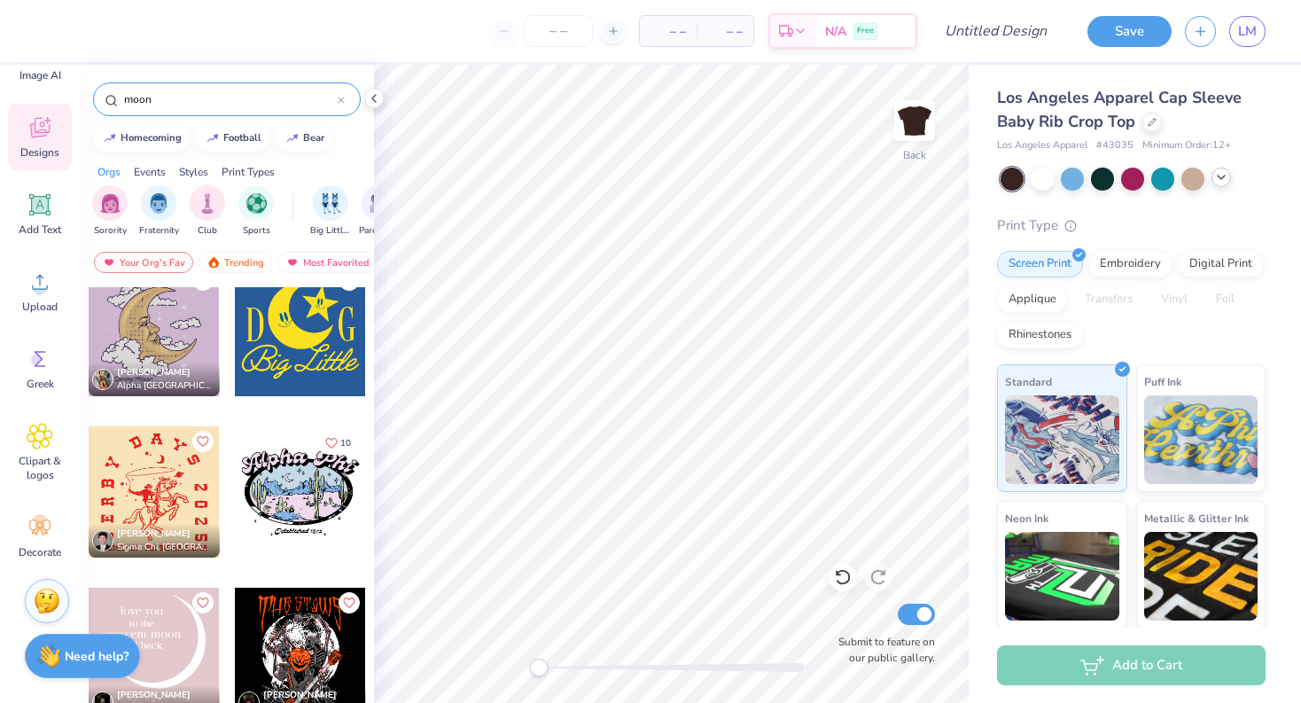
click at [194, 343] on div at bounding box center [154, 330] width 131 height 131
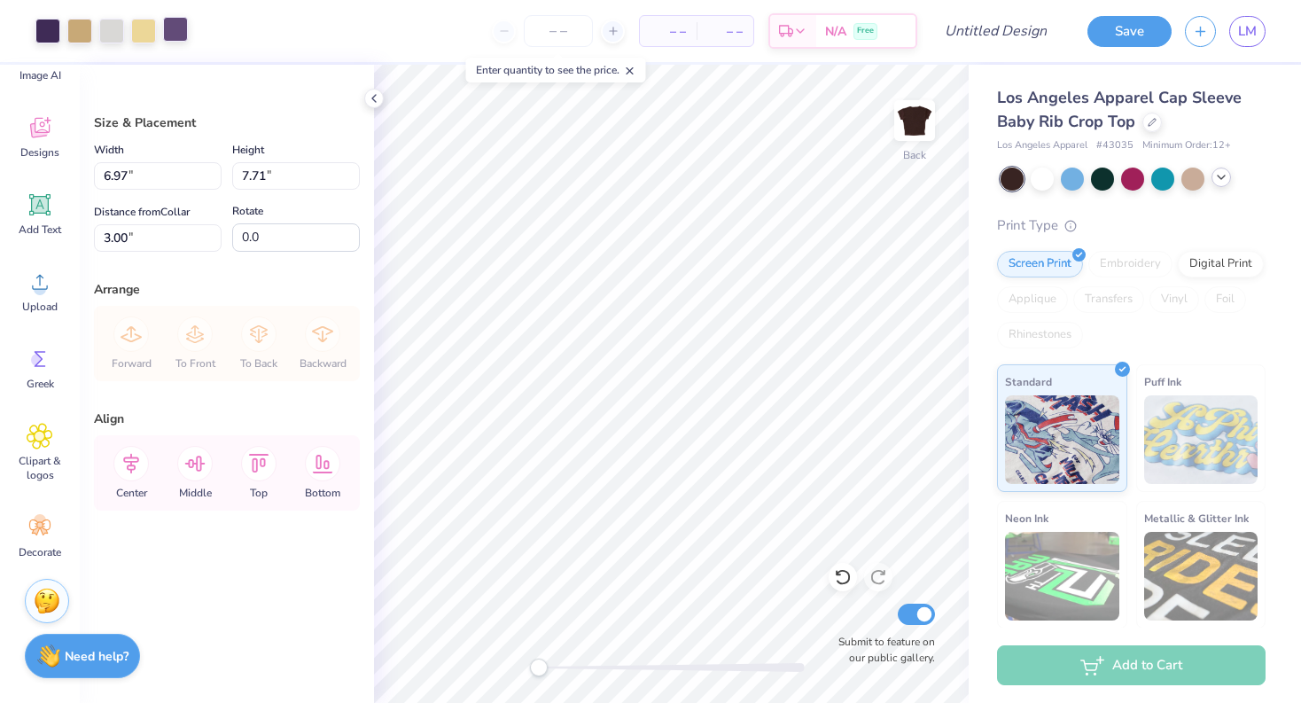
click at [176, 31] on div at bounding box center [175, 29] width 25 height 25
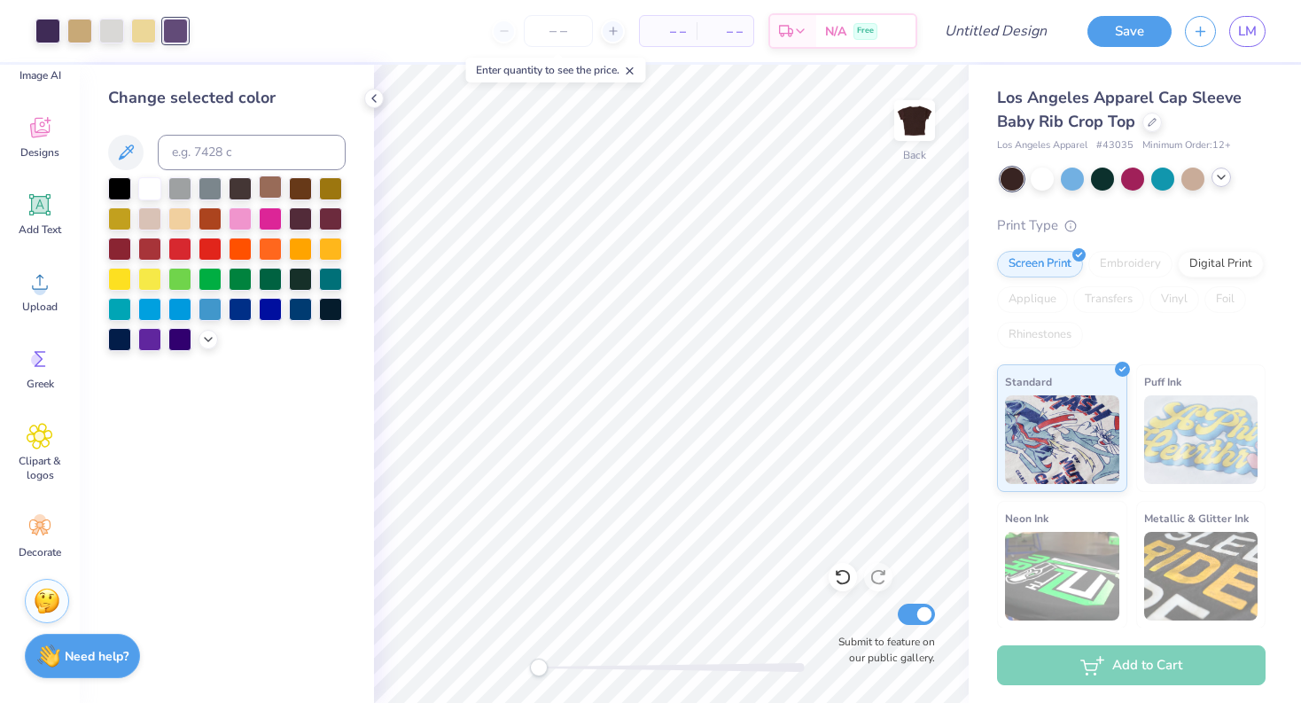
click at [268, 184] on div at bounding box center [270, 186] width 23 height 23
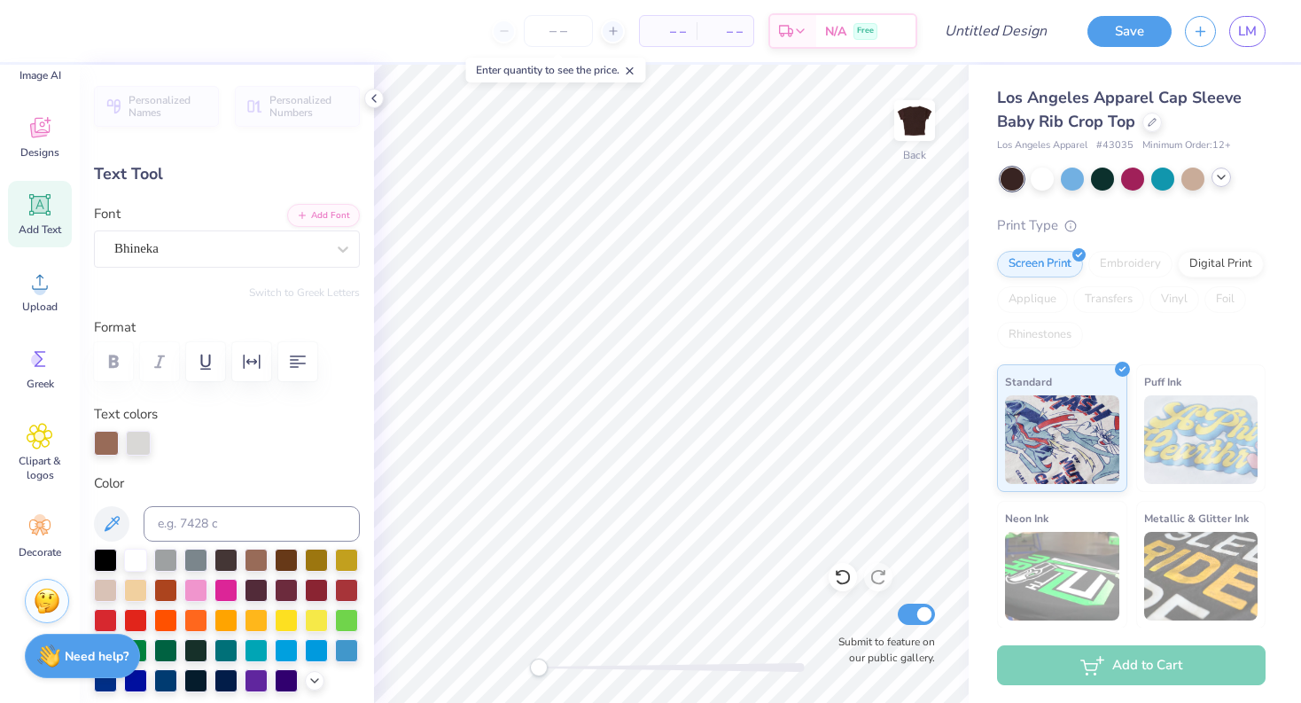
type textarea "X"
type textarea "little"
click at [993, 477] on div "Los Angeles Apparel Cap Sleeve Baby Rib Crop Top Los Angeles Apparel # 43035 Mi…" at bounding box center [1134, 415] width 332 height 700
type input "1.48"
type input "0.59"
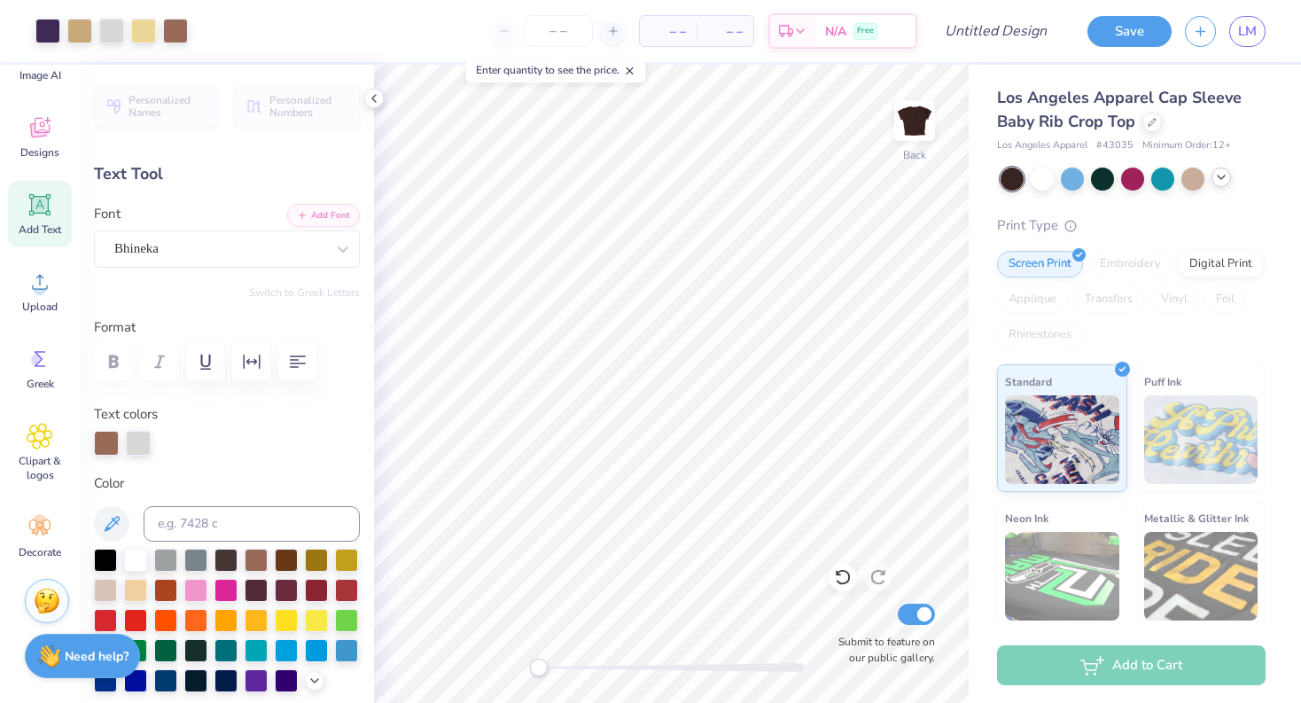
type input "1.98"
type textarea "l"
type textarea "LIYYLR"
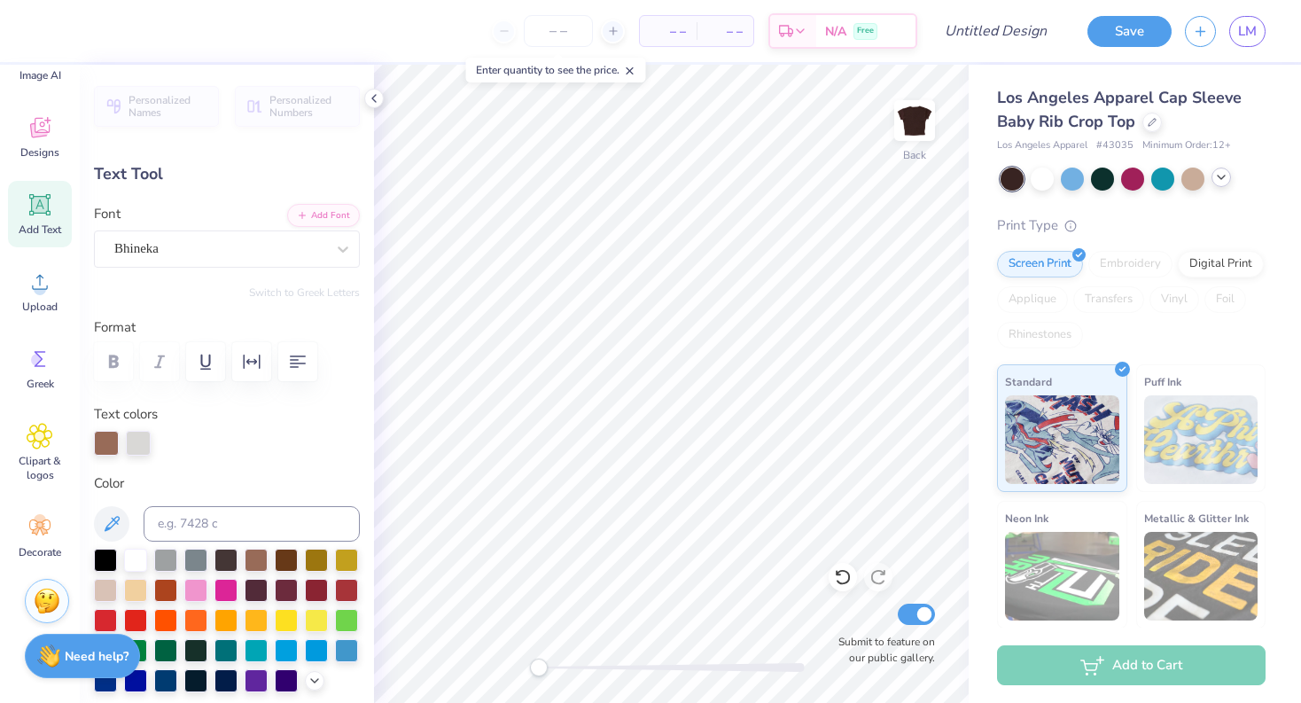
scroll to position [0, 1]
type input "2.95"
type input "0.80"
type input "1.86"
click at [309, 255] on div "Bhineka" at bounding box center [220, 248] width 214 height 27
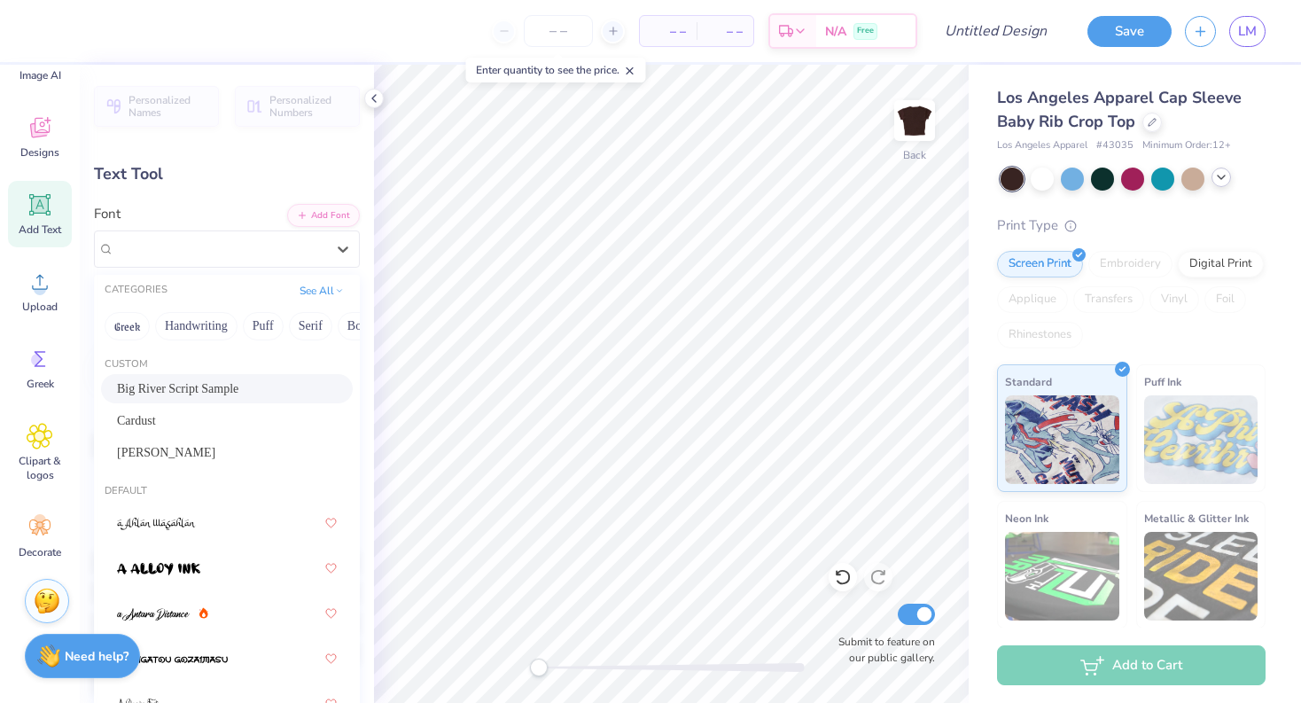
click at [223, 396] on span "Big River Script Sample" at bounding box center [177, 388] width 121 height 19
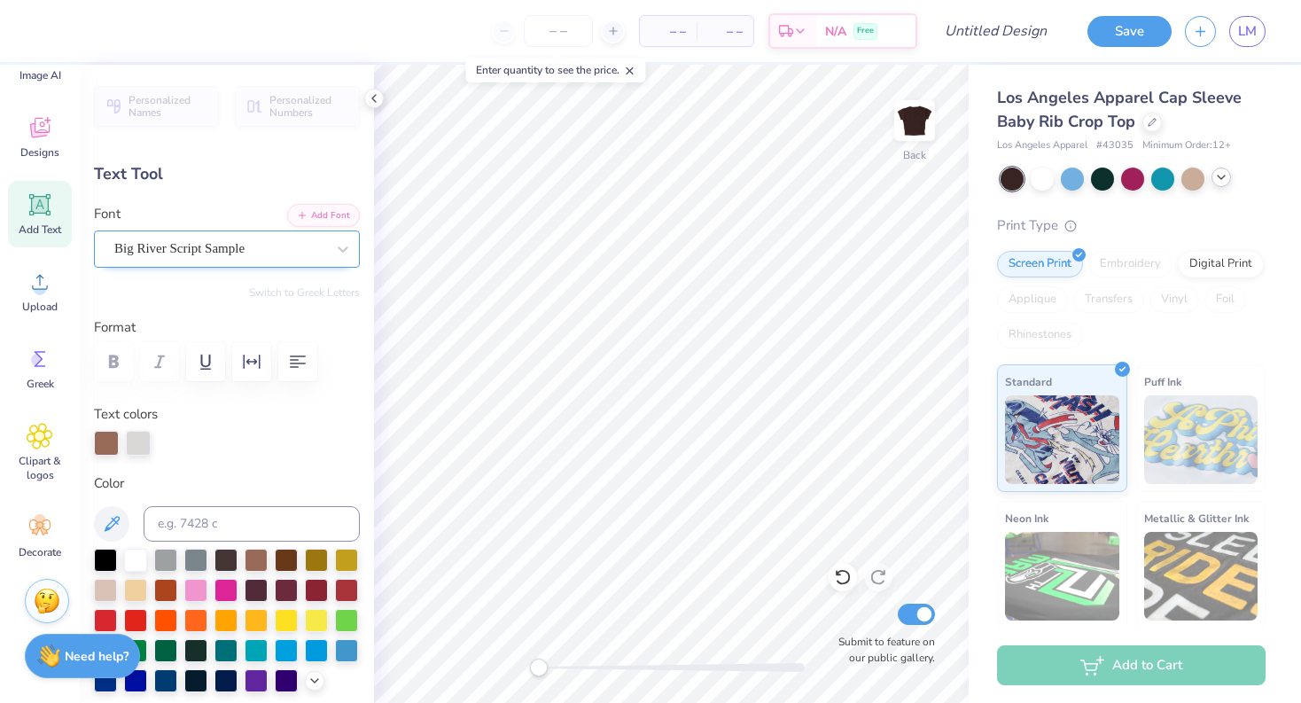
click at [238, 260] on div at bounding box center [219, 249] width 211 height 24
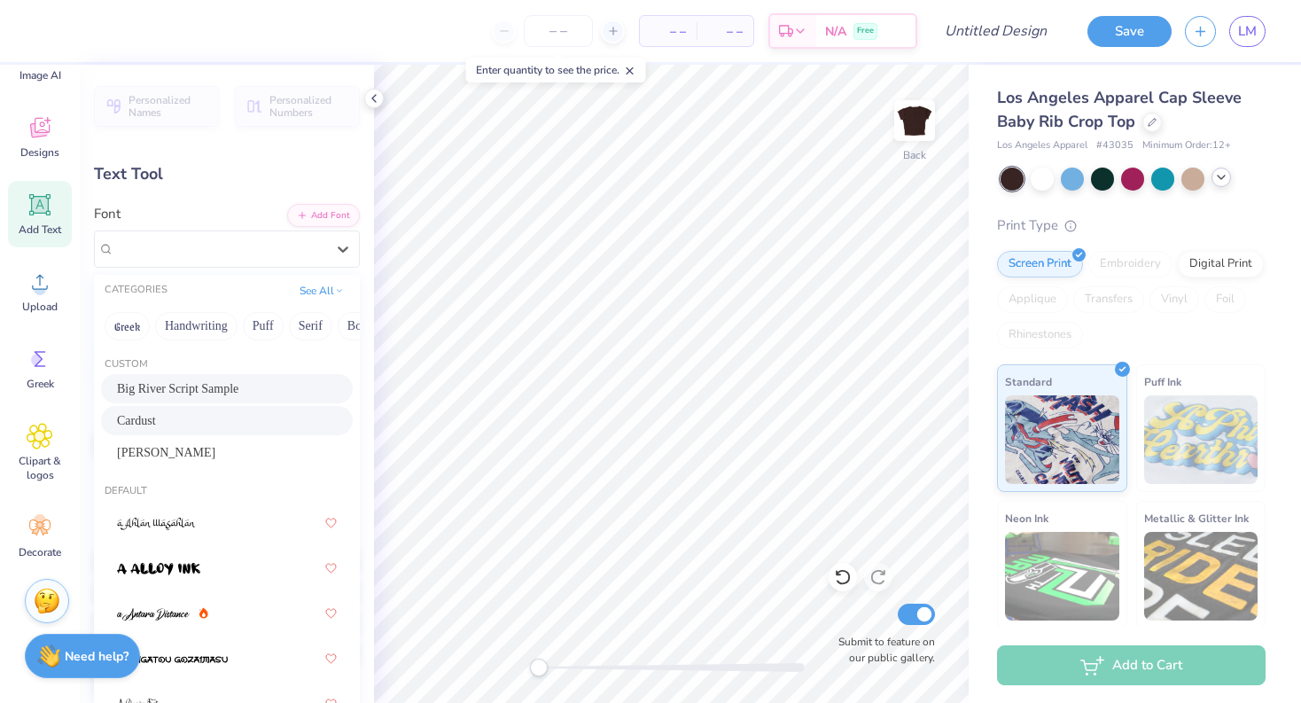
click at [177, 427] on div "Cardust" at bounding box center [227, 420] width 220 height 19
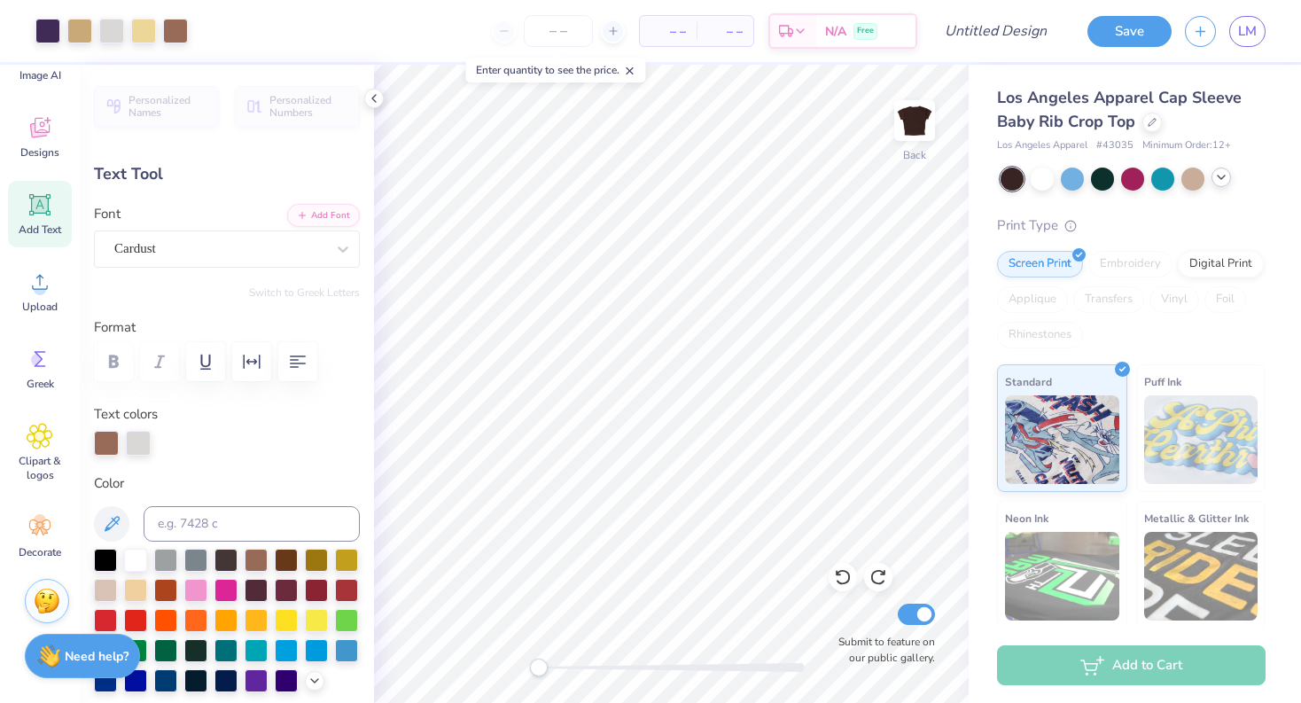
type input "4.31"
type input "1.97"
type input "1.31"
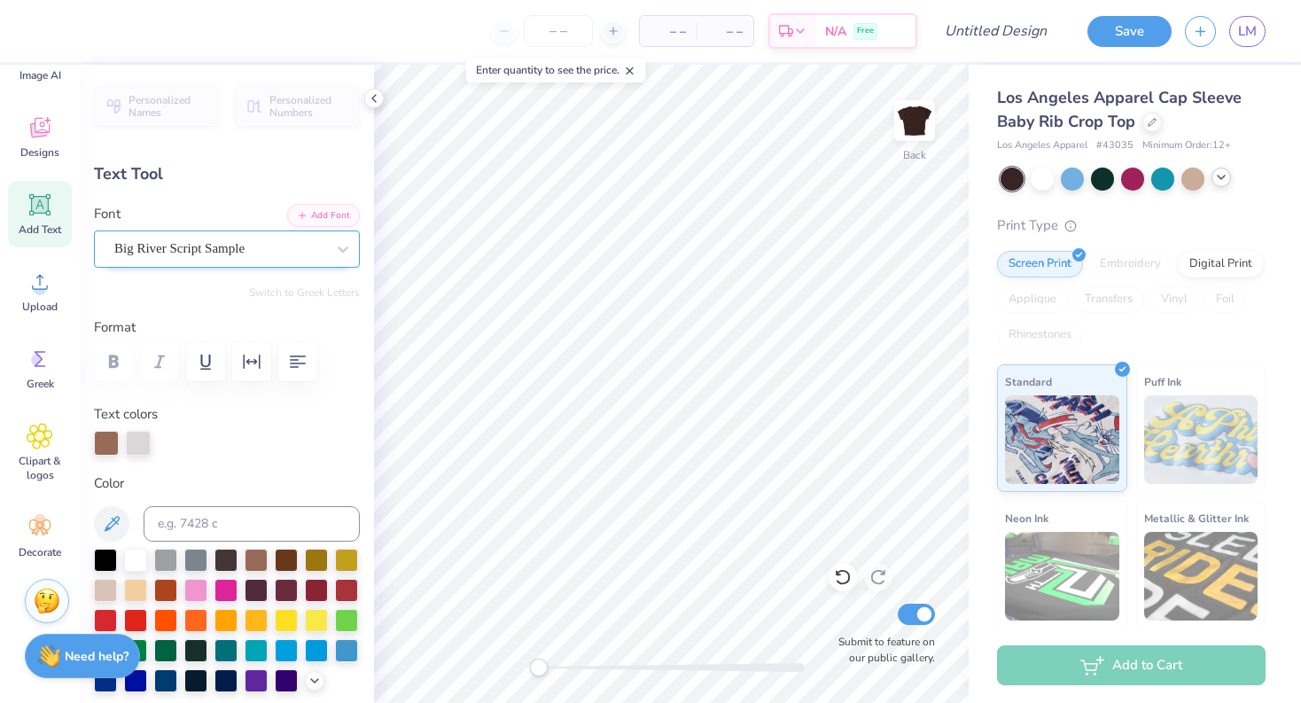
type textarea "LITTLE"
click at [268, 260] on div "Big River Script Sample" at bounding box center [220, 248] width 214 height 27
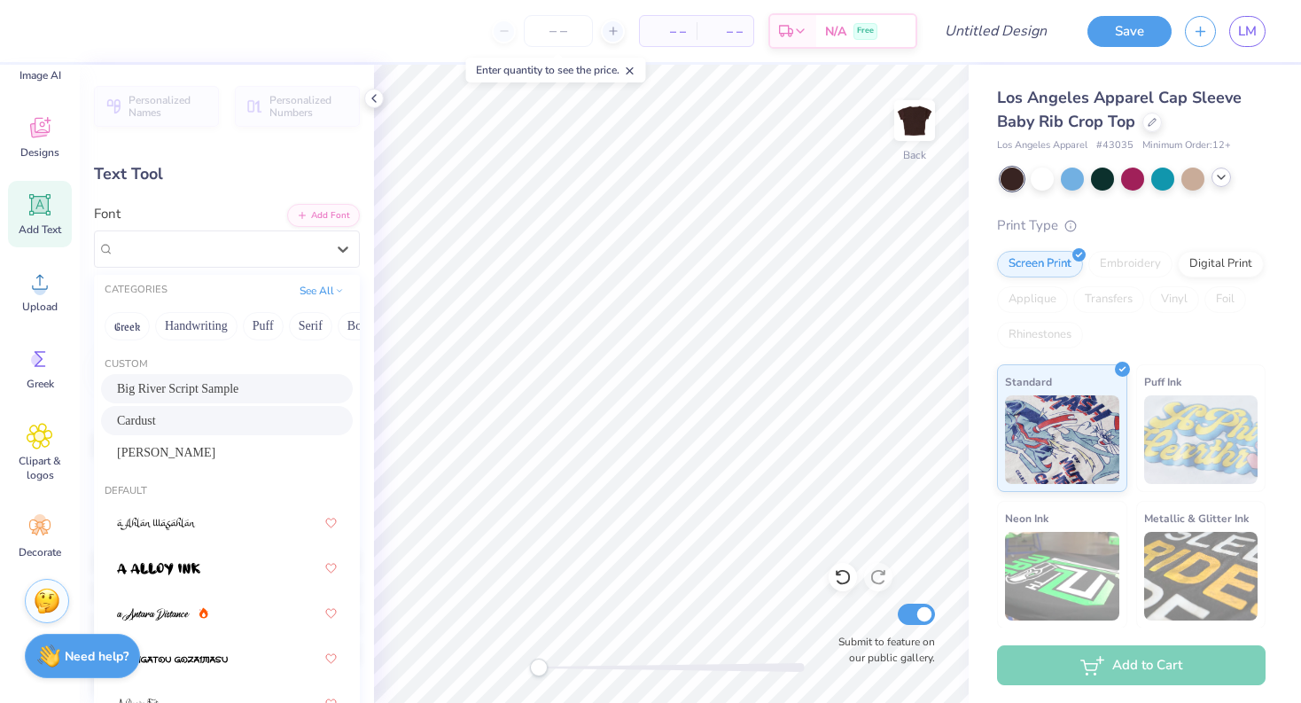
click at [196, 423] on div "Cardust" at bounding box center [227, 420] width 220 height 19
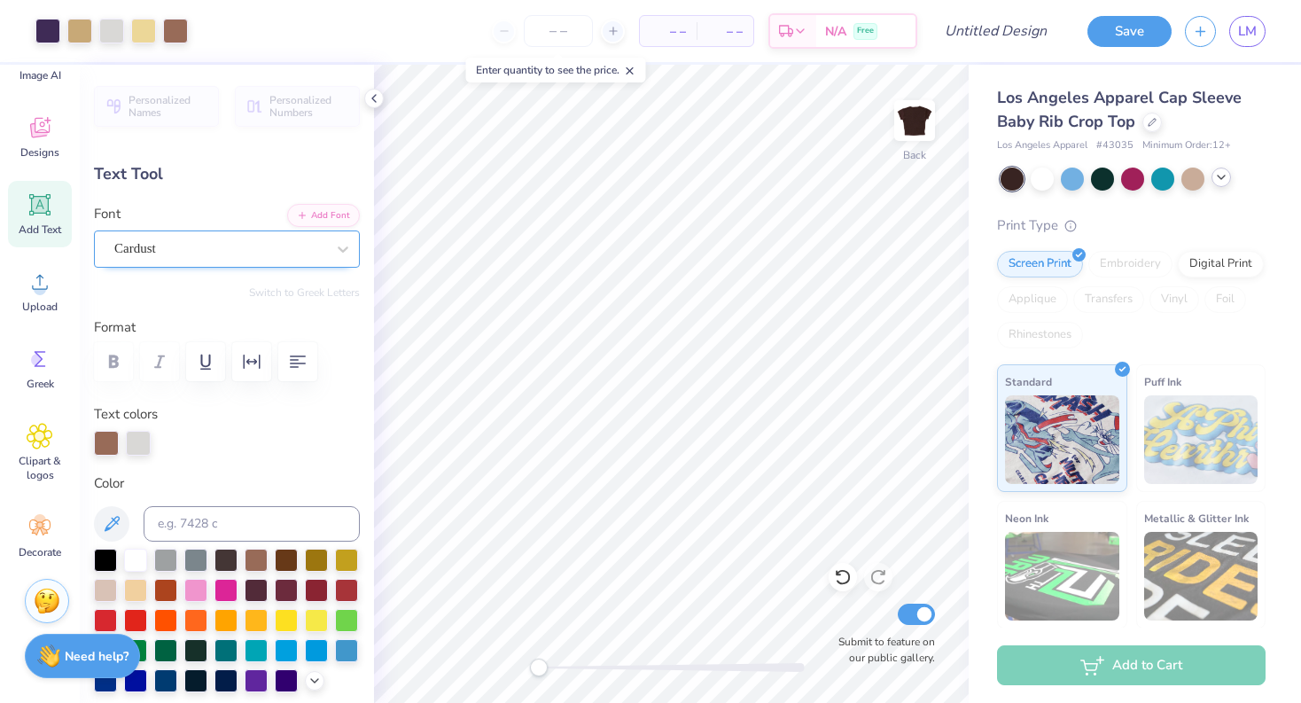
click at [286, 249] on div "Cardust" at bounding box center [220, 248] width 214 height 27
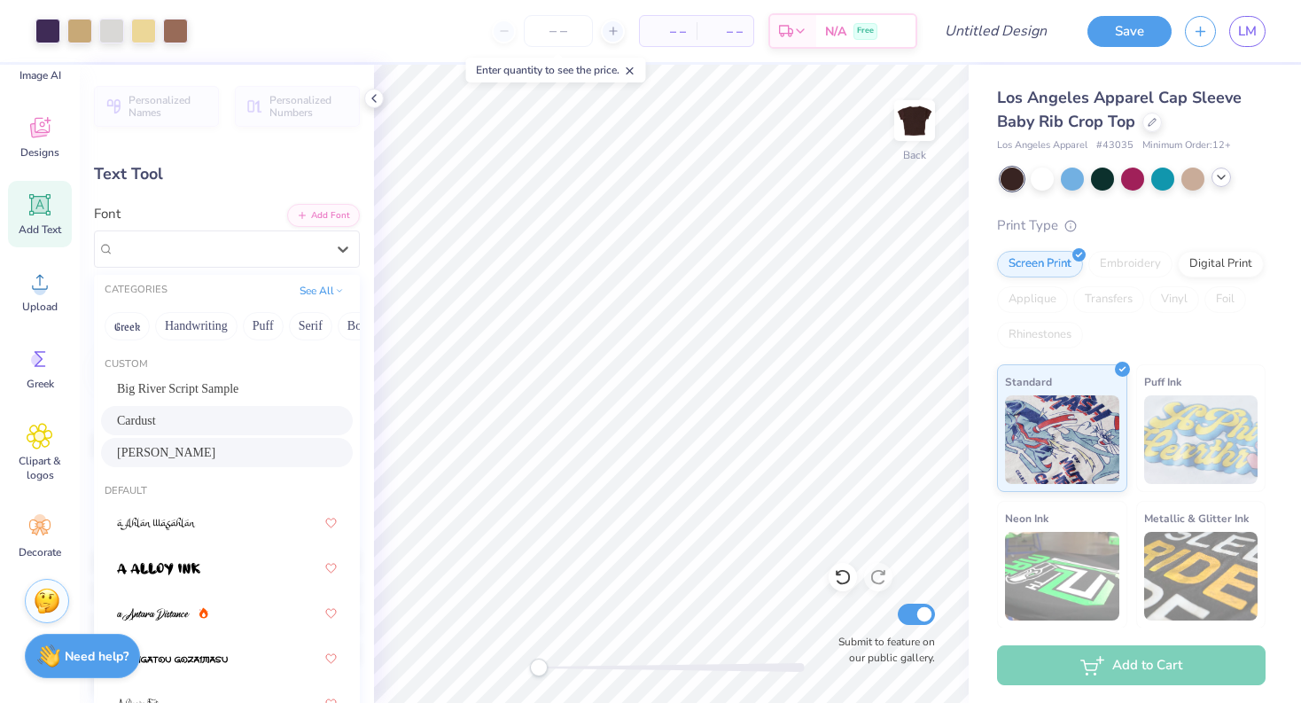
click at [171, 440] on div "[PERSON_NAME]" at bounding box center [227, 452] width 252 height 29
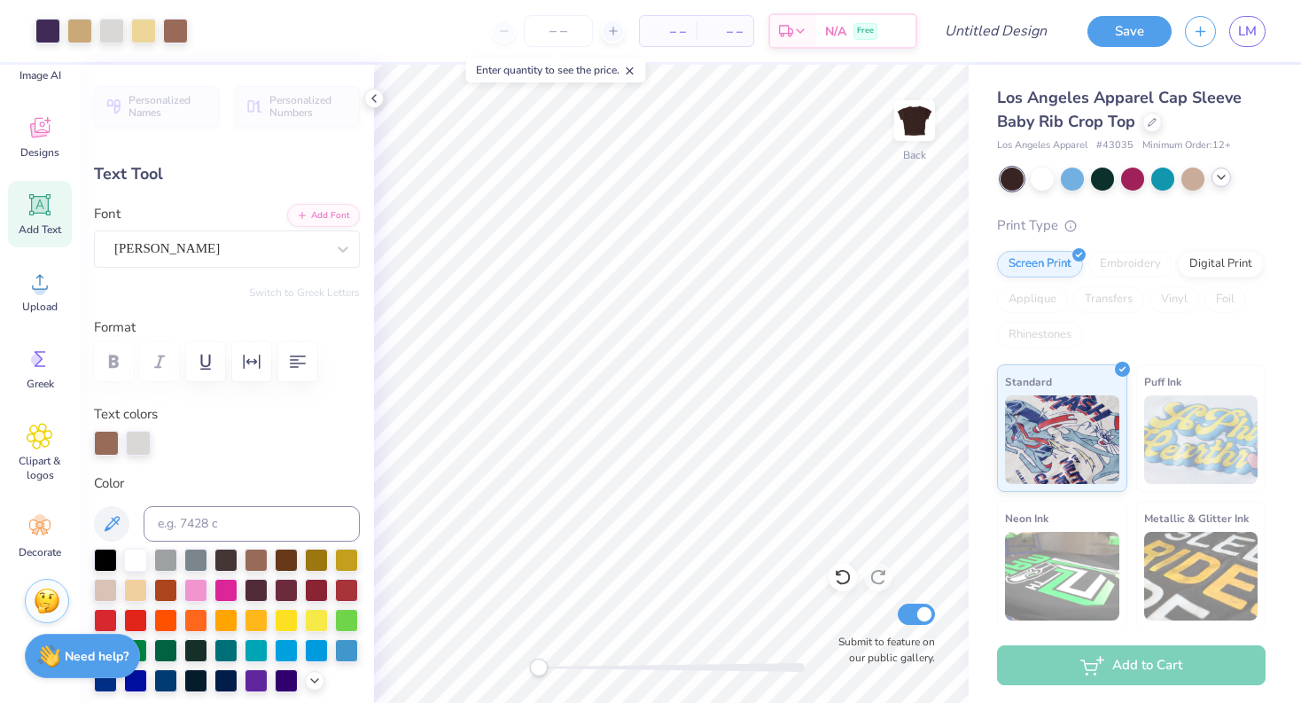
type input "2.63"
type input "0.51"
type input "8.67"
type input "1.08"
type input "0.34"
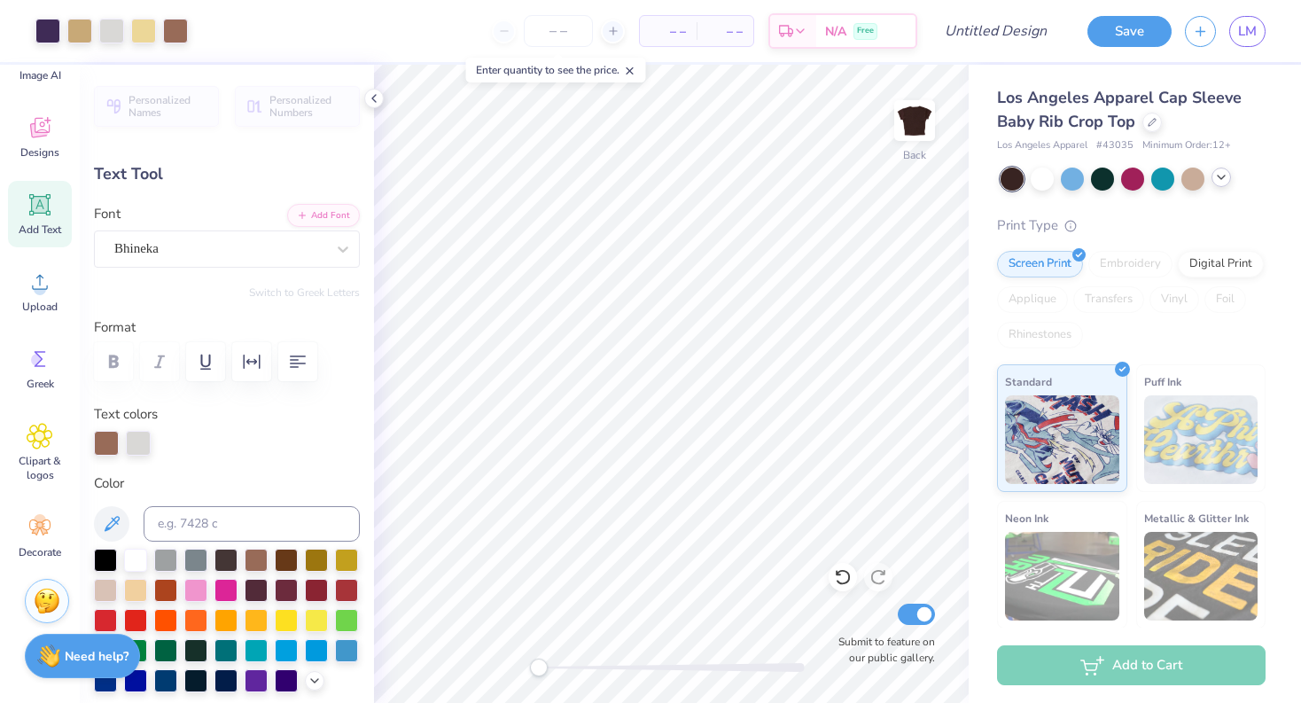
type input "9.21"
click at [1200, 175] on div at bounding box center [1192, 177] width 23 height 23
click at [1226, 175] on icon at bounding box center [1221, 177] width 14 height 14
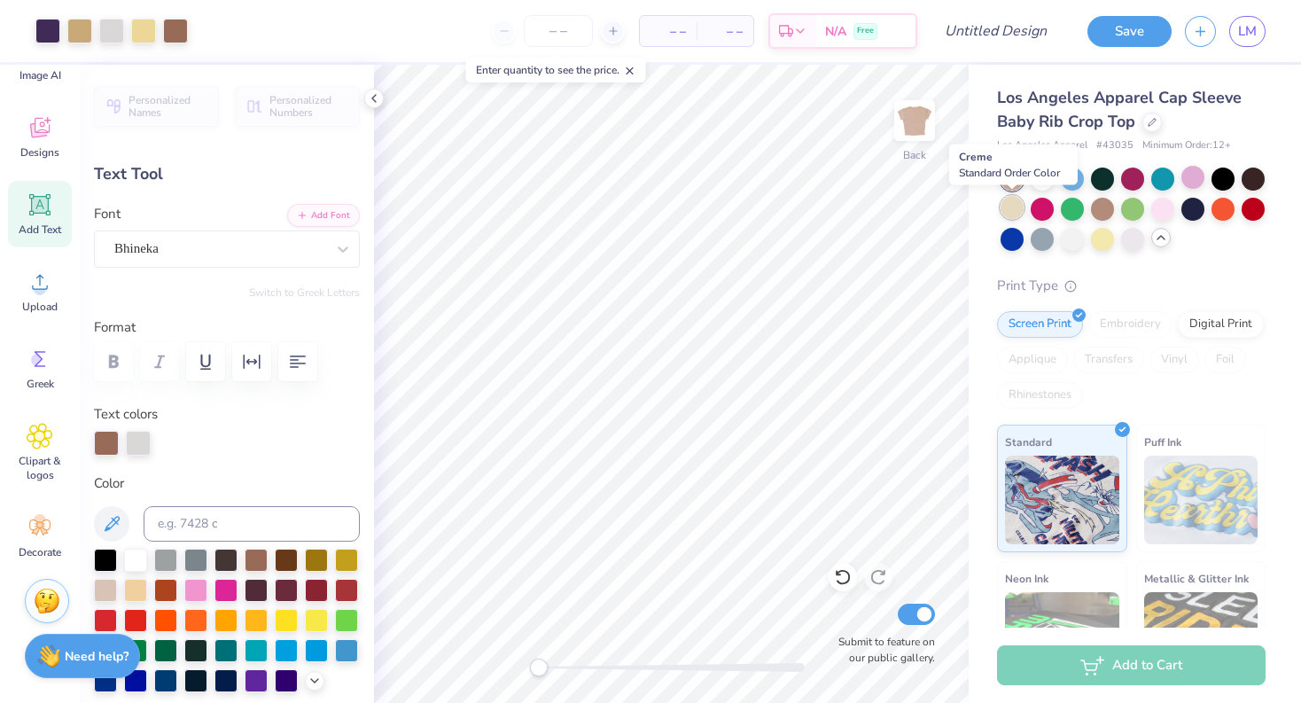
click at [1013, 202] on div at bounding box center [1011, 207] width 23 height 23
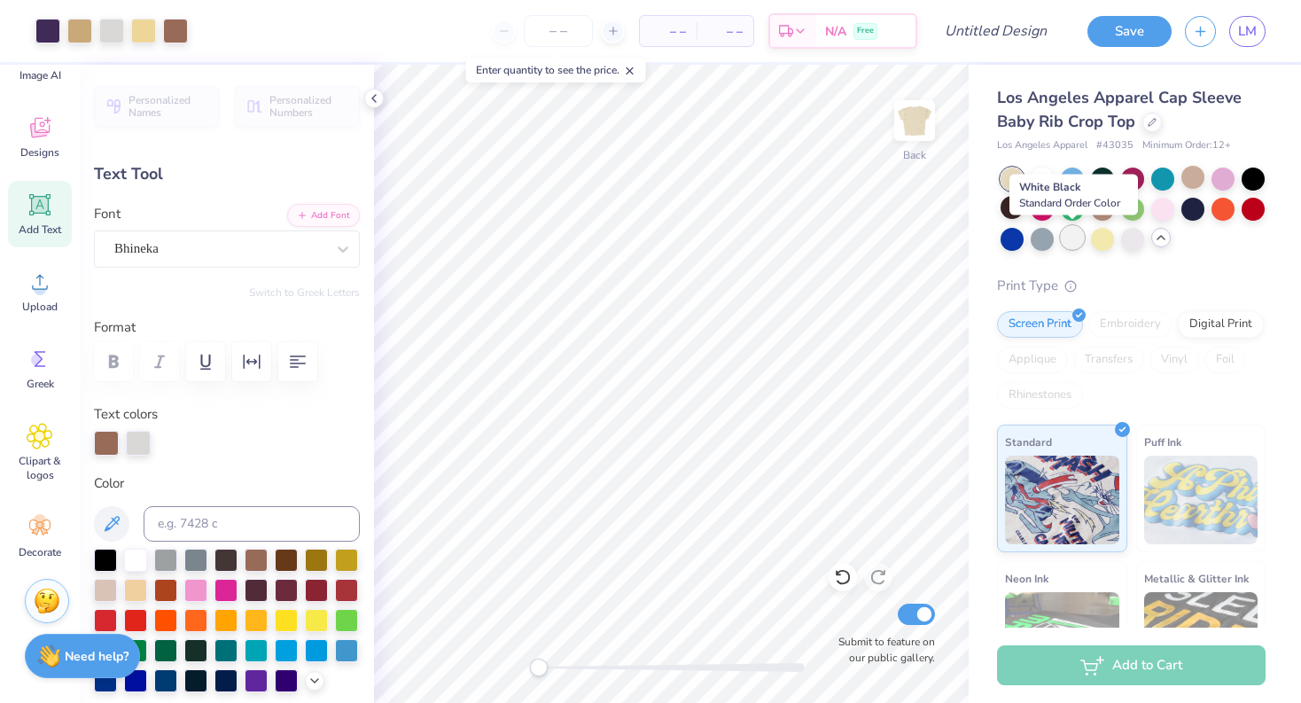
click at [1070, 237] on div at bounding box center [1071, 237] width 23 height 23
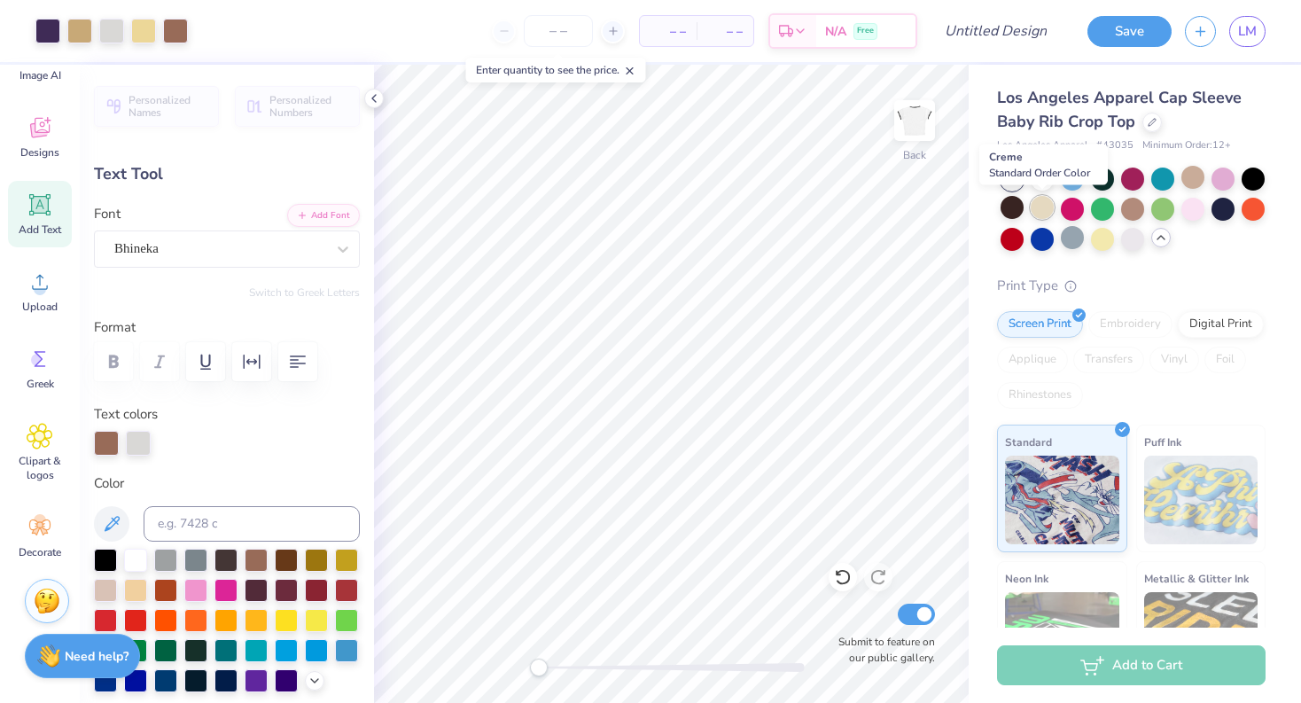
click at [1043, 211] on div at bounding box center [1041, 207] width 23 height 23
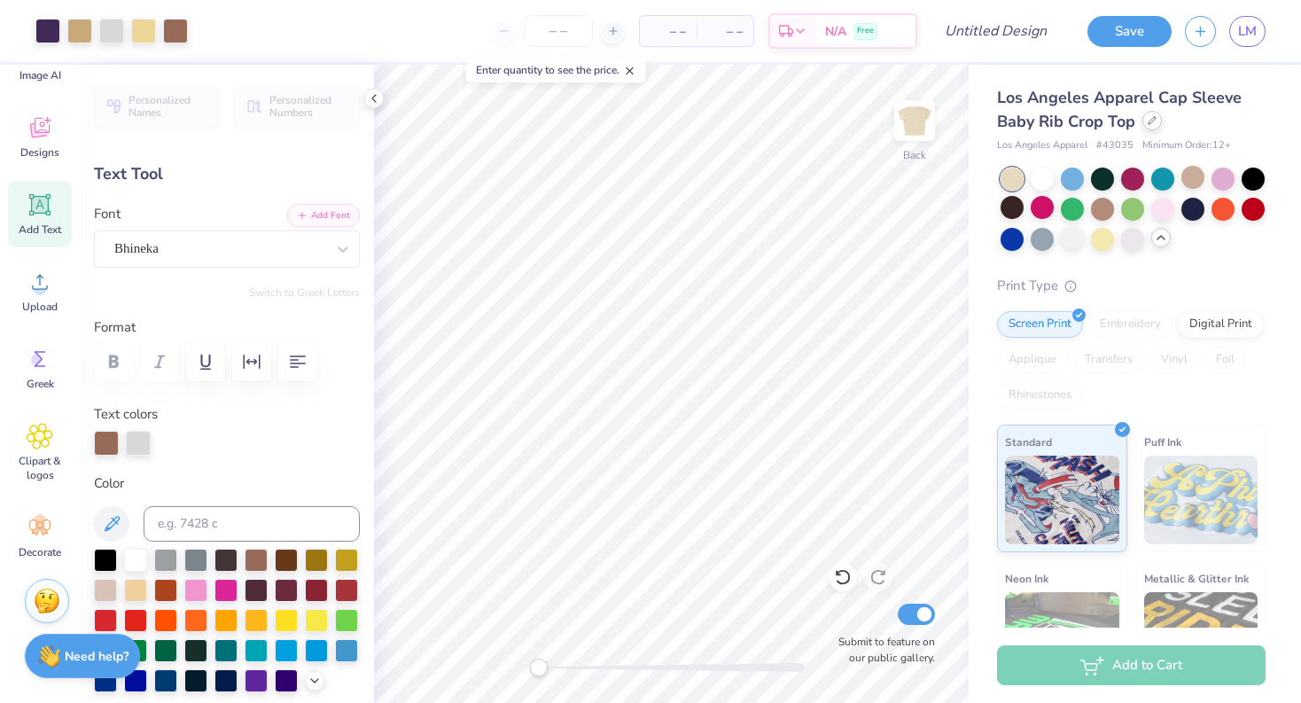
click at [1146, 124] on div at bounding box center [1151, 120] width 19 height 19
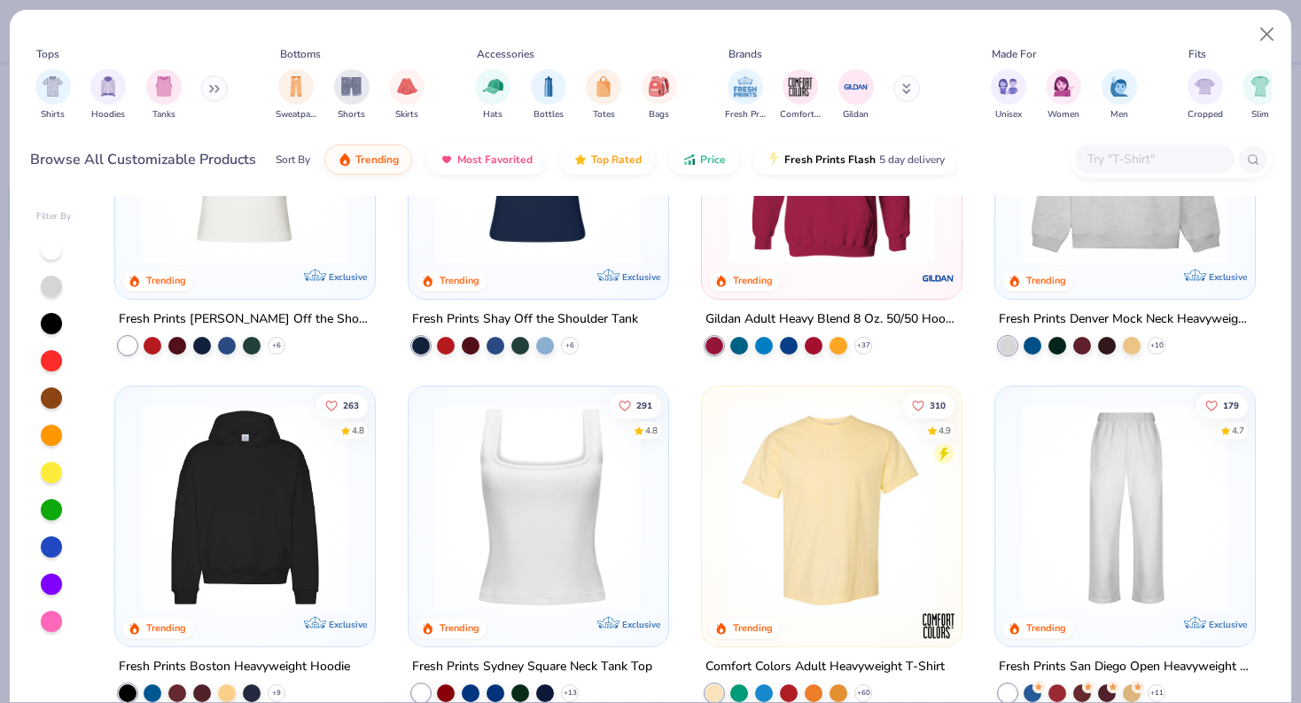
scroll to position [124, 0]
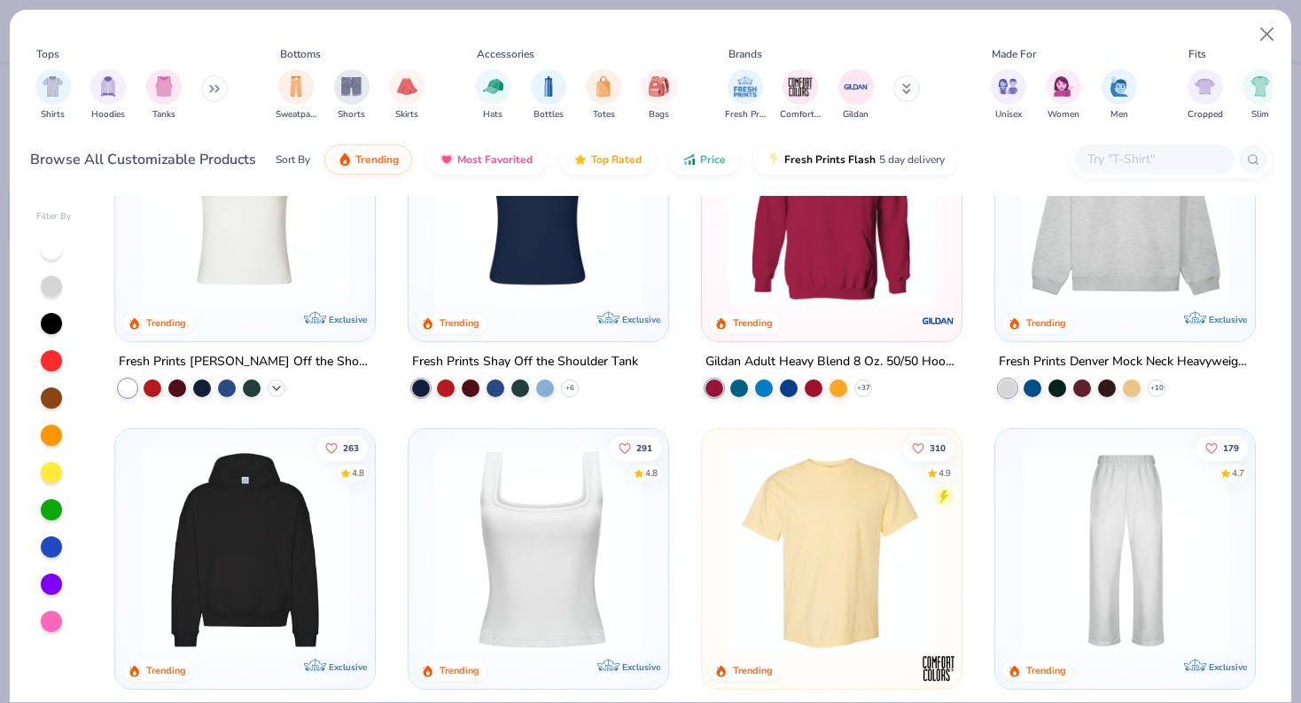
click at [283, 387] on icon at bounding box center [276, 388] width 14 height 14
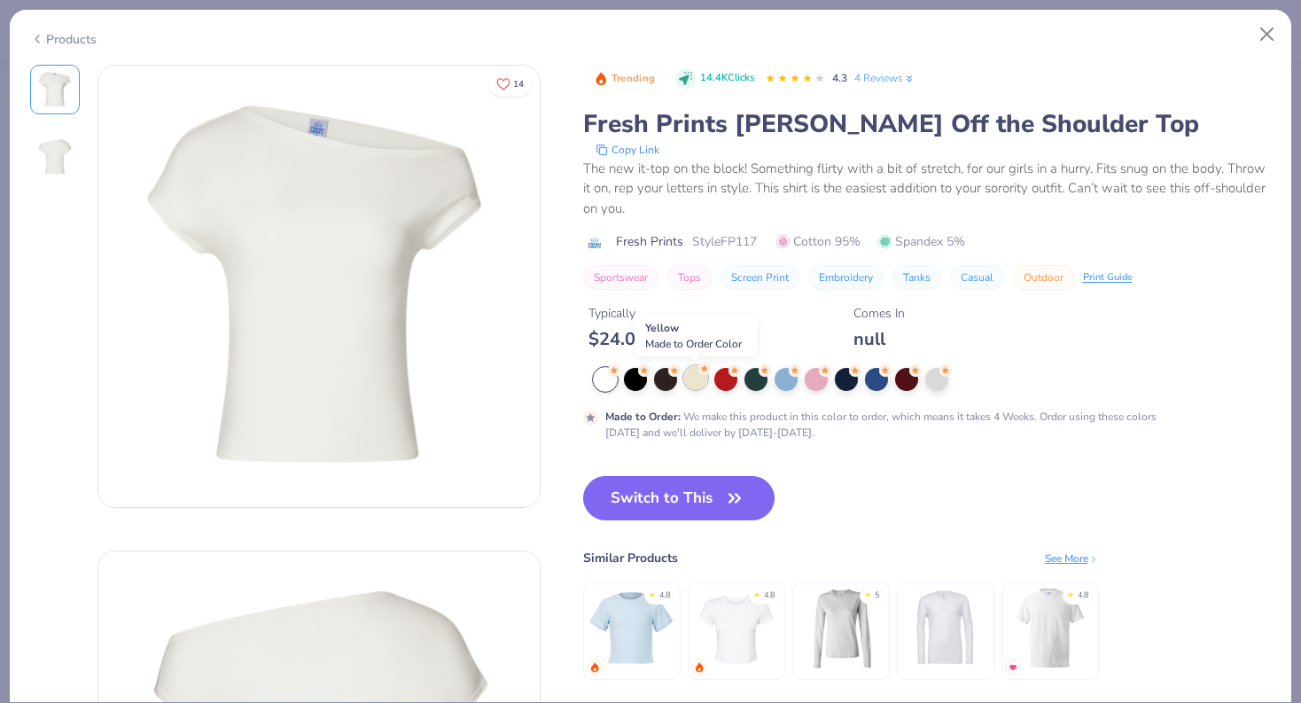
click at [705, 377] on div at bounding box center [695, 377] width 23 height 23
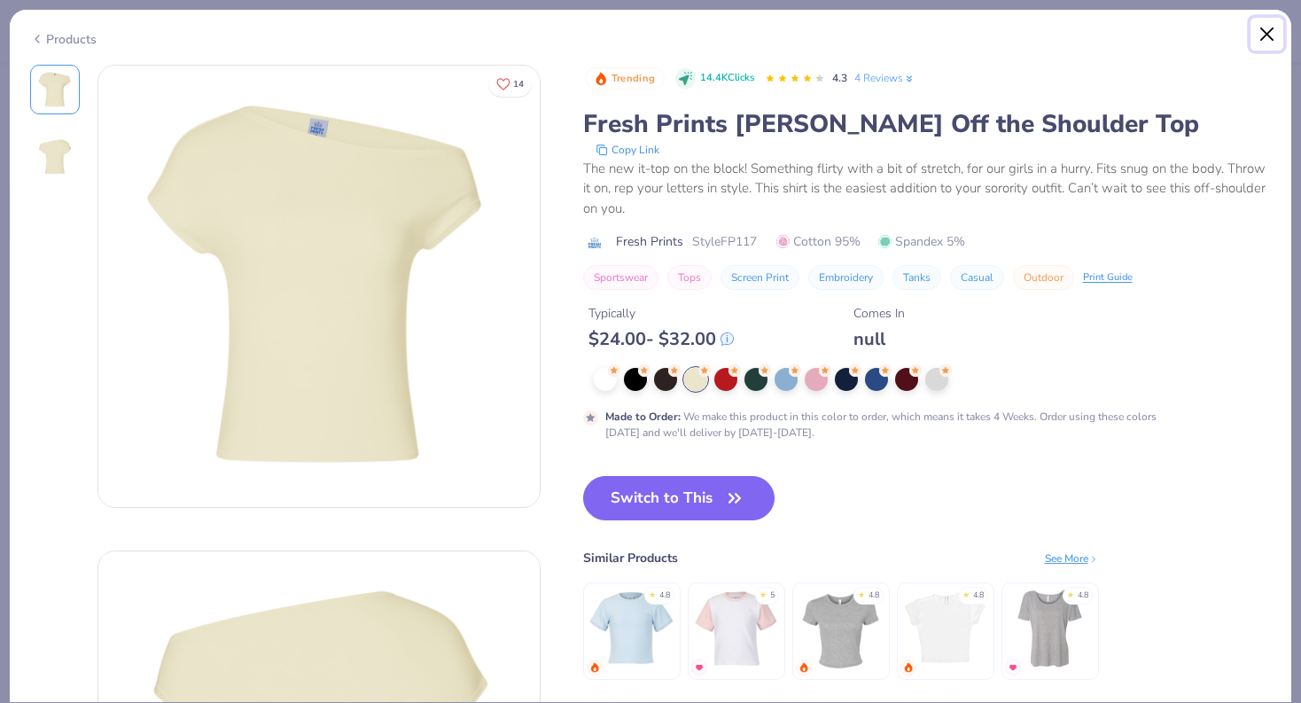
click at [1274, 29] on button "Close" at bounding box center [1267, 35] width 34 height 34
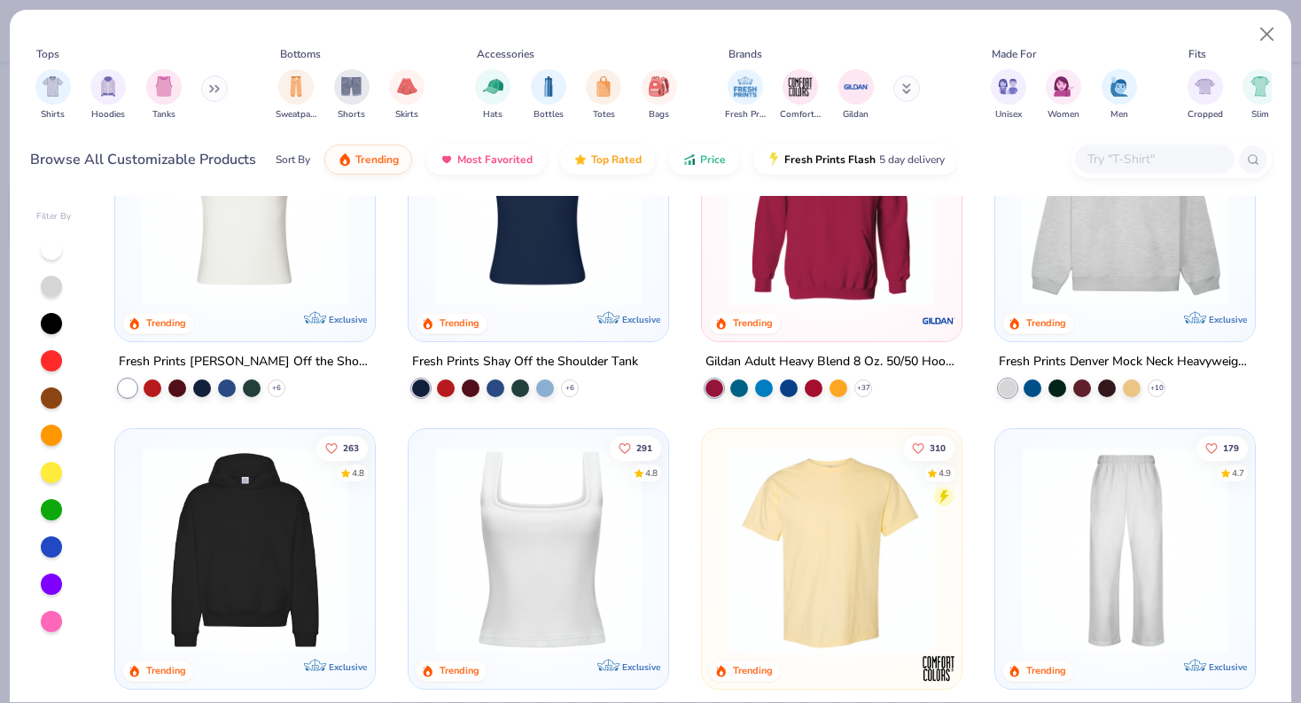
click at [557, 540] on img at bounding box center [538, 550] width 224 height 206
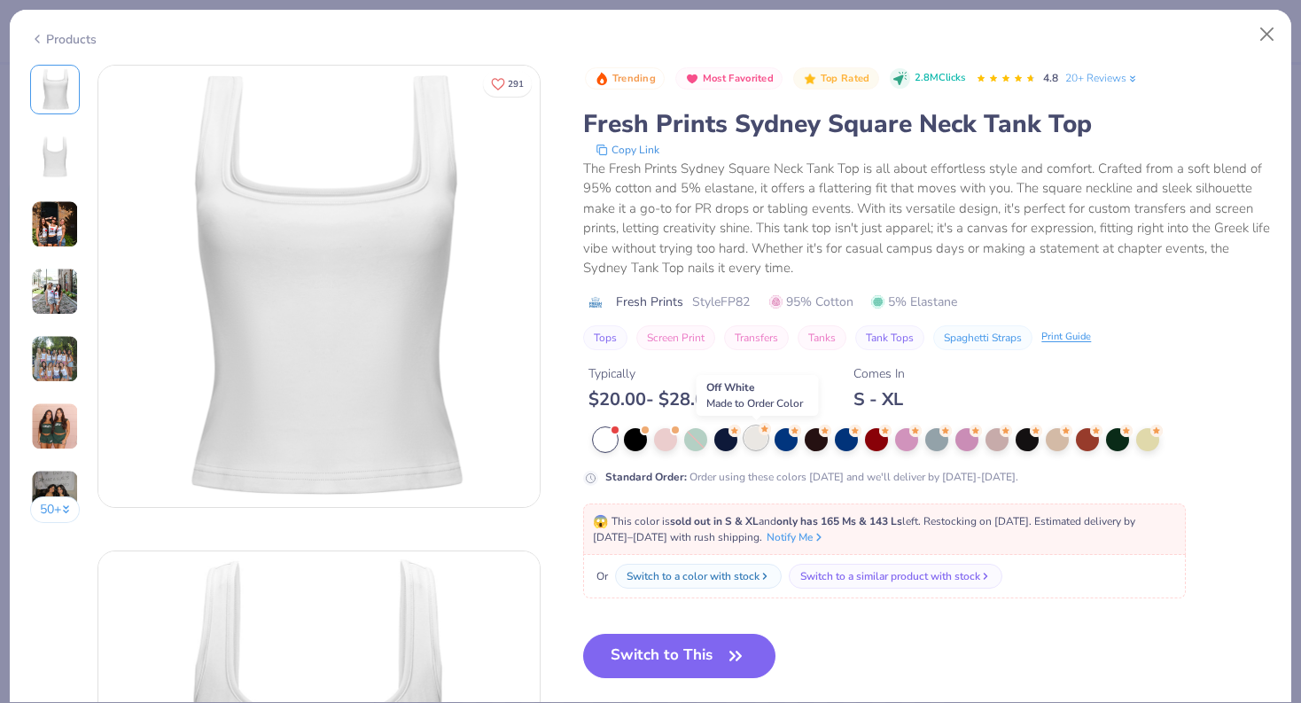
click at [763, 437] on div at bounding box center [755, 437] width 23 height 23
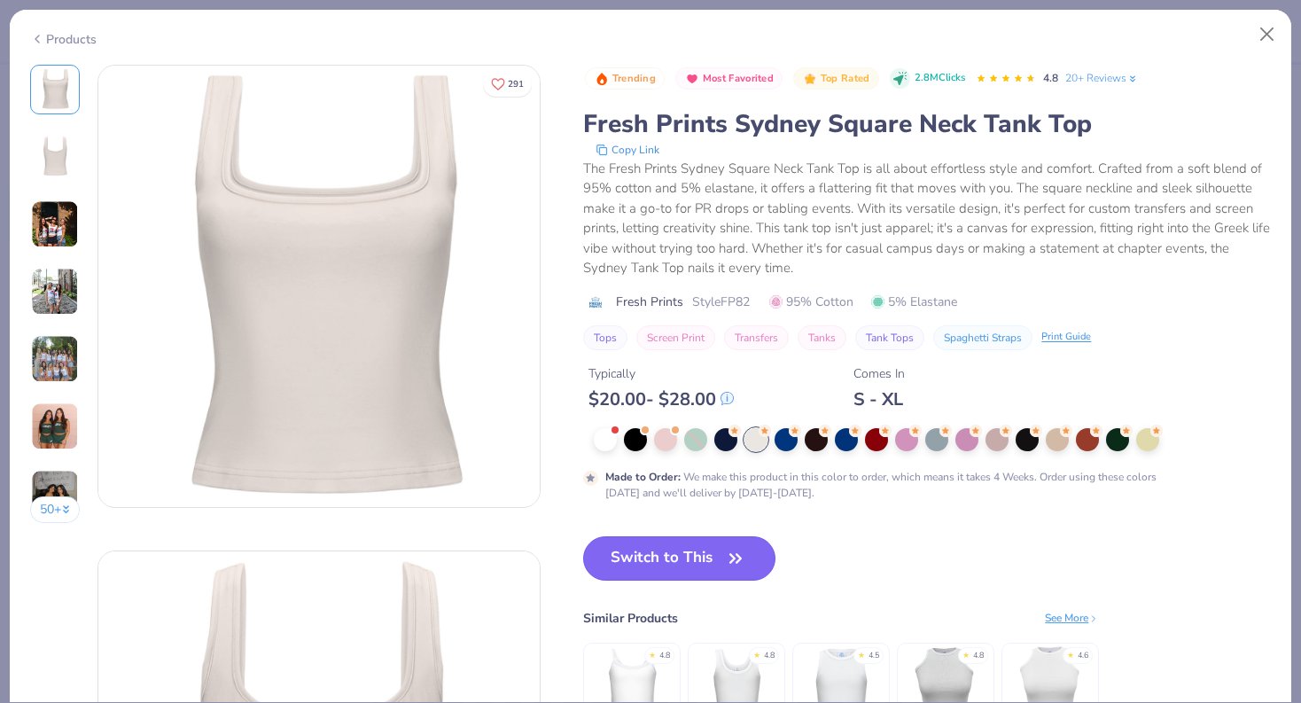
click at [677, 540] on button "Switch to This" at bounding box center [679, 558] width 192 height 44
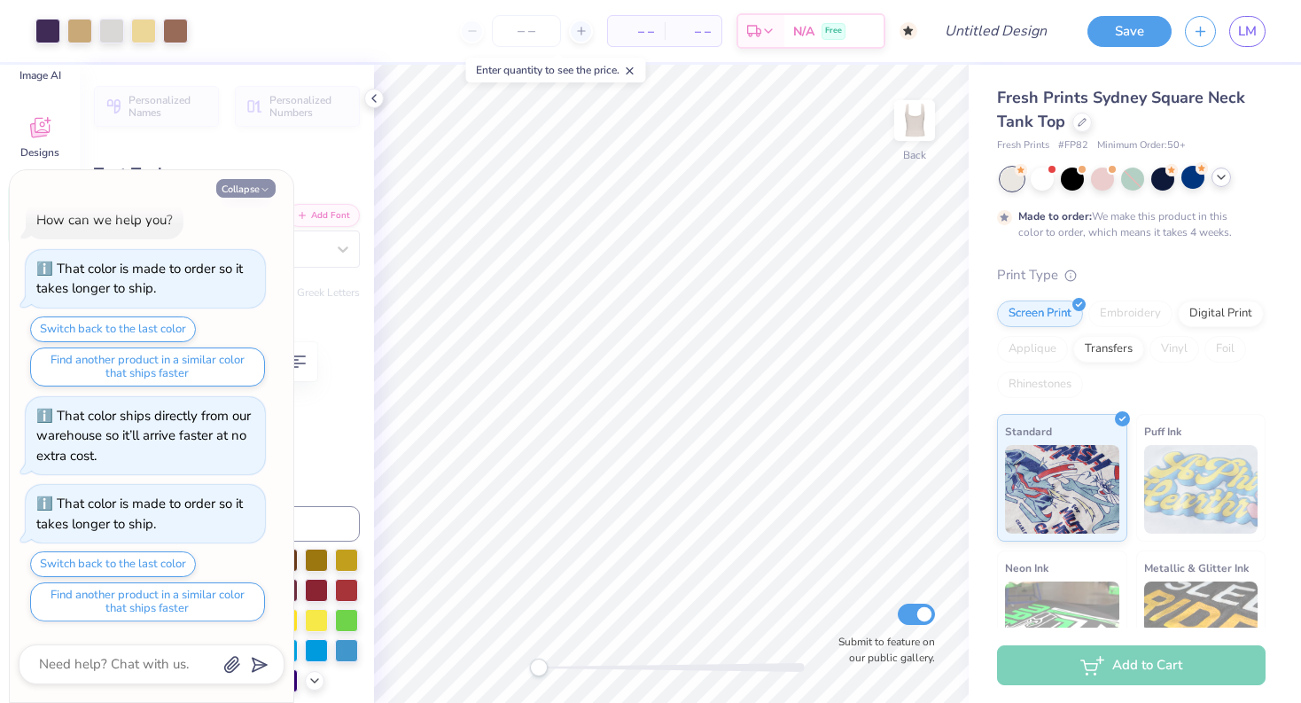
click at [252, 185] on button "Collapse" at bounding box center [245, 188] width 59 height 19
type textarea "x"
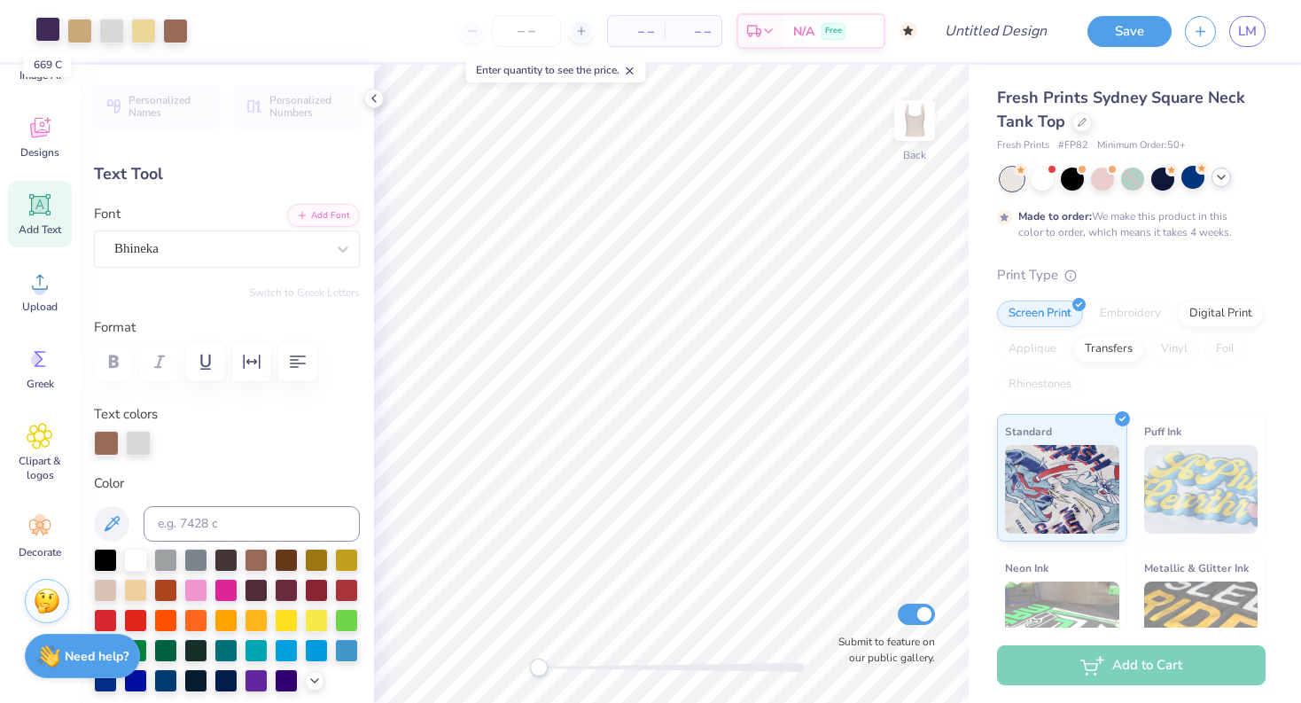
click at [49, 29] on div at bounding box center [47, 29] width 25 height 25
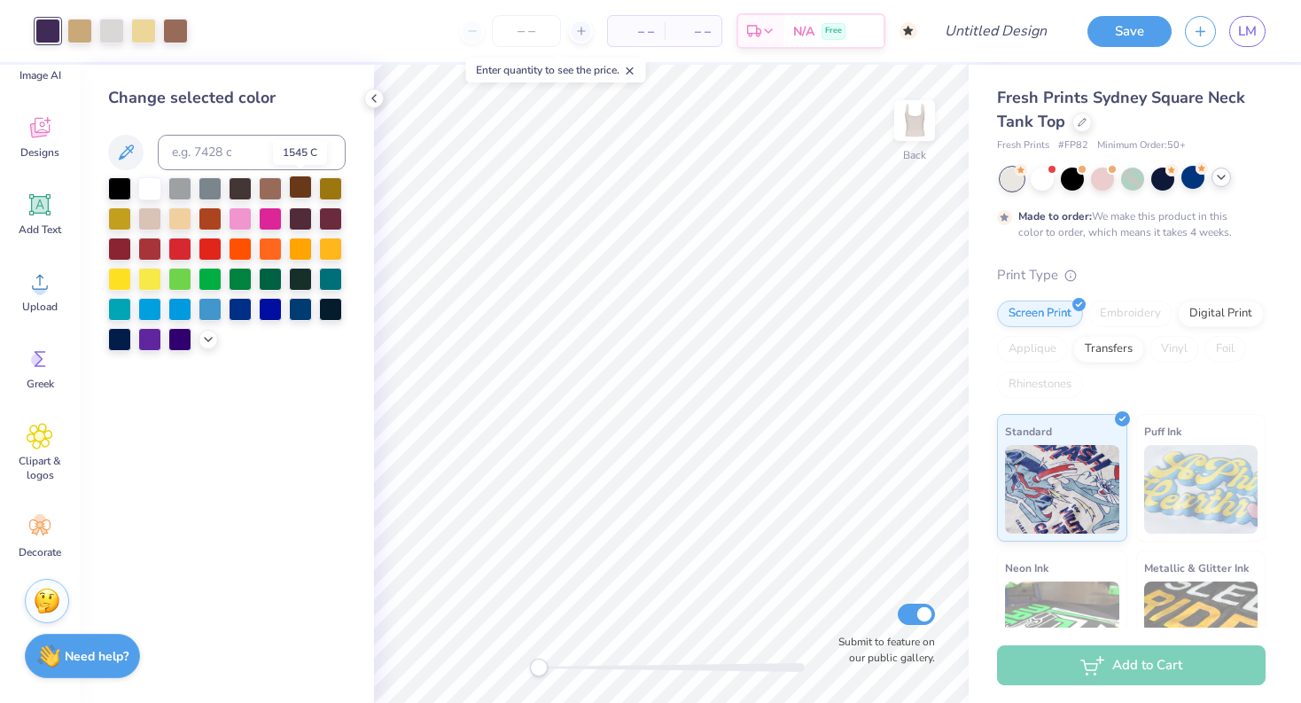
click at [306, 192] on div at bounding box center [300, 186] width 23 height 23
click at [82, 35] on div at bounding box center [79, 29] width 25 height 25
click at [114, 215] on div at bounding box center [119, 217] width 23 height 23
click at [268, 187] on div at bounding box center [270, 186] width 23 height 23
click at [180, 216] on div at bounding box center [179, 217] width 23 height 23
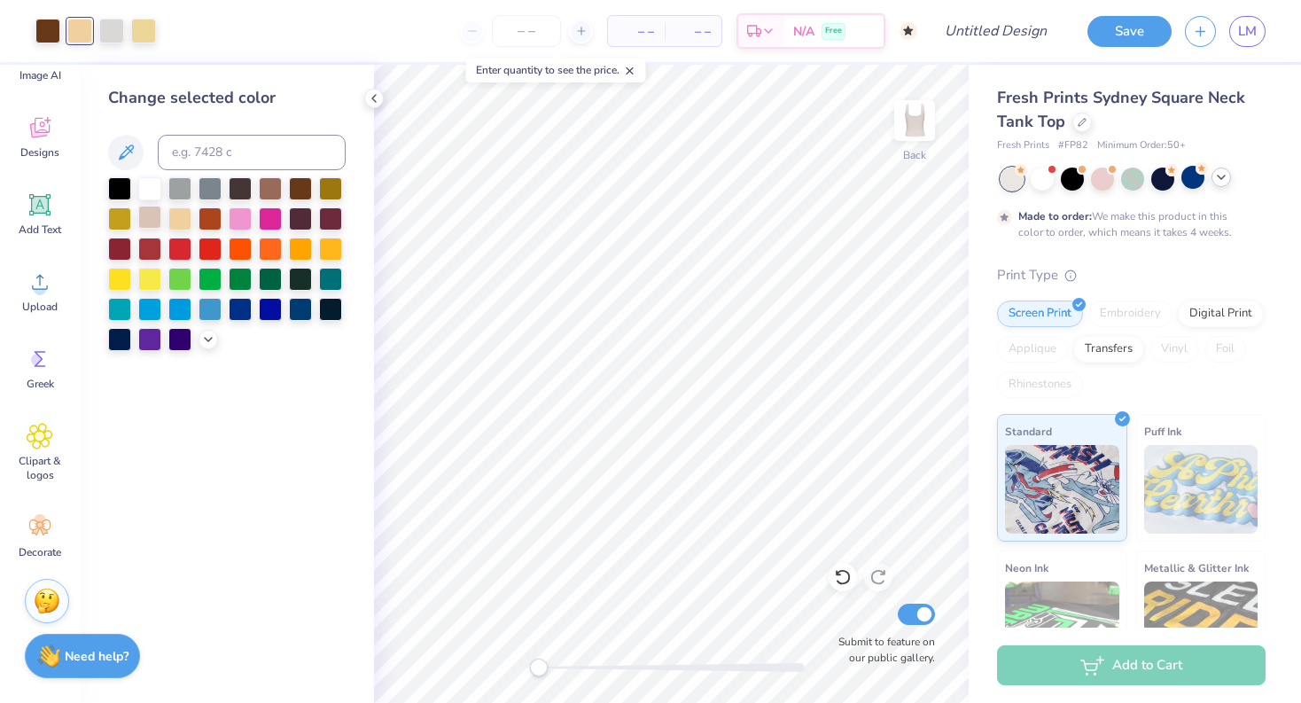
click at [151, 215] on div at bounding box center [149, 217] width 23 height 23
click at [27, 205] on icon at bounding box center [40, 204] width 27 height 27
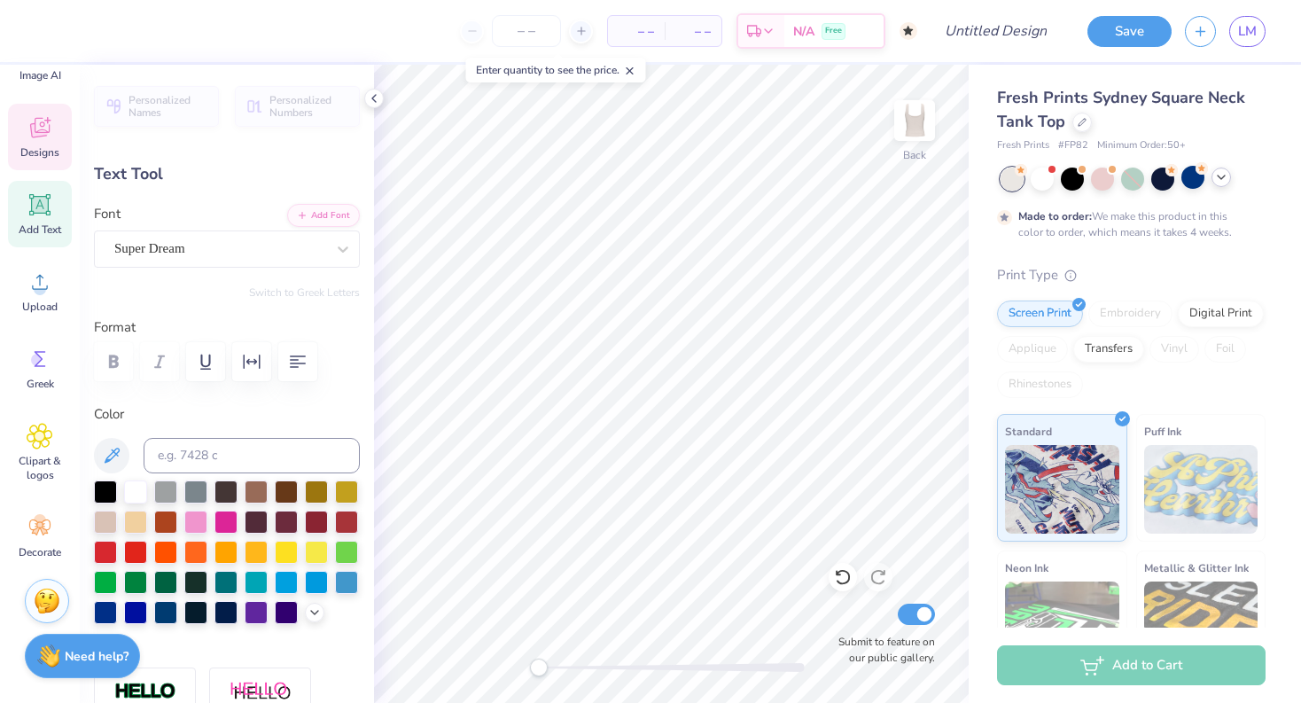
click at [40, 127] on icon at bounding box center [40, 127] width 27 height 27
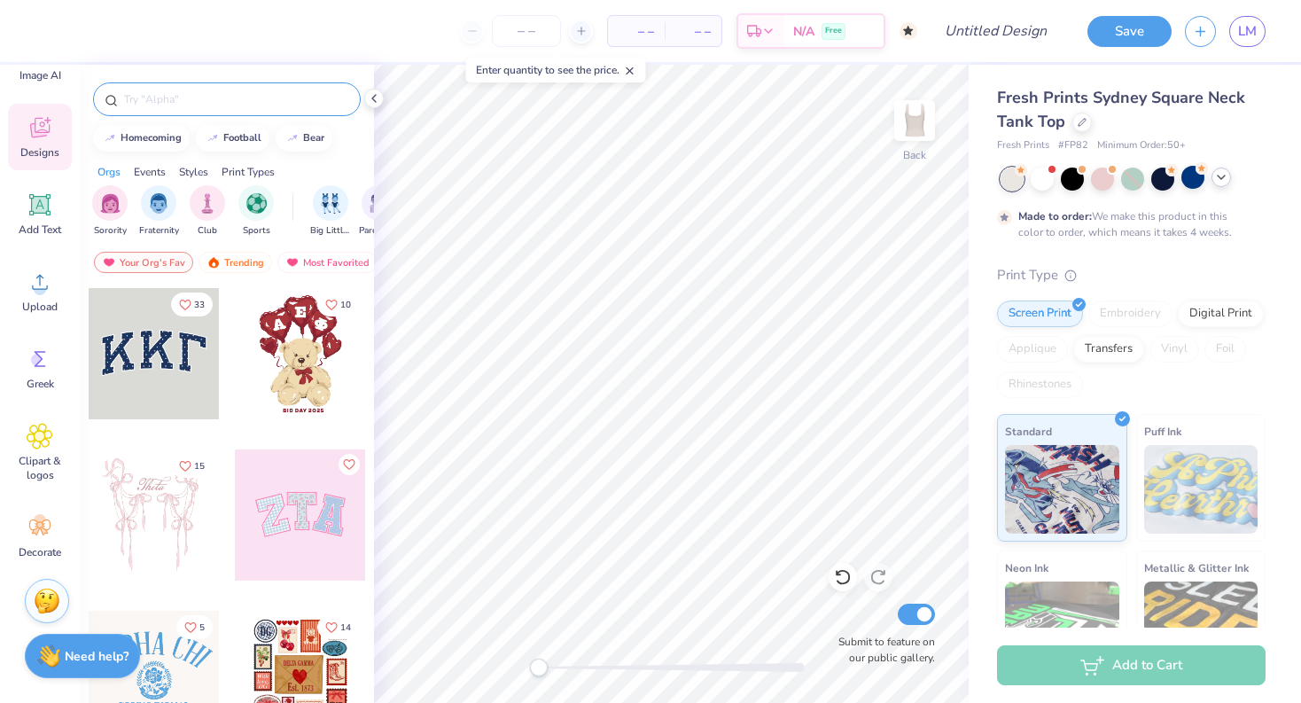
click at [161, 98] on input "text" at bounding box center [235, 99] width 227 height 18
type input "MOON"
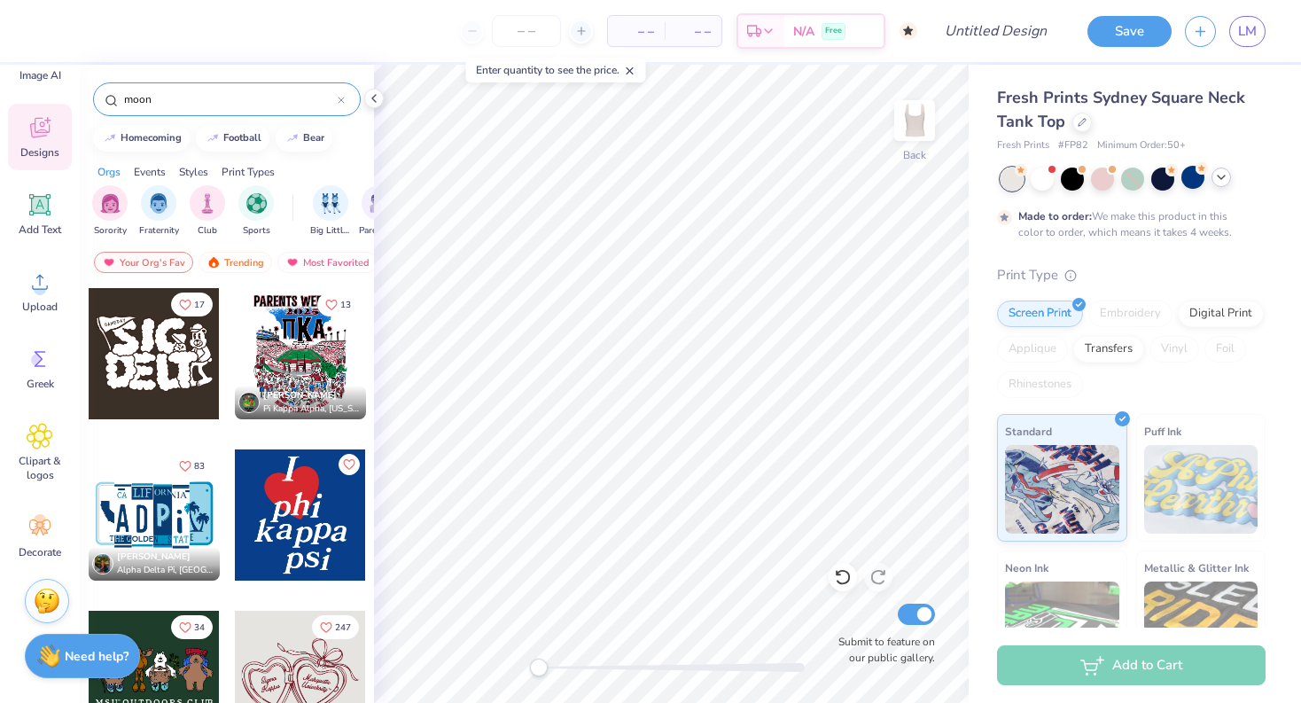
type input "moon"
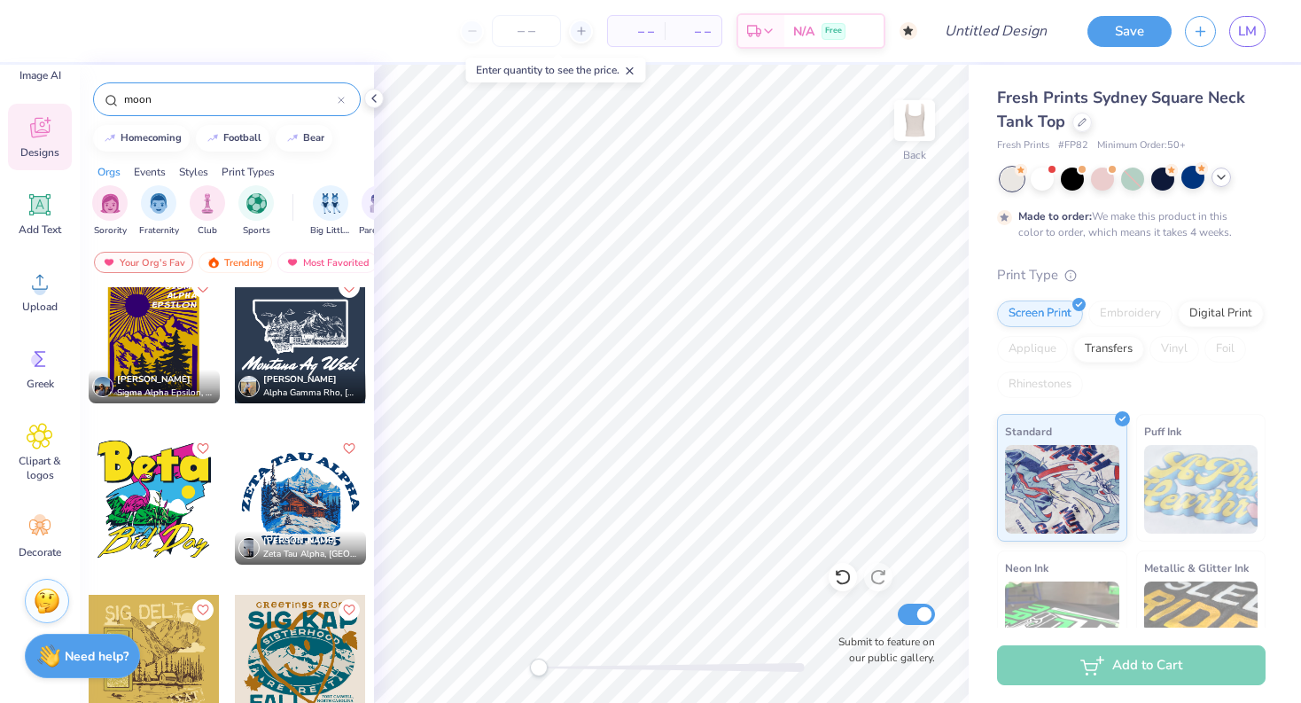
scroll to position [4536, 0]
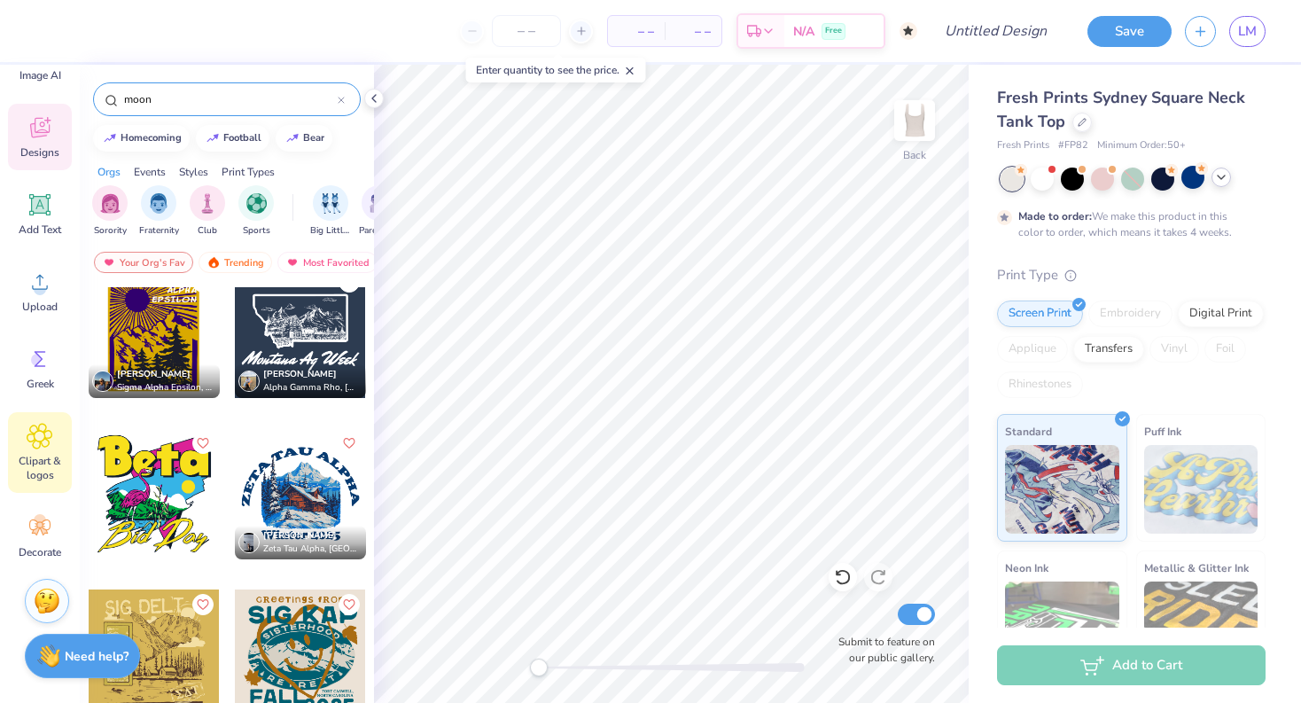
click at [33, 439] on icon at bounding box center [40, 436] width 26 height 27
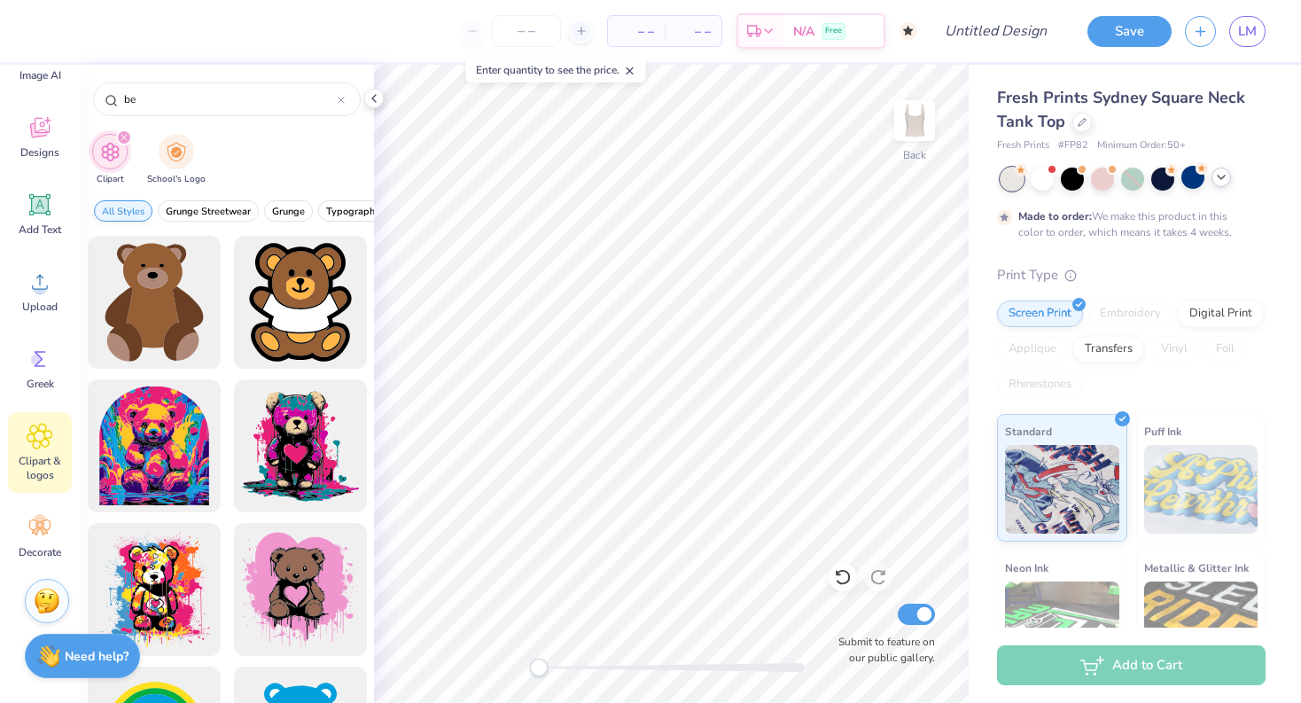
type input "b"
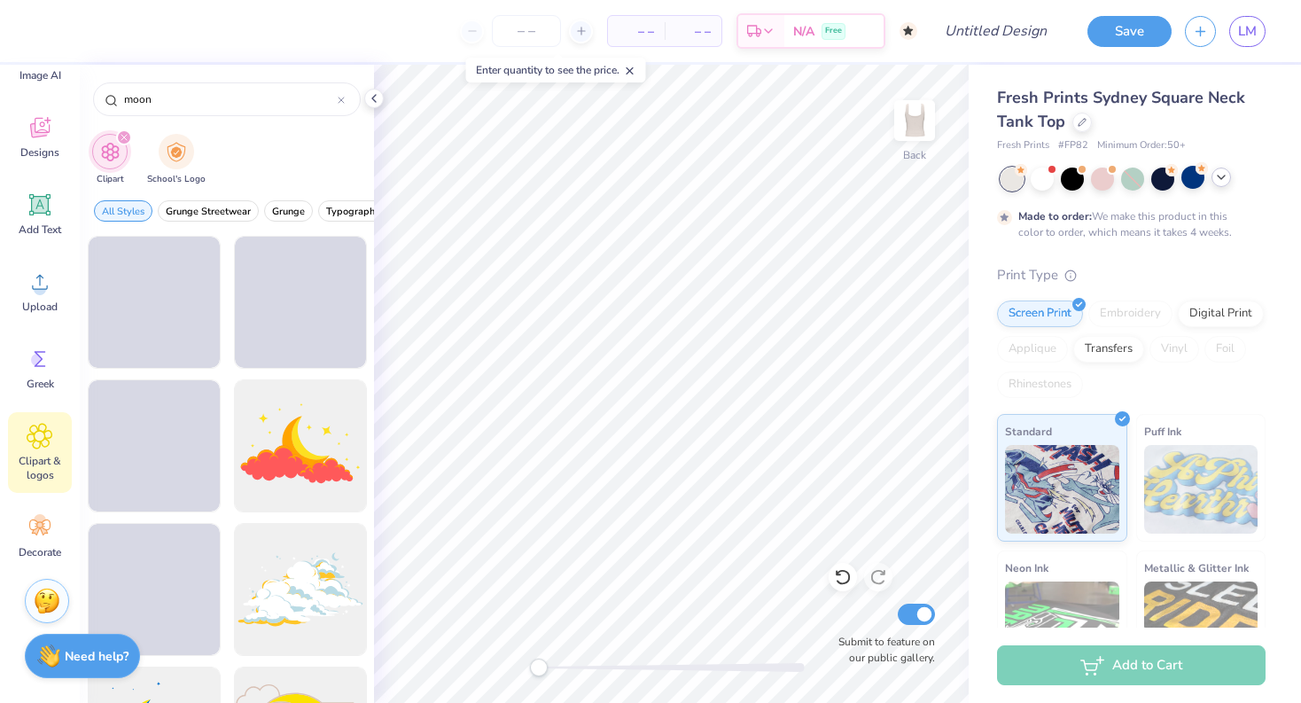
type input "moon"
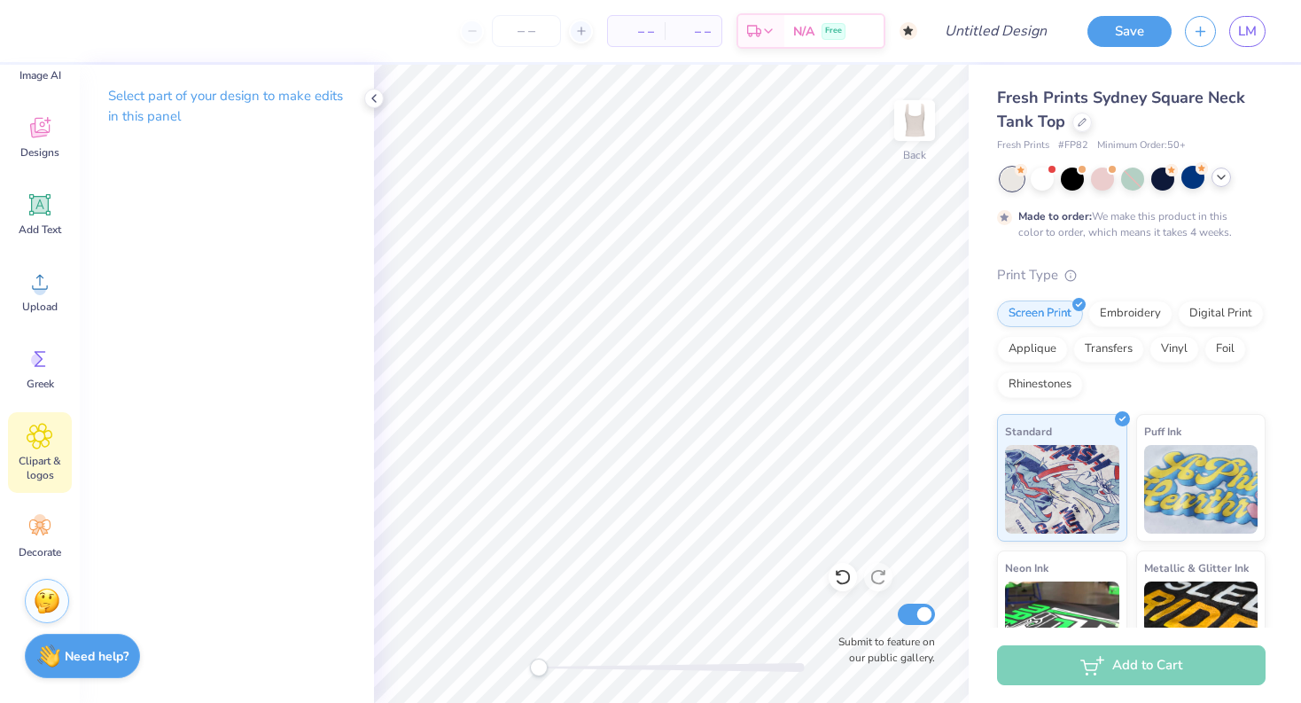
click at [35, 471] on span "Clipart & logos" at bounding box center [40, 468] width 58 height 28
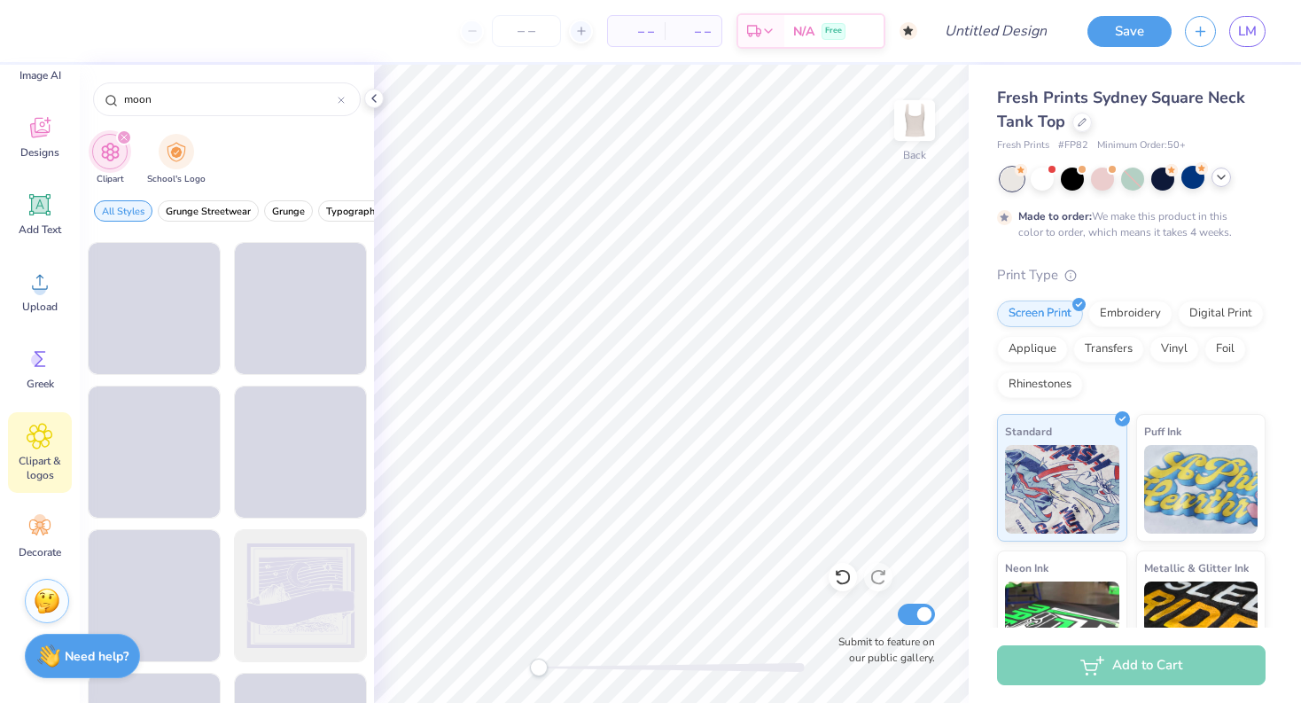
scroll to position [2435, 0]
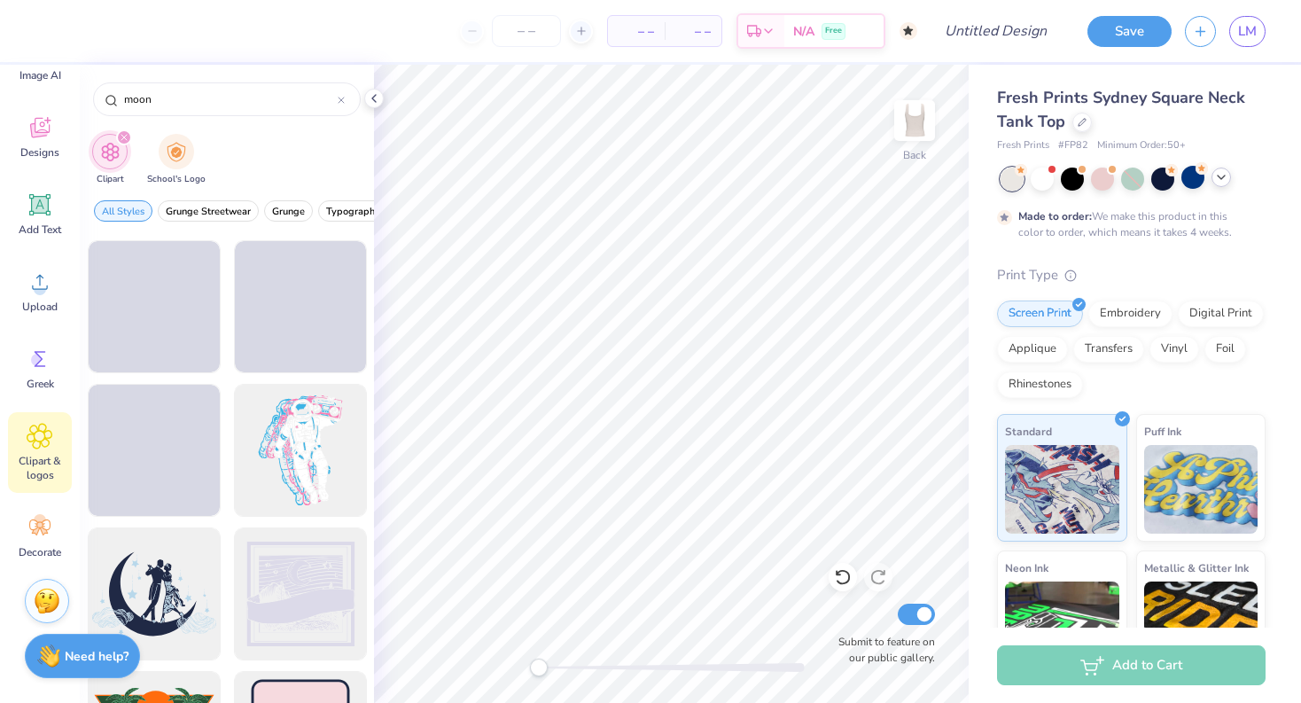
click at [1216, 190] on div "Made to order: We make this product in this color to order, which means it take…" at bounding box center [1131, 203] width 268 height 73
click at [1216, 181] on icon at bounding box center [1221, 177] width 14 height 14
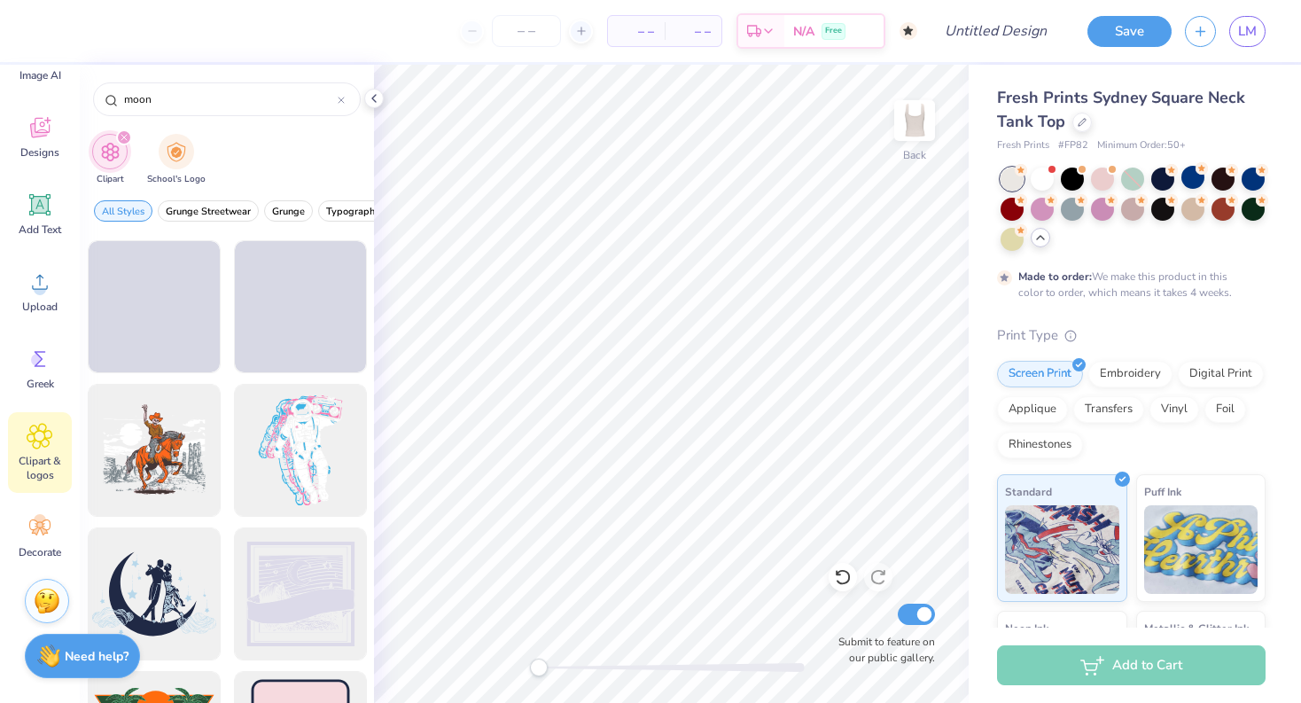
click at [373, 352] on div at bounding box center [227, 469] width 294 height 467
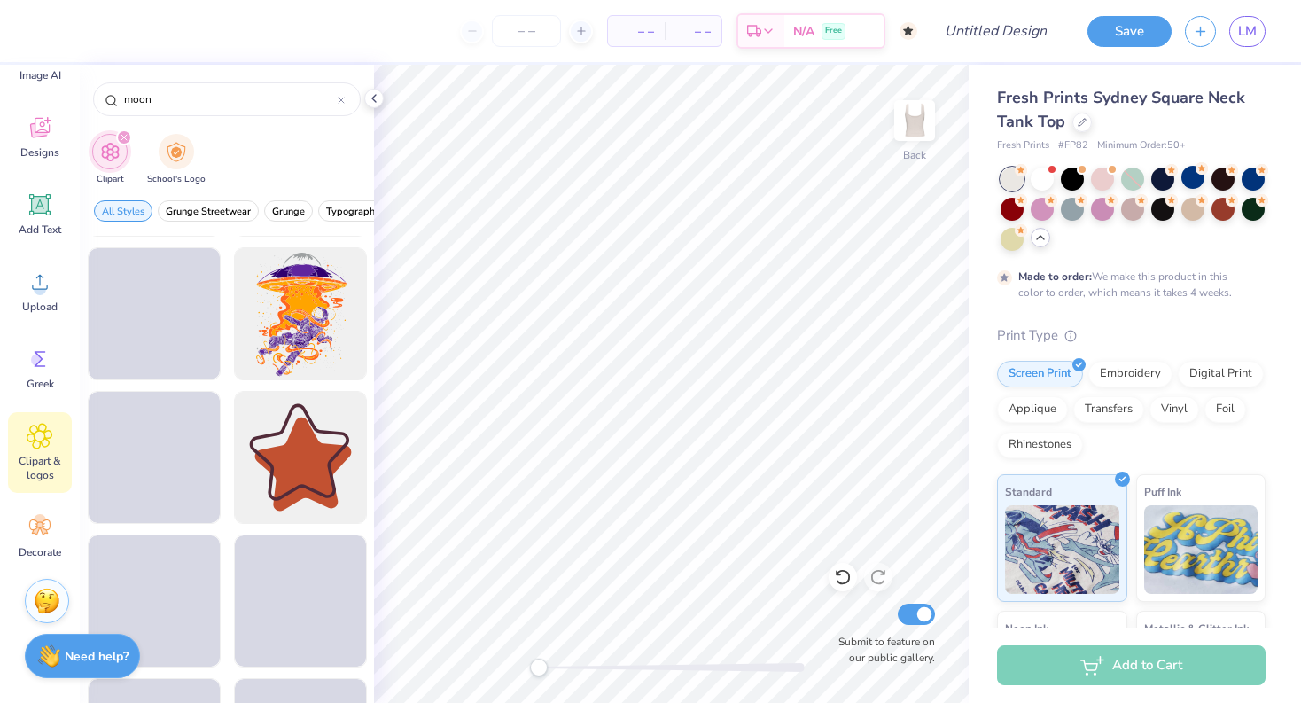
scroll to position [3005, 0]
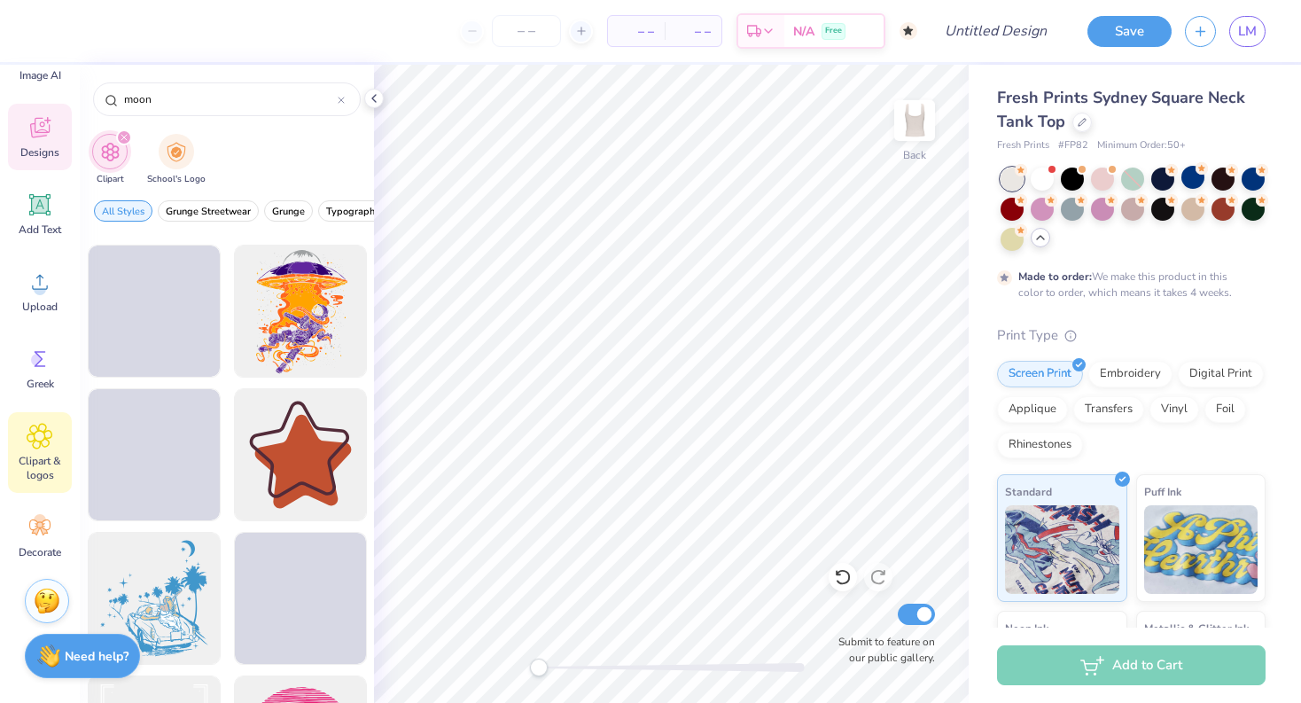
click at [49, 141] on div "Designs" at bounding box center [40, 137] width 64 height 66
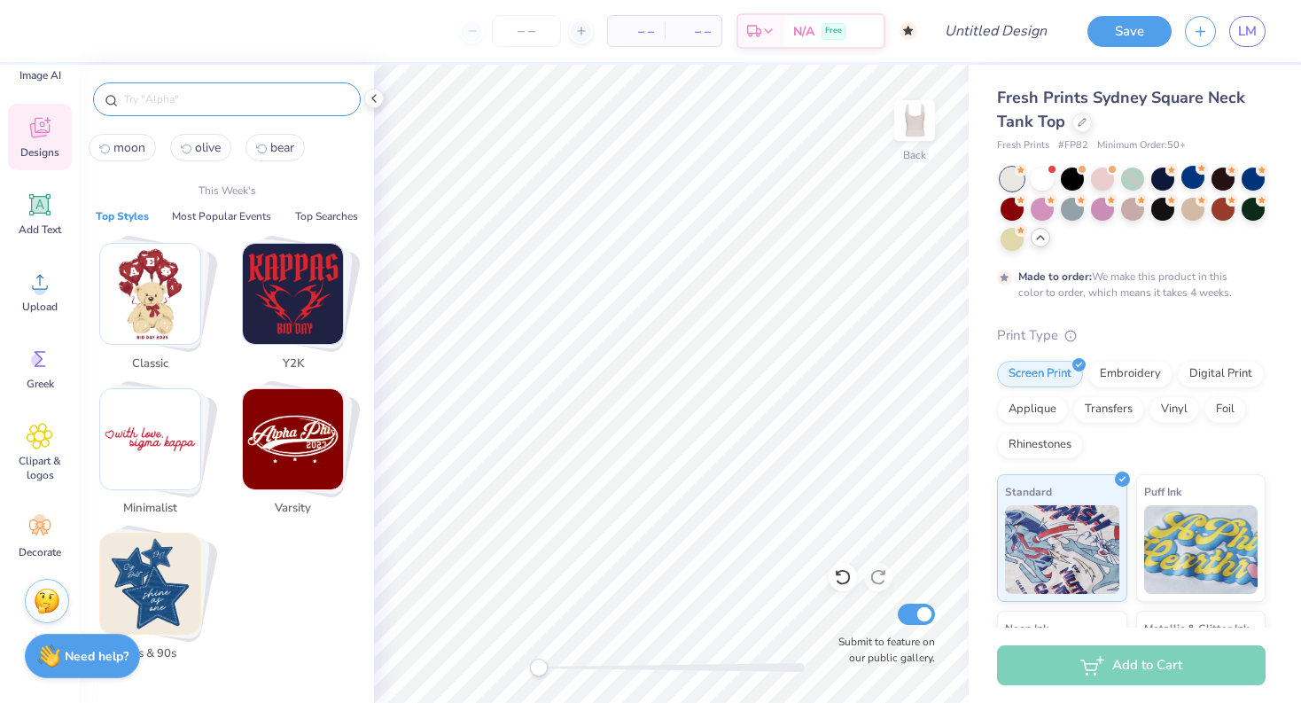
click at [206, 97] on input "text" at bounding box center [235, 99] width 227 height 18
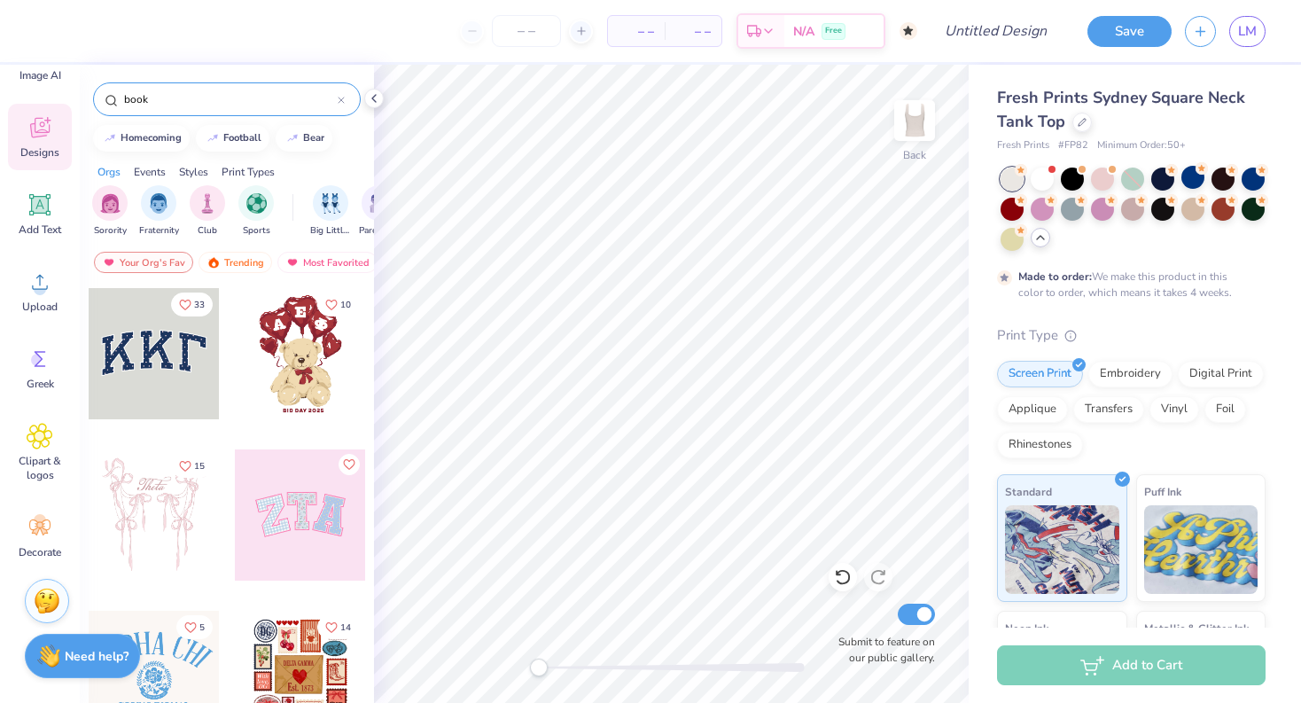
type input "book"
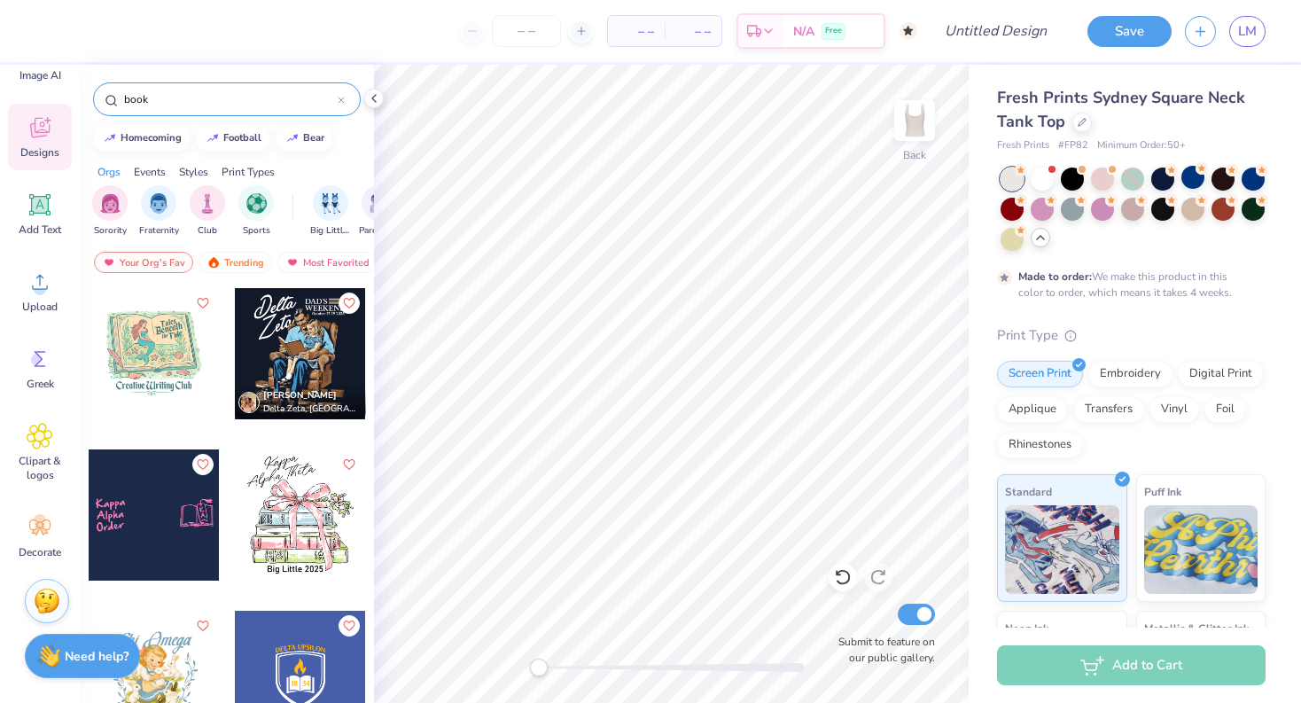
click at [293, 524] on div at bounding box center [300, 514] width 131 height 131
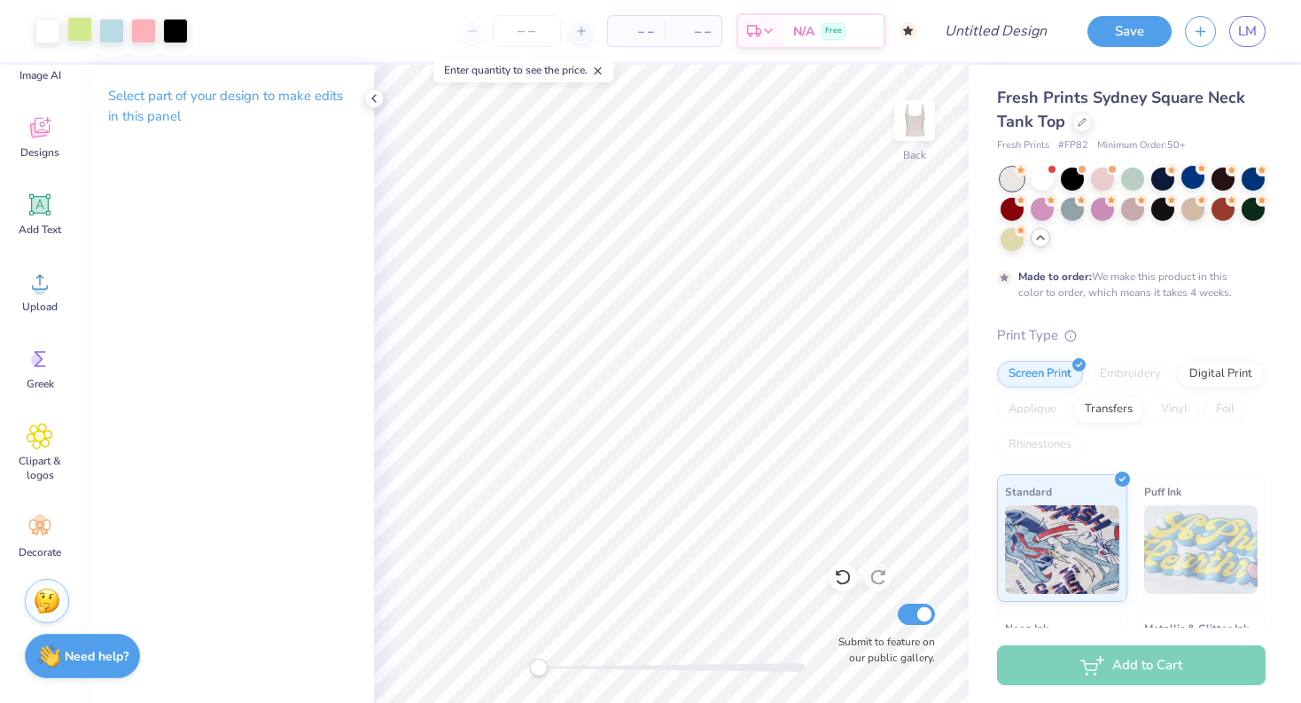
click at [86, 34] on div at bounding box center [79, 29] width 25 height 25
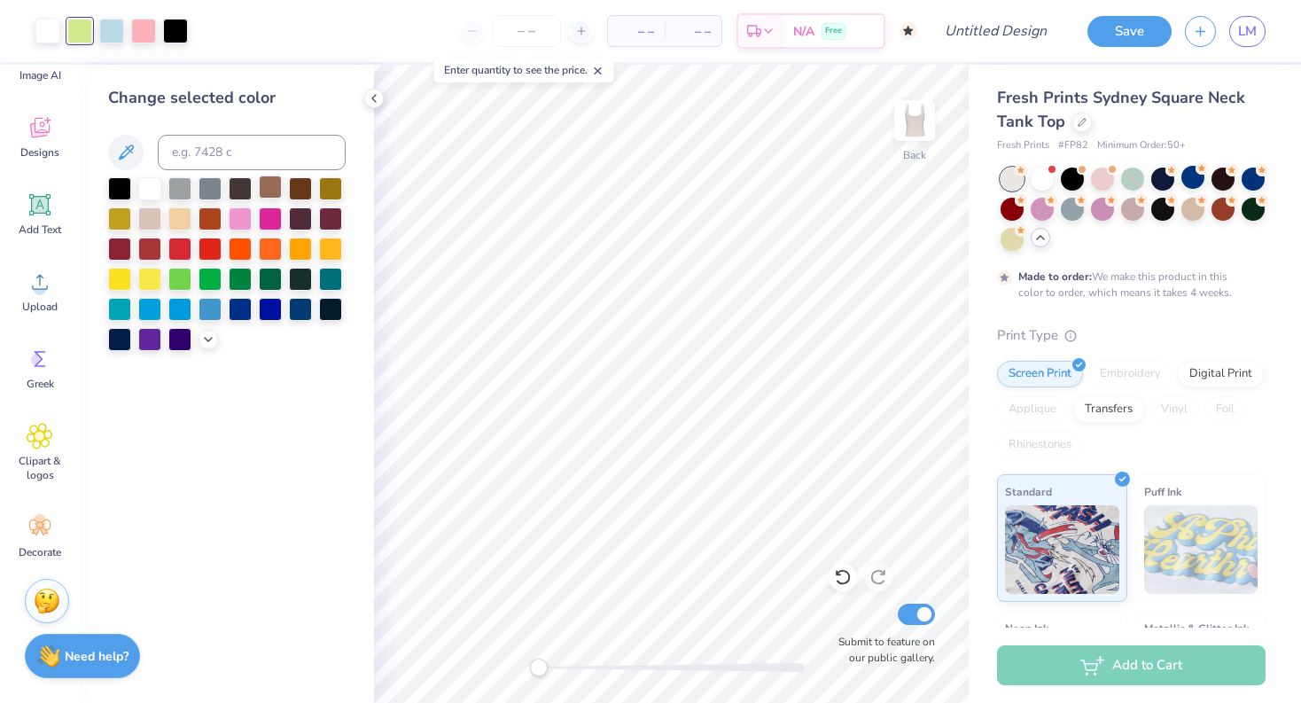
click at [274, 188] on div at bounding box center [270, 186] width 23 height 23
click at [109, 32] on div at bounding box center [111, 29] width 25 height 25
click at [145, 37] on div at bounding box center [143, 29] width 25 height 25
click at [269, 195] on div at bounding box center [270, 186] width 23 height 23
click at [294, 190] on div at bounding box center [300, 186] width 23 height 23
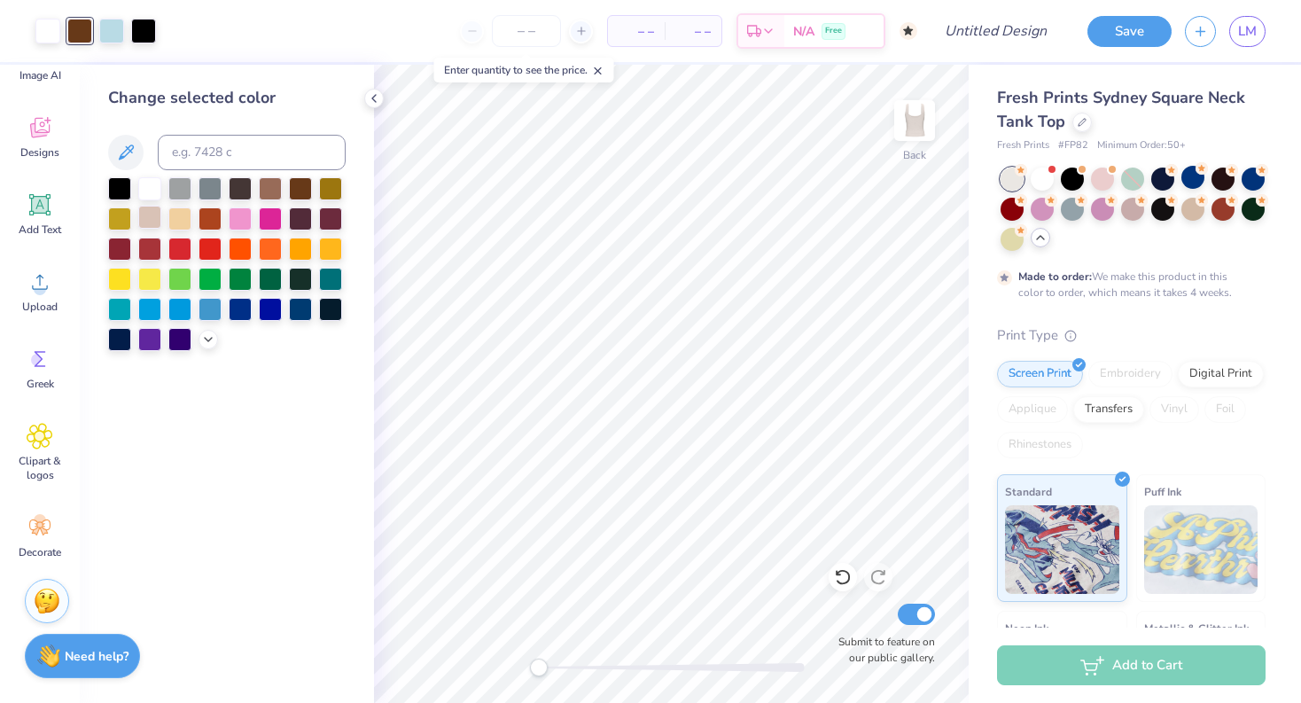
click at [151, 218] on div at bounding box center [149, 217] width 23 height 23
click at [121, 37] on div at bounding box center [111, 29] width 25 height 25
click at [269, 187] on div at bounding box center [270, 186] width 23 height 23
click at [73, 29] on div at bounding box center [79, 29] width 25 height 25
click at [299, 195] on div at bounding box center [300, 186] width 23 height 23
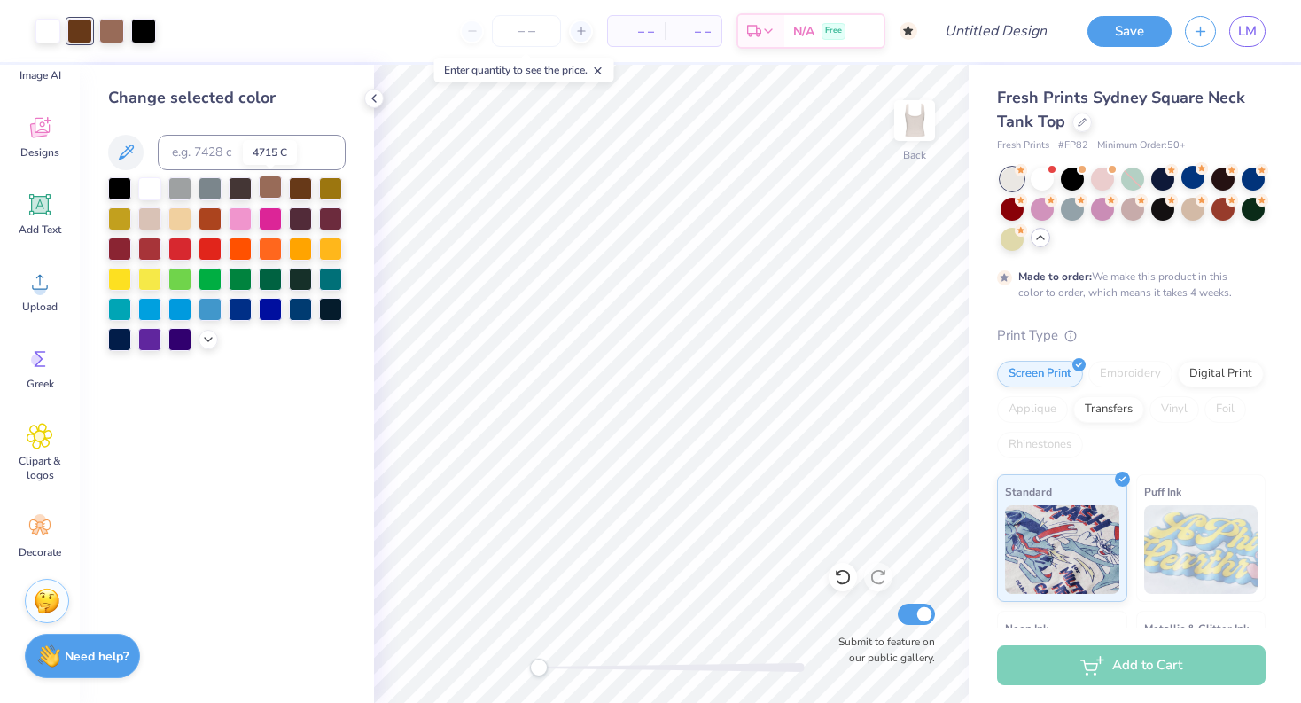
click at [275, 188] on div at bounding box center [270, 186] width 23 height 23
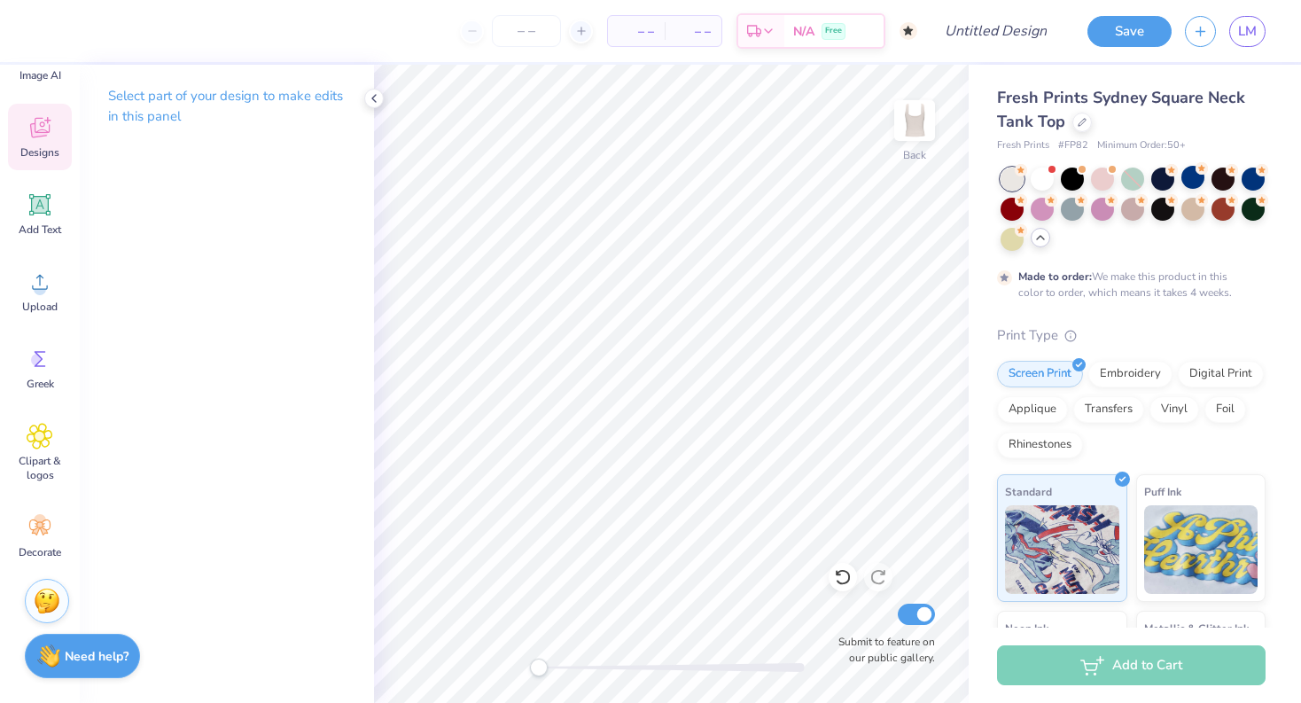
click at [29, 138] on icon at bounding box center [40, 127] width 27 height 27
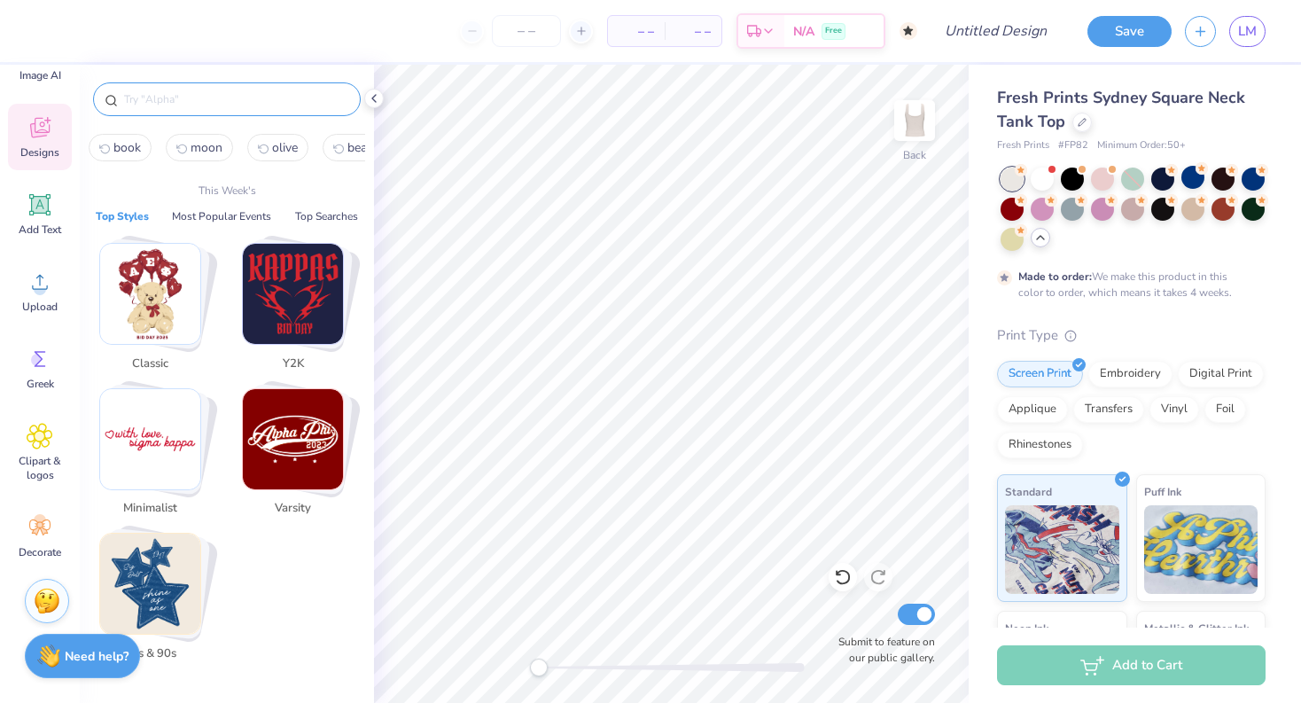
click at [175, 104] on input "text" at bounding box center [235, 99] width 227 height 18
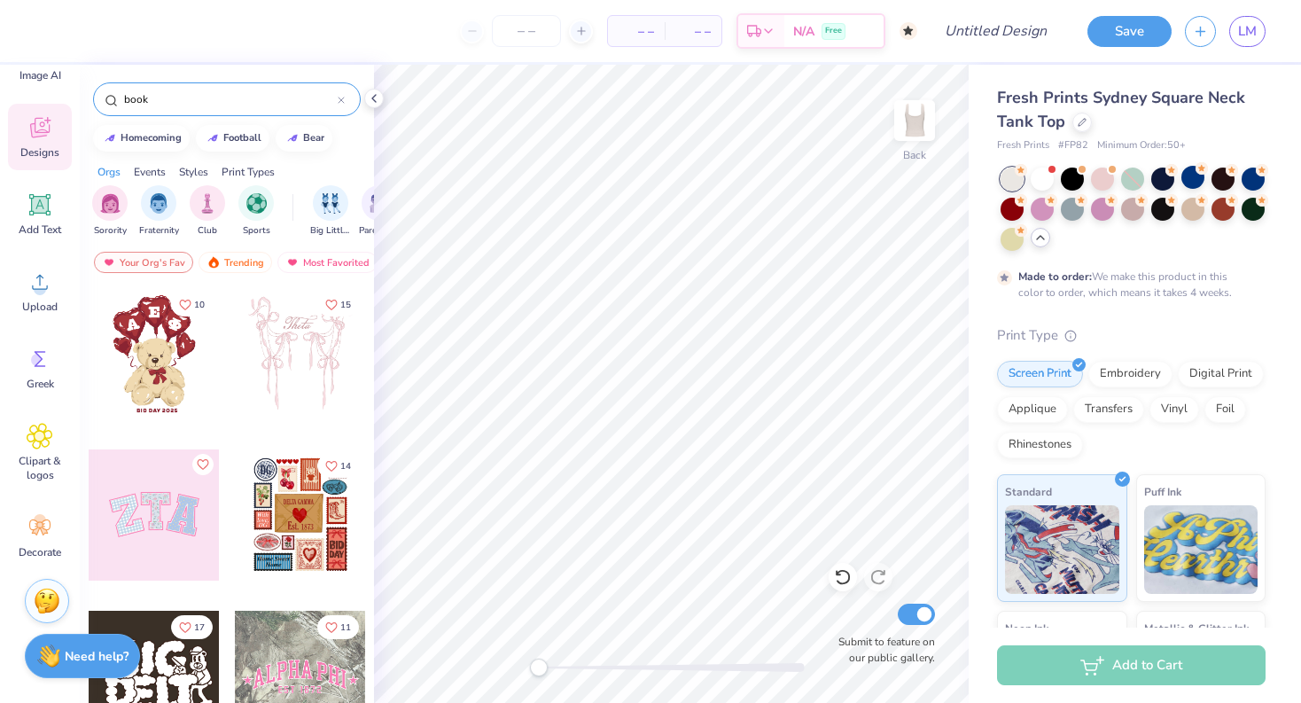
type input "book"
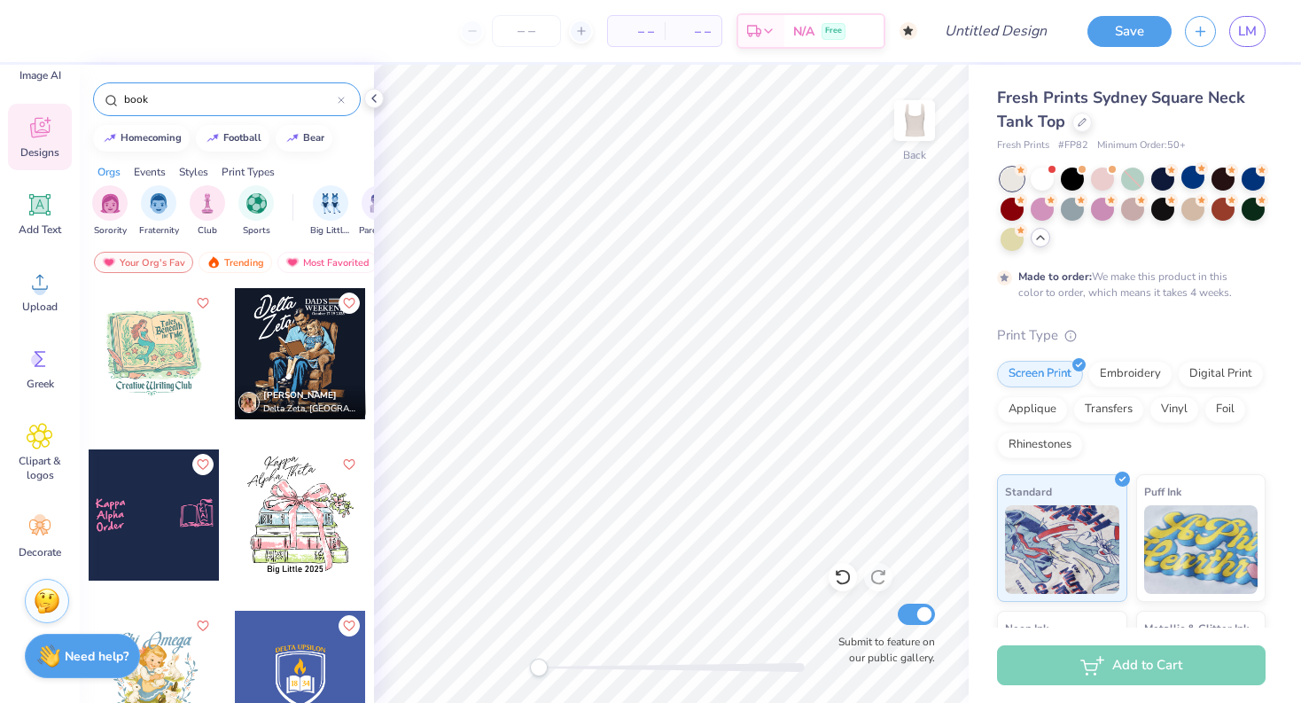
click at [284, 538] on div at bounding box center [300, 514] width 131 height 131
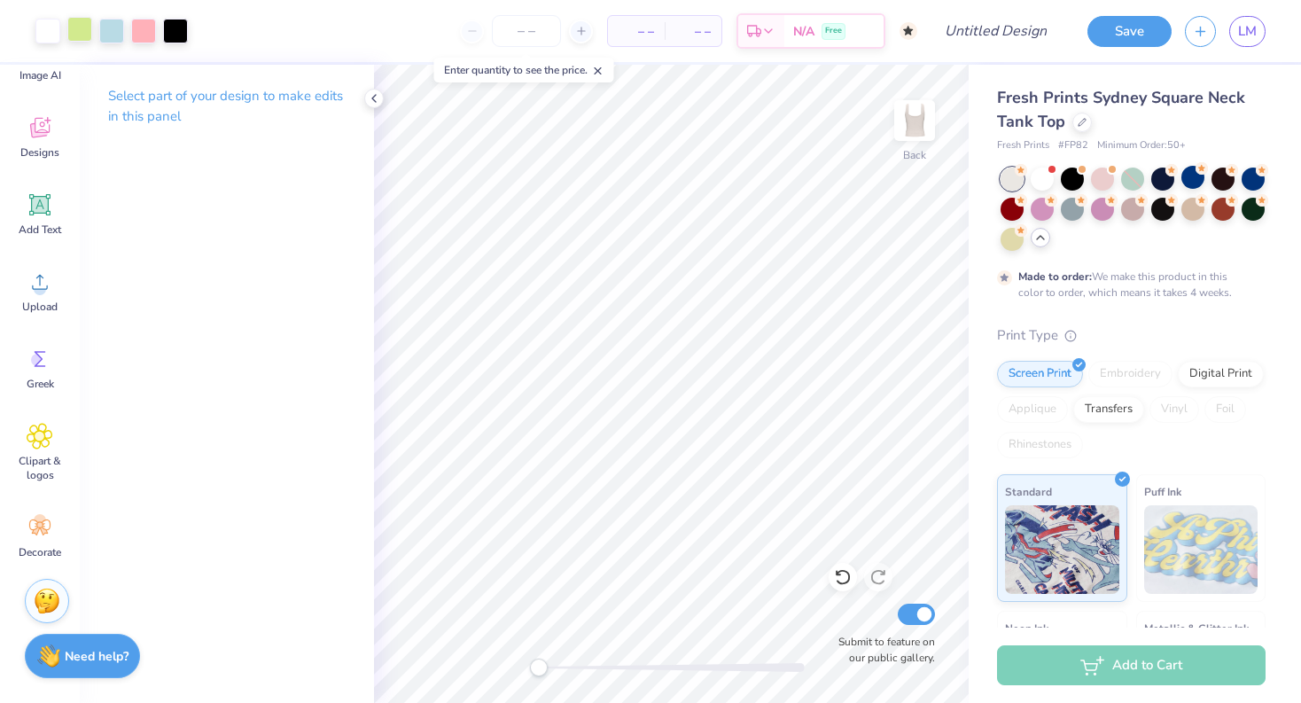
click at [73, 28] on div at bounding box center [79, 29] width 25 height 25
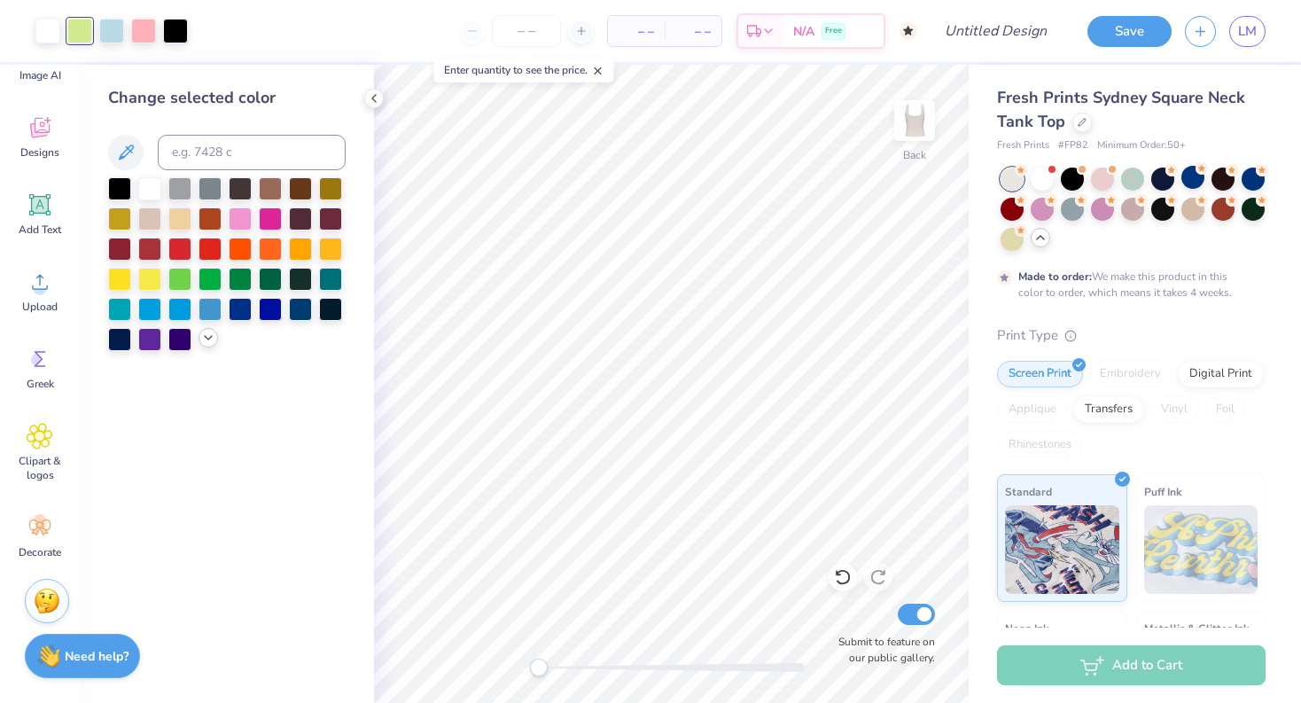
click at [209, 338] on polyline at bounding box center [208, 338] width 7 height 4
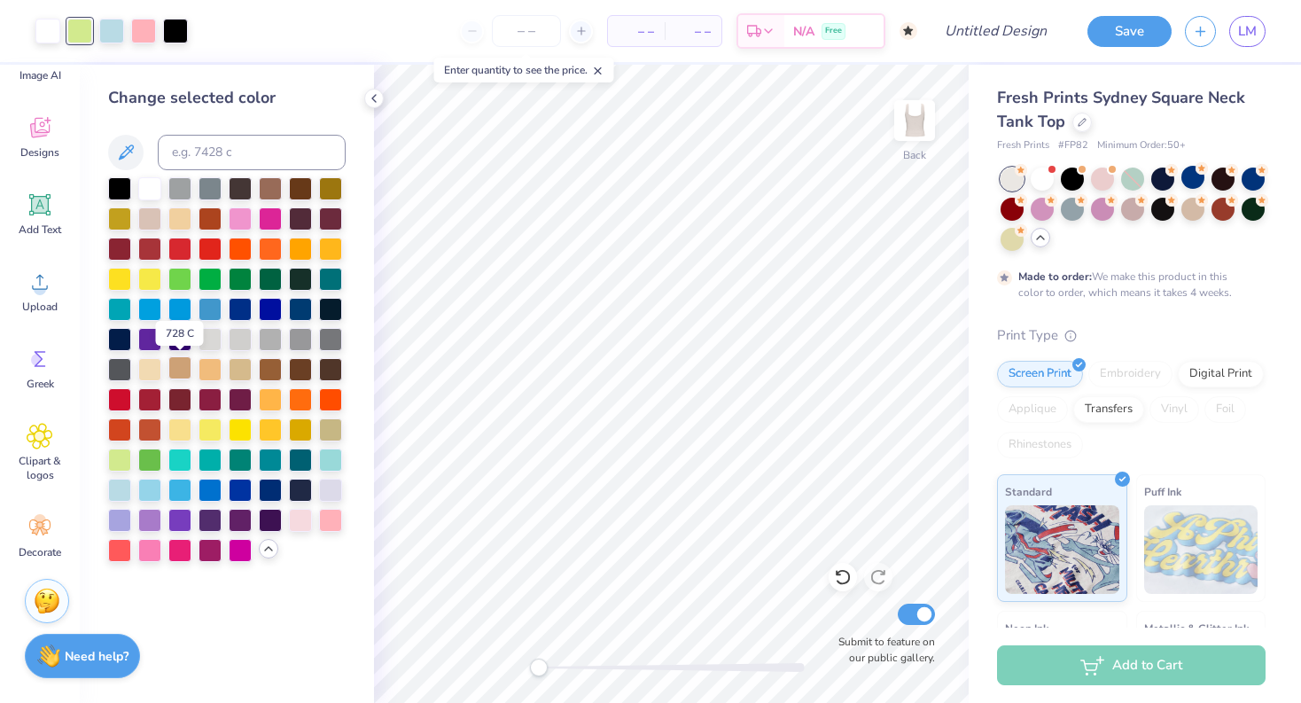
click at [182, 370] on div at bounding box center [179, 367] width 23 height 23
click at [108, 23] on div at bounding box center [111, 29] width 25 height 25
click at [145, 32] on div at bounding box center [143, 29] width 25 height 25
click at [273, 183] on div at bounding box center [270, 186] width 23 height 23
click at [113, 27] on div at bounding box center [111, 29] width 25 height 25
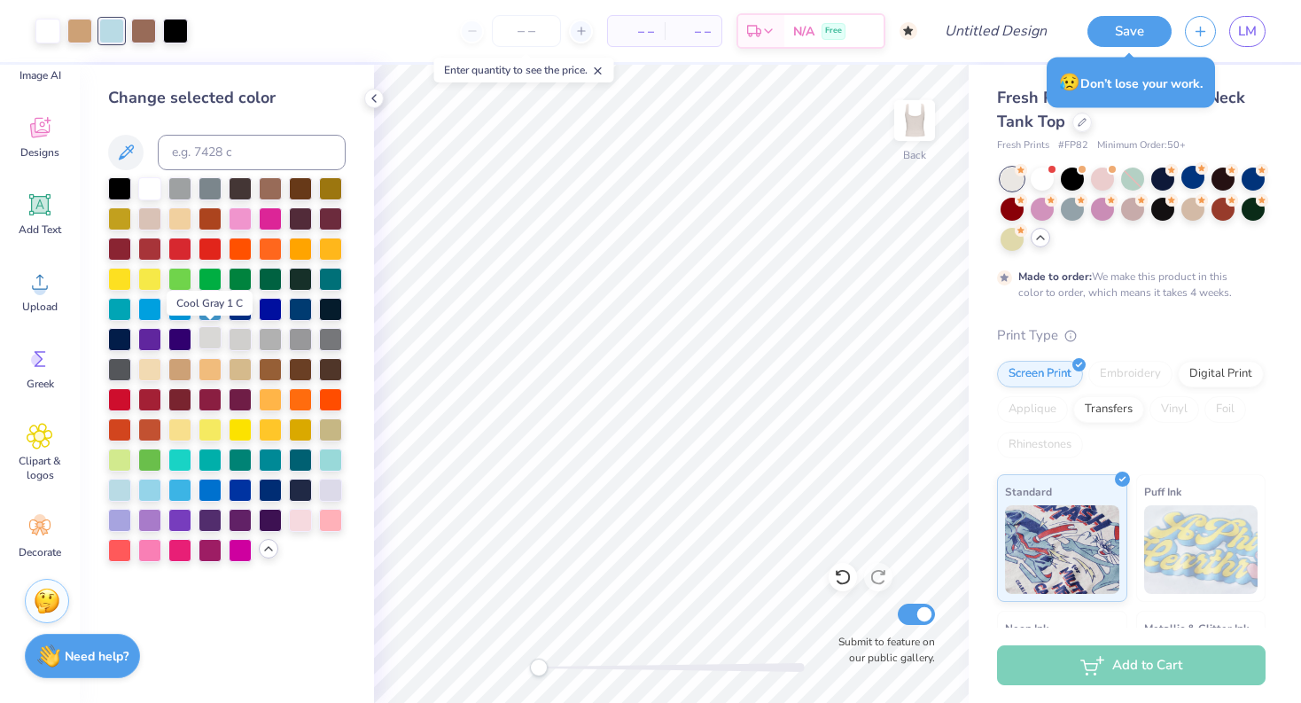
click at [213, 343] on div at bounding box center [209, 337] width 23 height 23
click at [148, 26] on div at bounding box center [143, 29] width 25 height 25
click at [119, 483] on div at bounding box center [119, 488] width 23 height 23
click at [102, 42] on div at bounding box center [111, 29] width 25 height 25
click at [300, 187] on div at bounding box center [300, 186] width 23 height 23
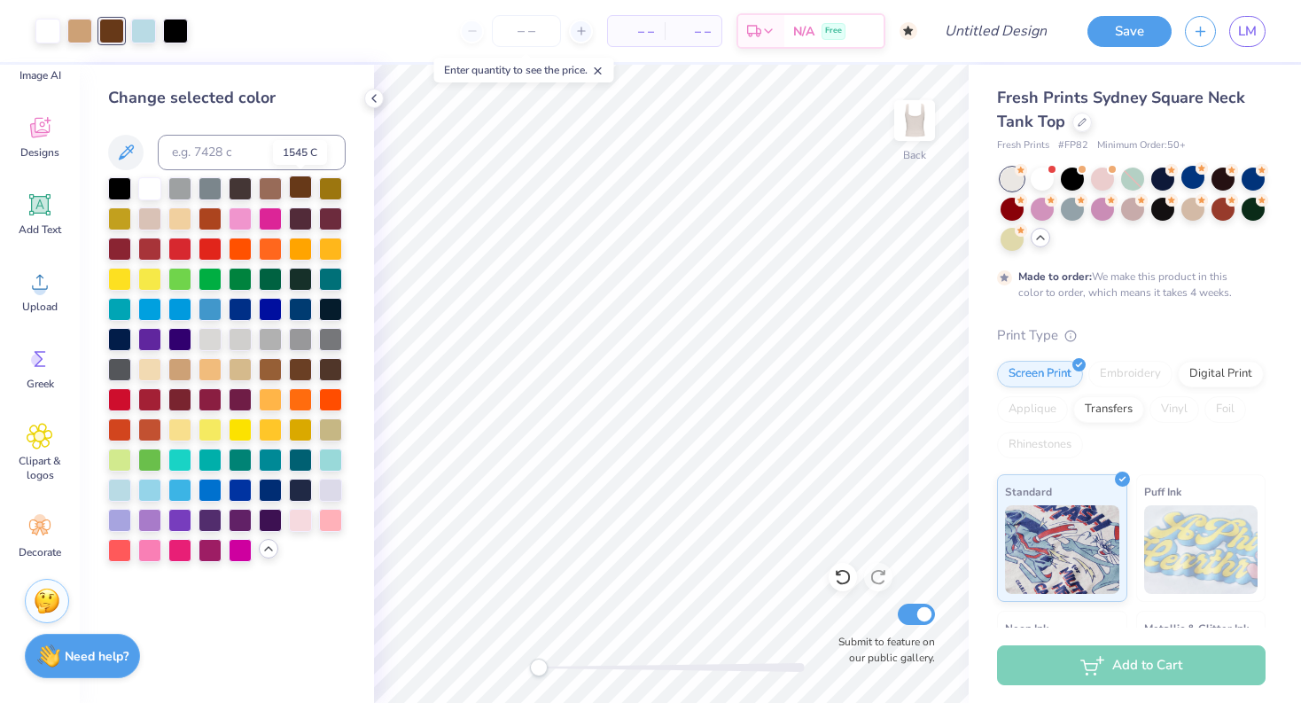
click at [291, 195] on div at bounding box center [300, 186] width 23 height 23
click at [241, 371] on div at bounding box center [240, 367] width 23 height 23
click at [307, 185] on div at bounding box center [300, 186] width 23 height 23
click at [143, 24] on div at bounding box center [143, 29] width 25 height 25
click at [239, 364] on div at bounding box center [240, 367] width 23 height 23
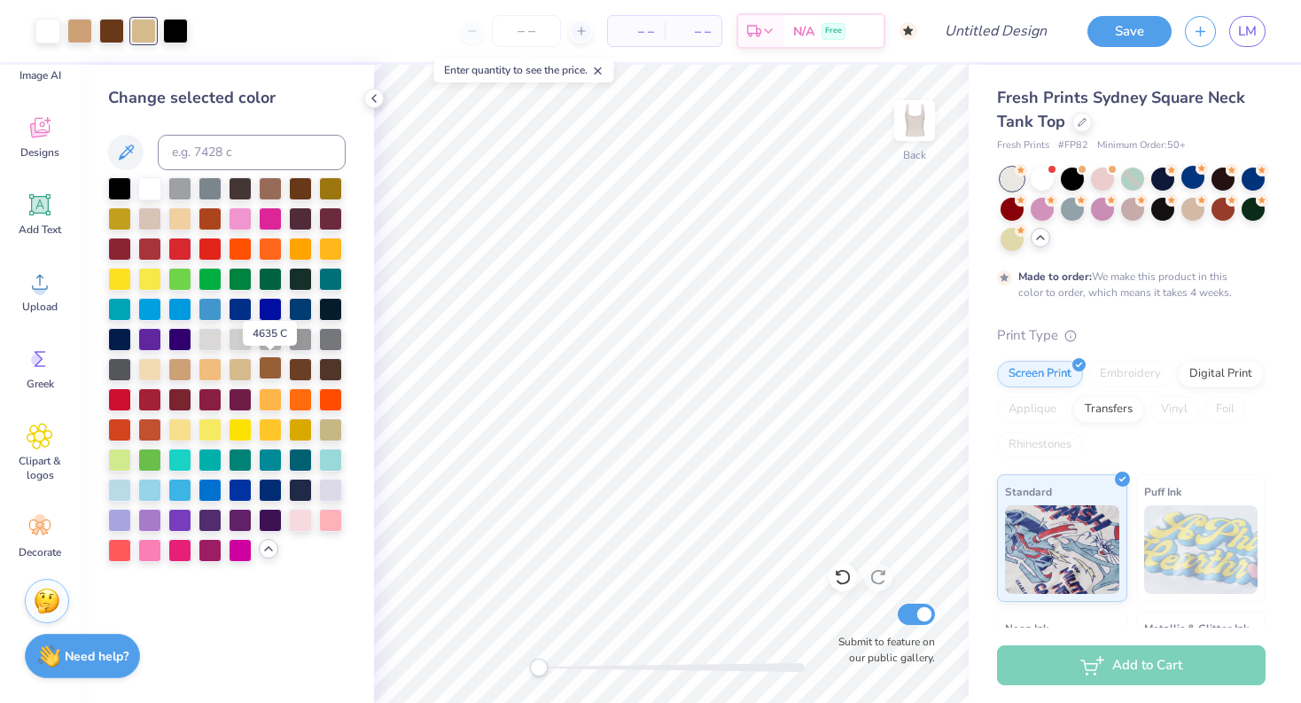
click at [269, 375] on div at bounding box center [270, 367] width 23 height 23
click at [183, 369] on div at bounding box center [179, 367] width 23 height 23
click at [184, 430] on div at bounding box center [179, 427] width 23 height 23
click at [270, 29] on div "– – Per Item – – Total Est. Delivery N/A Free" at bounding box center [543, 31] width 748 height 62
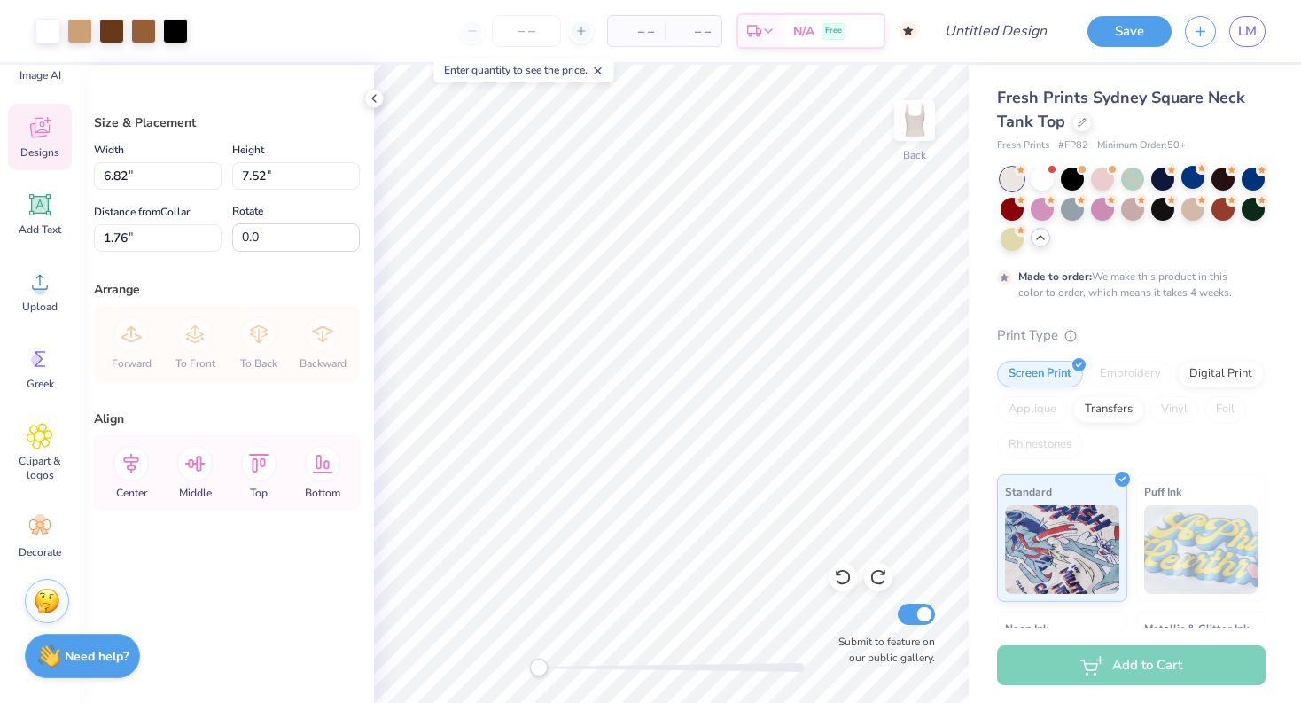
click at [20, 129] on div "Designs" at bounding box center [40, 137] width 64 height 66
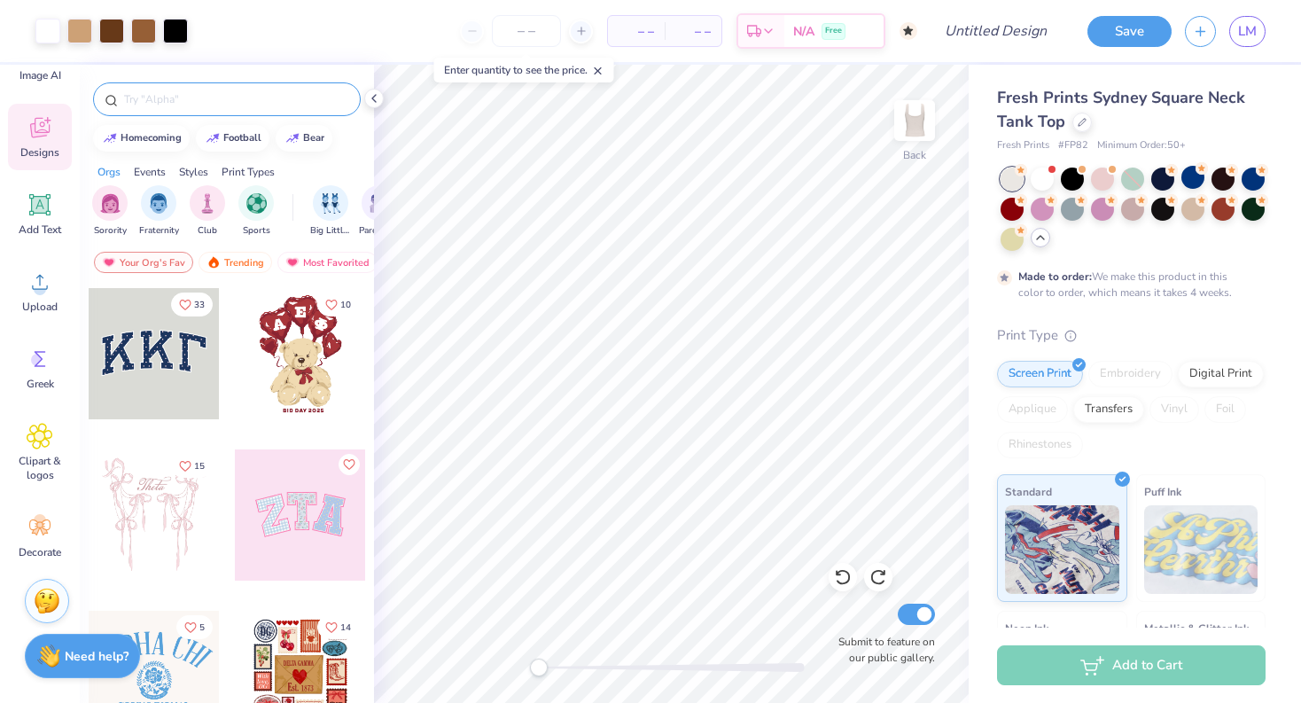
click at [206, 83] on div at bounding box center [227, 99] width 268 height 34
click at [209, 93] on input "text" at bounding box center [235, 99] width 227 height 18
type input "book"
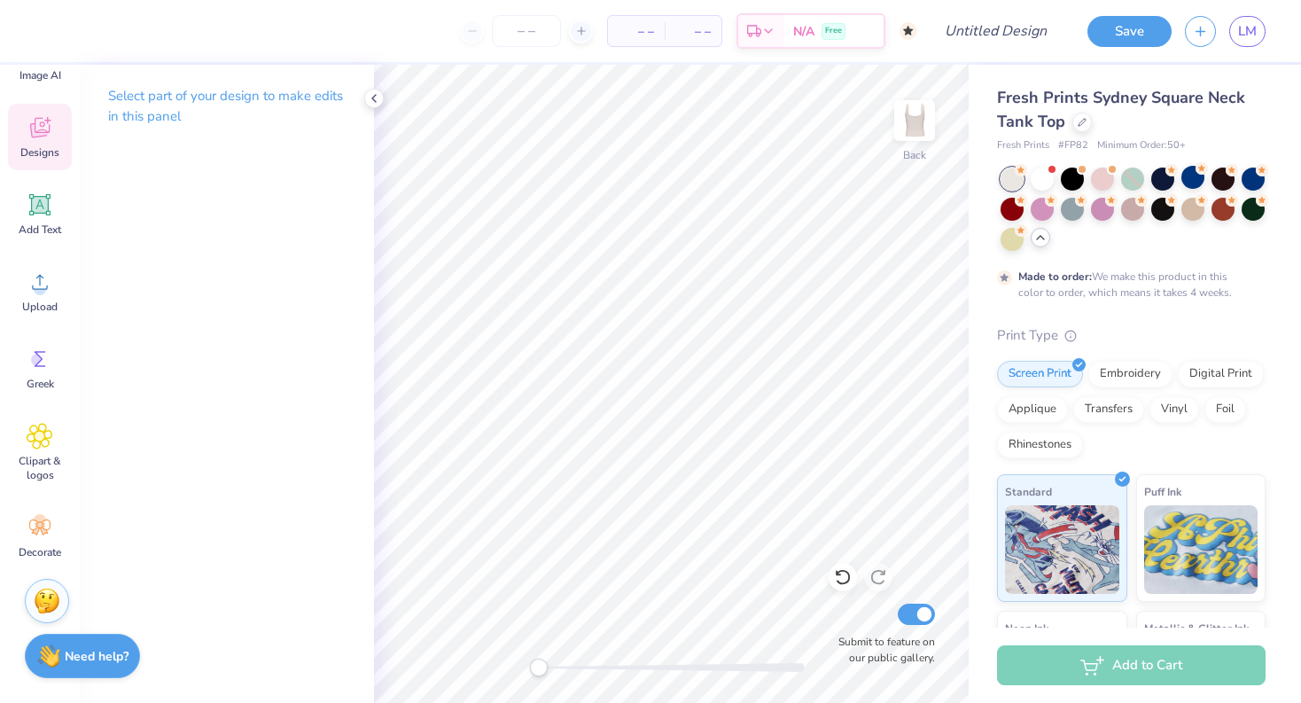
click at [51, 150] on span "Designs" at bounding box center [39, 152] width 39 height 14
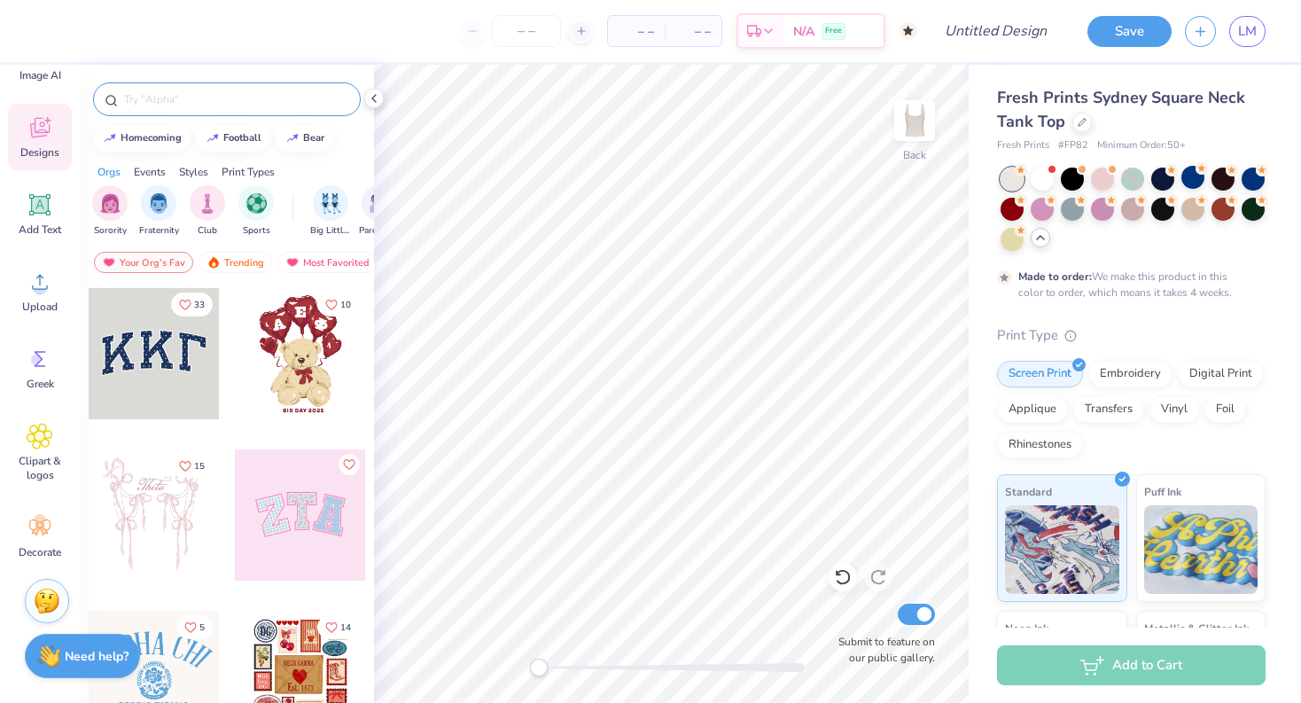
click at [165, 92] on input "text" at bounding box center [235, 99] width 227 height 18
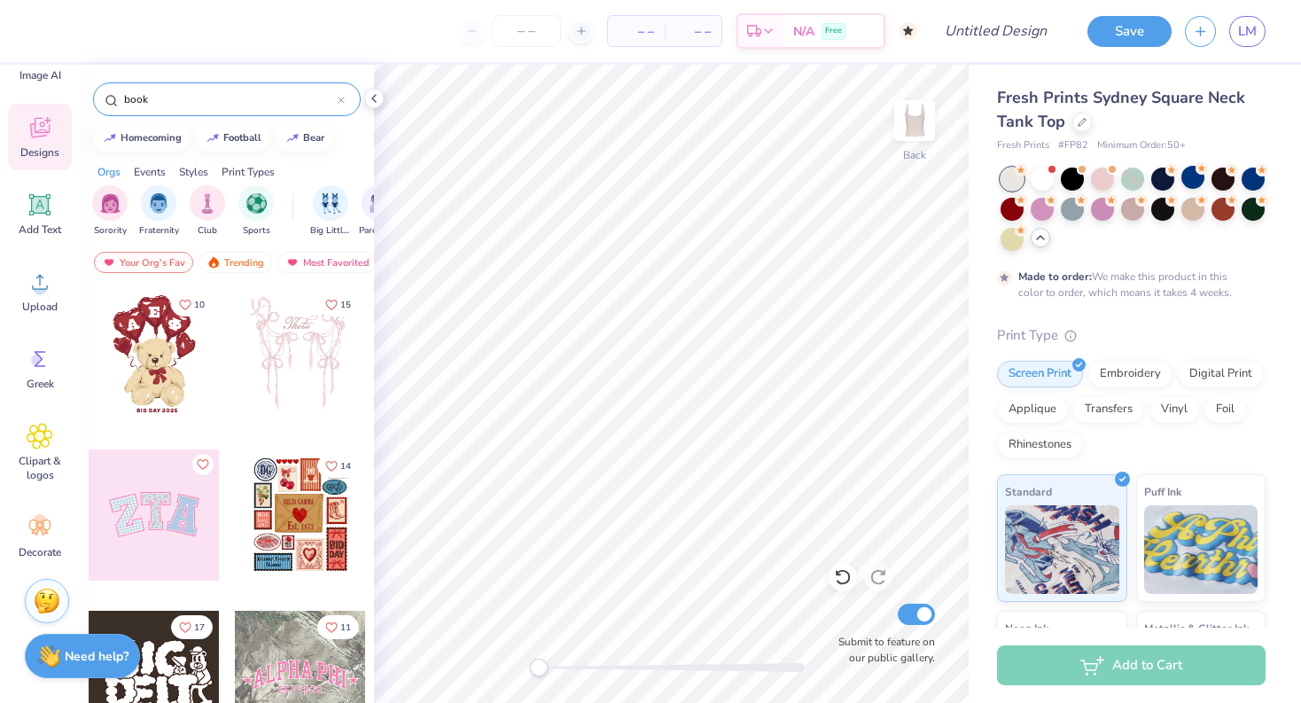
type input "book"
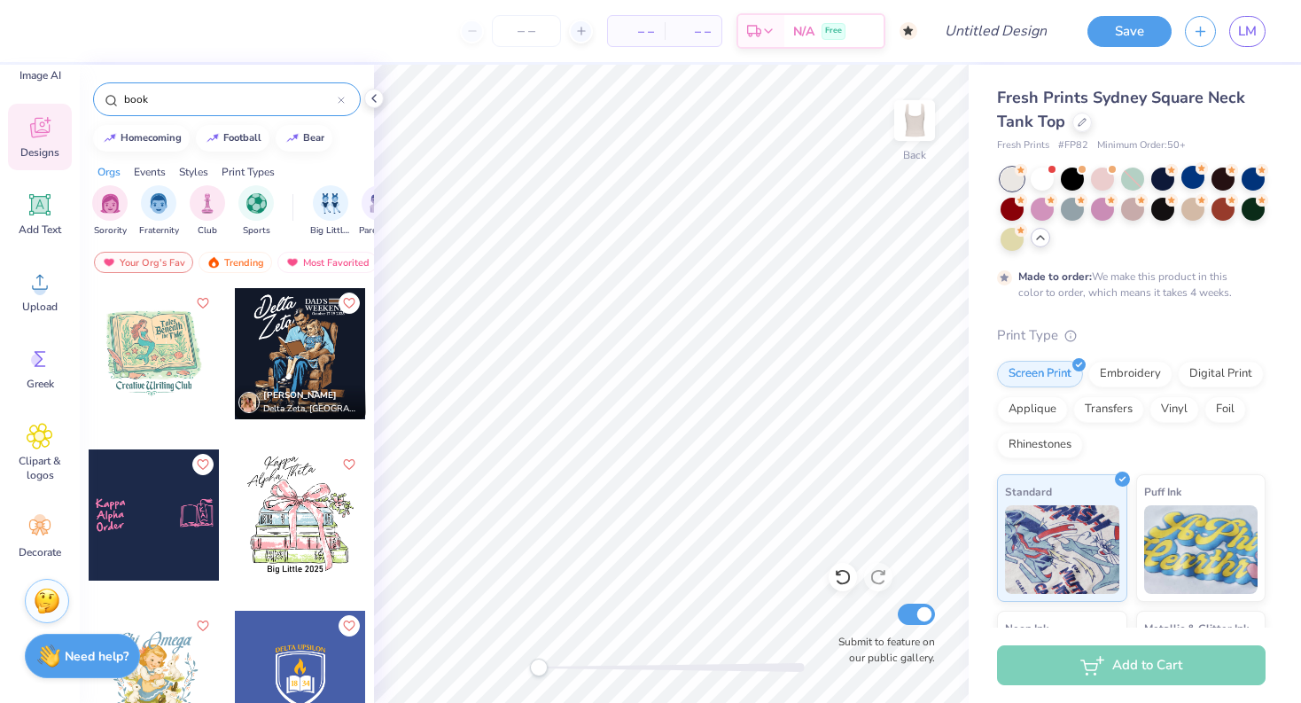
click at [270, 525] on div at bounding box center [300, 514] width 131 height 131
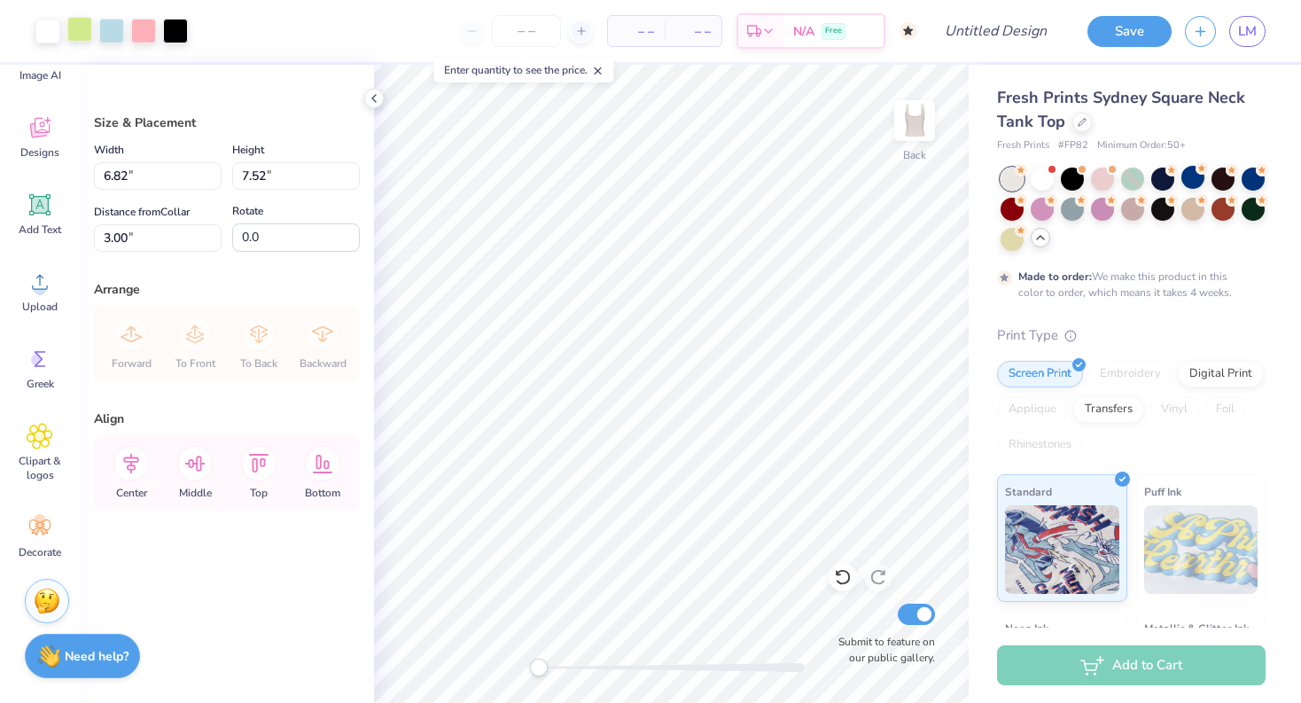
click at [88, 23] on div at bounding box center [79, 29] width 25 height 25
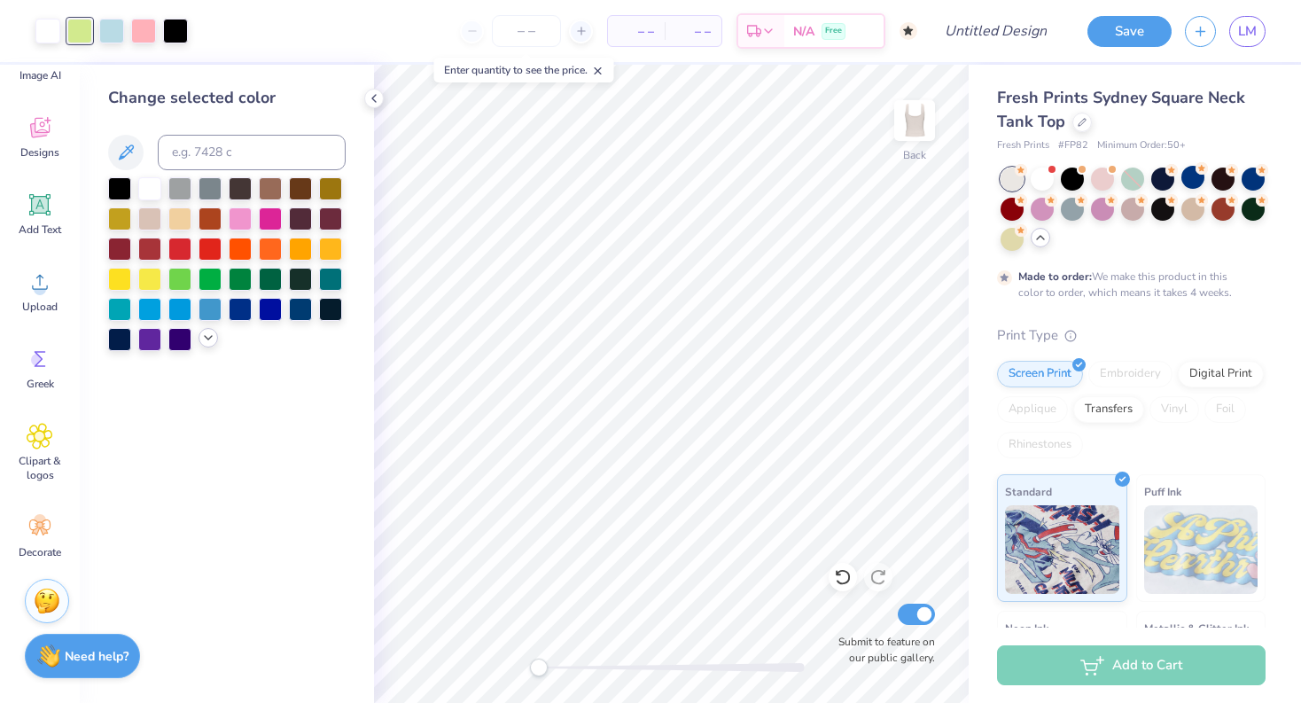
click at [203, 333] on icon at bounding box center [208, 337] width 14 height 14
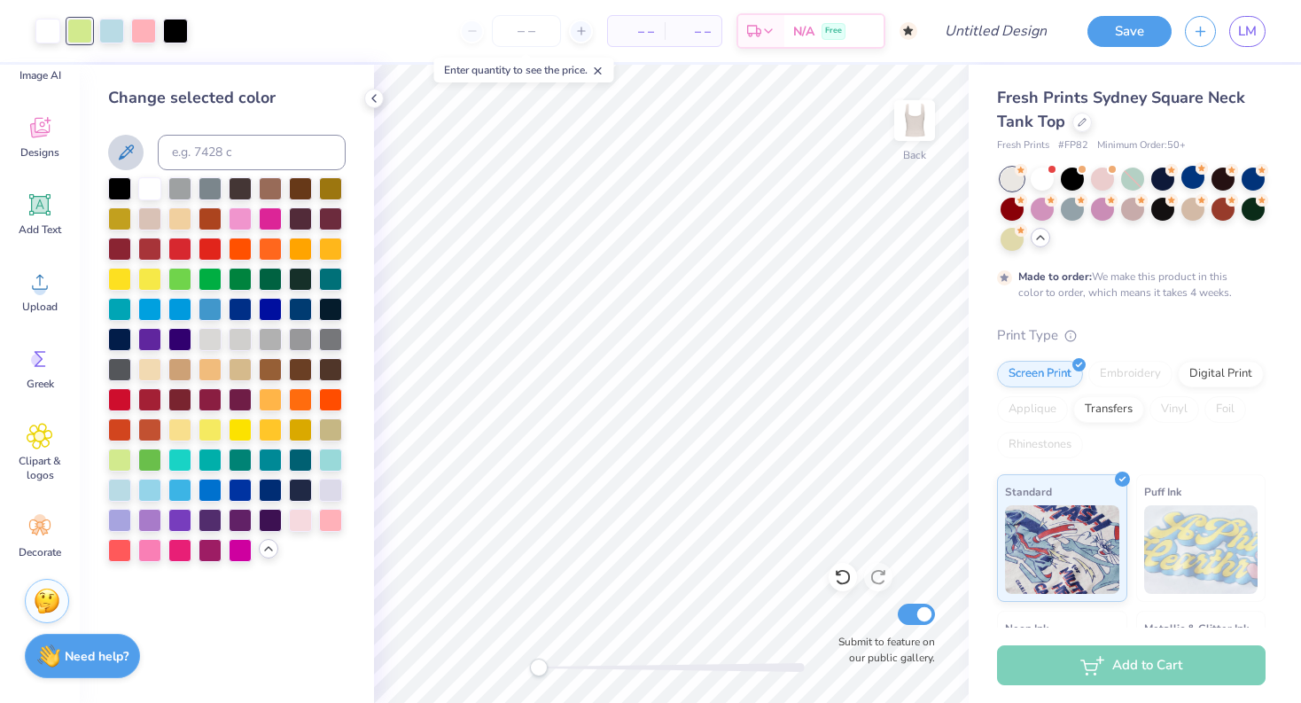
click at [128, 150] on icon at bounding box center [125, 152] width 21 height 21
click at [276, 283] on div at bounding box center [270, 277] width 23 height 23
click at [249, 283] on div at bounding box center [240, 277] width 23 height 23
click at [276, 272] on div at bounding box center [270, 277] width 23 height 23
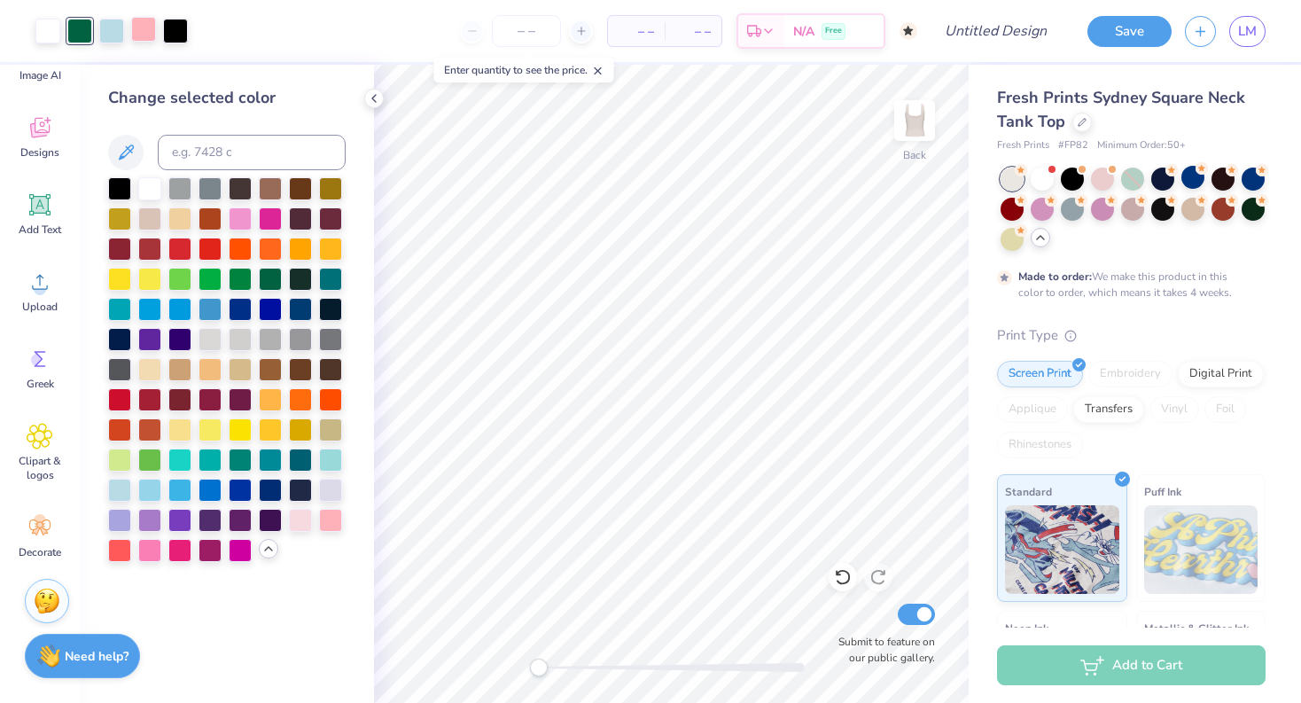
click at [144, 27] on div at bounding box center [143, 29] width 25 height 25
click at [304, 191] on div at bounding box center [300, 186] width 23 height 23
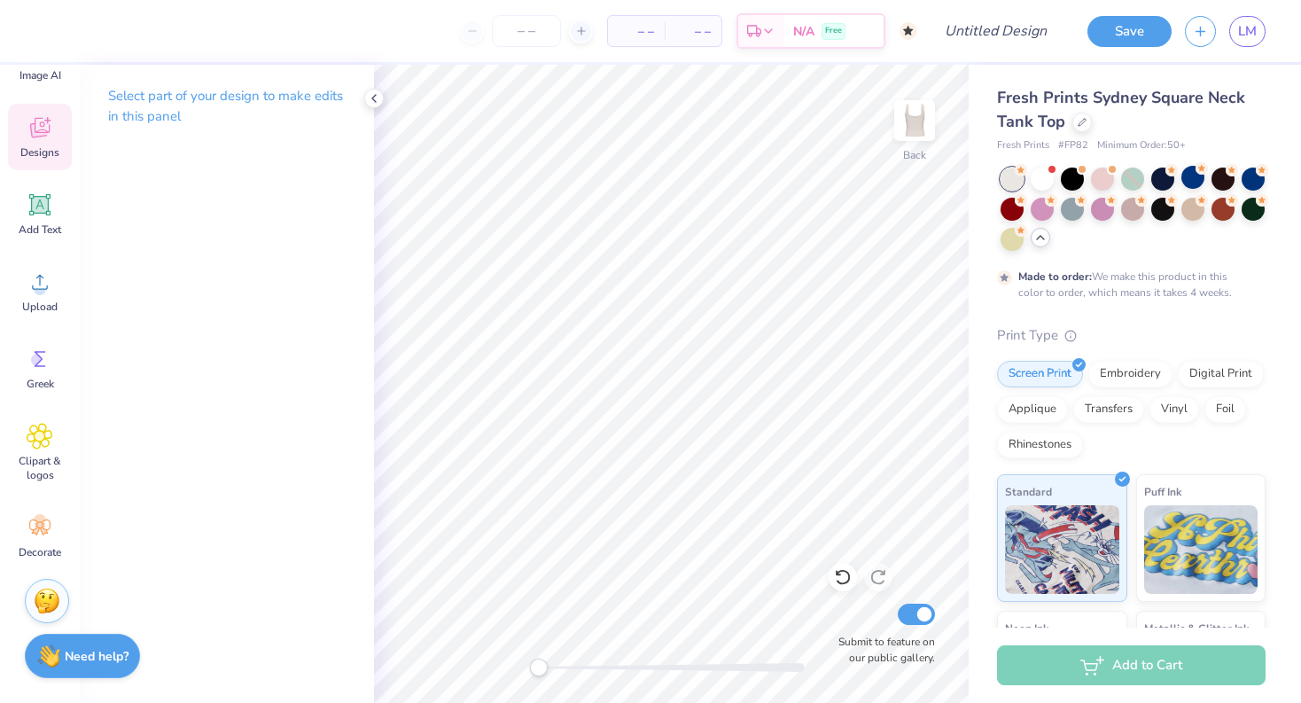
click at [51, 145] on span "Designs" at bounding box center [39, 152] width 39 height 14
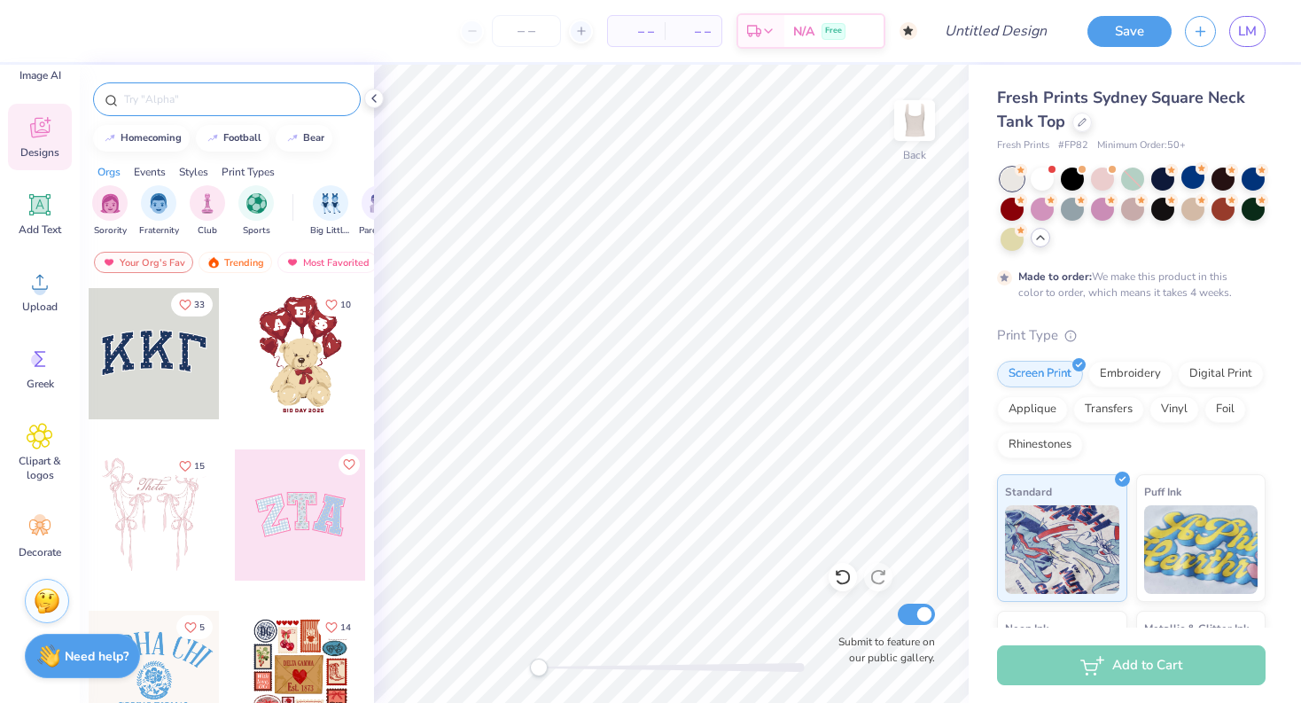
click at [177, 91] on input "text" at bounding box center [235, 99] width 227 height 18
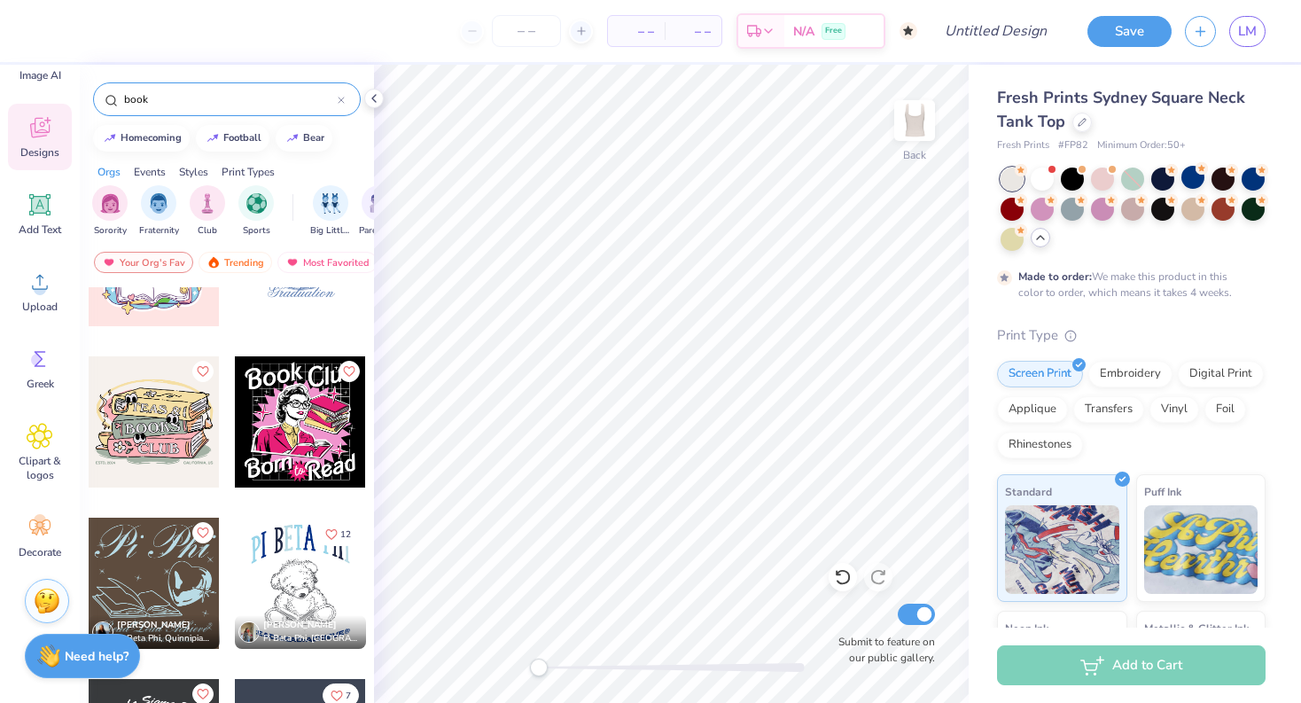
scroll to position [903, 0]
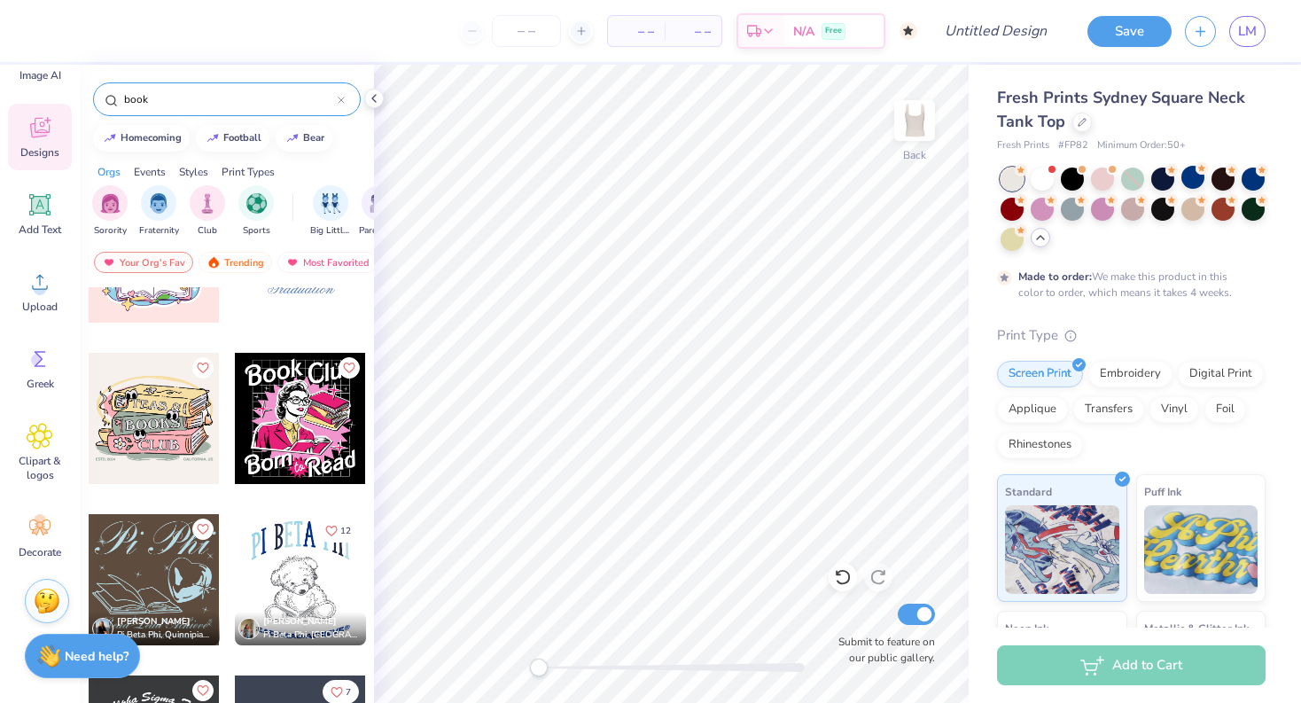
type input "book"
click at [176, 446] on div at bounding box center [154, 418] width 131 height 131
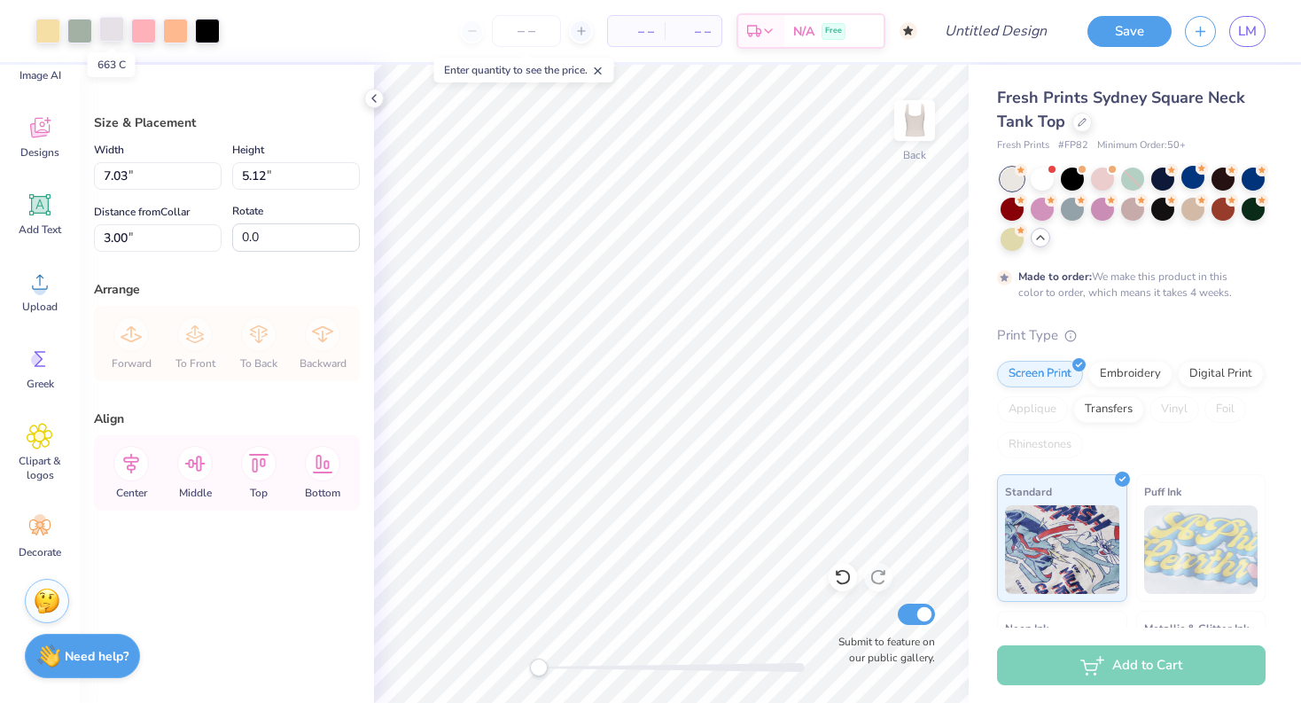
click at [114, 30] on div at bounding box center [111, 29] width 25 height 25
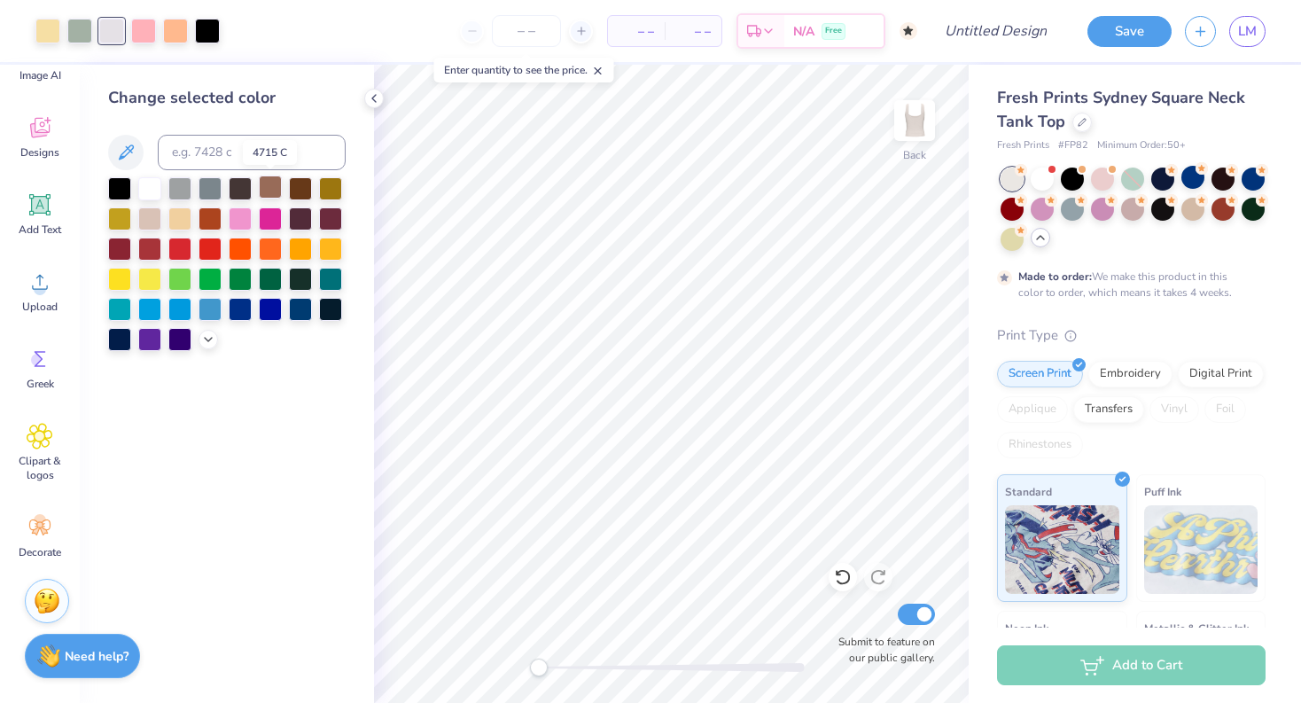
click at [267, 190] on div at bounding box center [270, 186] width 23 height 23
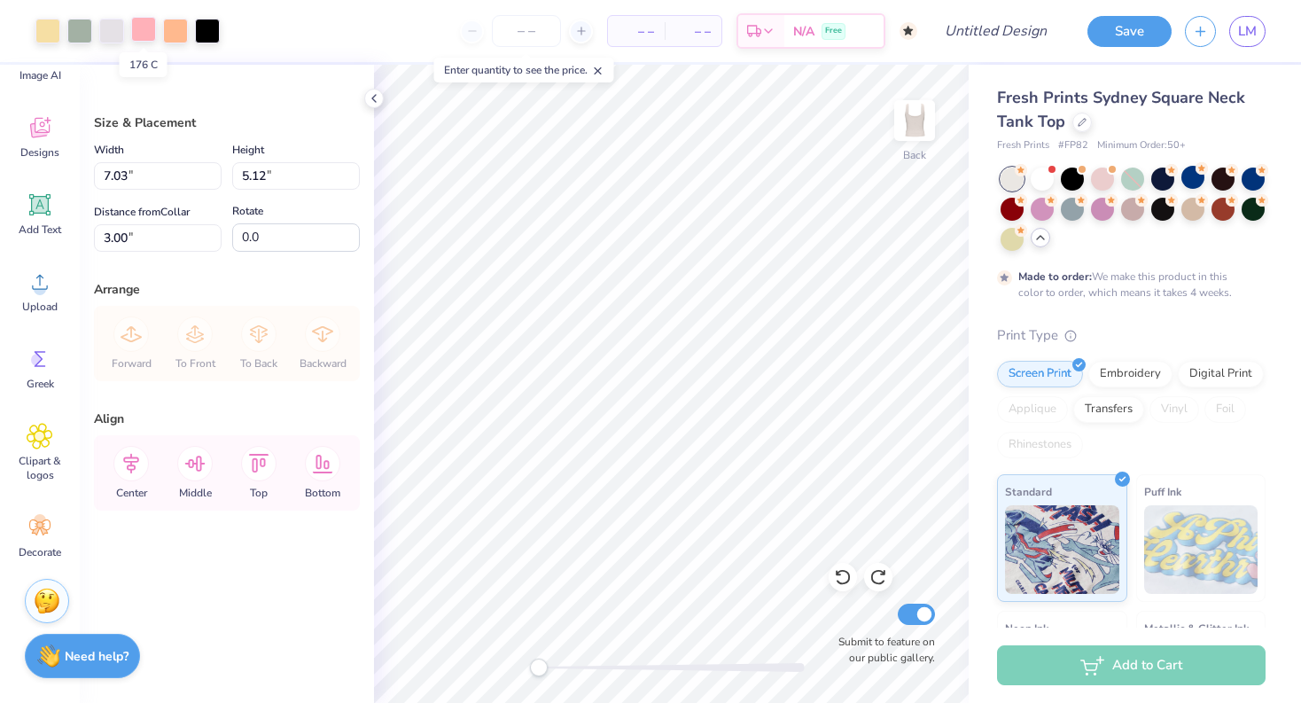
click at [146, 27] on div at bounding box center [143, 29] width 25 height 25
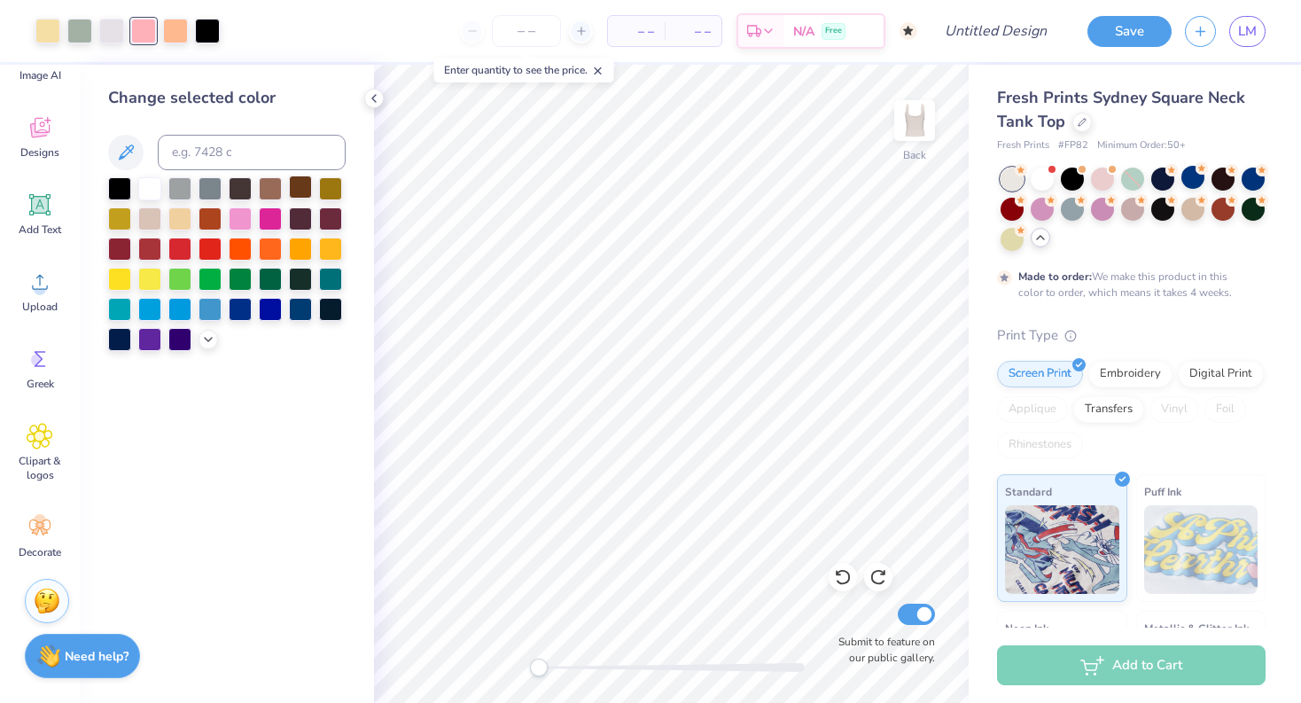
click at [299, 187] on div at bounding box center [300, 186] width 23 height 23
click at [50, 33] on div at bounding box center [47, 29] width 25 height 25
click at [155, 217] on div at bounding box center [149, 217] width 23 height 23
click at [260, 184] on div at bounding box center [270, 186] width 23 height 23
click at [205, 333] on icon at bounding box center [208, 337] width 14 height 14
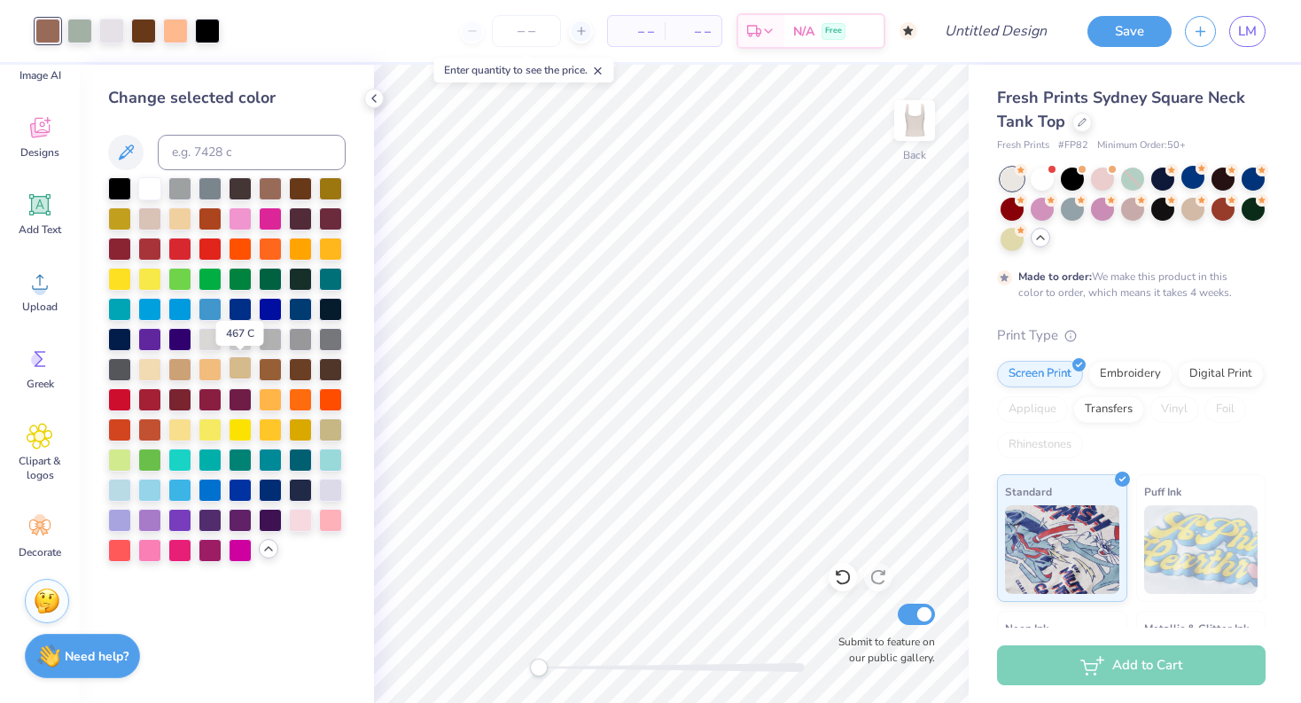
click at [229, 368] on div at bounding box center [240, 367] width 23 height 23
click at [267, 369] on div at bounding box center [270, 367] width 23 height 23
click at [297, 369] on div at bounding box center [300, 367] width 23 height 23
click at [329, 367] on div at bounding box center [330, 367] width 23 height 23
click at [153, 219] on div at bounding box center [149, 217] width 23 height 23
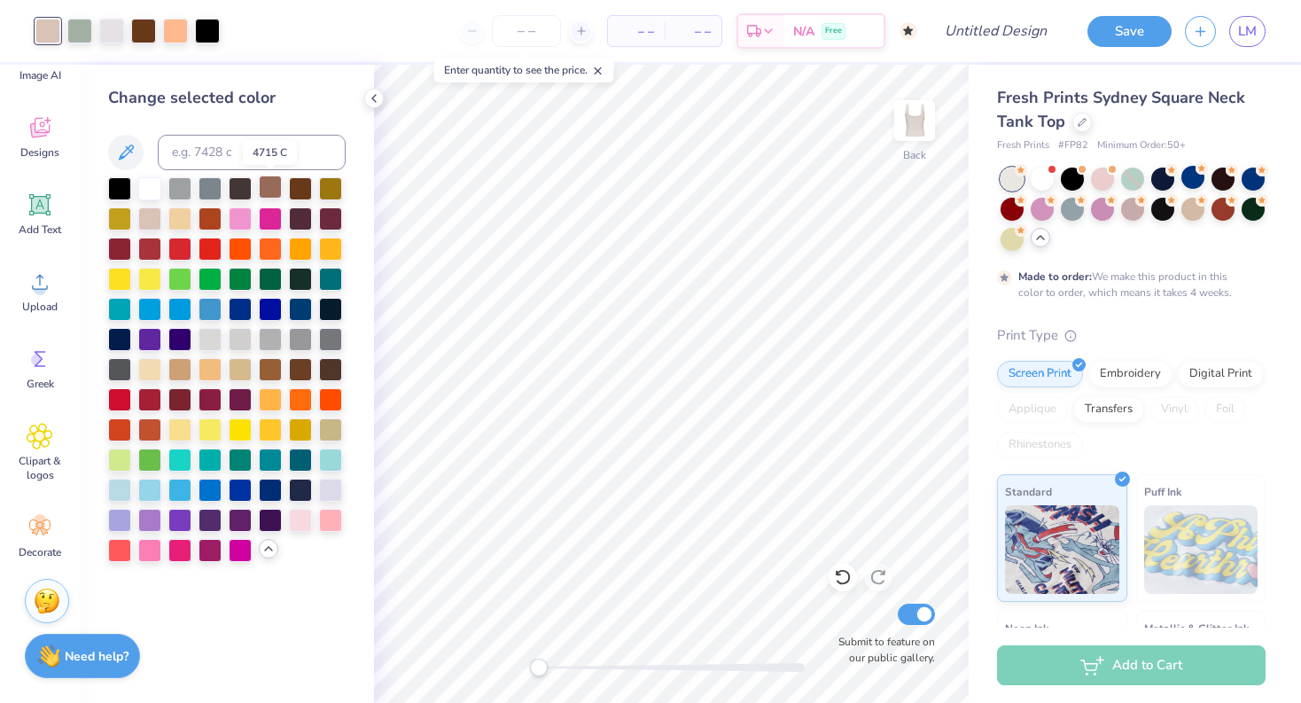
click at [271, 186] on div at bounding box center [270, 186] width 23 height 23
click at [175, 42] on div at bounding box center [175, 29] width 25 height 25
click at [244, 369] on div at bounding box center [240, 367] width 23 height 23
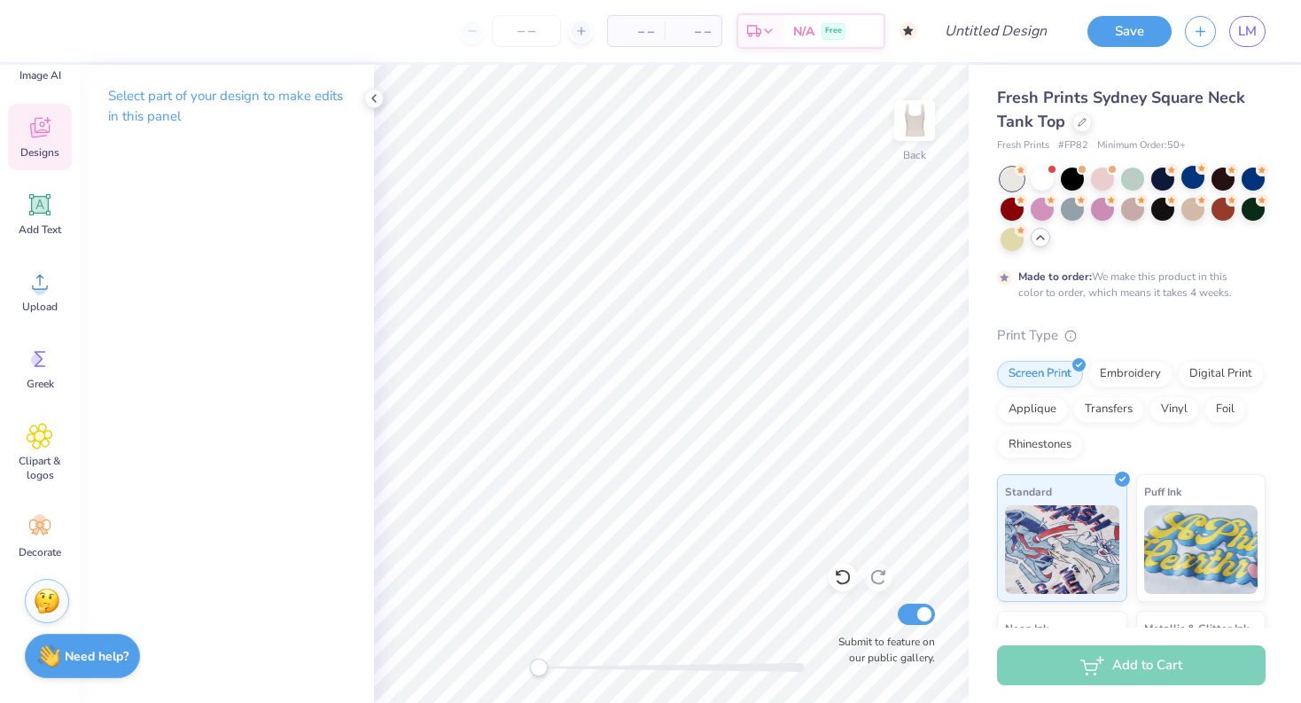
click at [28, 147] on span "Designs" at bounding box center [39, 152] width 39 height 14
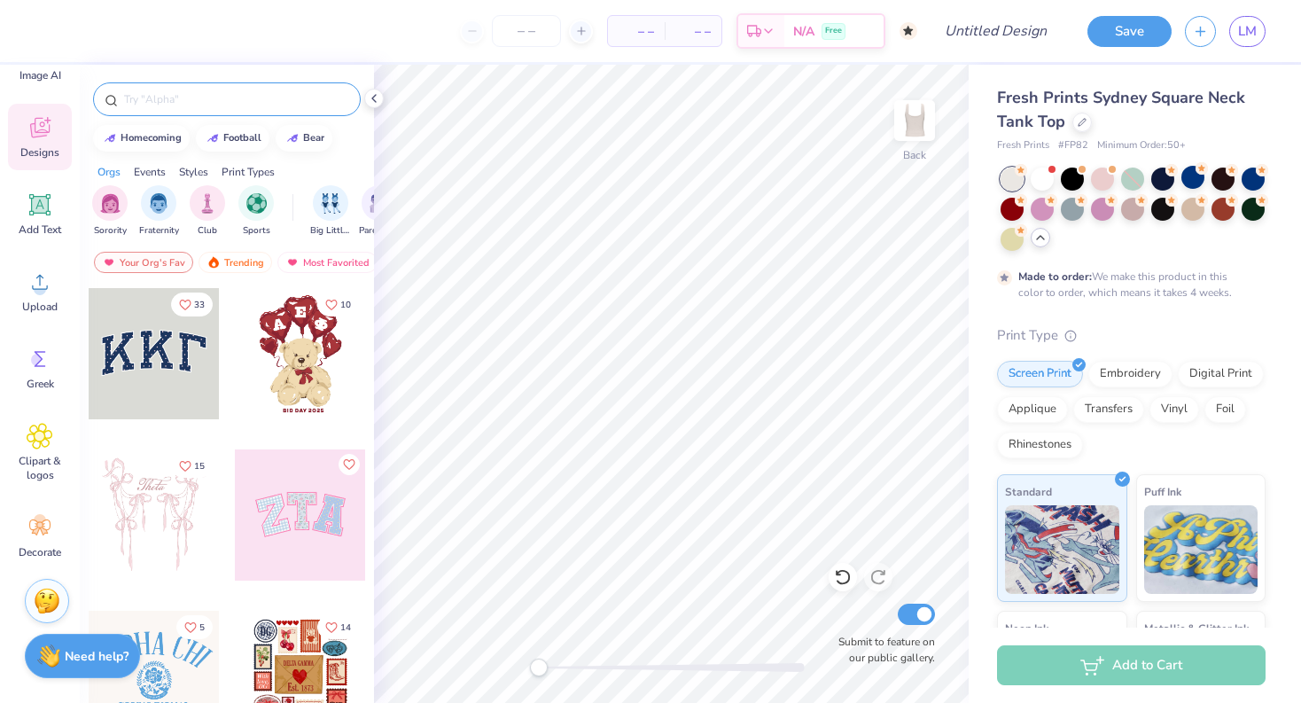
click at [163, 104] on input "text" at bounding box center [235, 99] width 227 height 18
type input "book"
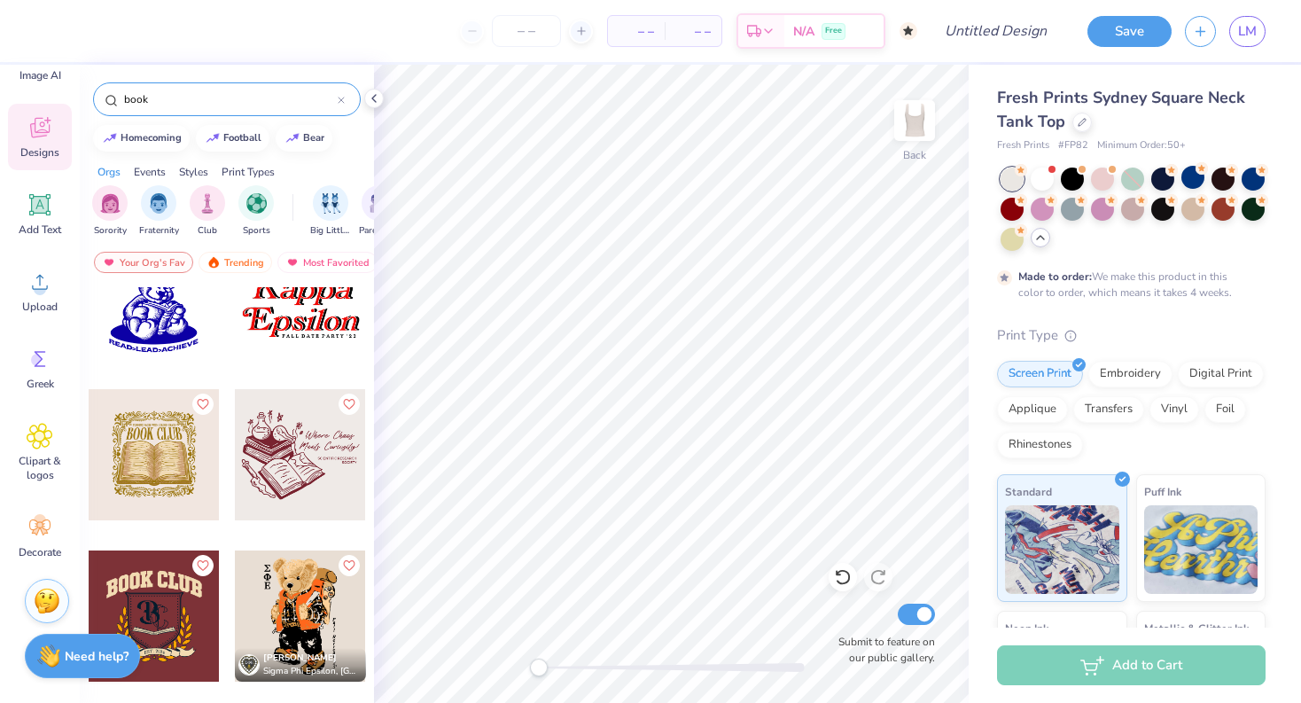
scroll to position [1728, 0]
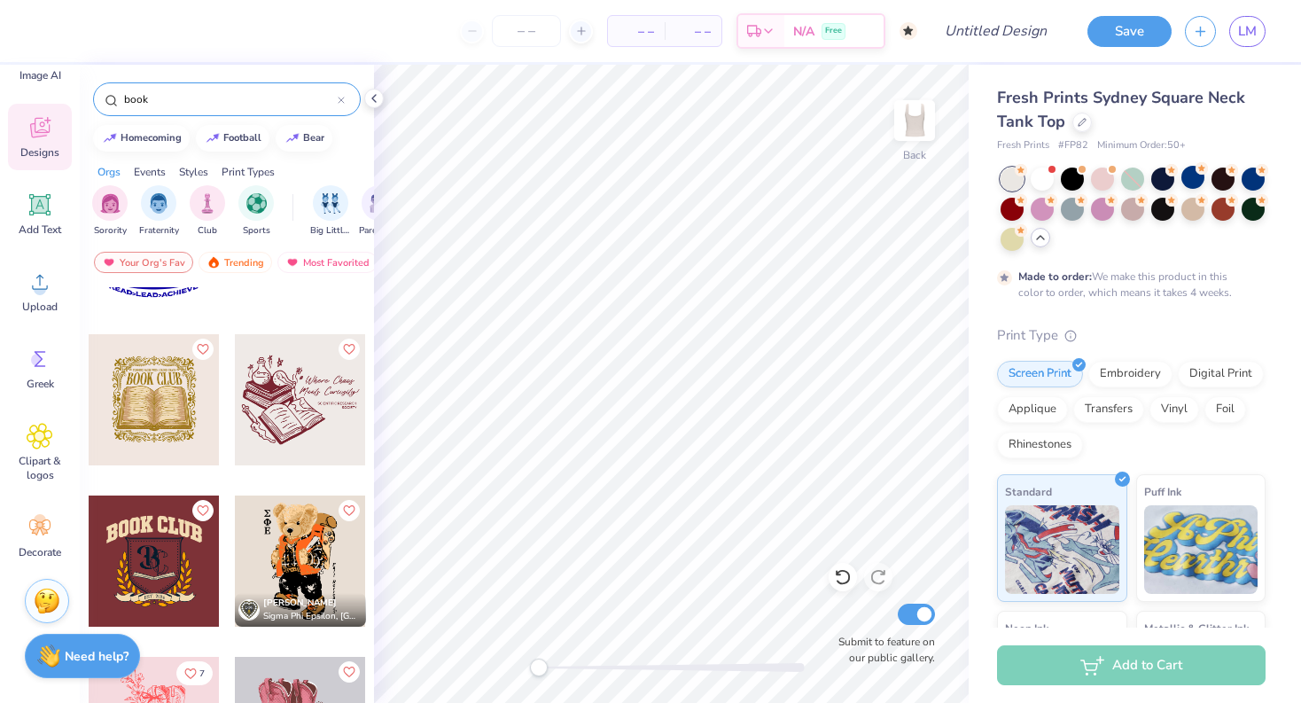
click at [155, 429] on div at bounding box center [154, 399] width 131 height 131
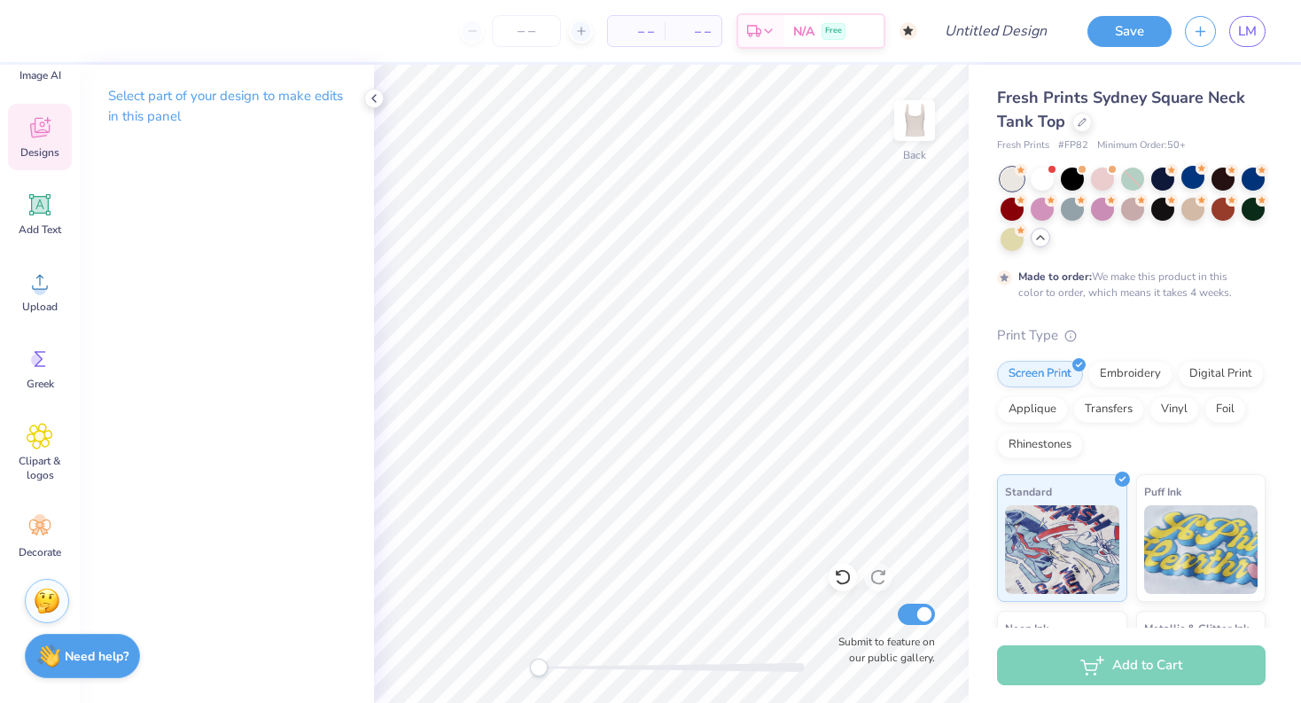
click at [46, 151] on span "Designs" at bounding box center [39, 152] width 39 height 14
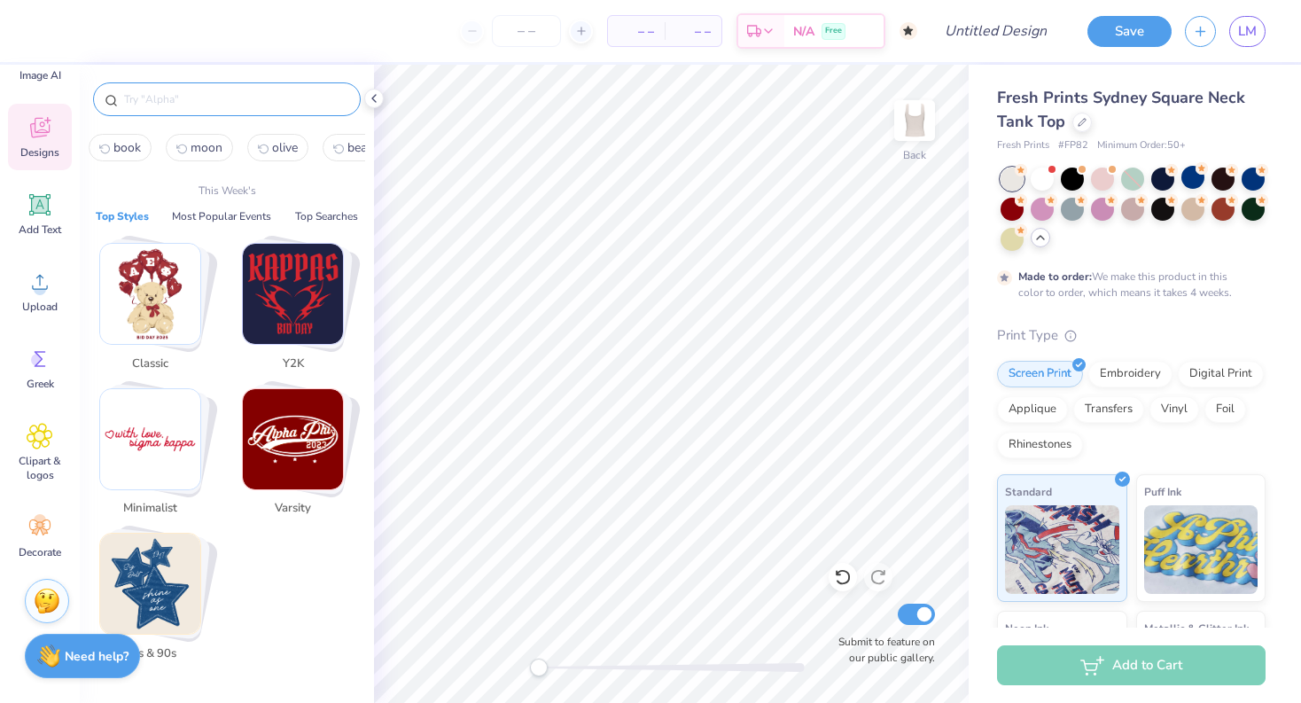
click at [180, 99] on input "text" at bounding box center [235, 99] width 227 height 18
click at [153, 583] on img "Stack Card Button 80s & 90s" at bounding box center [150, 583] width 100 height 100
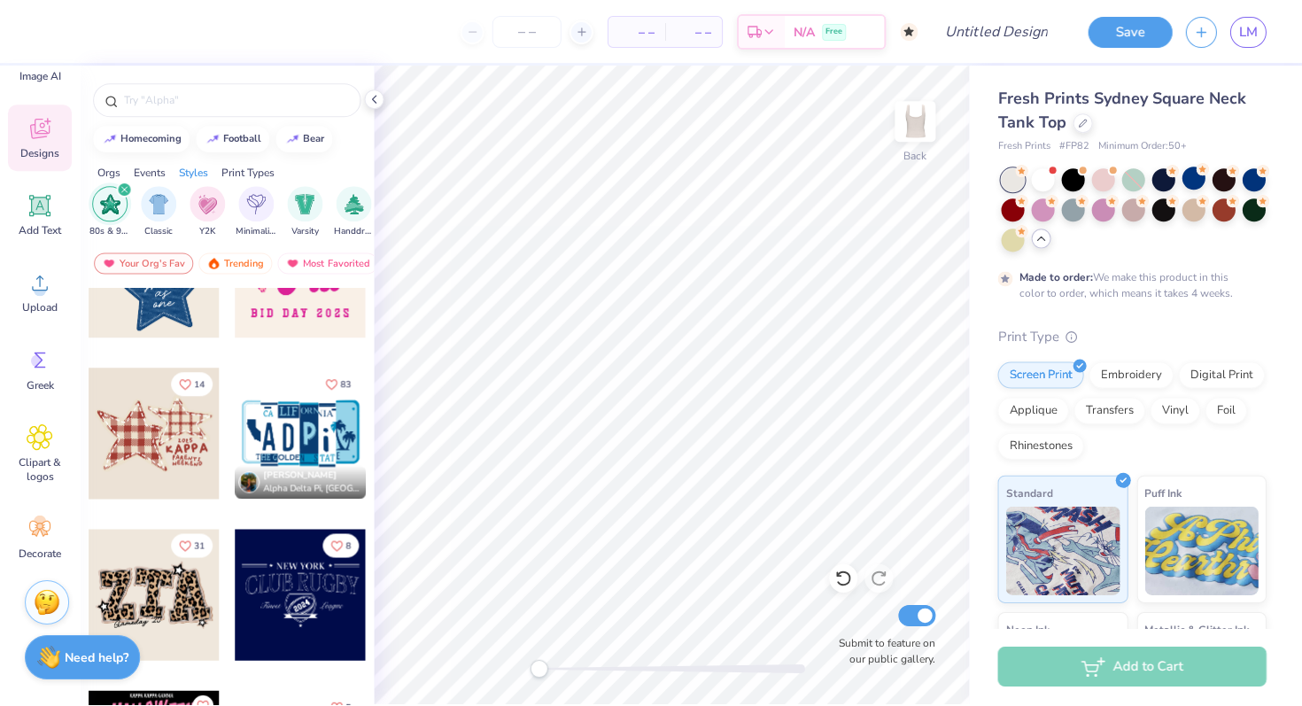
scroll to position [0, 0]
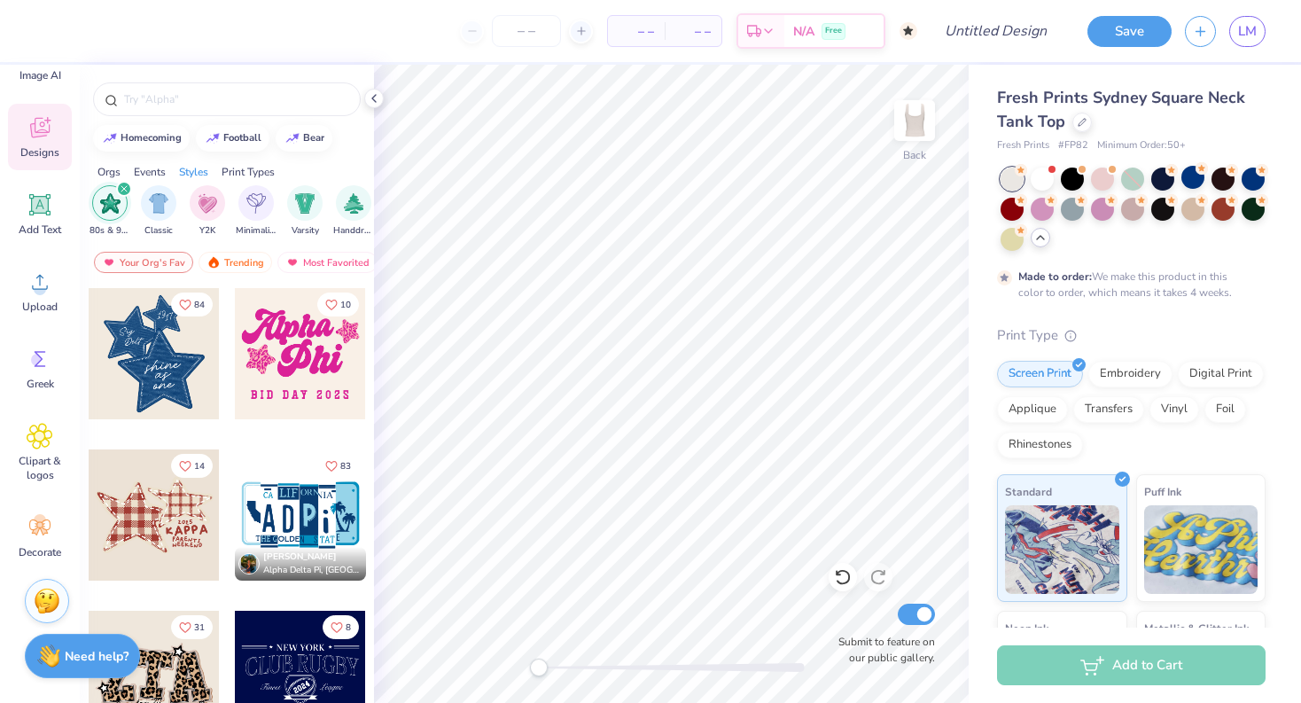
click at [124, 184] on div "filter for 80s & 90s" at bounding box center [124, 189] width 16 height 16
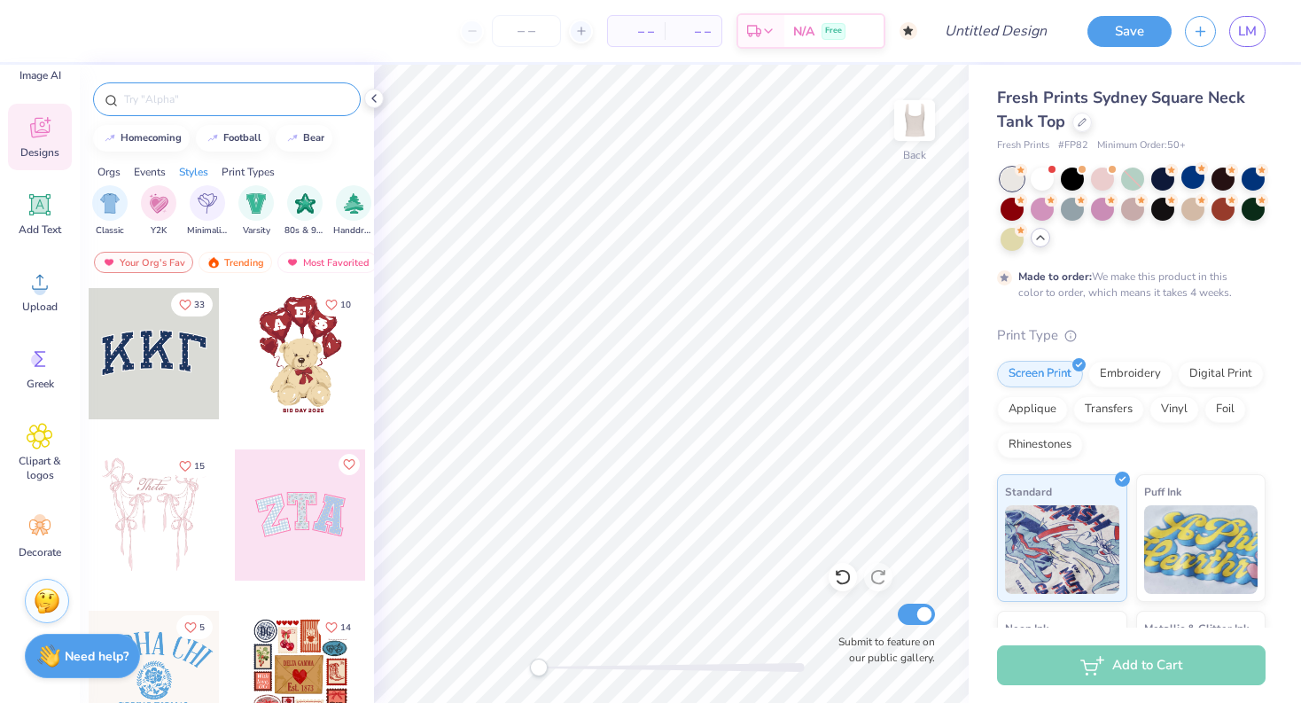
click at [259, 84] on div at bounding box center [227, 99] width 268 height 34
click at [235, 111] on div at bounding box center [227, 99] width 268 height 34
click at [235, 96] on input "text" at bounding box center [235, 99] width 227 height 18
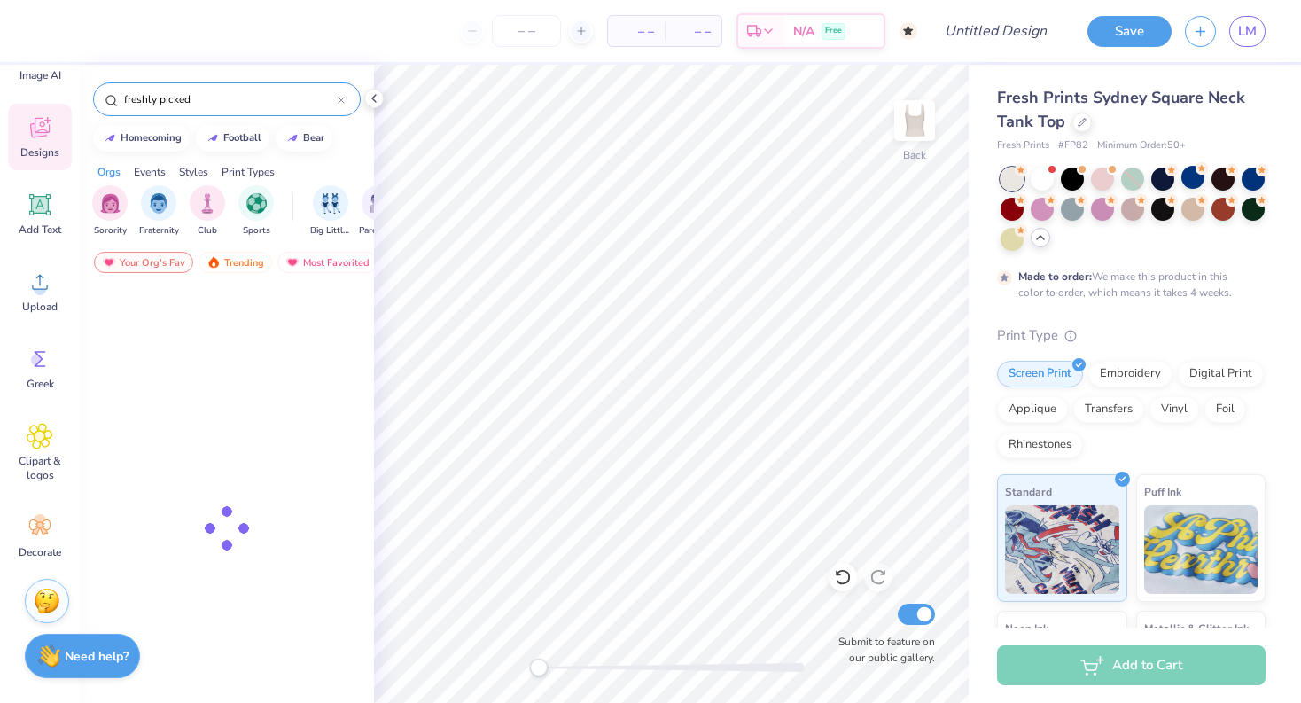
type input "freshly picked"
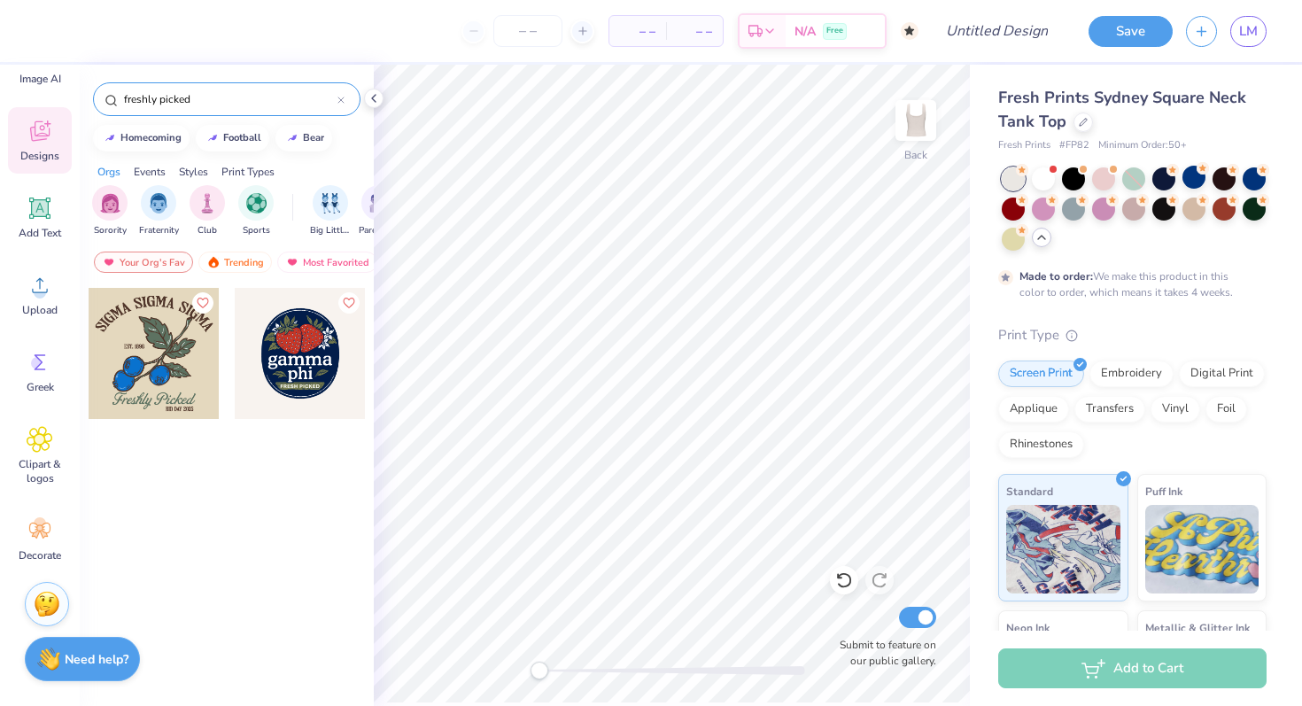
scroll to position [70, 0]
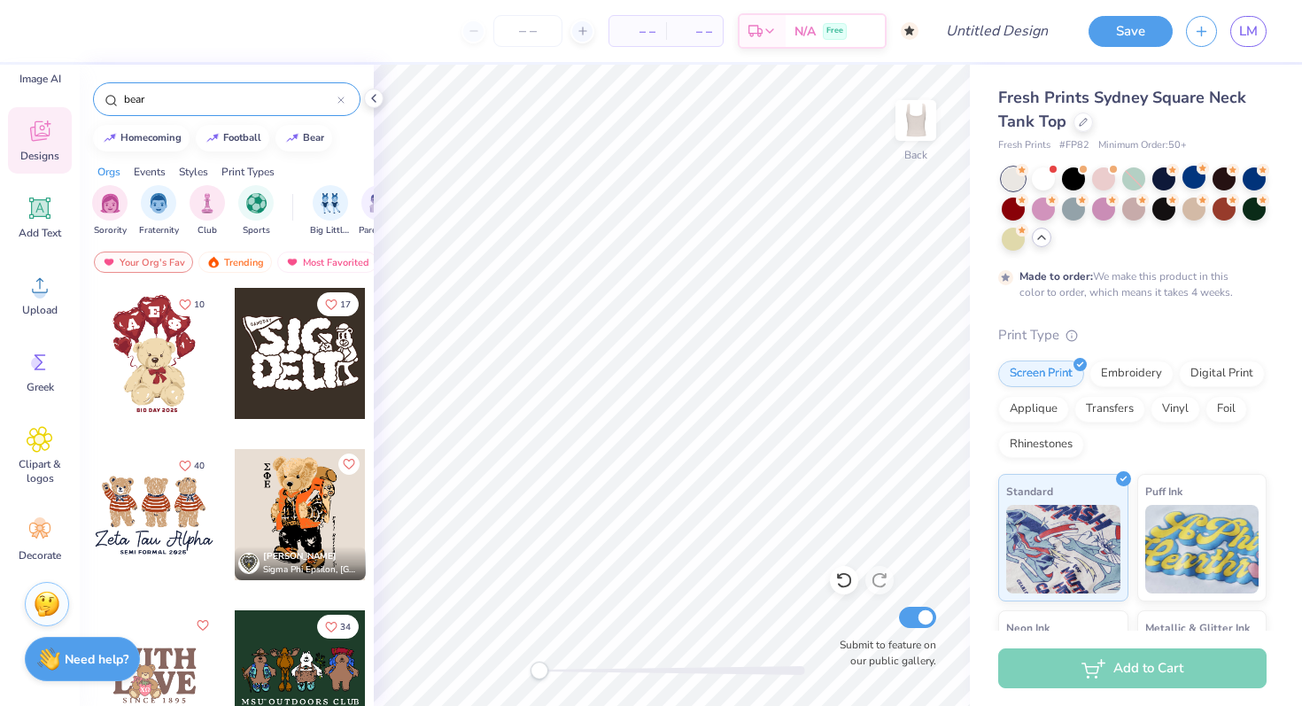
type input "bear"
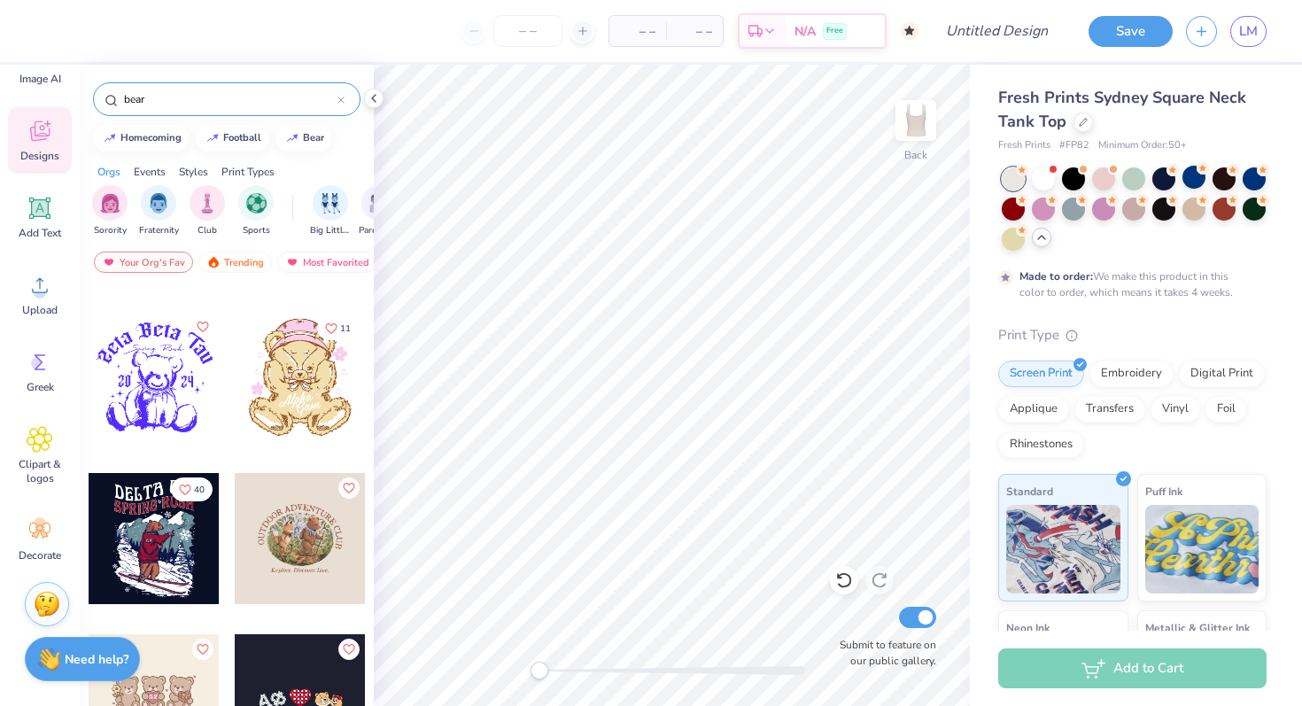
scroll to position [1752, 0]
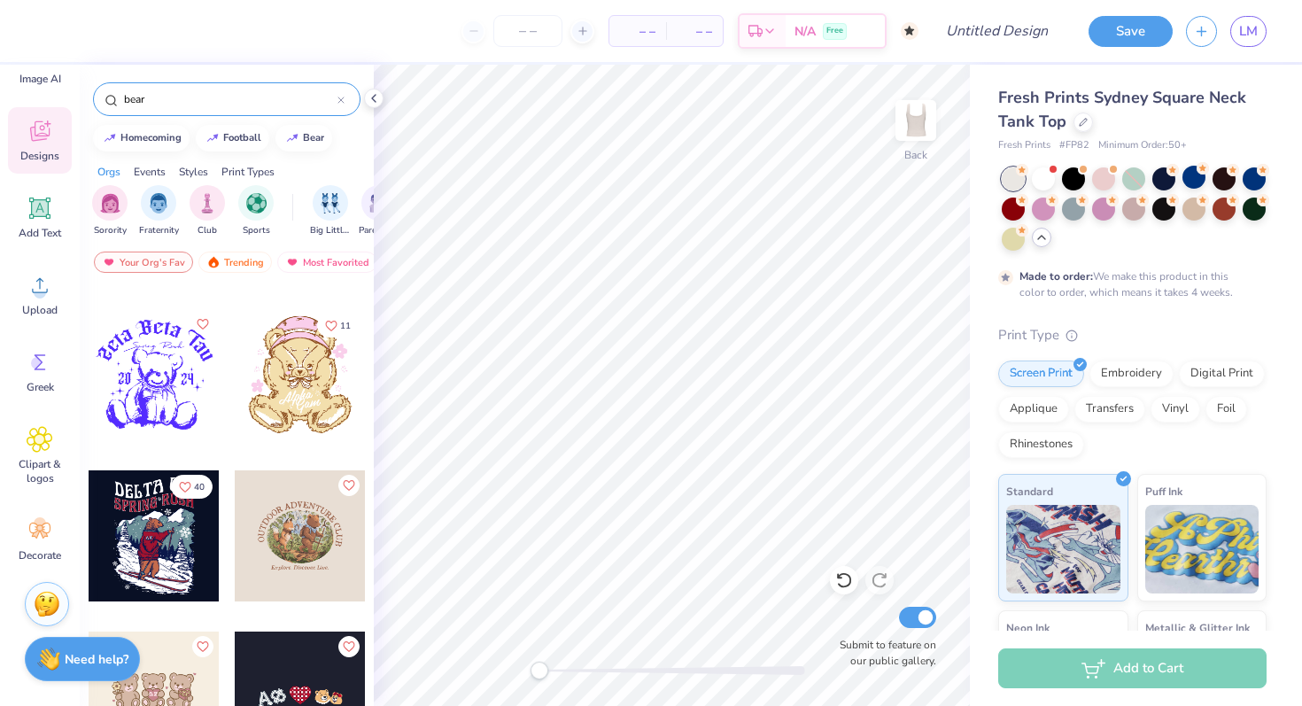
click at [295, 417] on div at bounding box center [300, 374] width 131 height 131
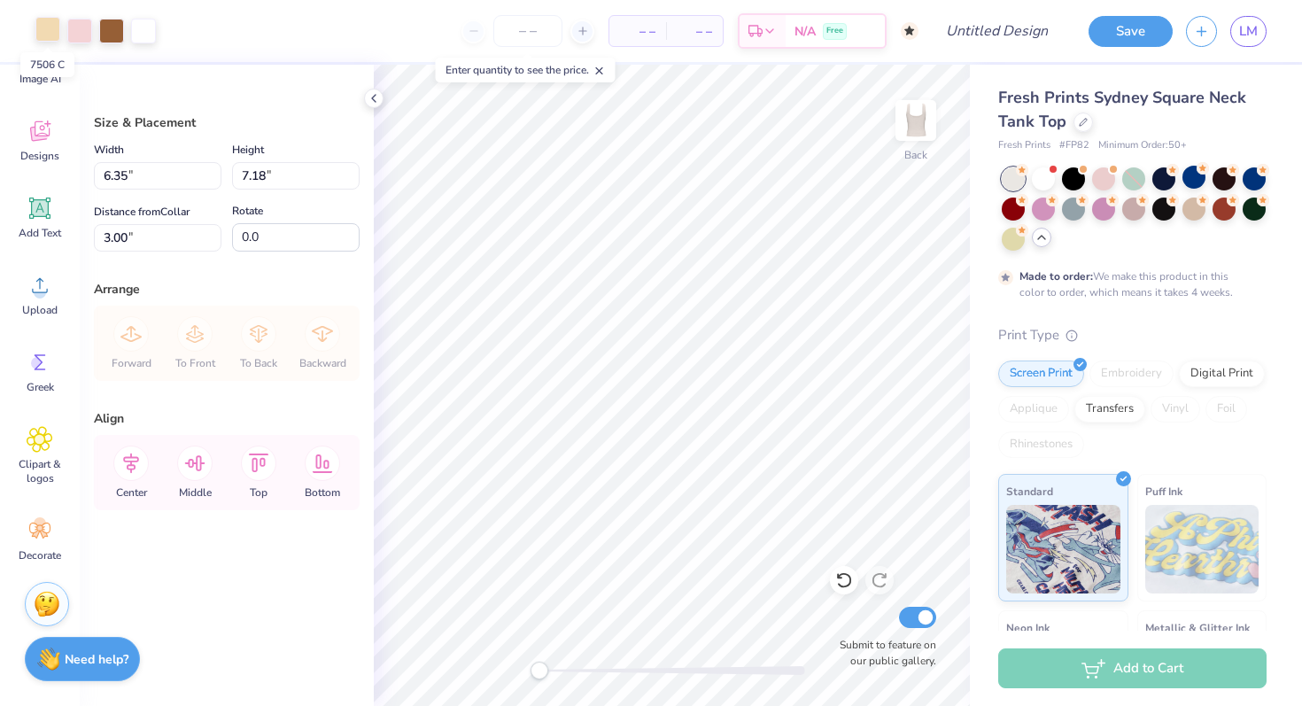
click at [48, 38] on div at bounding box center [47, 29] width 25 height 25
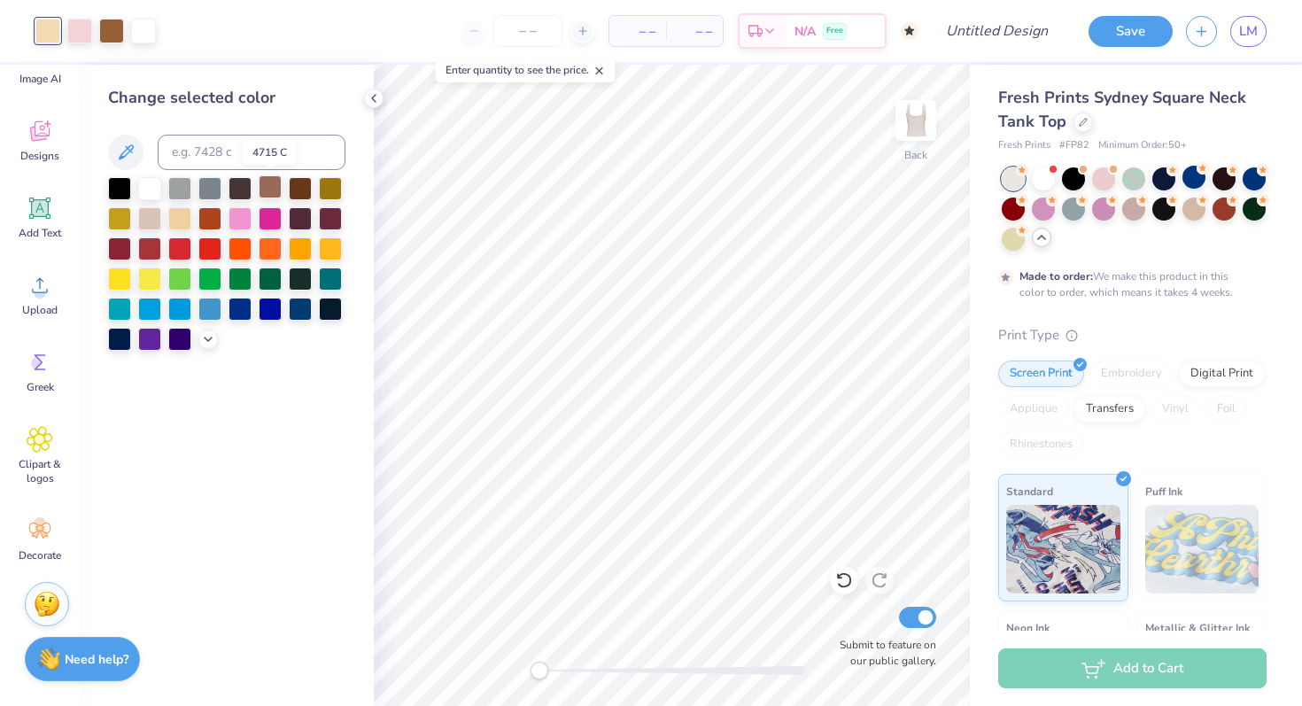
click at [268, 191] on div at bounding box center [270, 186] width 23 height 23
click at [304, 186] on div at bounding box center [300, 186] width 23 height 23
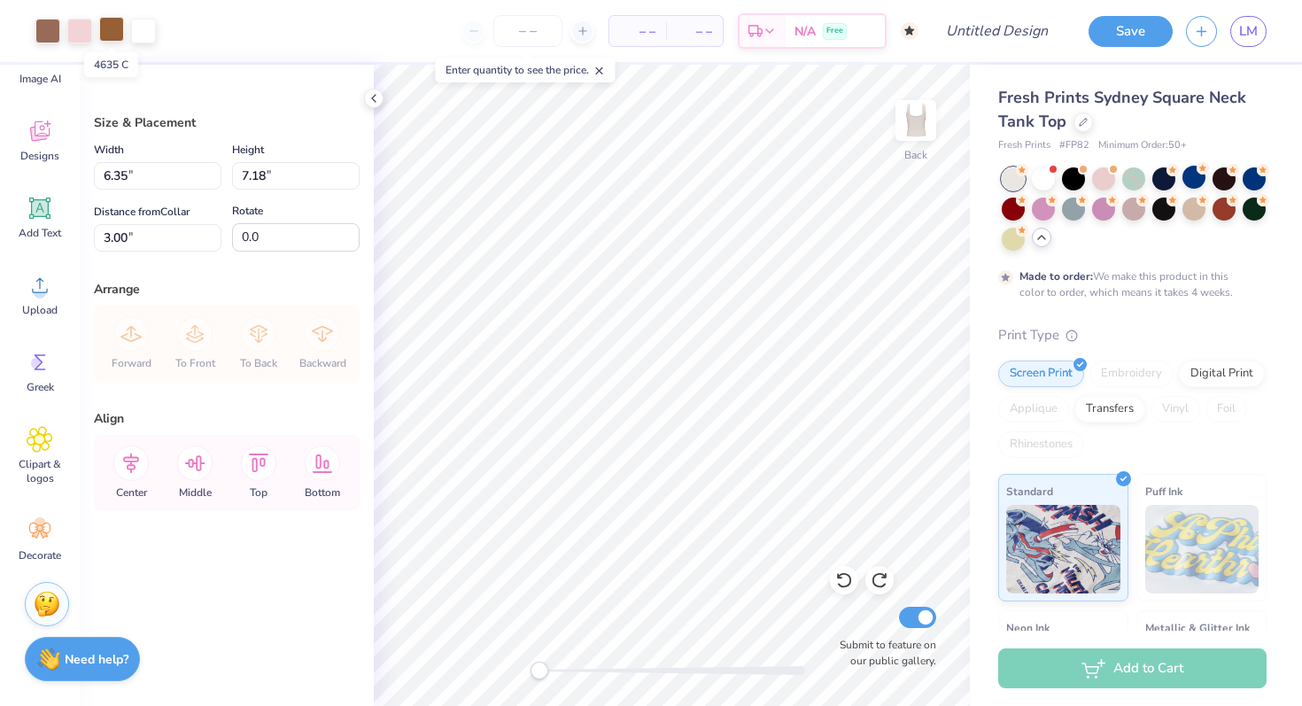
click at [112, 40] on div at bounding box center [111, 29] width 25 height 25
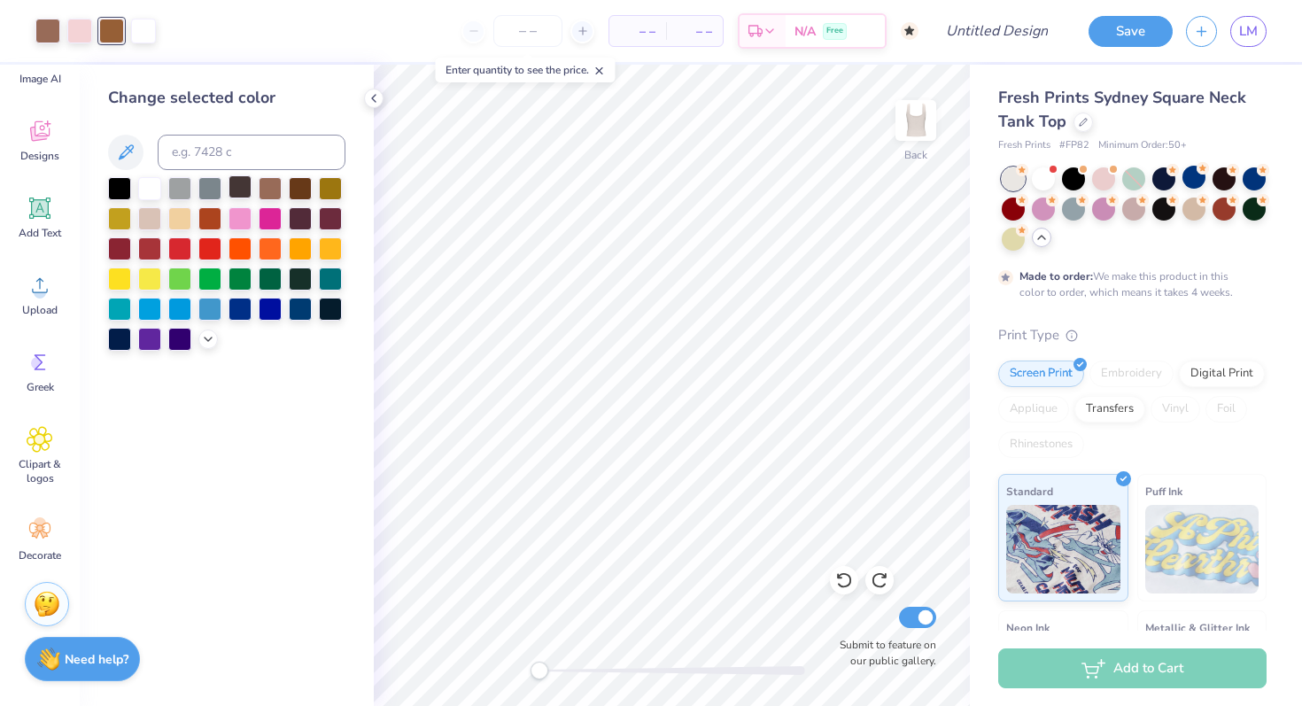
click at [238, 178] on div at bounding box center [240, 186] width 23 height 23
click at [85, 31] on div at bounding box center [79, 29] width 25 height 25
click at [207, 329] on div at bounding box center [207, 337] width 19 height 19
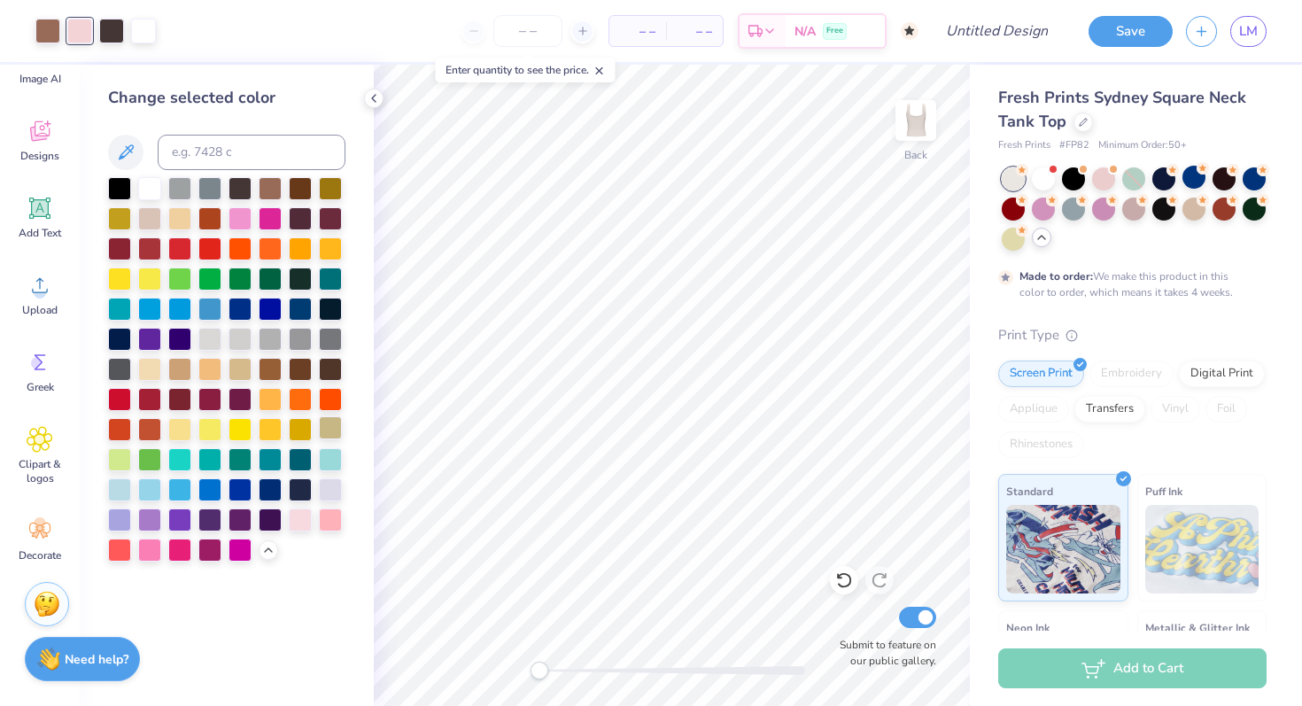
click at [327, 422] on div at bounding box center [330, 427] width 23 height 23
click at [125, 486] on div at bounding box center [119, 488] width 23 height 23
click at [150, 369] on div at bounding box center [149, 367] width 23 height 23
click at [157, 220] on div at bounding box center [149, 217] width 23 height 23
click at [176, 221] on div at bounding box center [179, 217] width 23 height 23
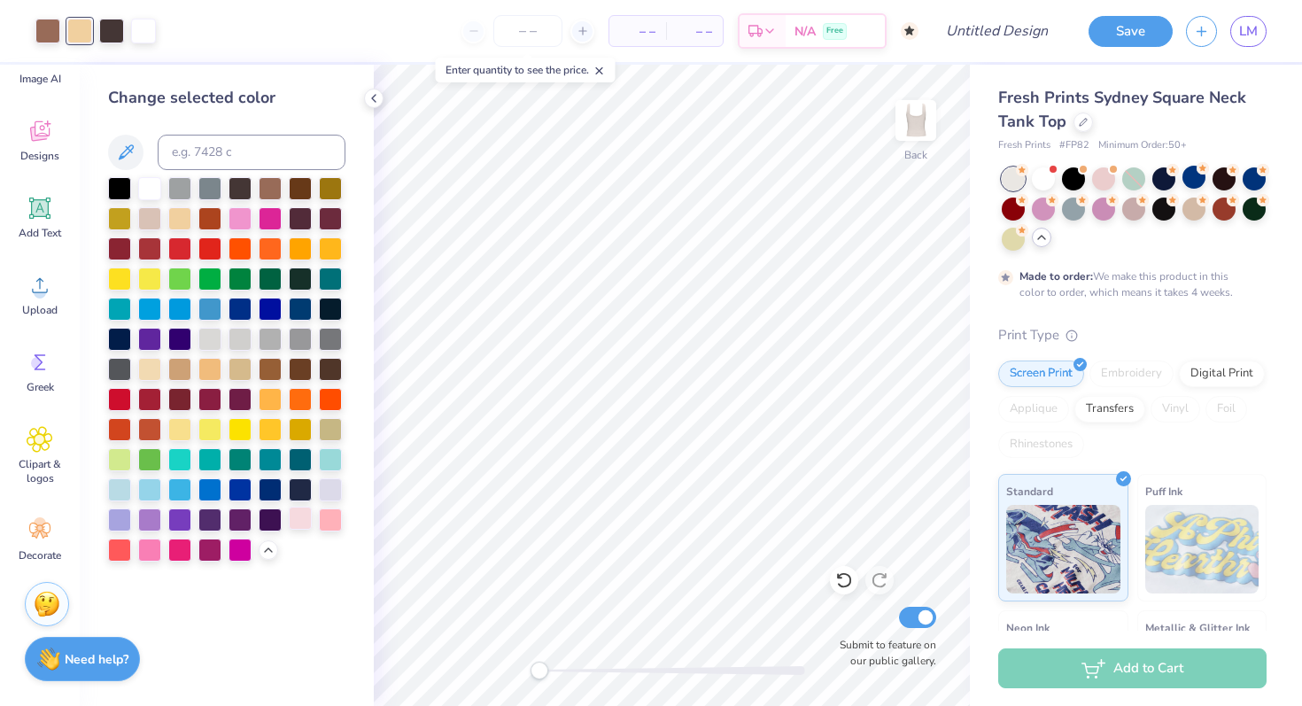
click at [299, 517] on div at bounding box center [300, 518] width 23 height 23
click at [322, 520] on div at bounding box center [330, 518] width 23 height 23
click at [246, 217] on div at bounding box center [240, 217] width 23 height 23
click at [276, 372] on div at bounding box center [270, 367] width 23 height 23
click at [303, 367] on div at bounding box center [300, 367] width 23 height 23
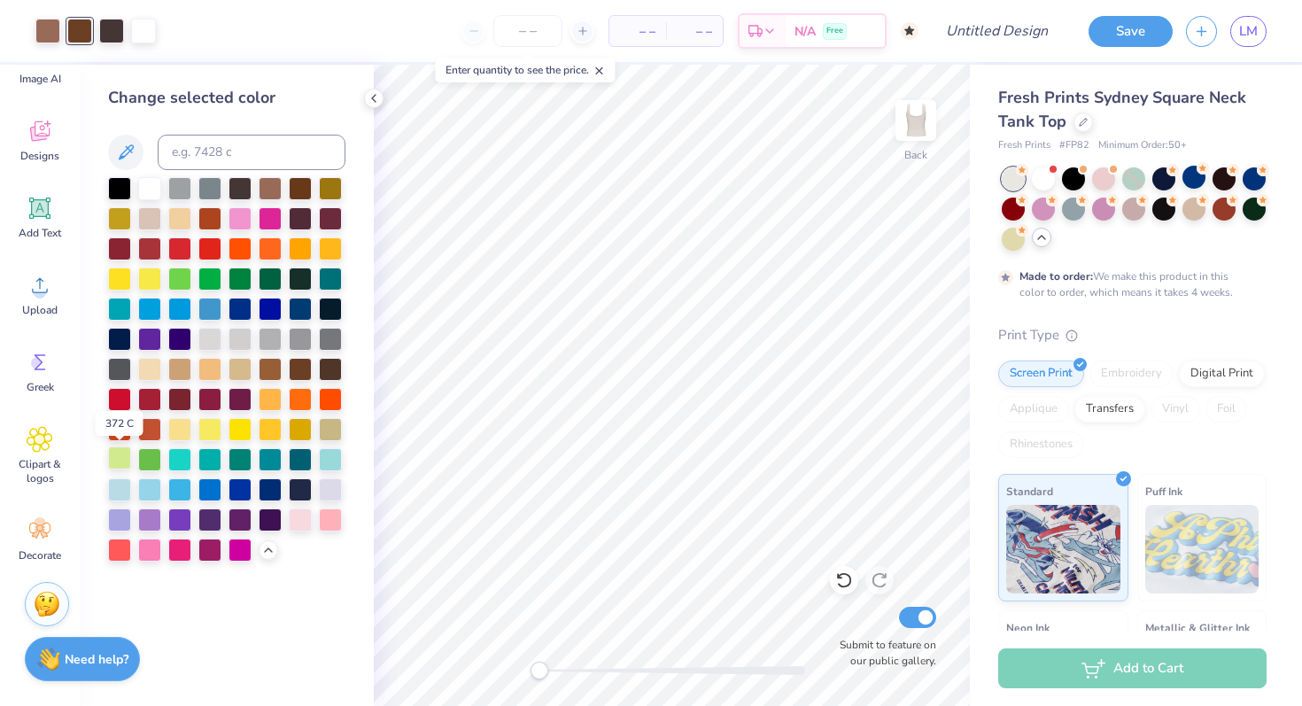
click at [123, 451] on div at bounding box center [119, 458] width 23 height 23
click at [330, 459] on div at bounding box center [330, 458] width 23 height 23
click at [147, 487] on div at bounding box center [149, 488] width 23 height 23
click at [299, 184] on div at bounding box center [300, 186] width 23 height 23
click at [328, 373] on div at bounding box center [330, 367] width 23 height 23
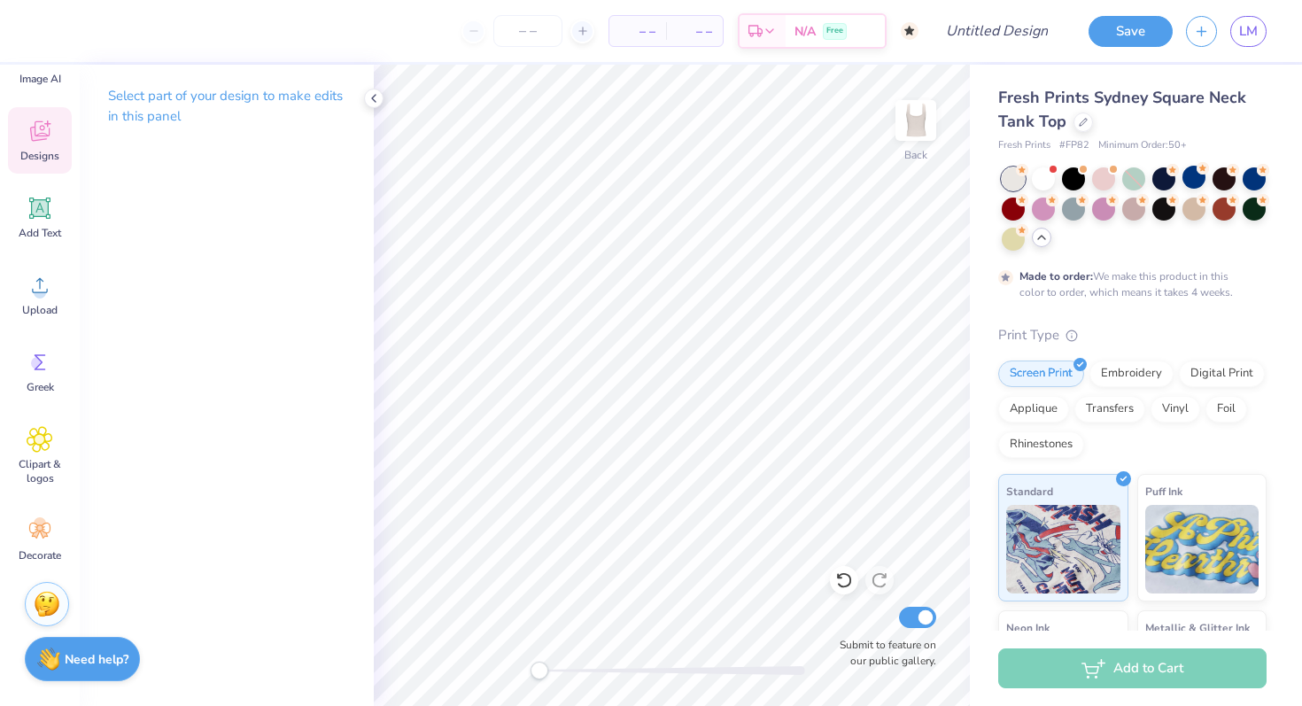
click at [50, 144] on div "Designs" at bounding box center [40, 140] width 64 height 66
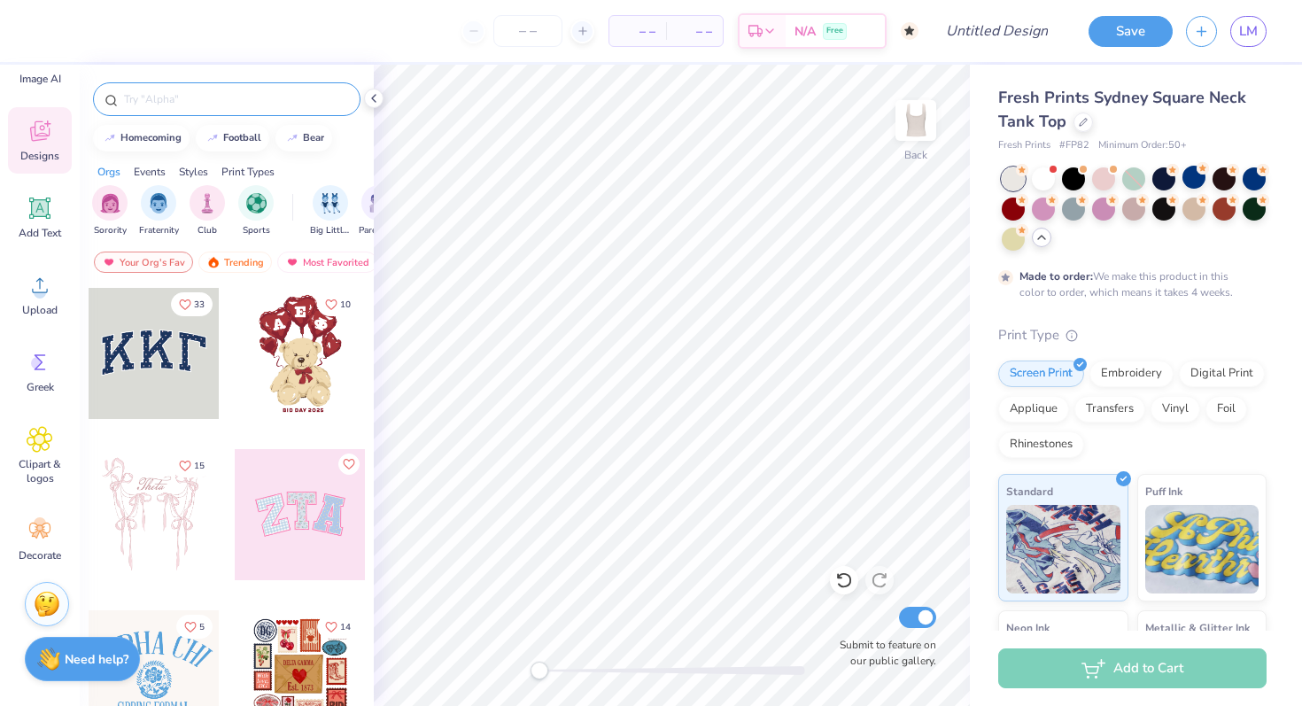
click at [194, 105] on input "text" at bounding box center [235, 99] width 227 height 18
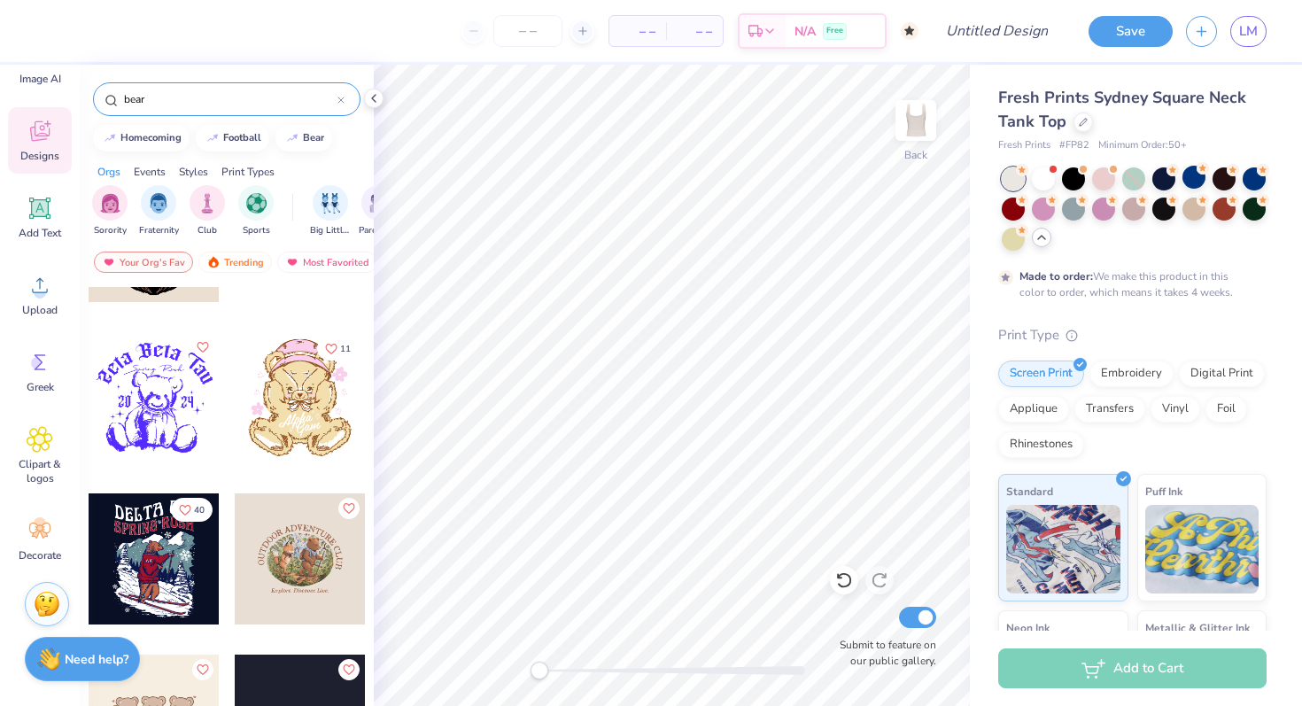
scroll to position [1741, 0]
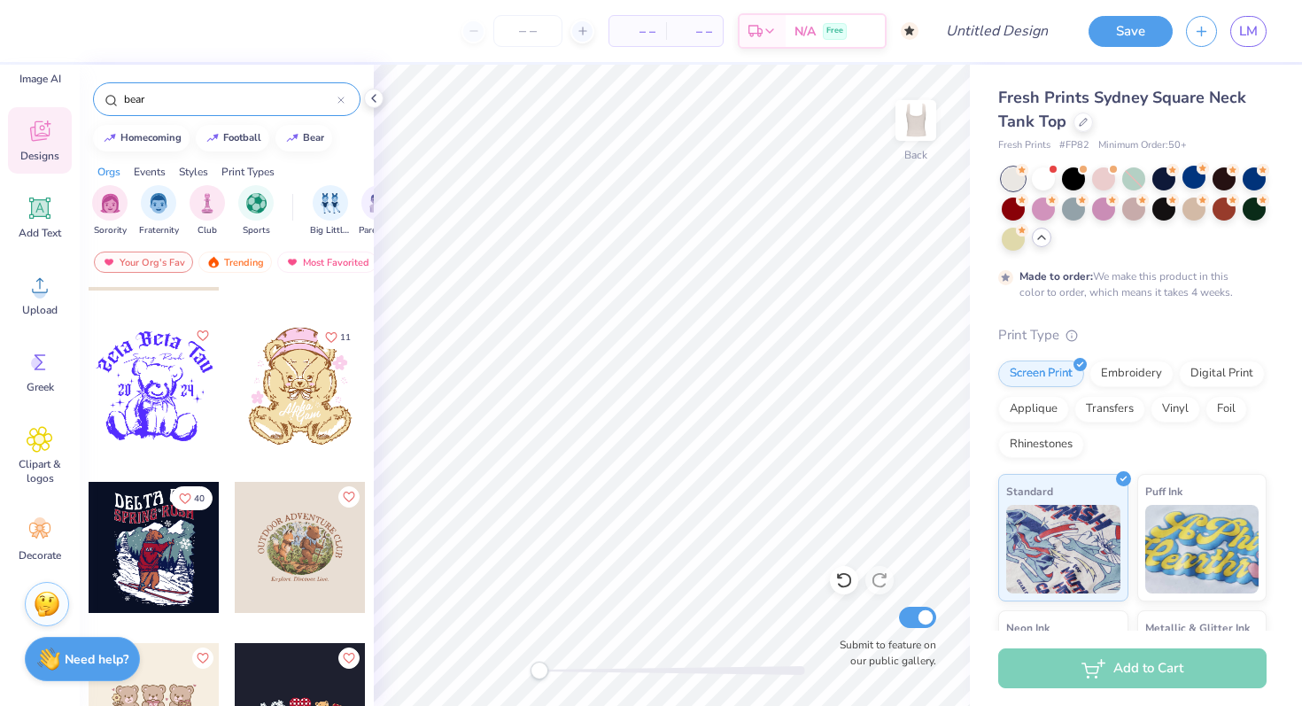
type input "bear"
click at [325, 559] on div at bounding box center [300, 547] width 131 height 131
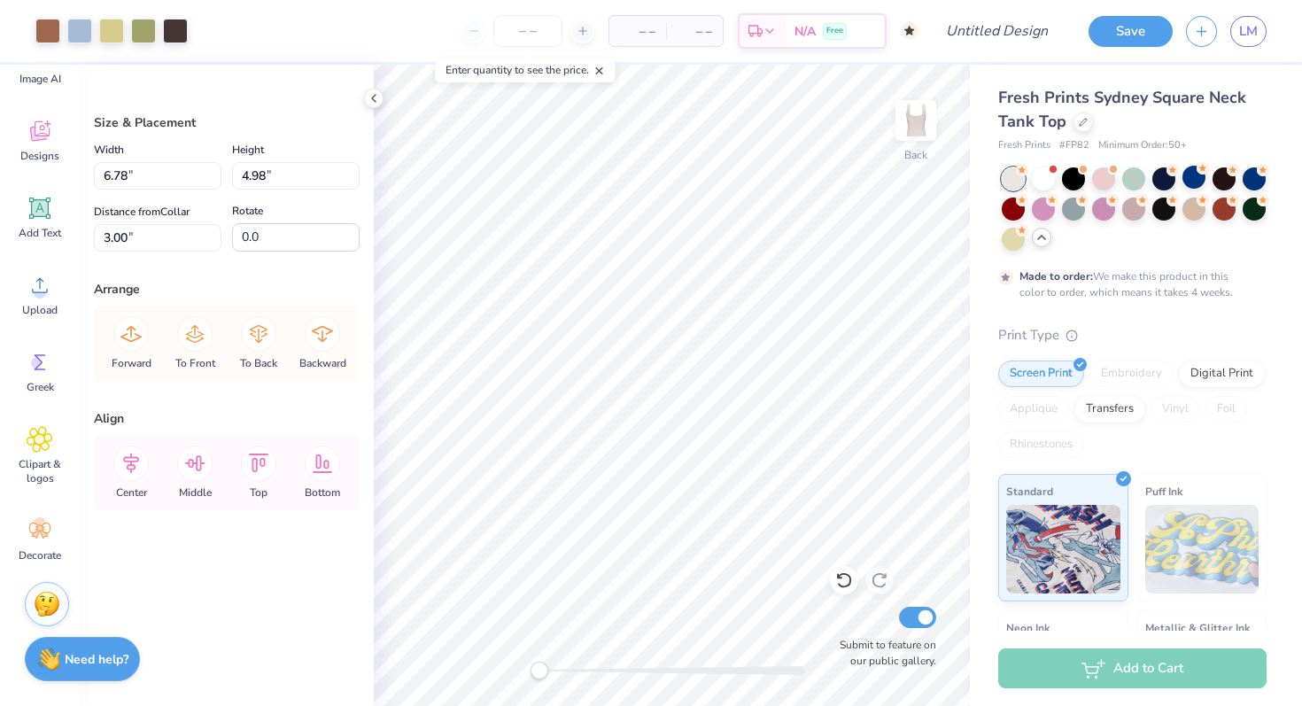
click at [594, 671] on div at bounding box center [673, 670] width 266 height 9
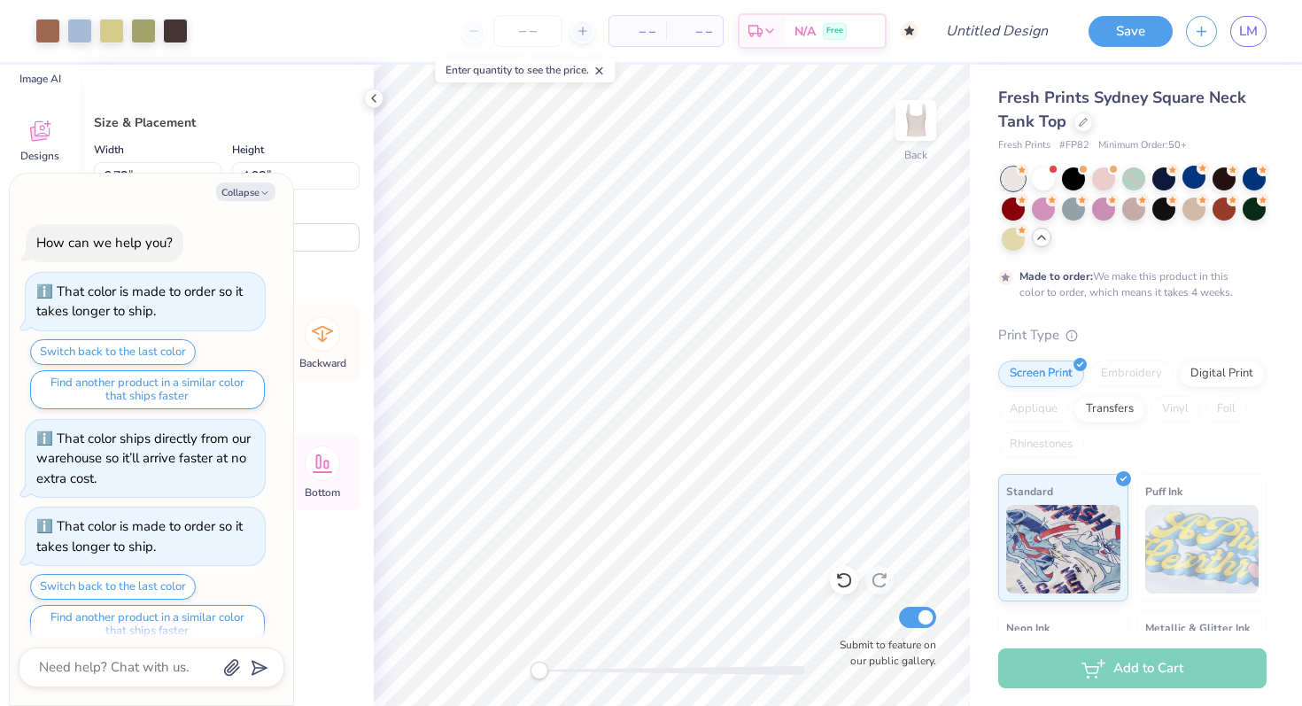
scroll to position [128, 0]
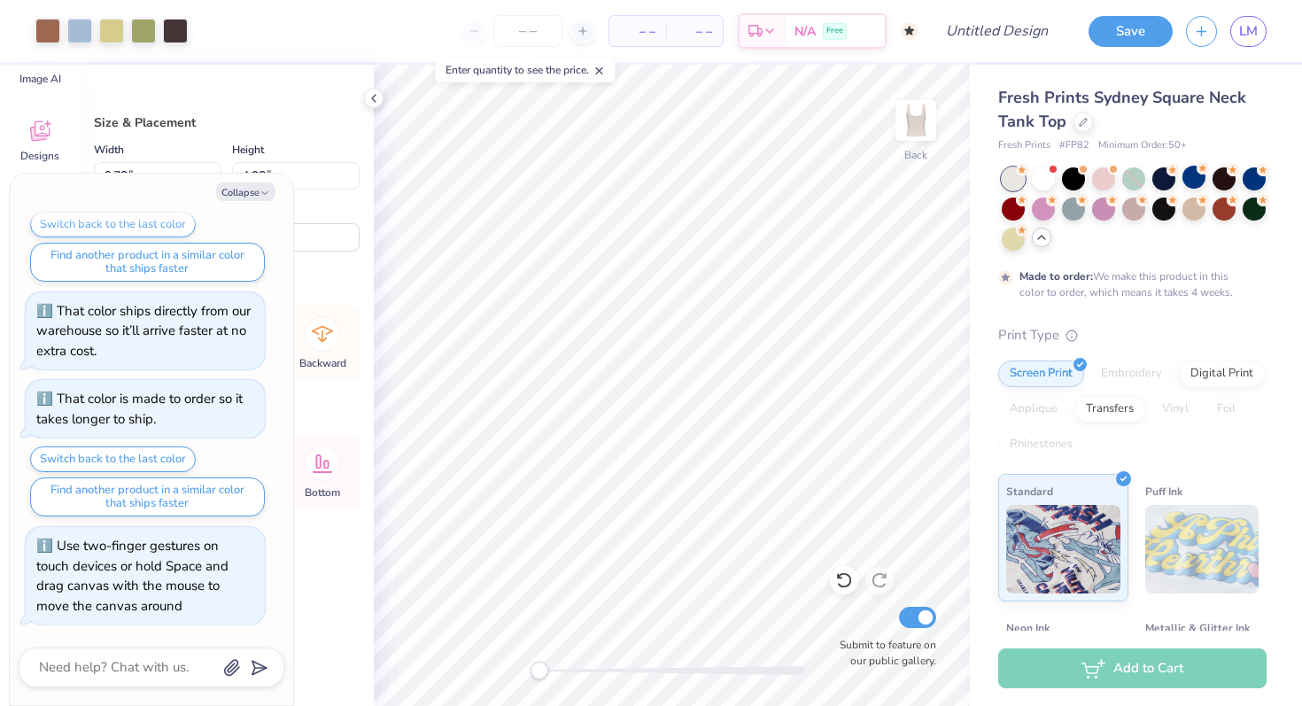
click at [235, 190] on button "Collapse" at bounding box center [245, 192] width 59 height 19
click at [251, 188] on button "Collapse" at bounding box center [245, 192] width 59 height 19
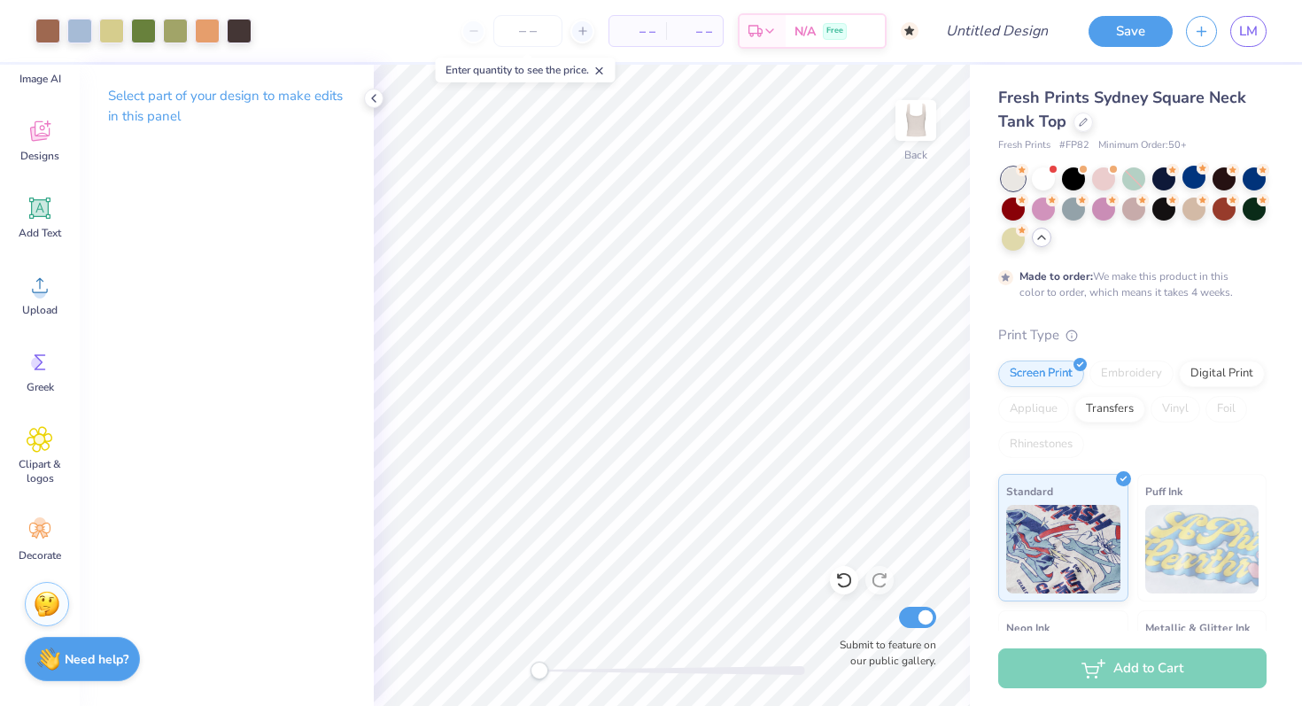
type textarea "x"
click at [252, 190] on button "Collapse" at bounding box center [245, 192] width 59 height 19
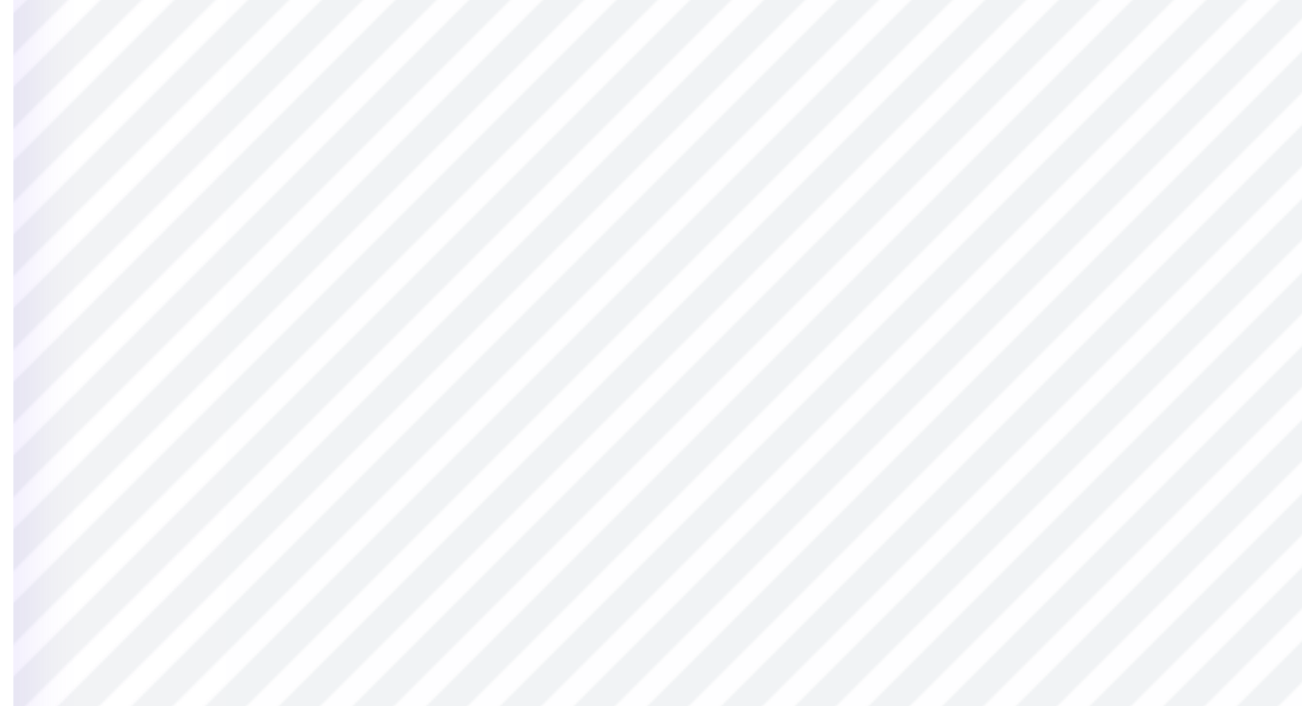
type input "3.00"
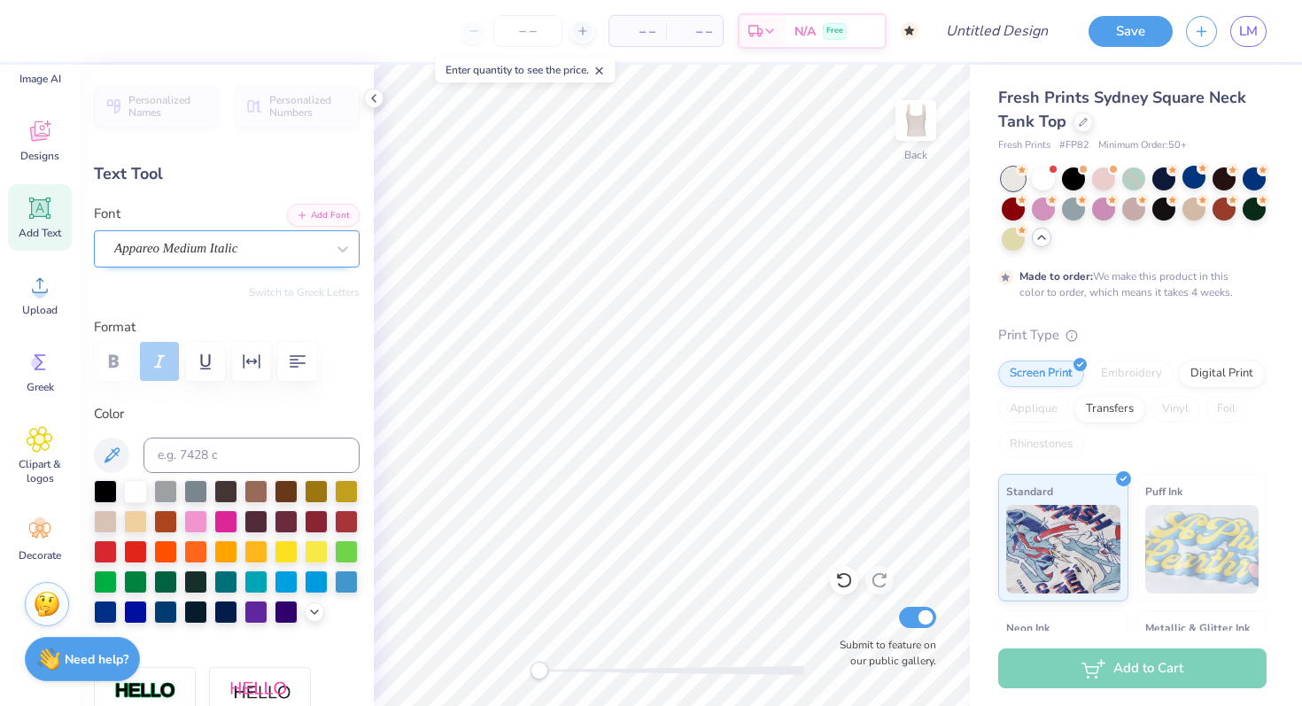
click at [291, 239] on div "Appareo Medium Italic" at bounding box center [220, 248] width 214 height 27
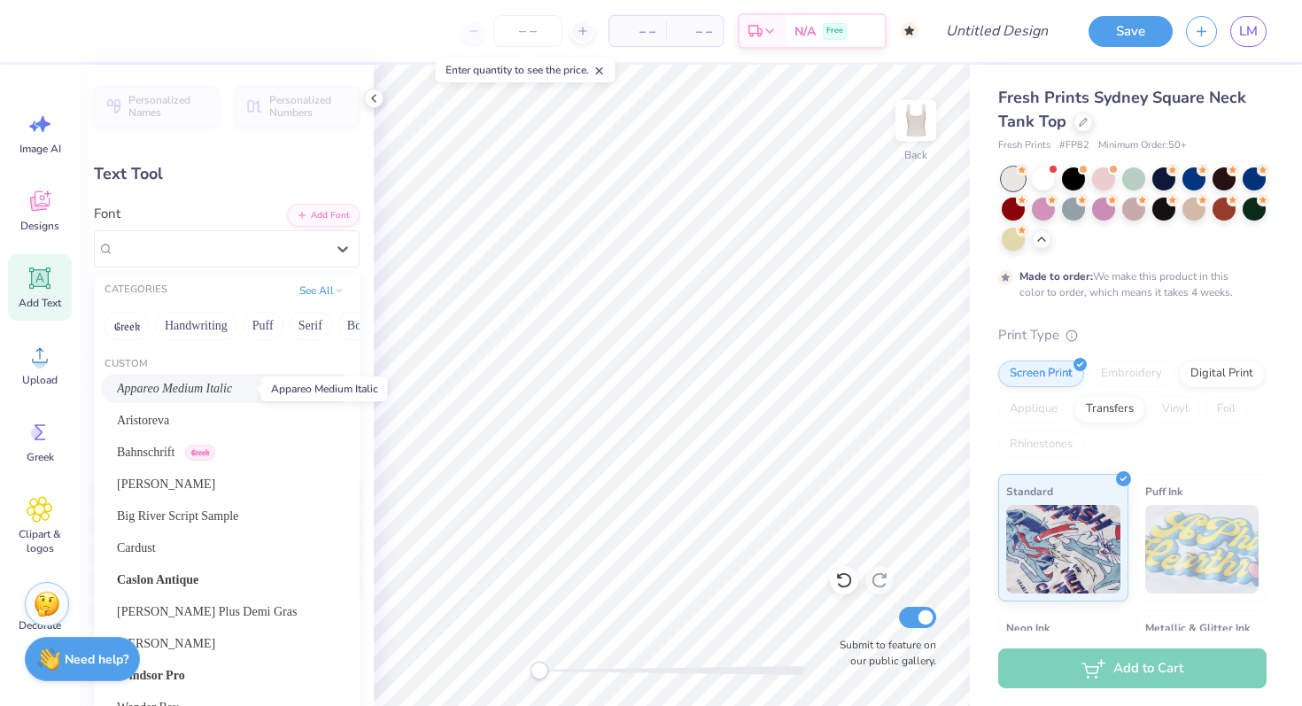
scroll to position [70, 0]
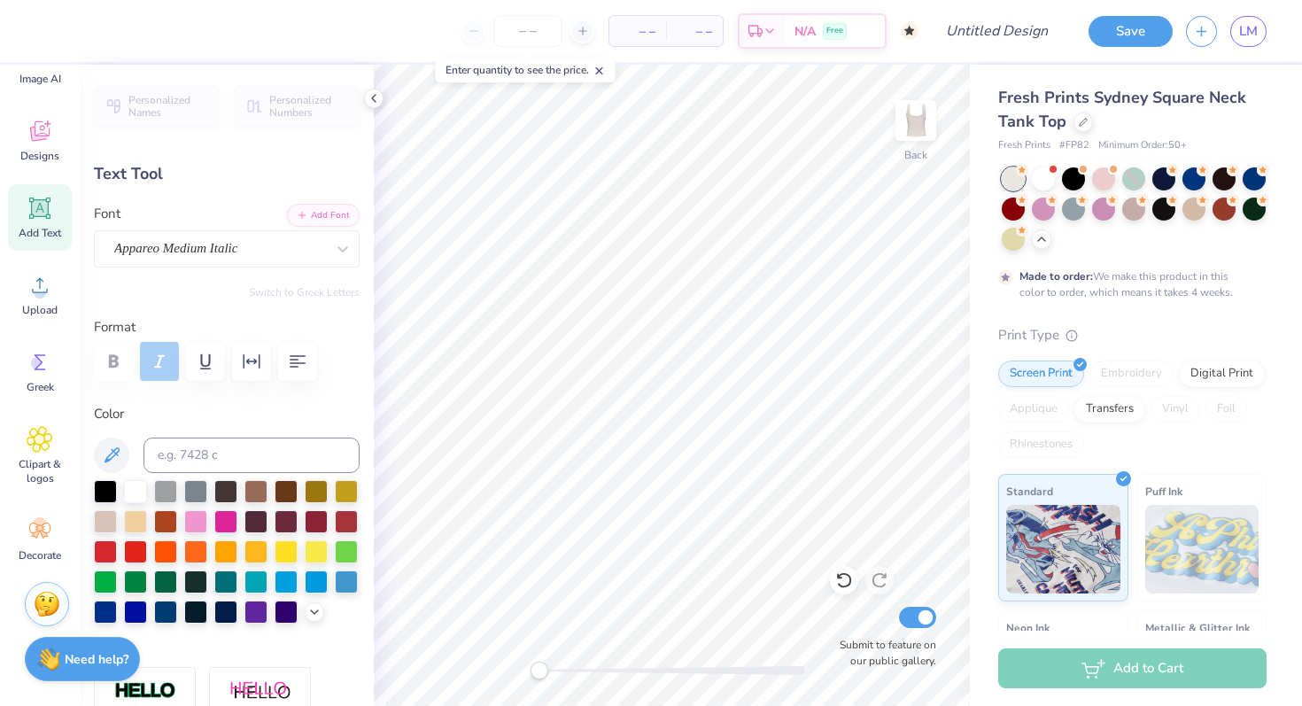
click at [372, 323] on div "Personalized Names Personalized Numbers Text Tool Add Font Font Appareo Medium …" at bounding box center [227, 385] width 294 height 641
click at [51, 206] on icon at bounding box center [40, 208] width 27 height 27
type input "3.79"
type input "1.10"
type input "5.95"
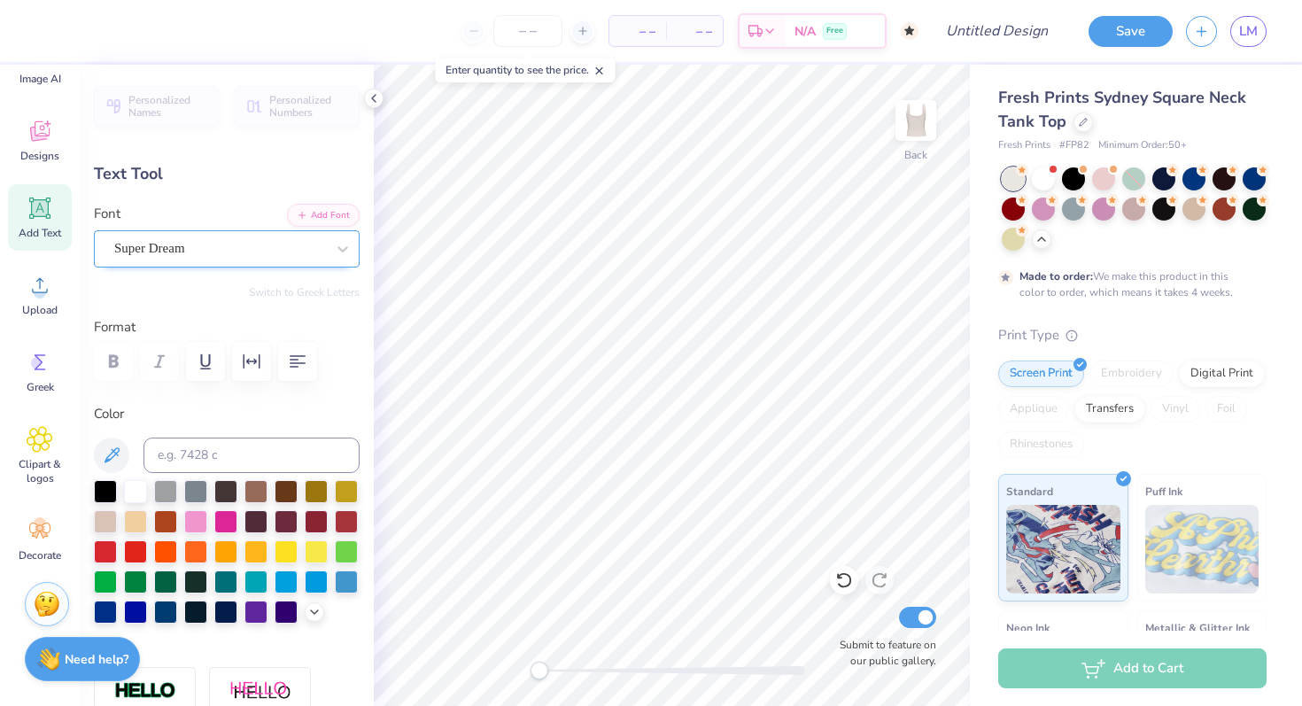
click at [283, 254] on div "Super Dream" at bounding box center [220, 248] width 214 height 27
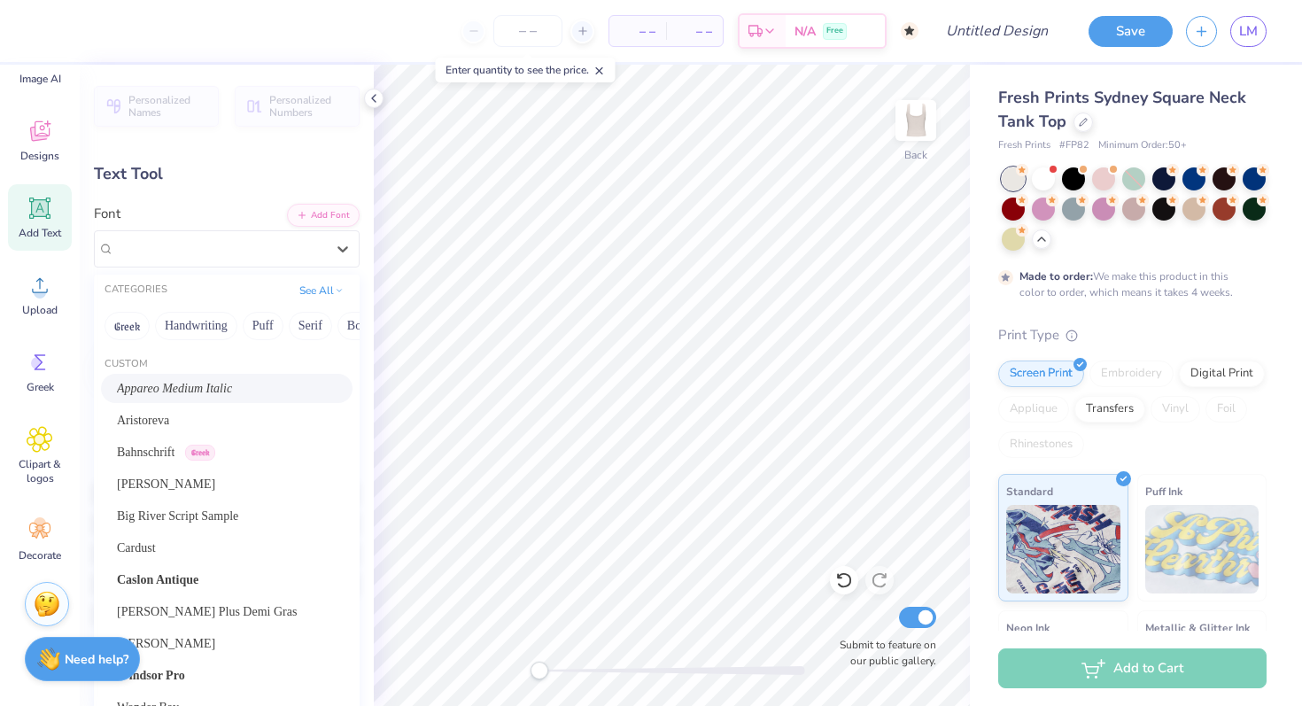
click at [216, 381] on span "Appareo Medium Italic" at bounding box center [174, 388] width 115 height 19
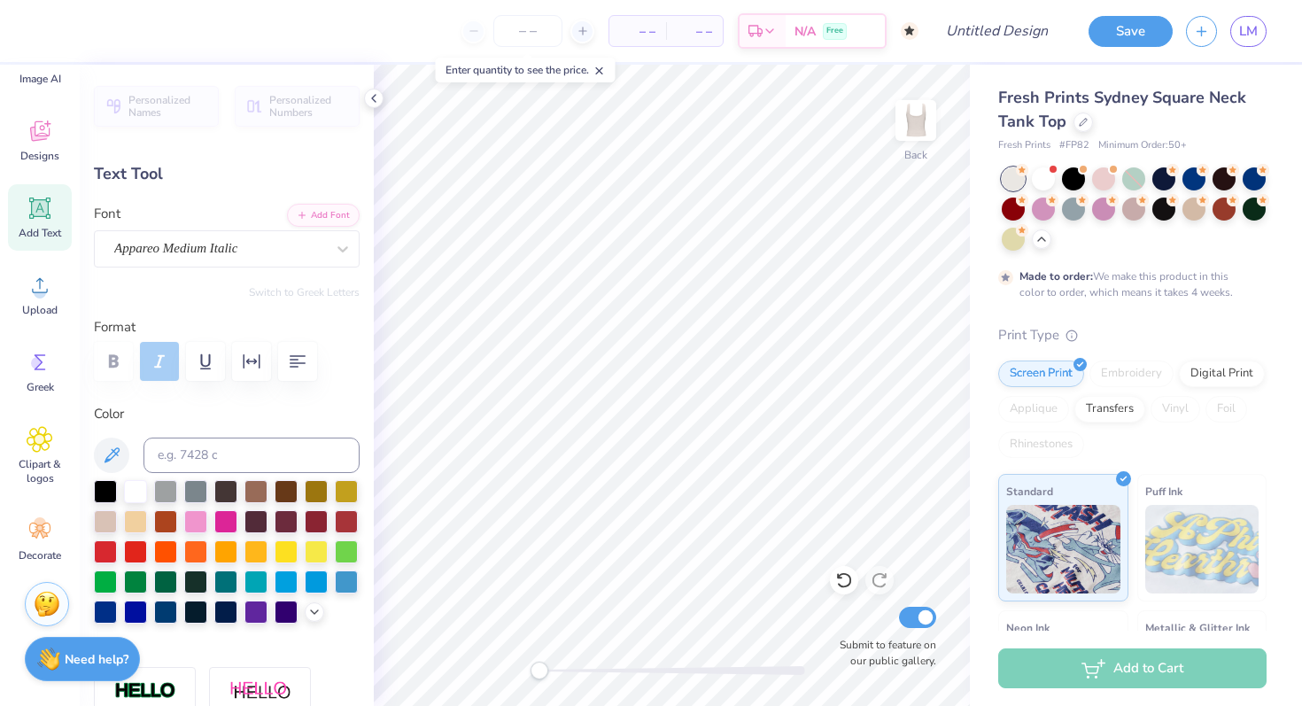
type textarea "A"
type textarea "ALPHA CHI OMEGA"
click at [264, 493] on div at bounding box center [256, 489] width 23 height 23
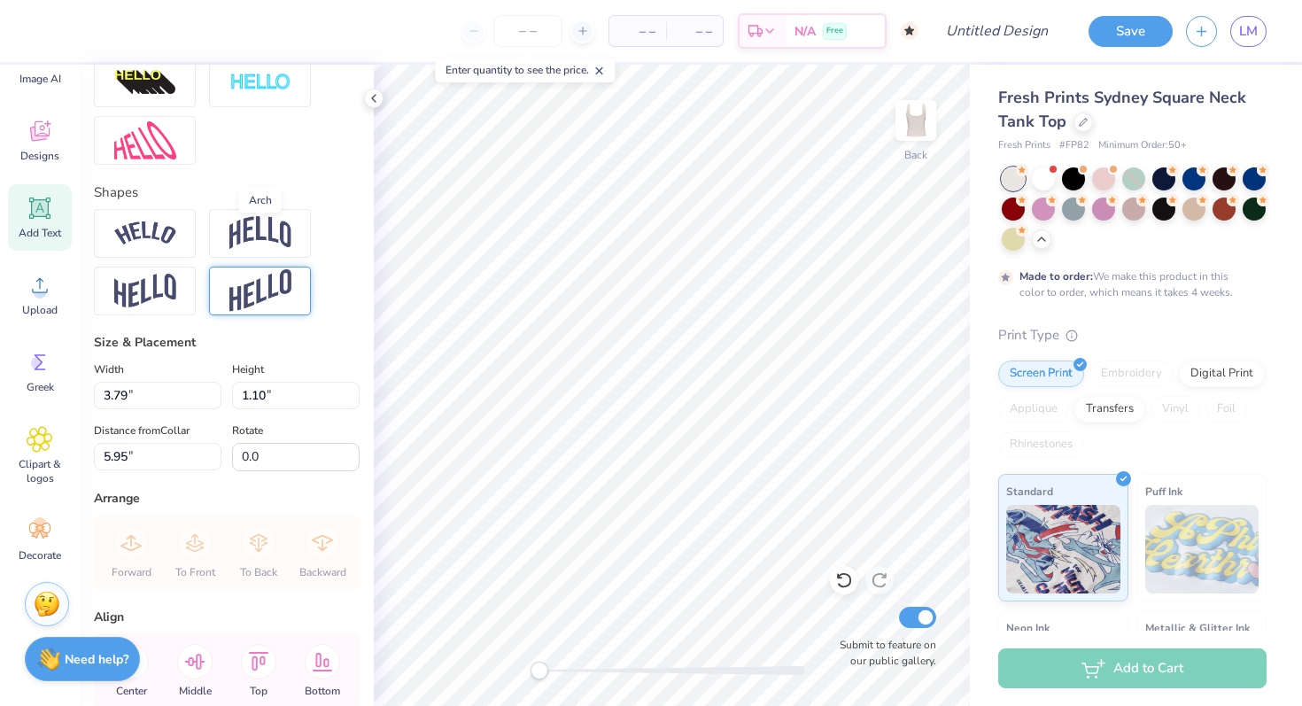
scroll to position [674, 0]
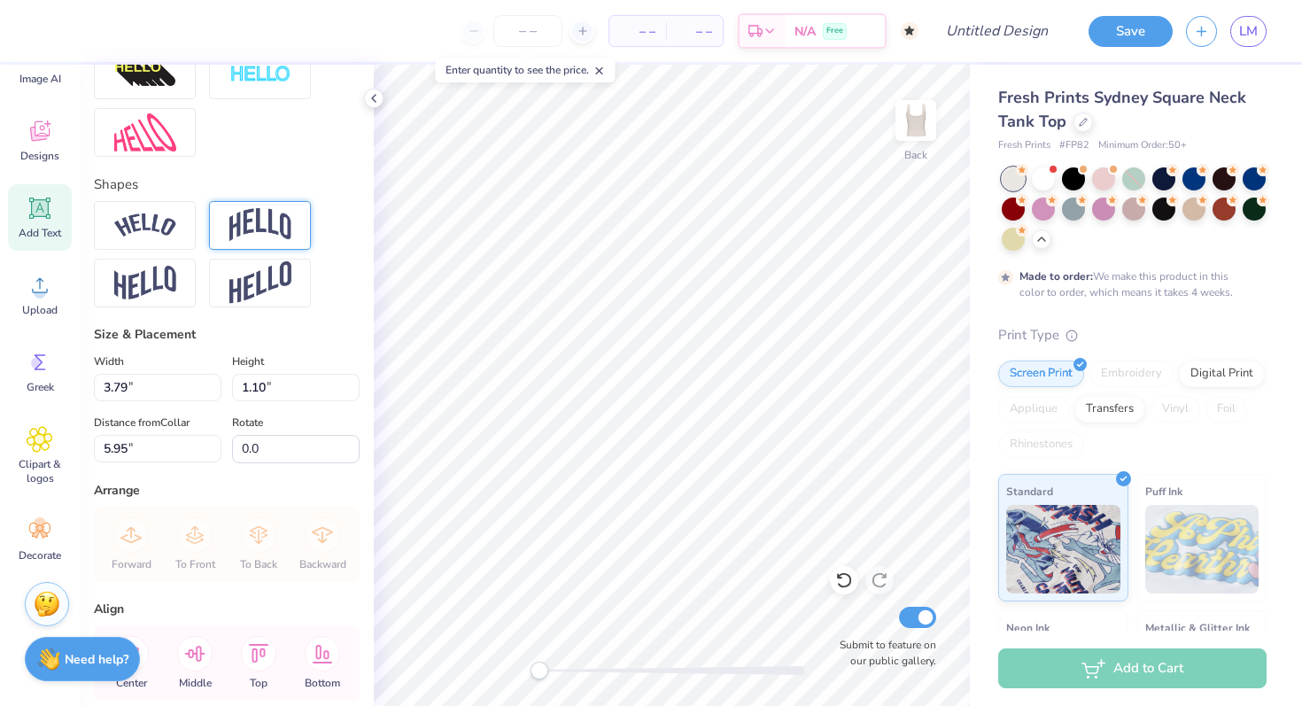
click at [268, 245] on div at bounding box center [260, 225] width 102 height 49
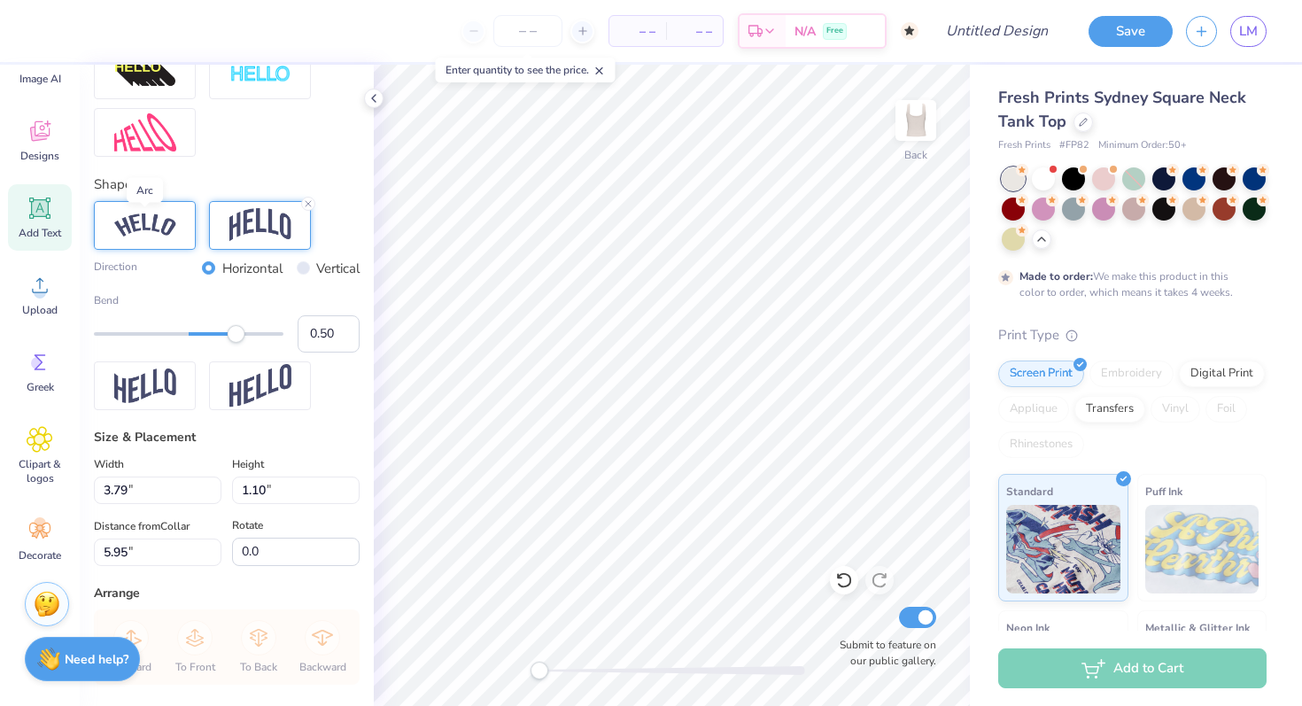
click at [167, 234] on img at bounding box center [145, 226] width 62 height 24
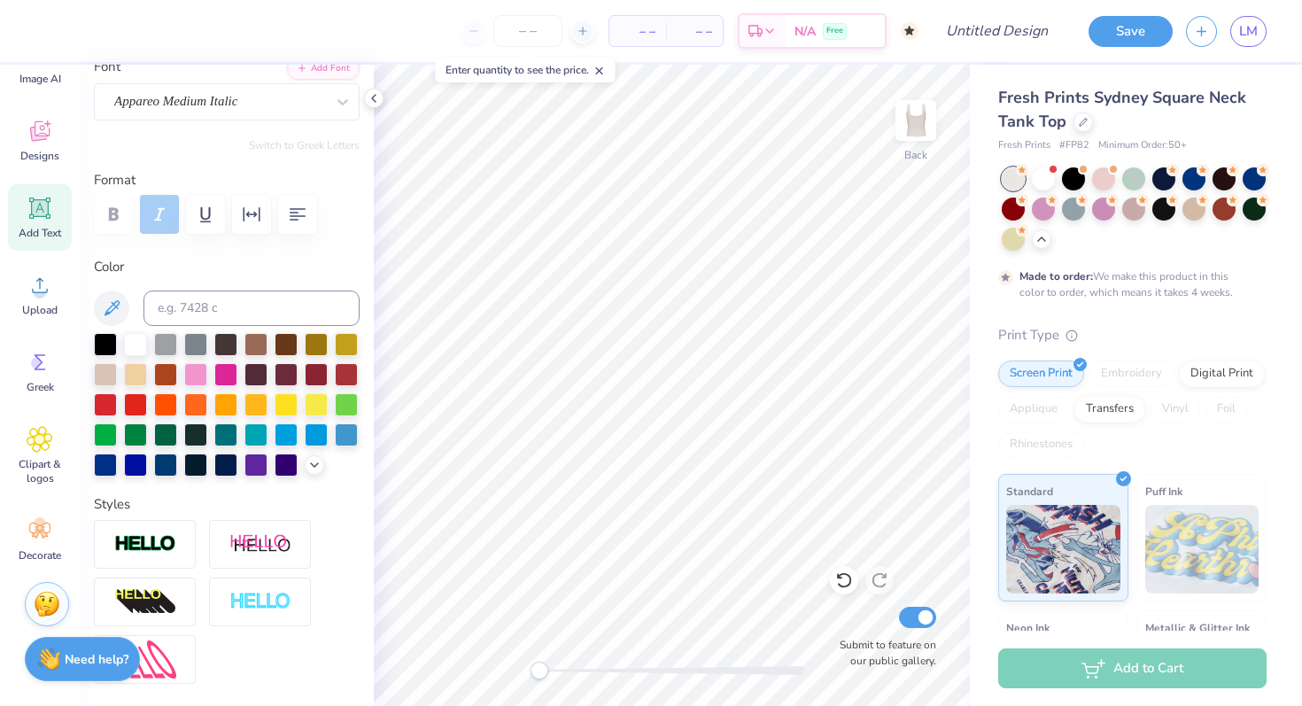
scroll to position [0, 0]
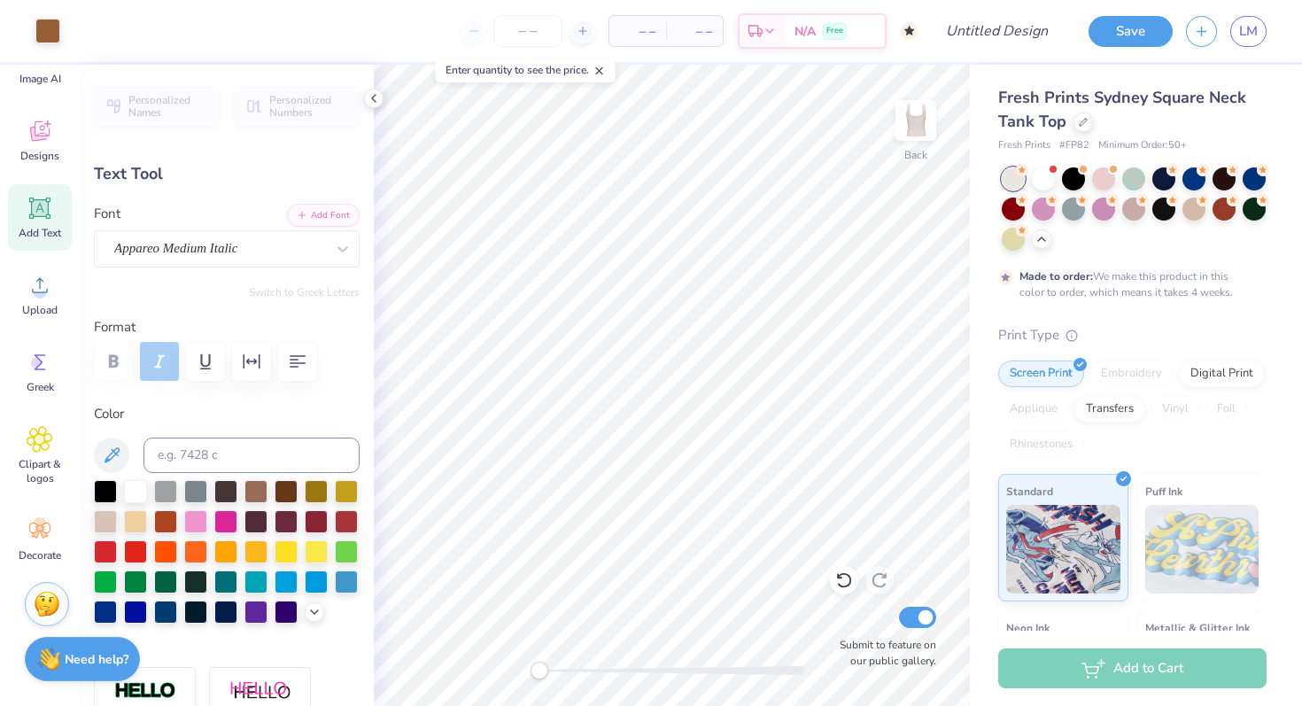
type input "7.03"
type input "1.46"
type input "5.77"
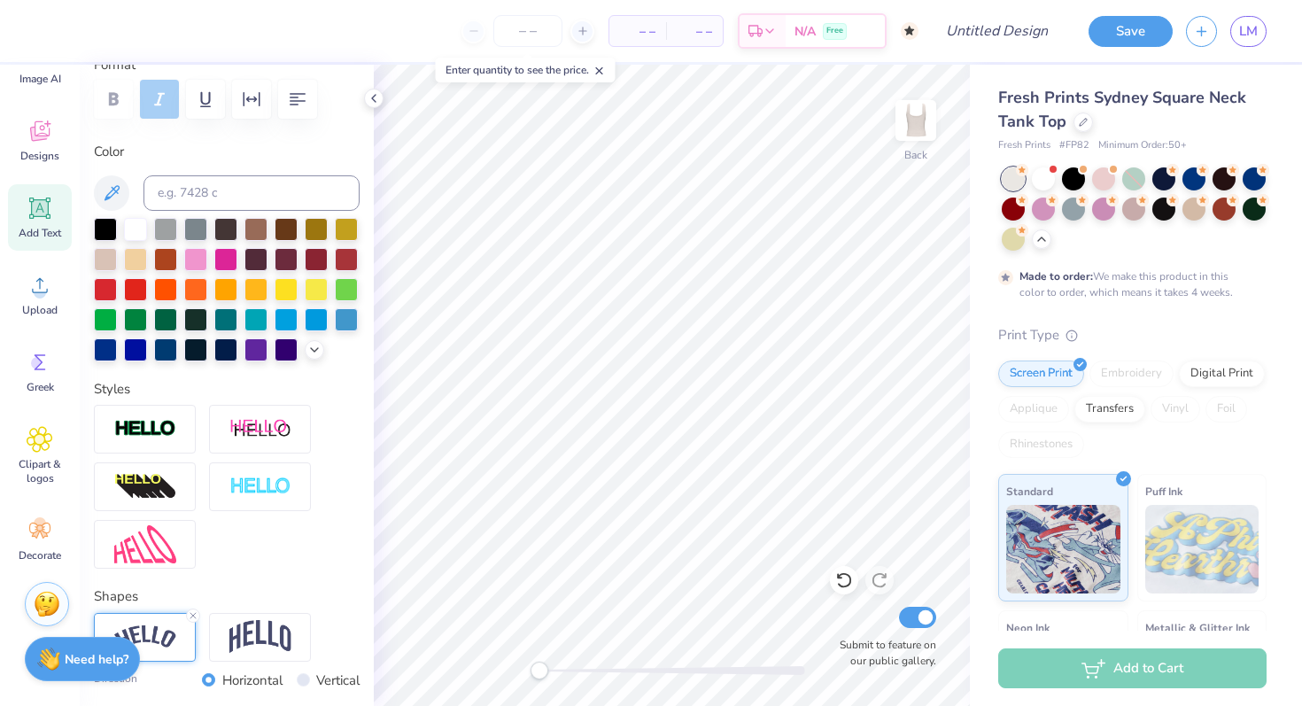
scroll to position [347, 0]
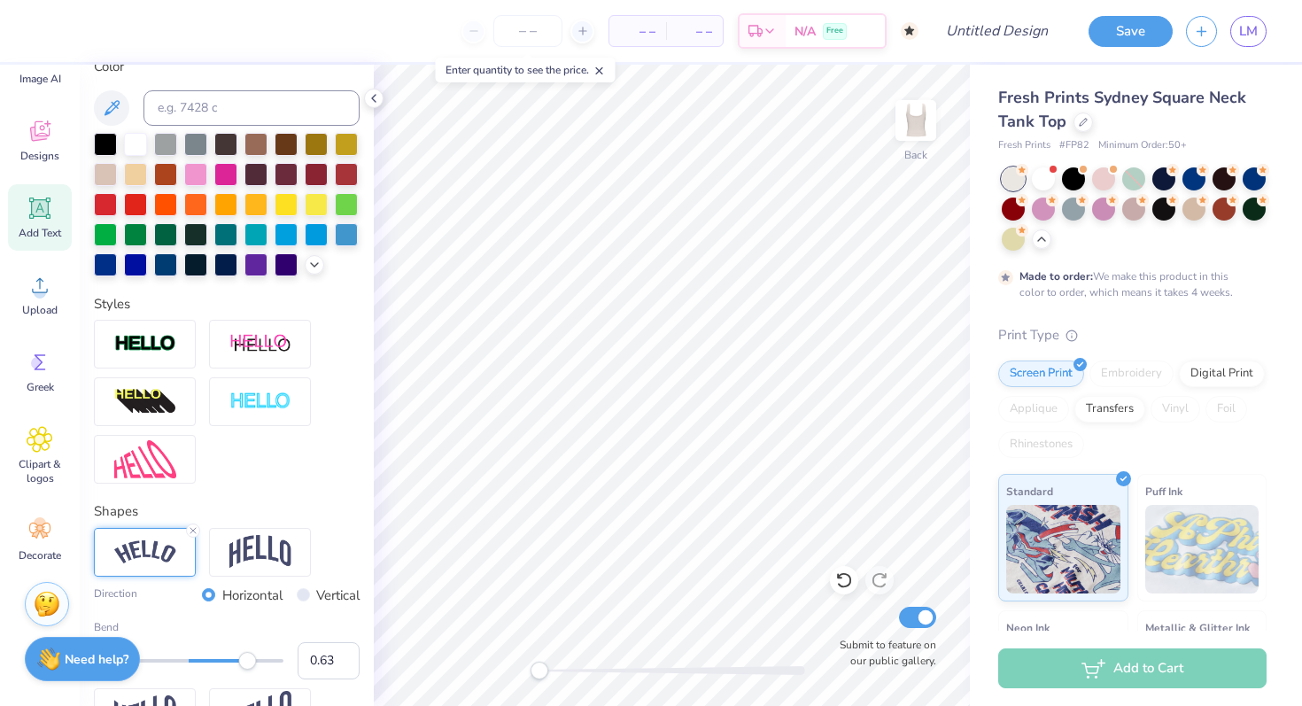
type input "0.64"
drag, startPoint x: 237, startPoint y: 657, endPoint x: 249, endPoint y: 657, distance: 11.5
click at [249, 657] on div "Accessibility label" at bounding box center [249, 661] width 18 height 18
type input "0.70"
click at [255, 667] on div "Accessibility label" at bounding box center [255, 661] width 18 height 18
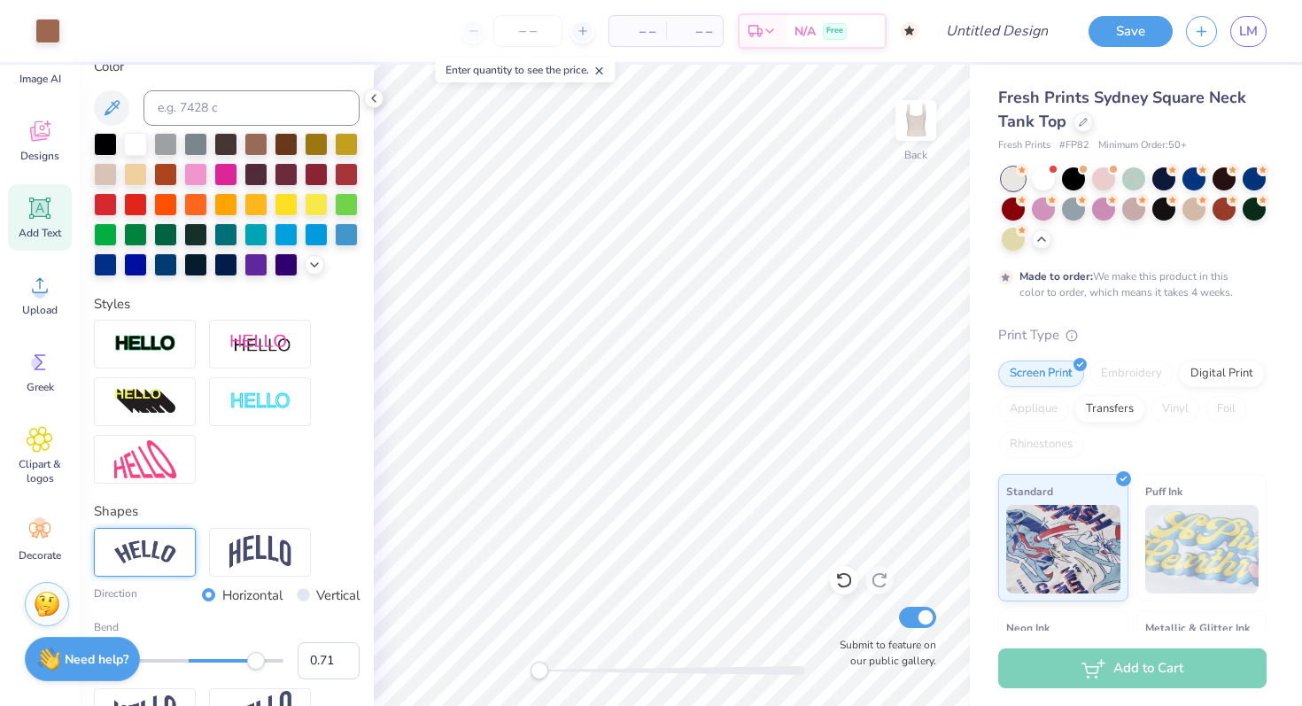
type input "4.62"
type input "0.41"
type input "8.15"
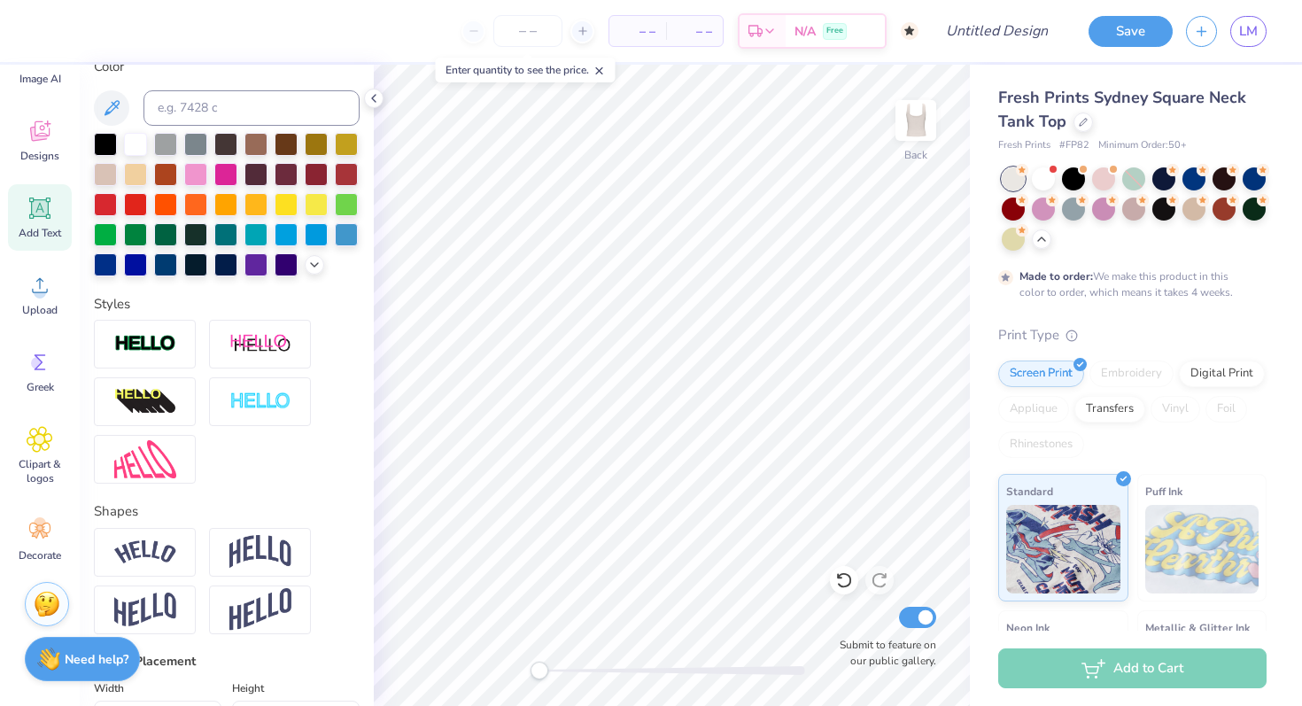
scroll to position [0, 1]
type textarea "LITTLE"
type input "7.03"
type input "2.28"
type input "3.00"
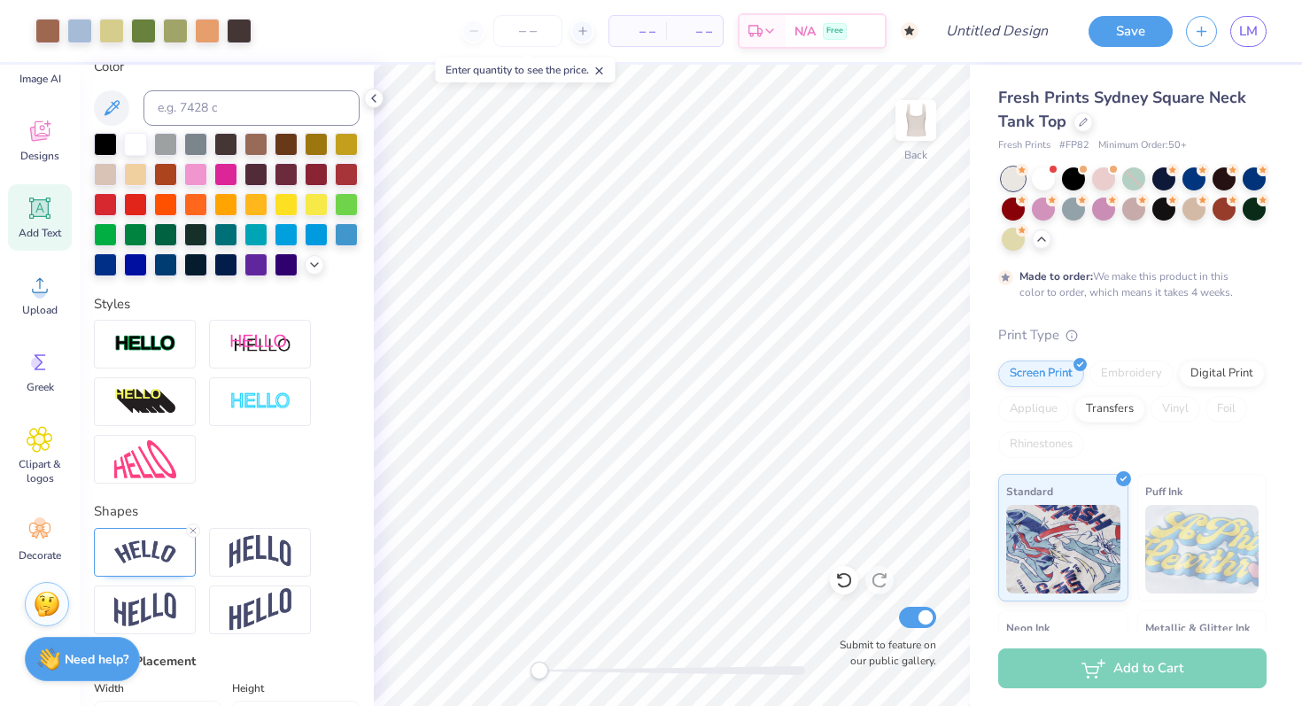
type input "1.58"
type input "0.30"
type input "8.21"
click at [531, 28] on input "number" at bounding box center [527, 31] width 69 height 32
type input "50"
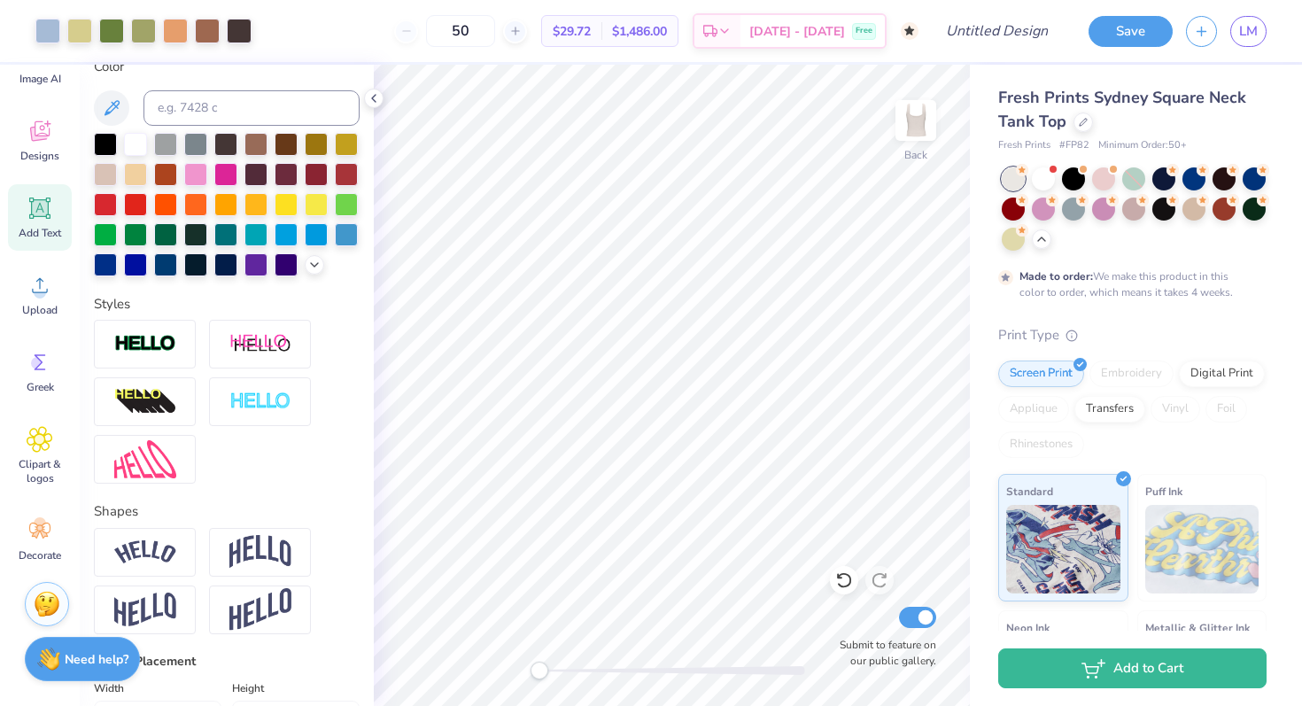
click at [1258, 46] on div "LM" at bounding box center [1249, 31] width 36 height 31
click at [1249, 35] on span "LM" at bounding box center [1248, 31] width 19 height 20
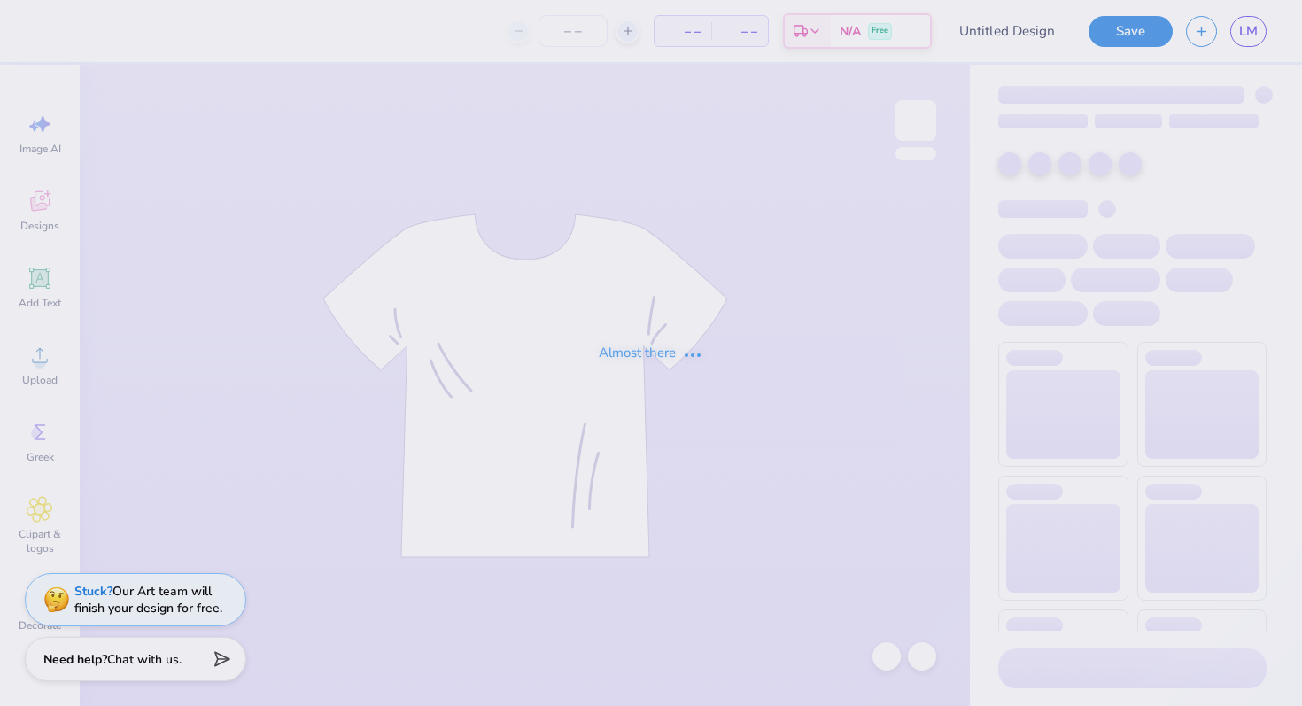
type input "star of my eye"
